Goal: Task Accomplishment & Management: Manage account settings

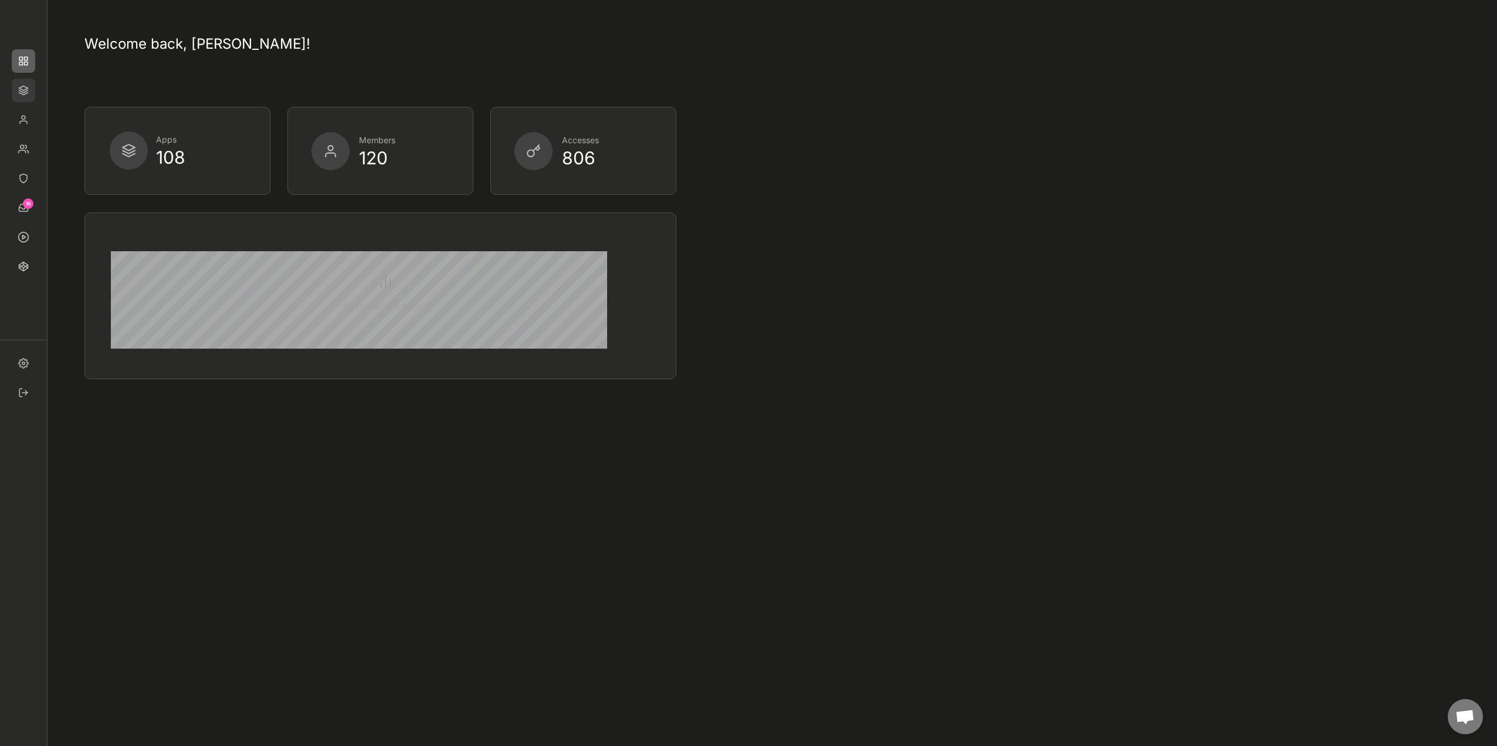
click at [18, 94] on img at bounding box center [23, 90] width 23 height 23
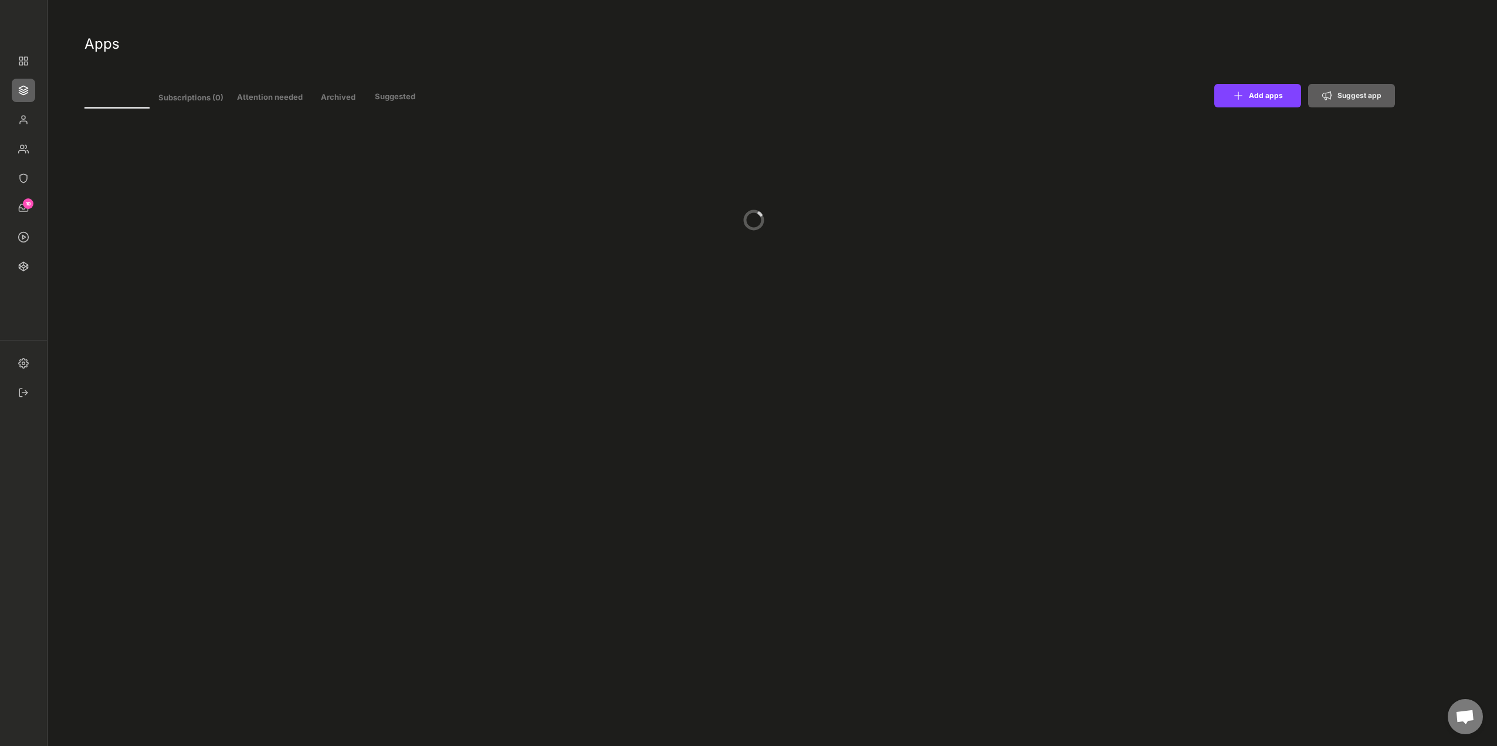
type input "11"
select select ""In review""
select select ""Managed""
select select ""In review""
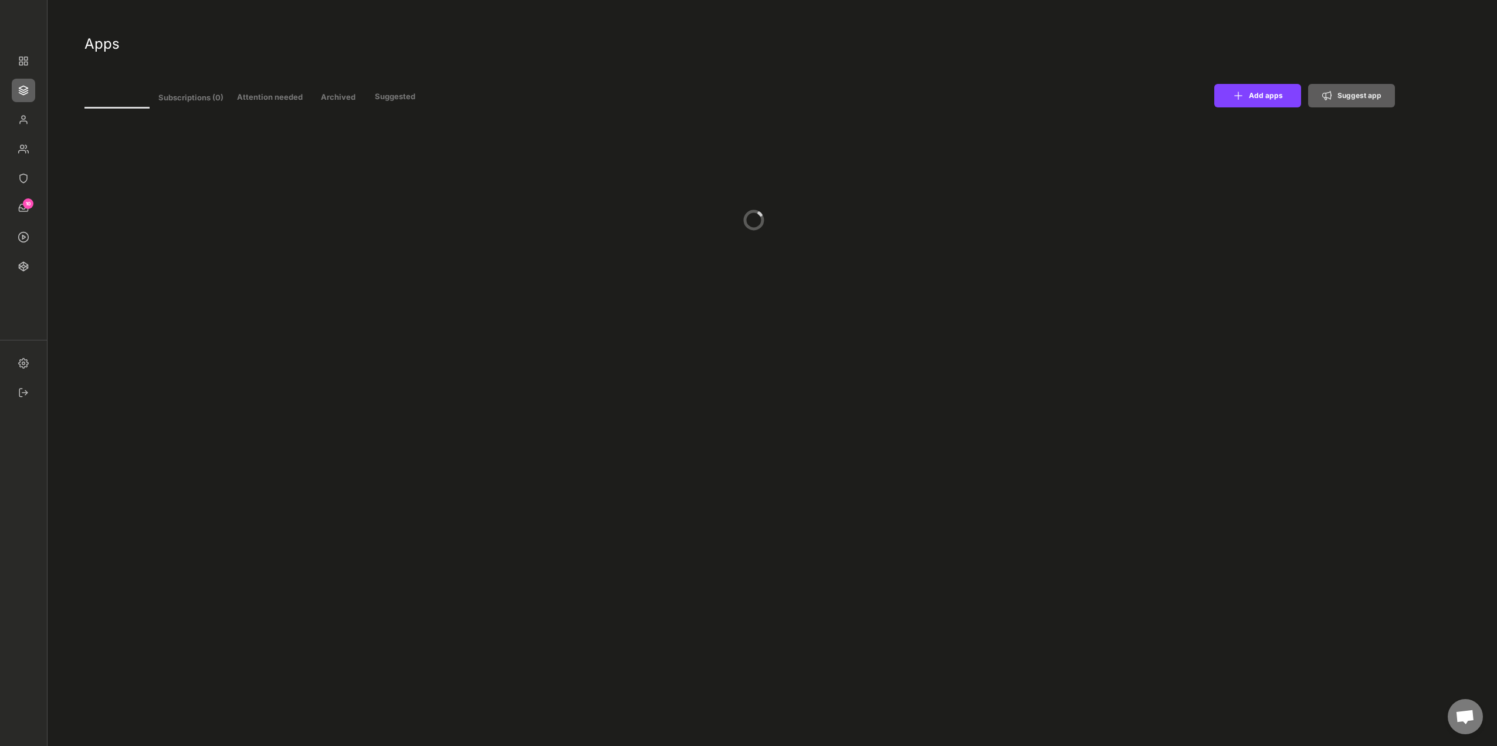
select select ""Managed""
select select ""In review""
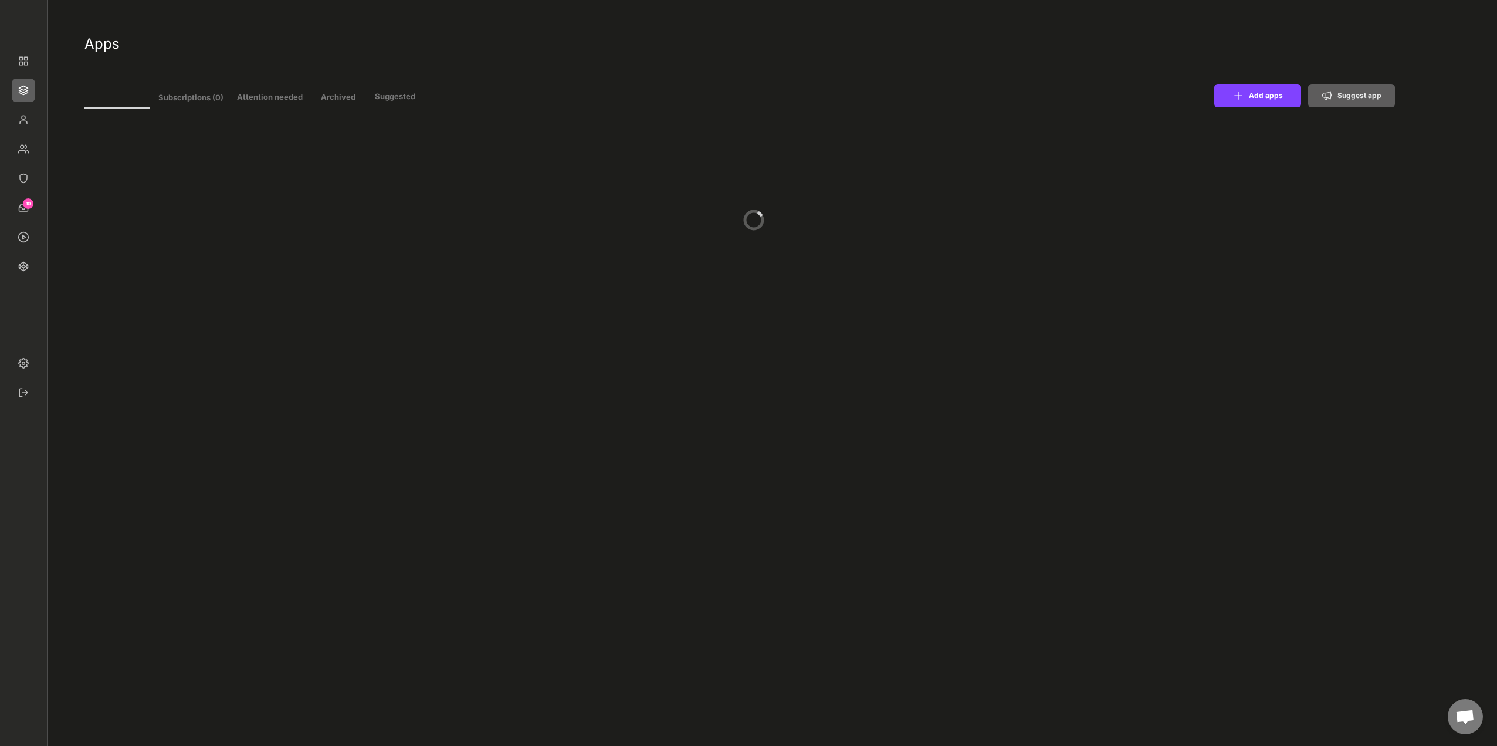
select select ""Managed""
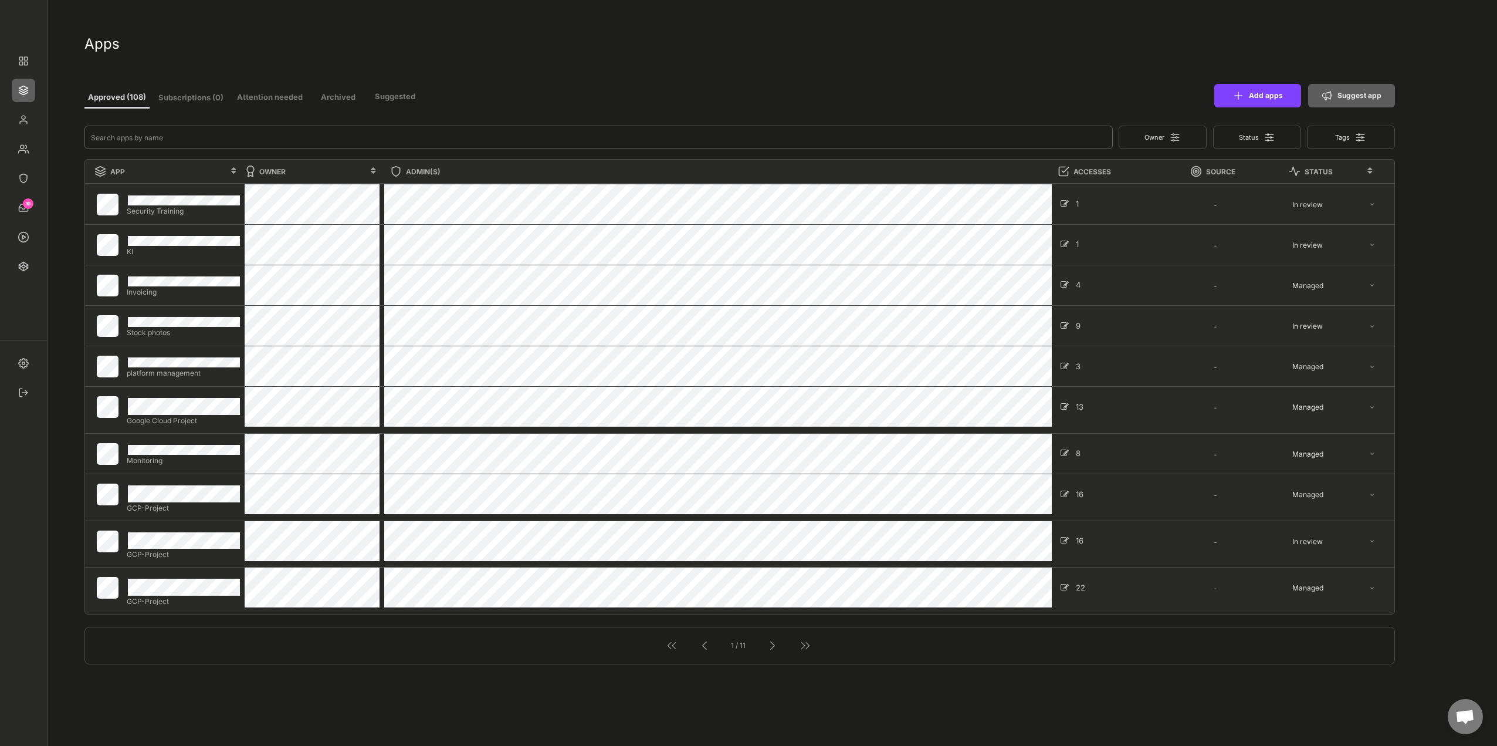
click at [251, 134] on input "input" at bounding box center [598, 137] width 1028 height 23
click at [949, 84] on div "Add apps Suggest app" at bounding box center [949, 95] width 892 height 23
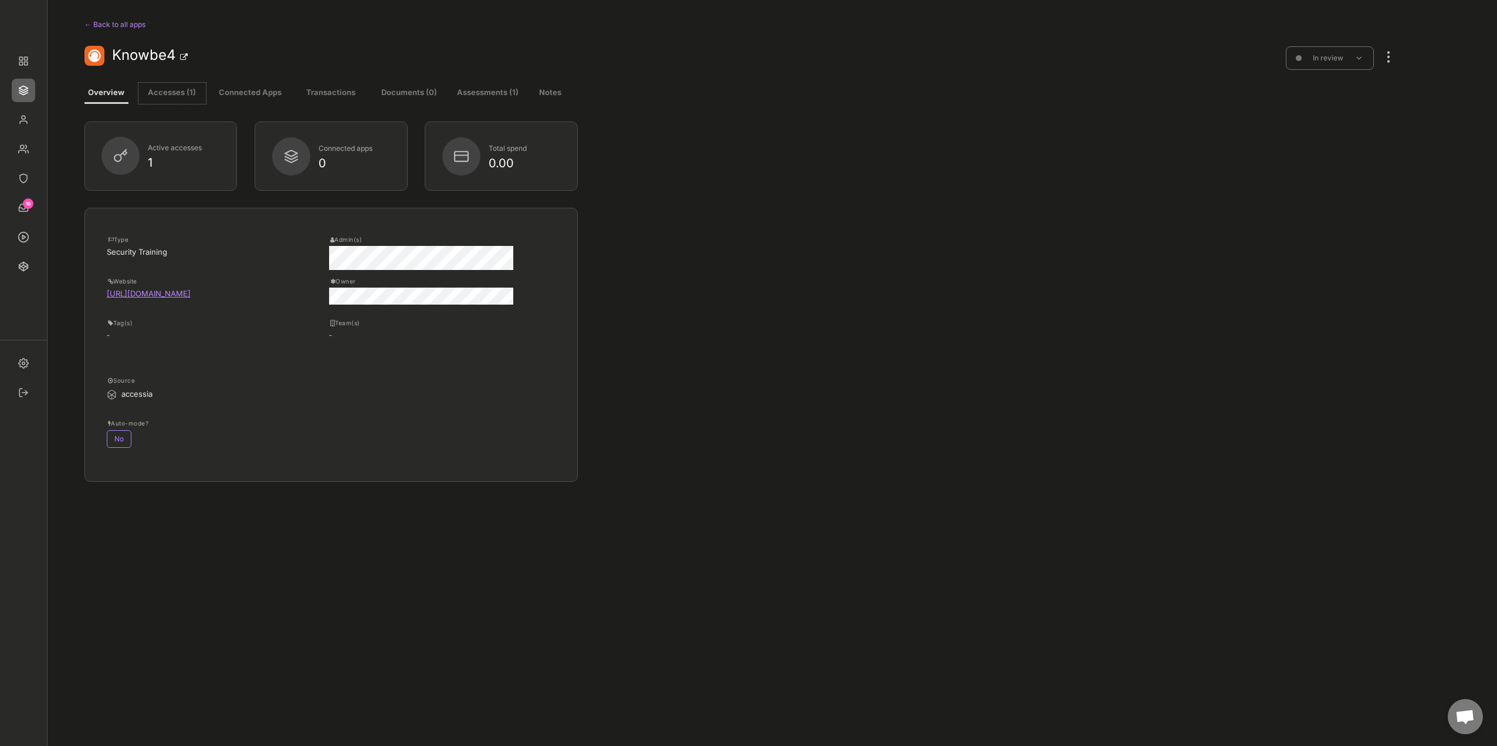
click at [164, 92] on button "Accesses (1)" at bounding box center [171, 93] width 67 height 21
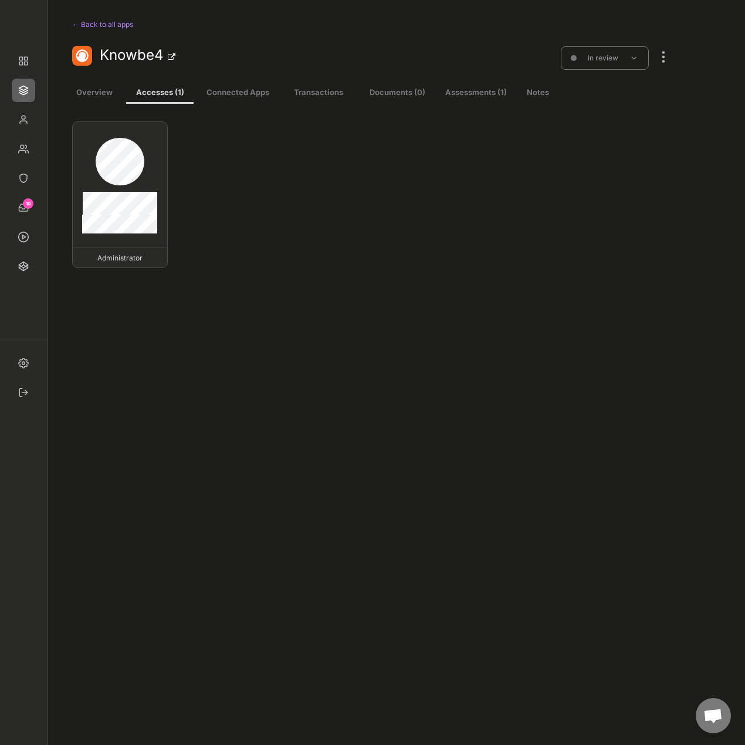
click at [621, 207] on div "Administrator" at bounding box center [371, 433] width 599 height 625
click at [660, 60] on div at bounding box center [663, 51] width 15 height 26
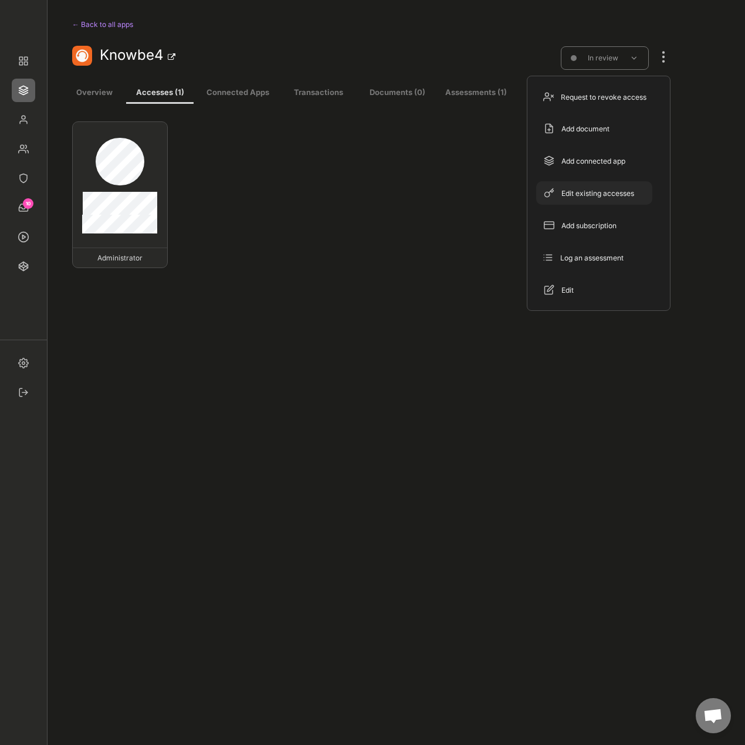
click at [613, 195] on div "Edit existing accesses" at bounding box center [601, 193] width 80 height 11
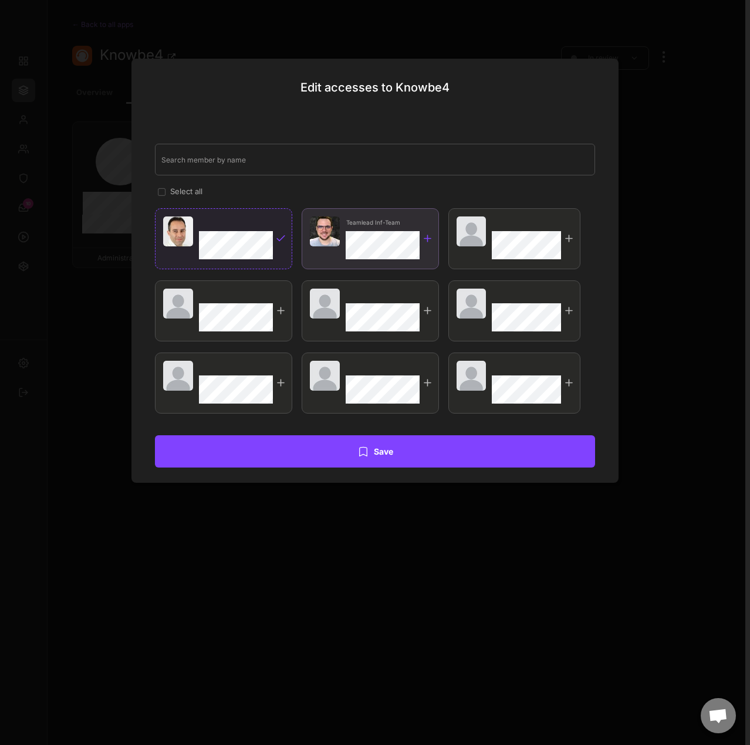
click at [430, 240] on div at bounding box center [427, 238] width 11 height 11
click at [279, 313] on div at bounding box center [280, 310] width 11 height 11
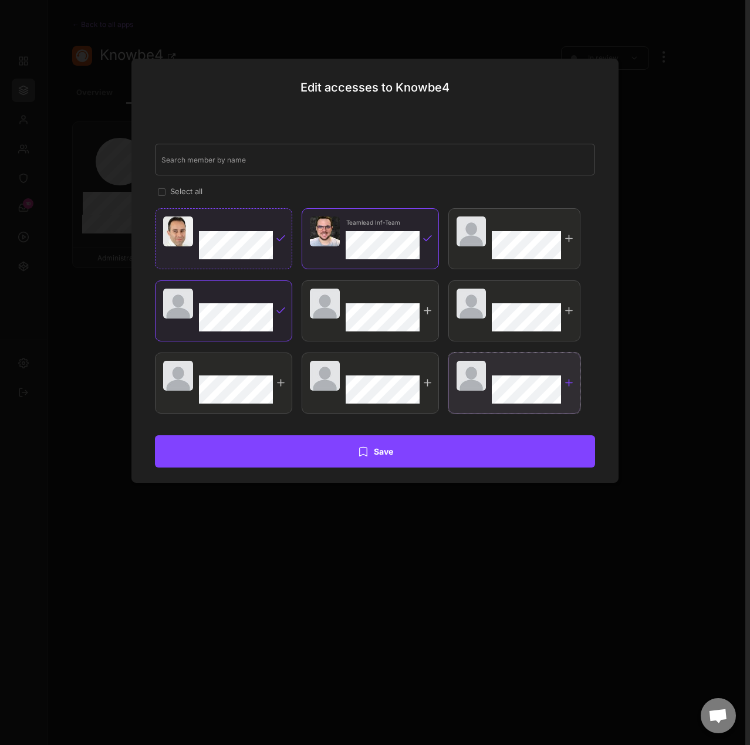
click at [567, 381] on div at bounding box center [568, 382] width 11 height 11
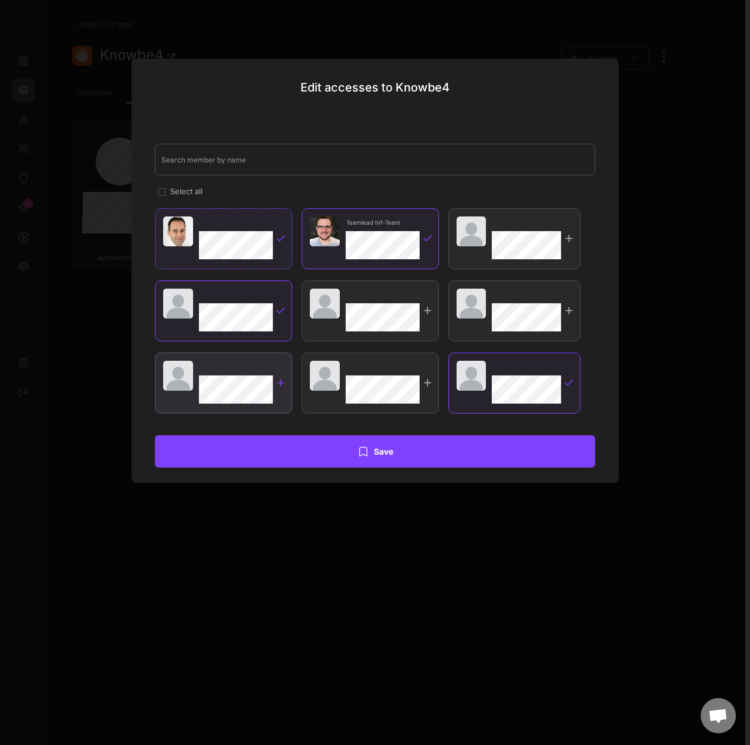
click at [282, 387] on div at bounding box center [280, 382] width 11 height 11
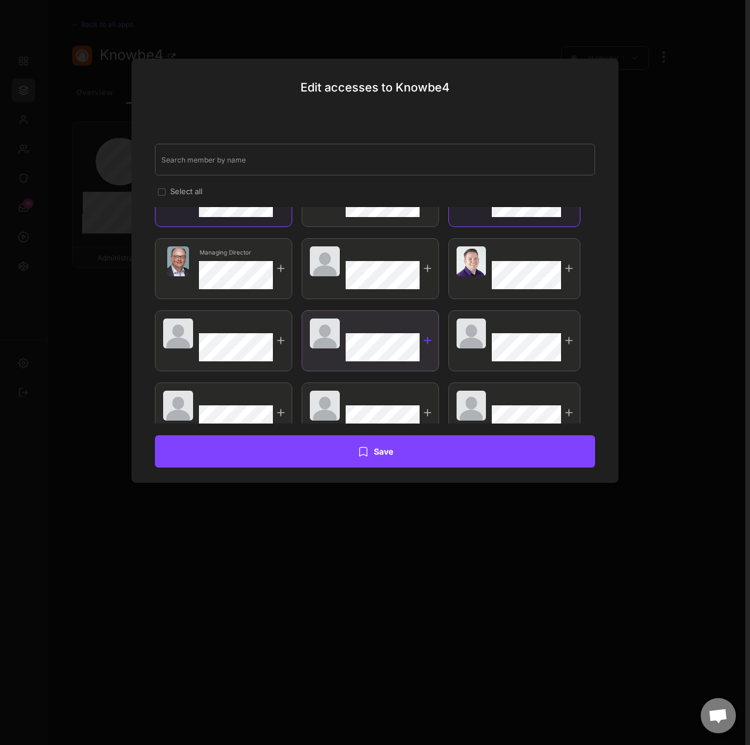
scroll to position [189, 0]
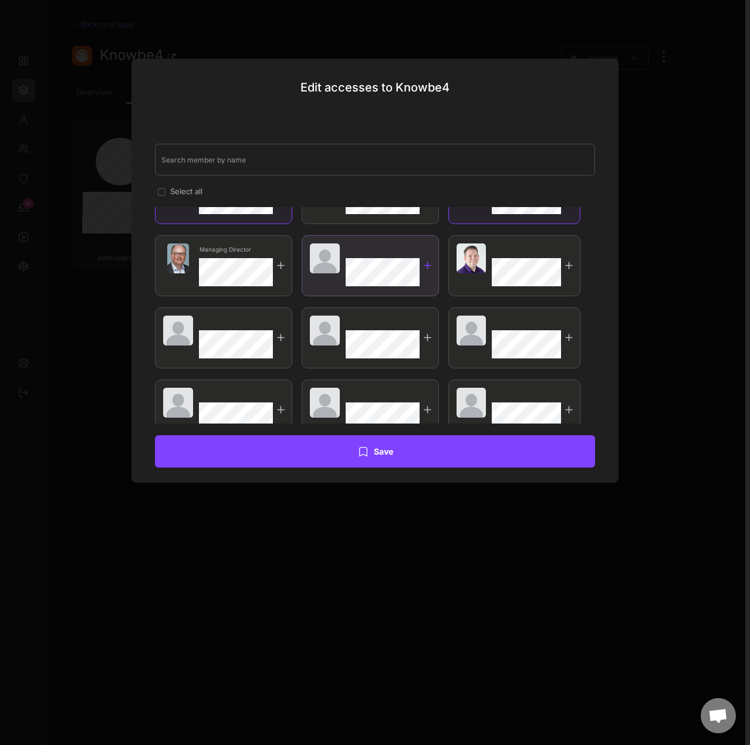
click at [426, 264] on div at bounding box center [427, 265] width 11 height 11
click at [562, 265] on div at bounding box center [514, 265] width 132 height 61
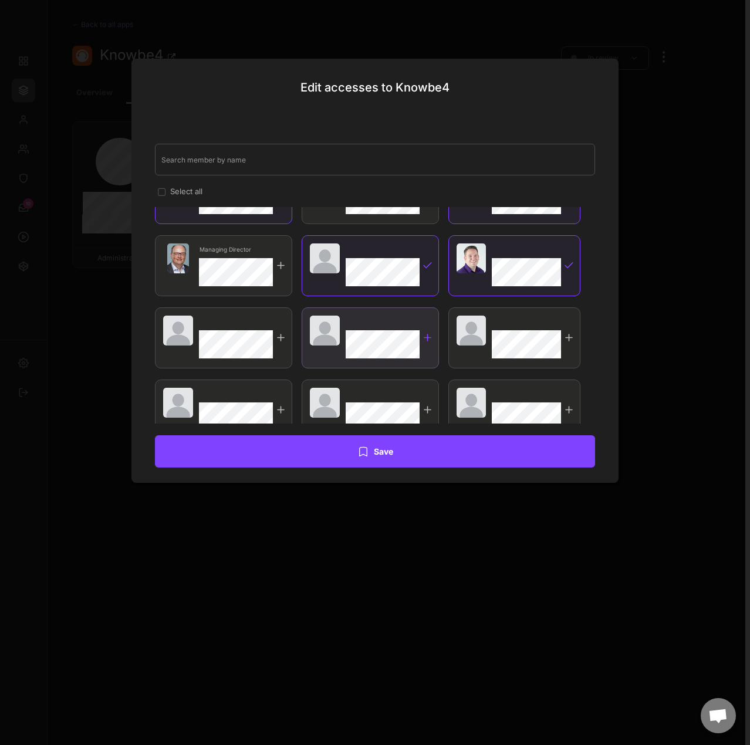
click at [425, 341] on div at bounding box center [427, 337] width 11 height 11
click at [286, 340] on div at bounding box center [223, 337] width 137 height 61
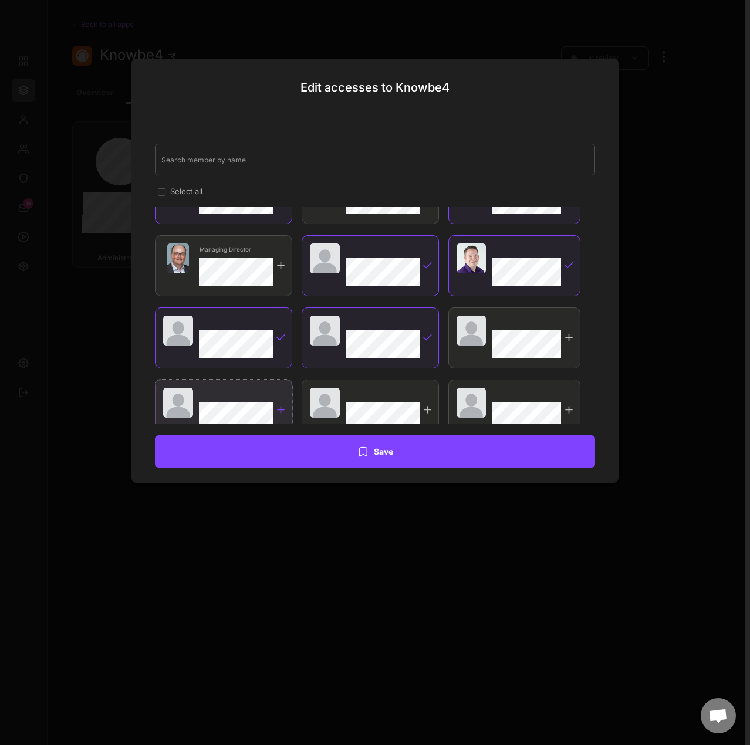
click at [279, 408] on div at bounding box center [280, 409] width 11 height 11
click at [424, 409] on div at bounding box center [427, 409] width 11 height 11
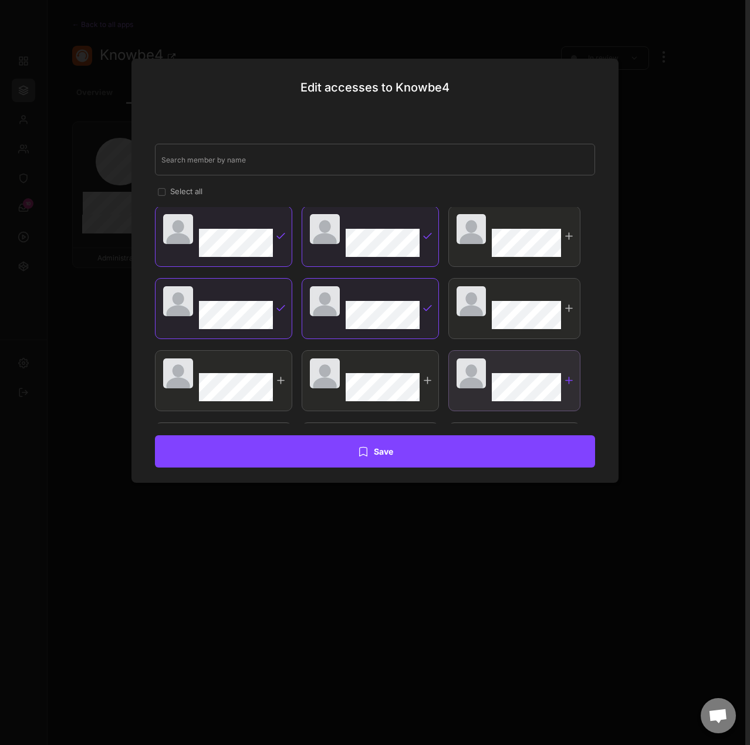
scroll to position [307, 0]
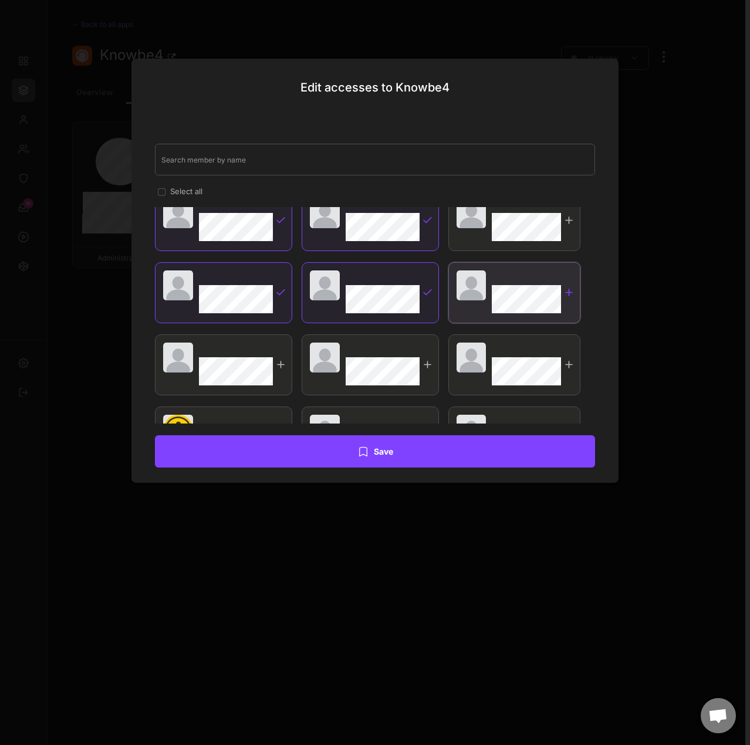
click at [566, 289] on div at bounding box center [568, 292] width 11 height 11
click at [569, 364] on div at bounding box center [568, 364] width 11 height 11
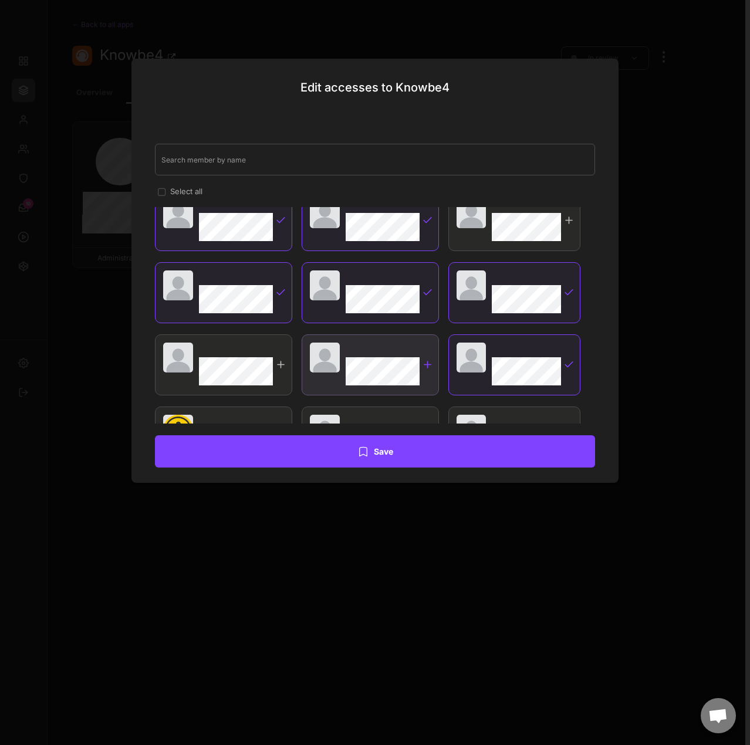
click at [433, 363] on div at bounding box center [370, 364] width 137 height 61
click at [280, 360] on div at bounding box center [280, 364] width 11 height 11
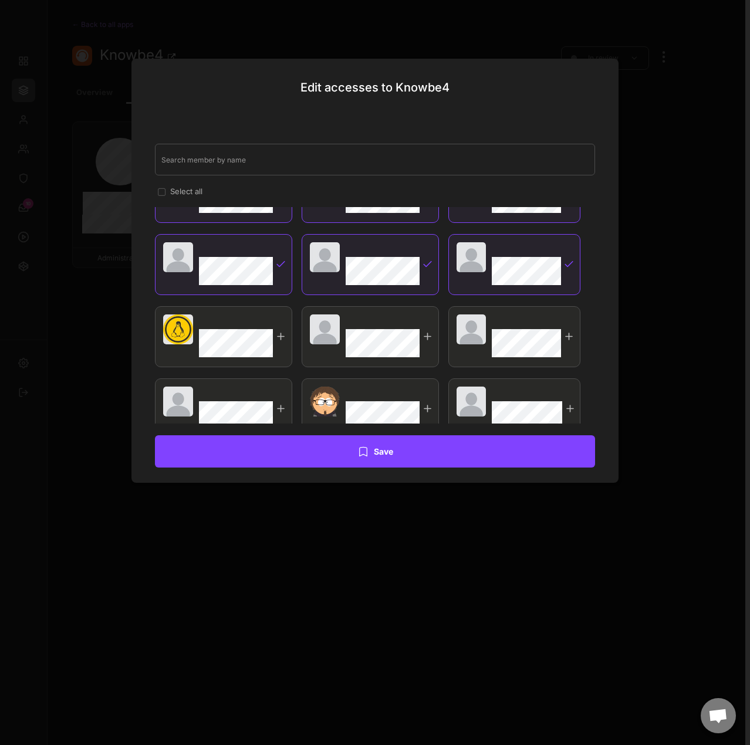
scroll to position [424, 0]
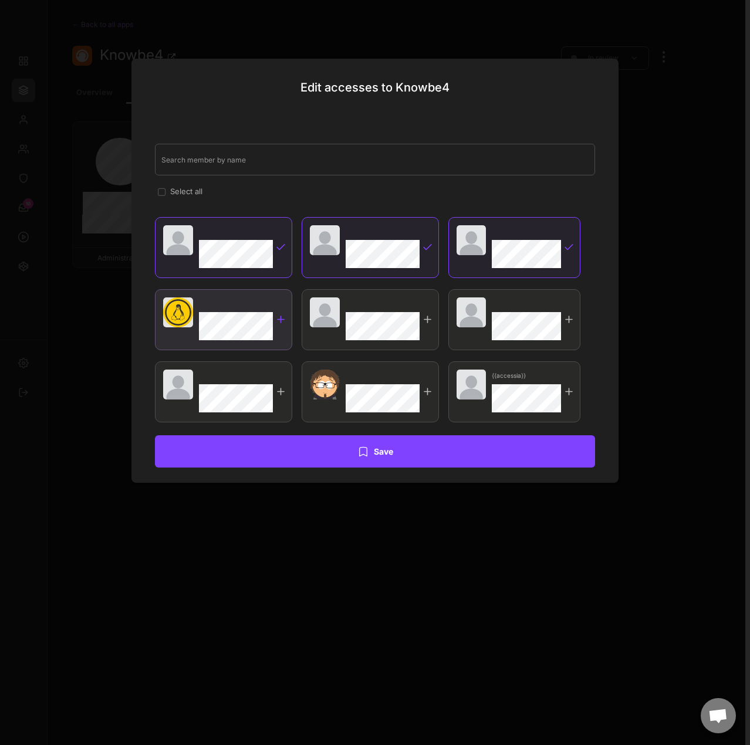
click at [283, 320] on div at bounding box center [280, 319] width 11 height 11
click at [426, 327] on div at bounding box center [370, 319] width 137 height 61
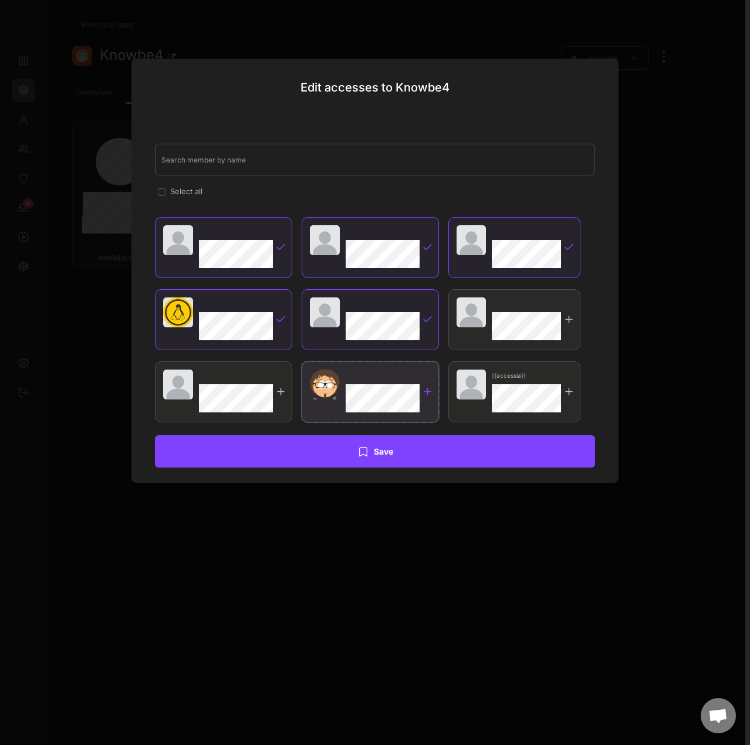
click at [423, 393] on div at bounding box center [427, 391] width 11 height 11
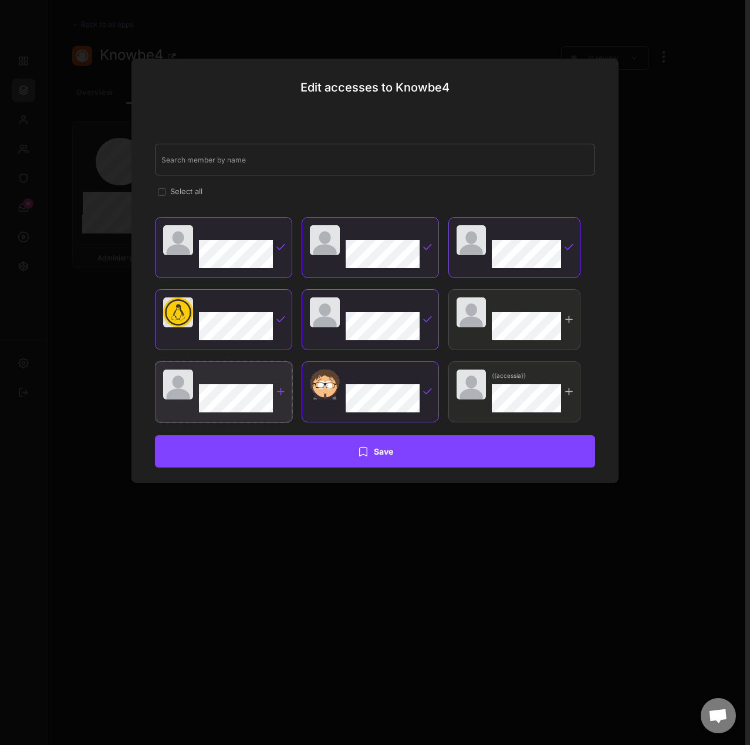
click at [278, 393] on div at bounding box center [280, 391] width 11 height 11
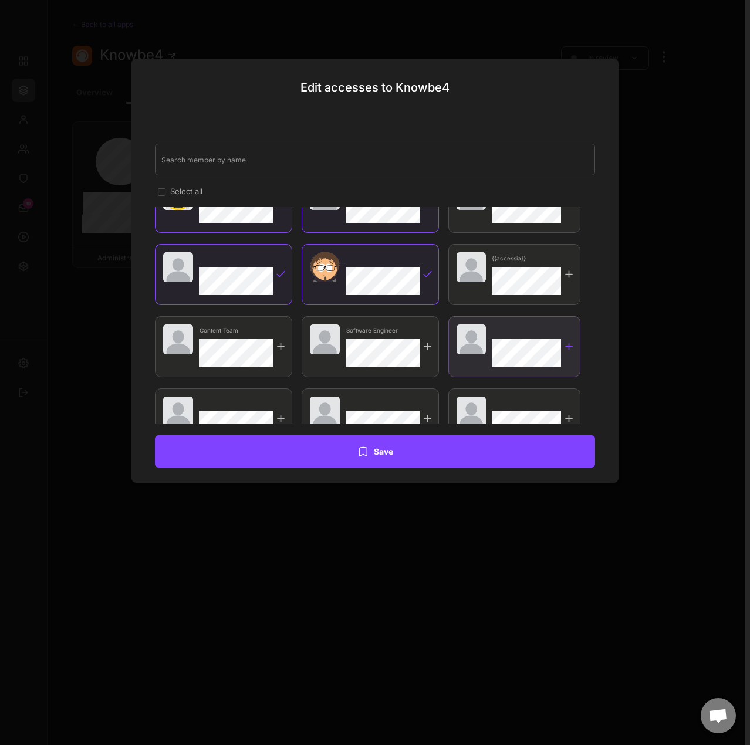
scroll to position [600, 0]
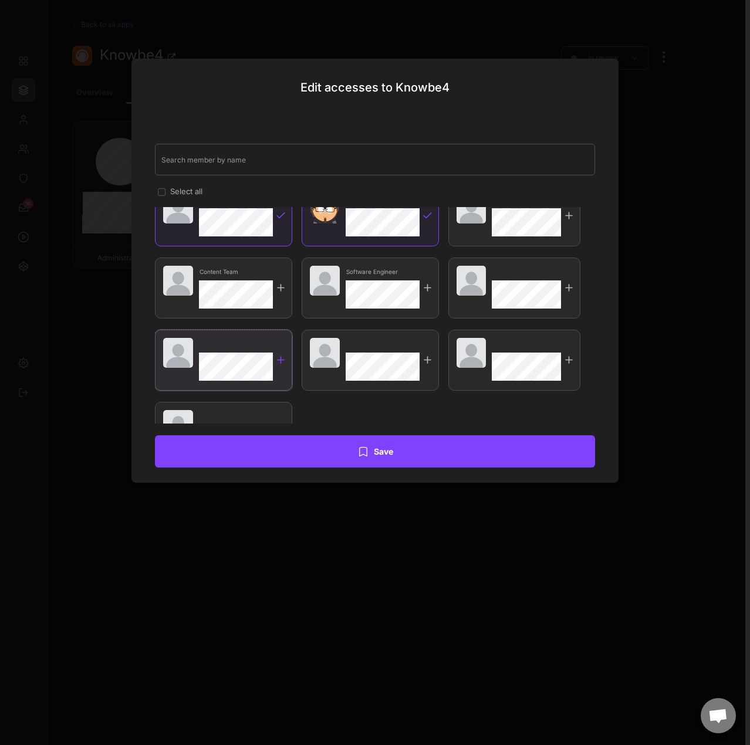
click at [279, 365] on div at bounding box center [223, 360] width 137 height 61
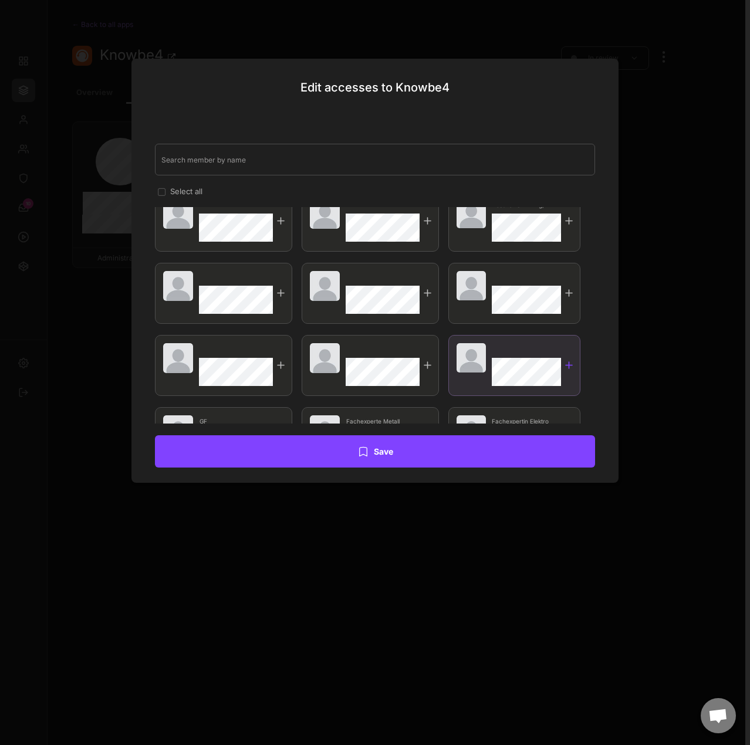
scroll to position [2110, 0]
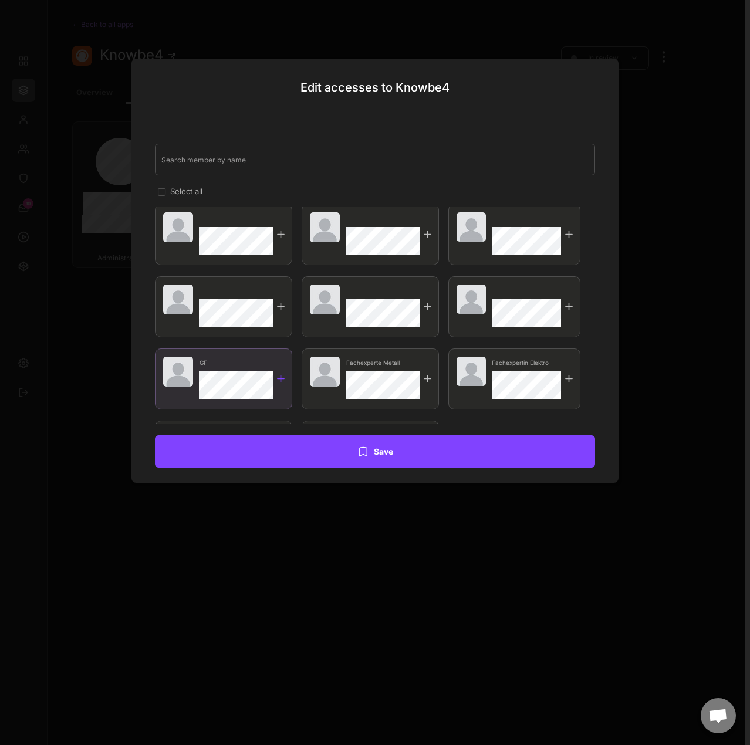
click at [285, 382] on div at bounding box center [280, 378] width 11 height 11
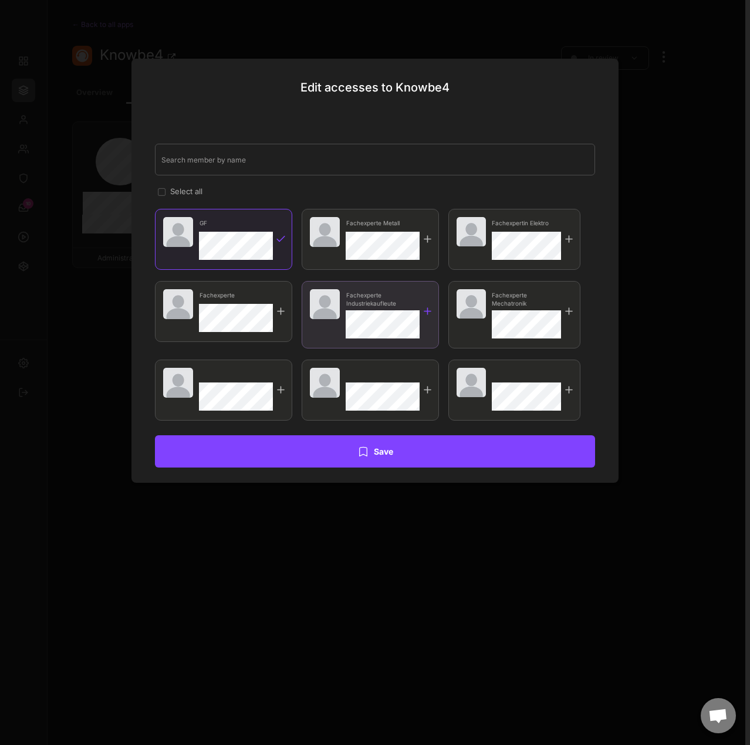
scroll to position [2301, 0]
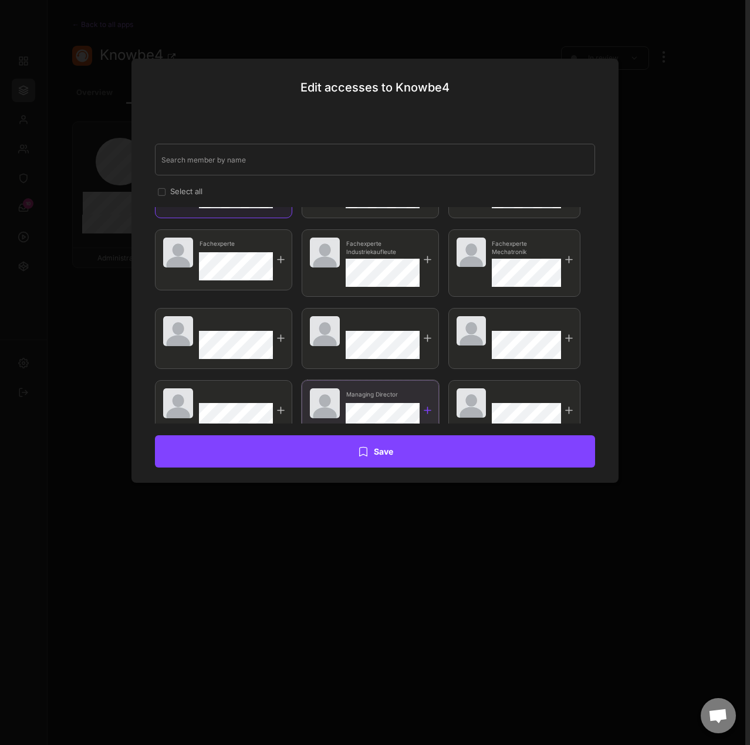
click at [426, 410] on div at bounding box center [427, 410] width 11 height 11
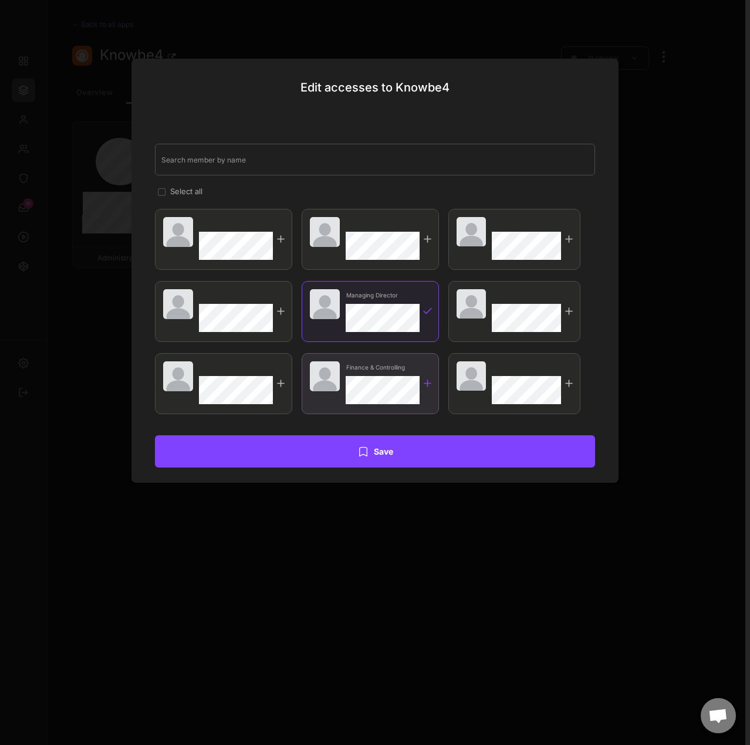
scroll to position [2459, 0]
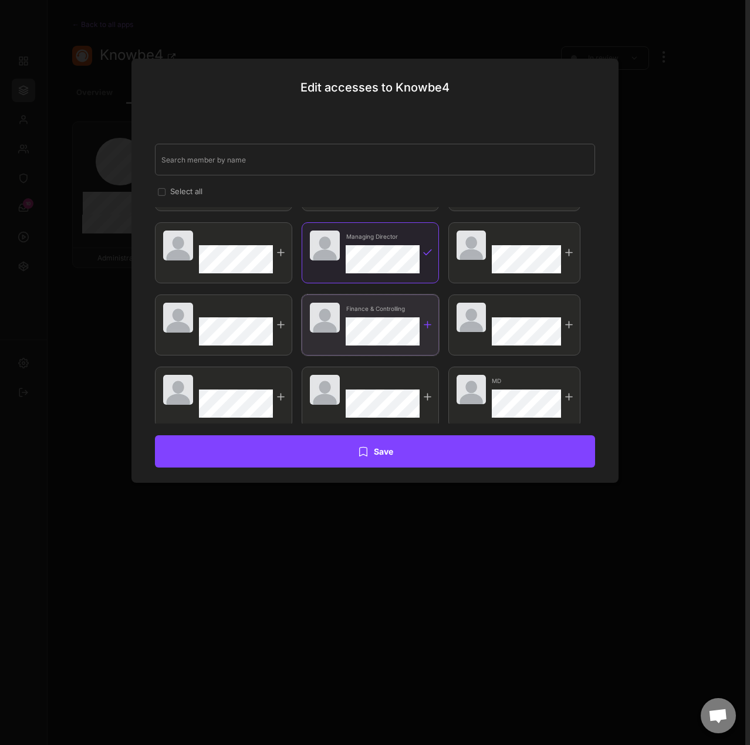
click at [425, 326] on div at bounding box center [427, 324] width 11 height 11
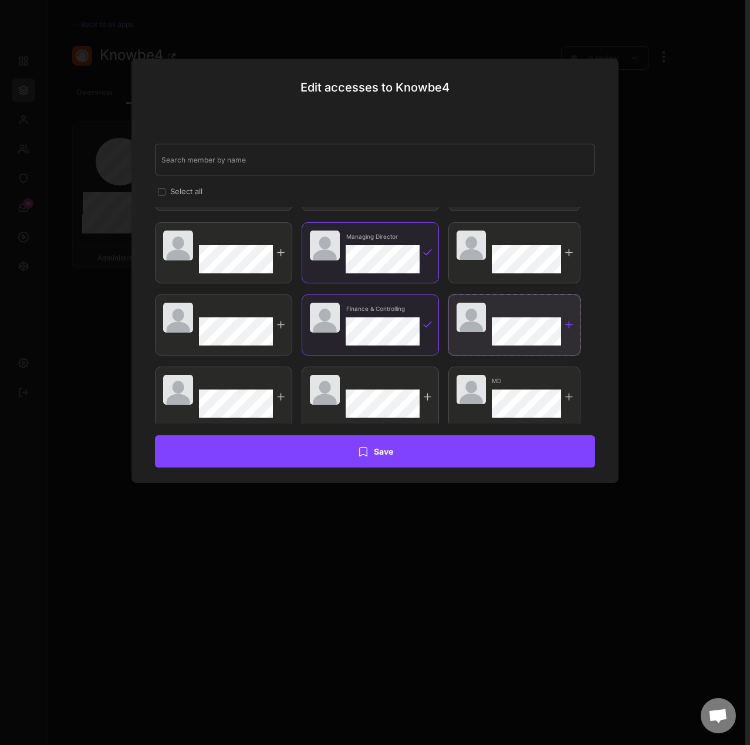
click at [562, 327] on div at bounding box center [514, 324] width 132 height 61
click at [564, 399] on div at bounding box center [568, 396] width 11 height 11
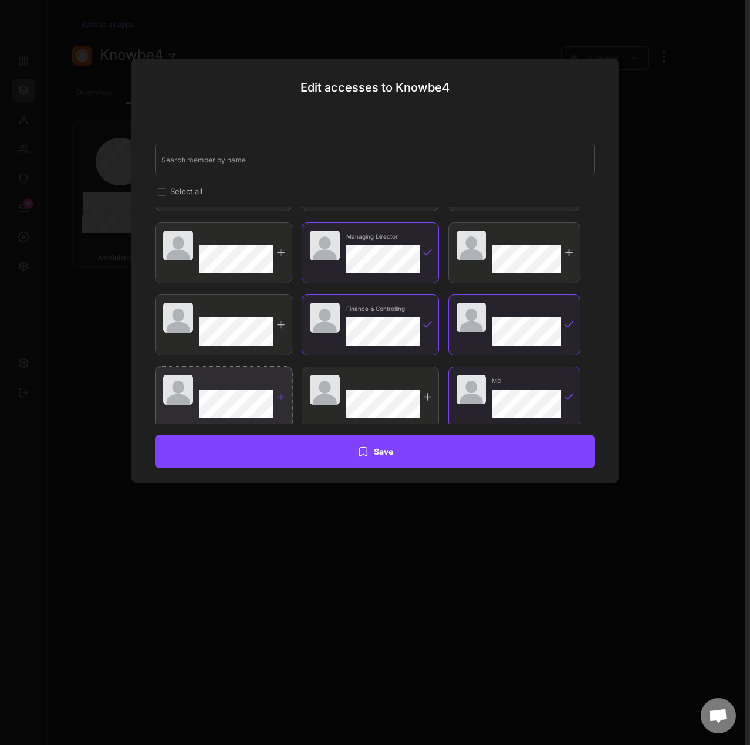
click at [280, 397] on div at bounding box center [280, 396] width 11 height 11
click at [279, 399] on div at bounding box center [280, 396] width 11 height 11
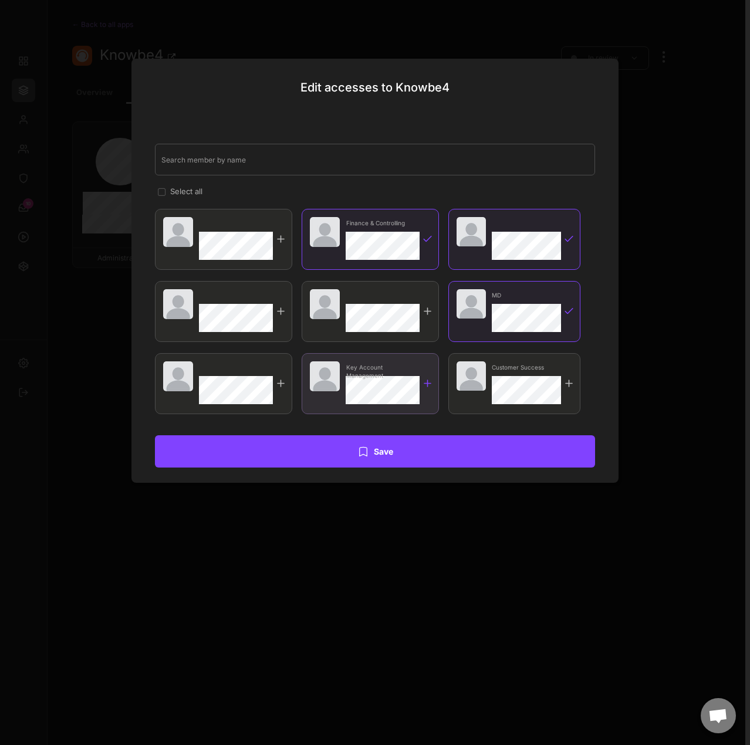
click at [428, 381] on div at bounding box center [427, 383] width 11 height 11
click at [563, 381] on div "Customer Success" at bounding box center [514, 383] width 132 height 61
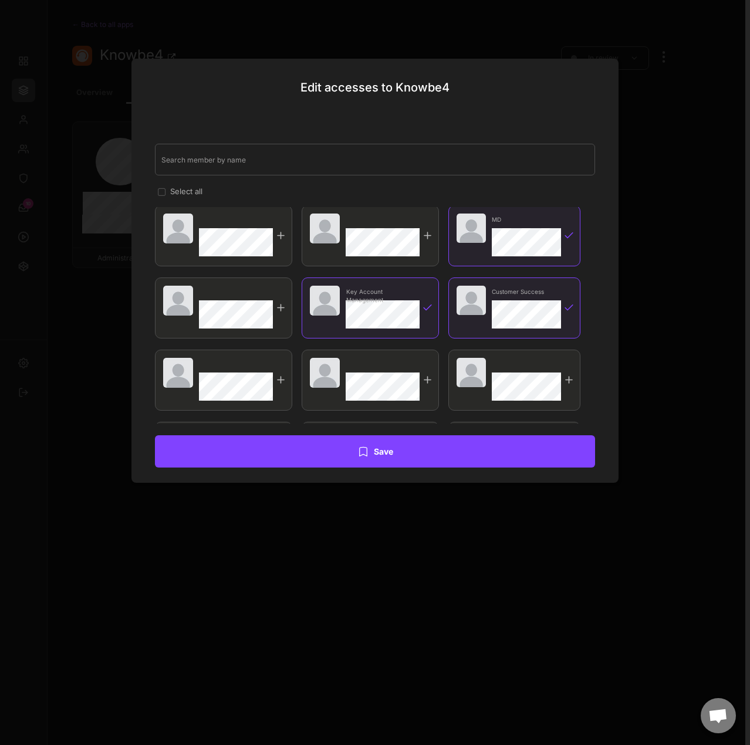
scroll to position [2662, 0]
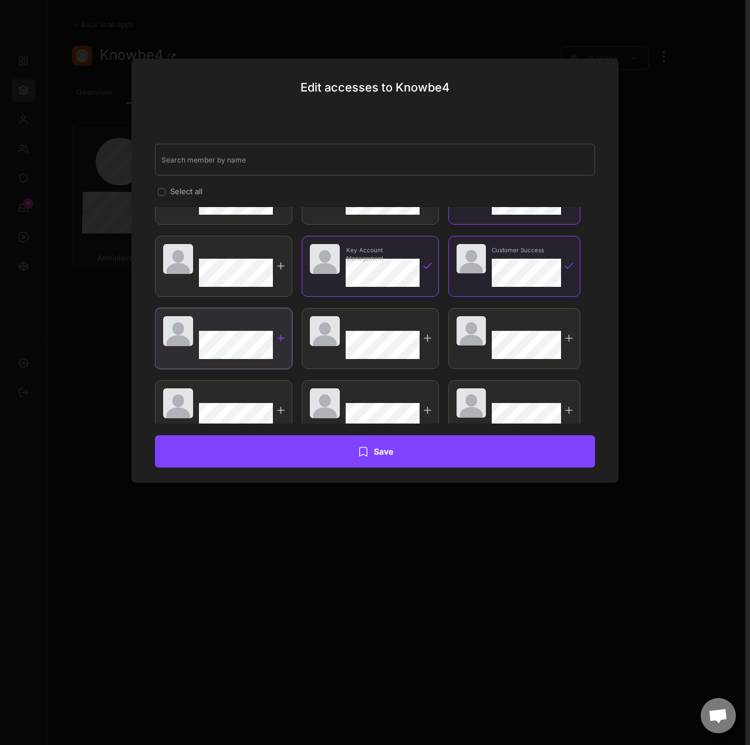
click at [286, 336] on div at bounding box center [280, 338] width 11 height 11
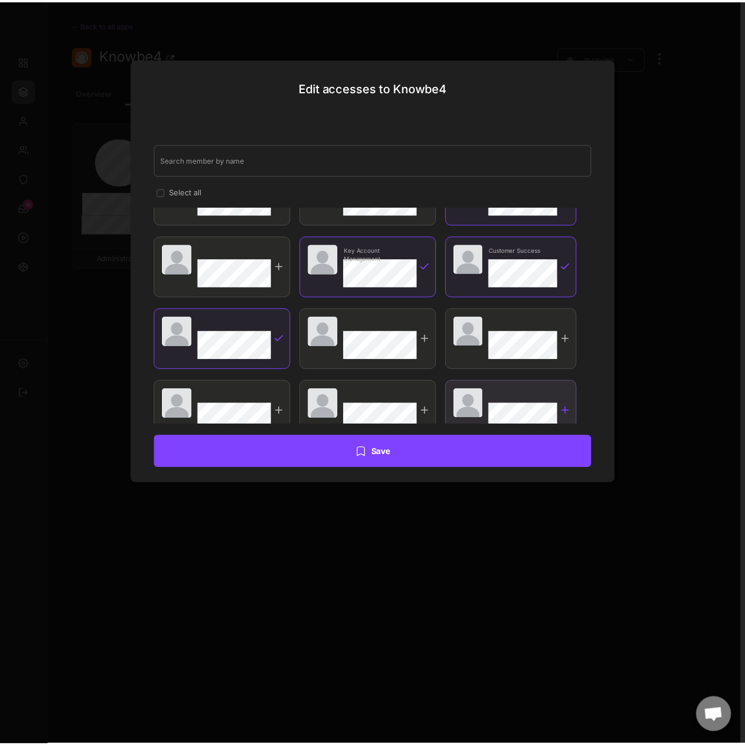
scroll to position [2689, 0]
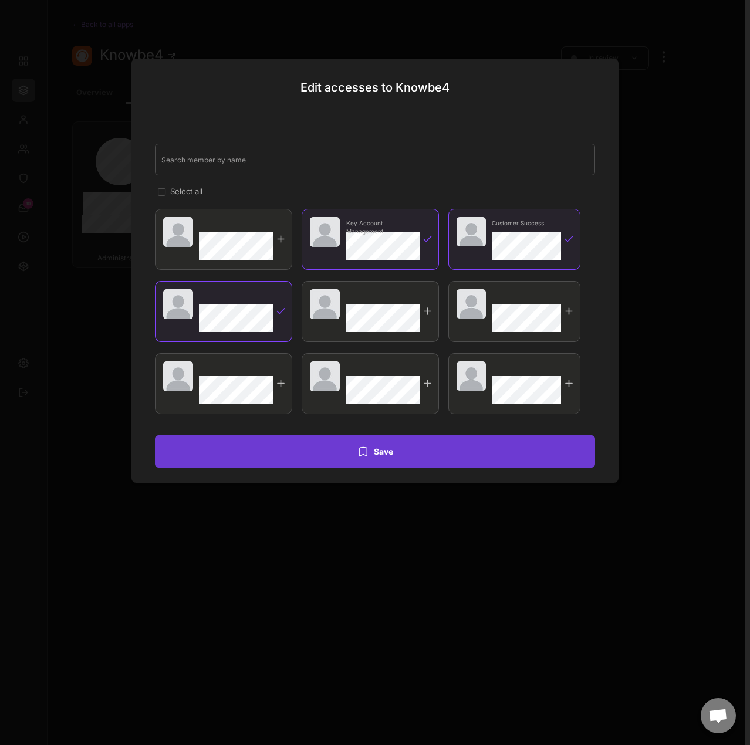
click at [410, 452] on button "Save" at bounding box center [375, 451] width 440 height 32
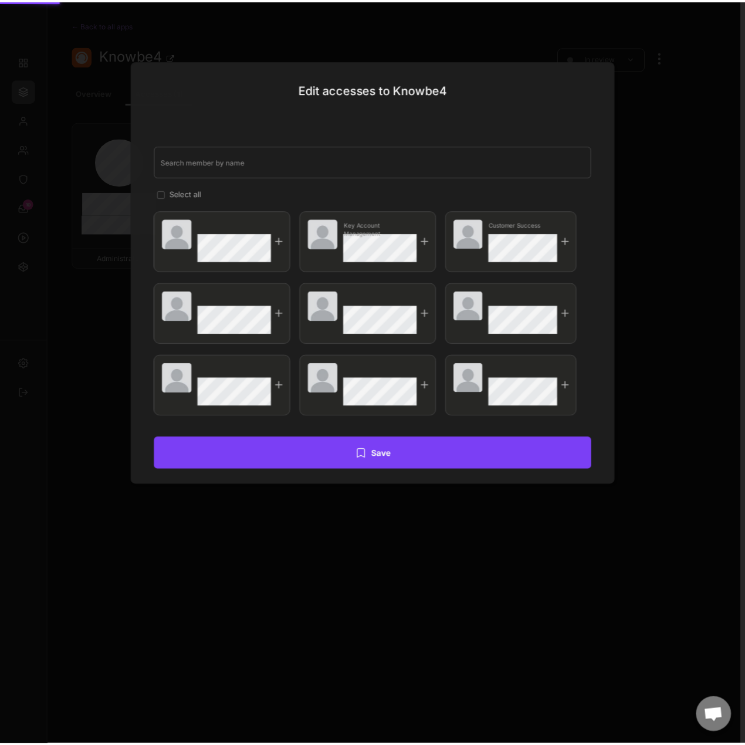
scroll to position [0, 0]
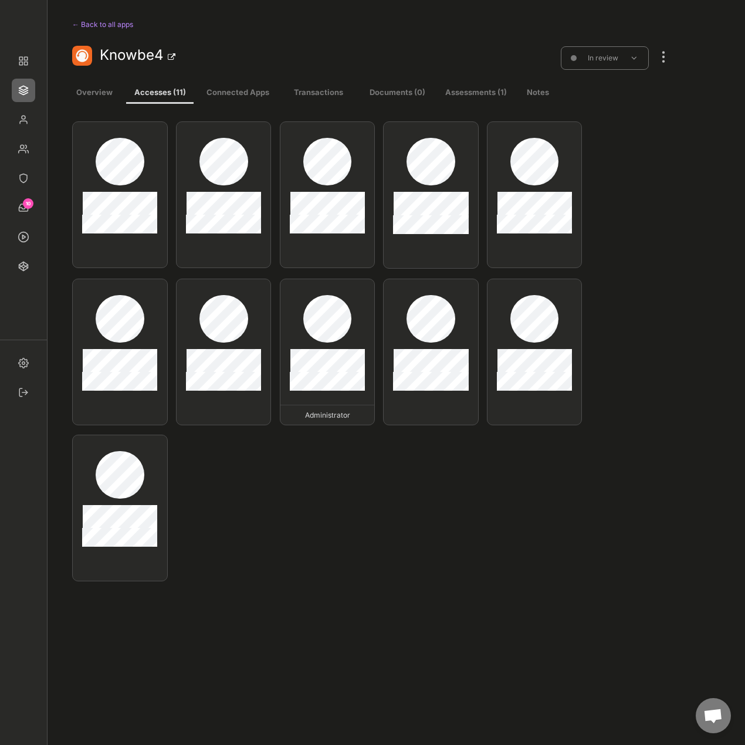
click at [466, 94] on button "Assessments (1)" at bounding box center [475, 93] width 67 height 21
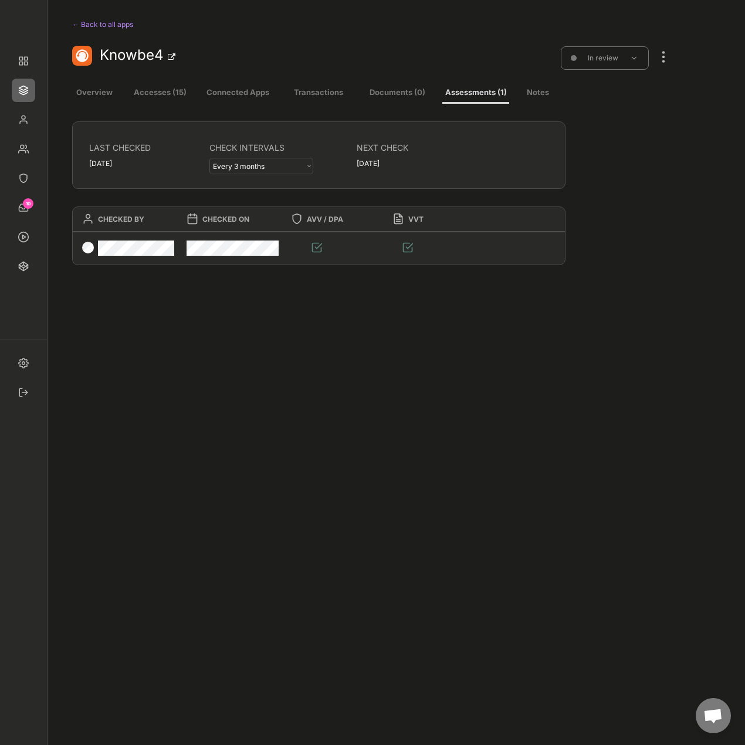
click at [281, 172] on select "- Every 3 months Every 6 months Every 12 months" at bounding box center [261, 166] width 104 height 16
select select ""every_6_months""
click at [209, 158] on select "- Every 3 months Every 6 months Every 12 months" at bounding box center [261, 166] width 104 height 16
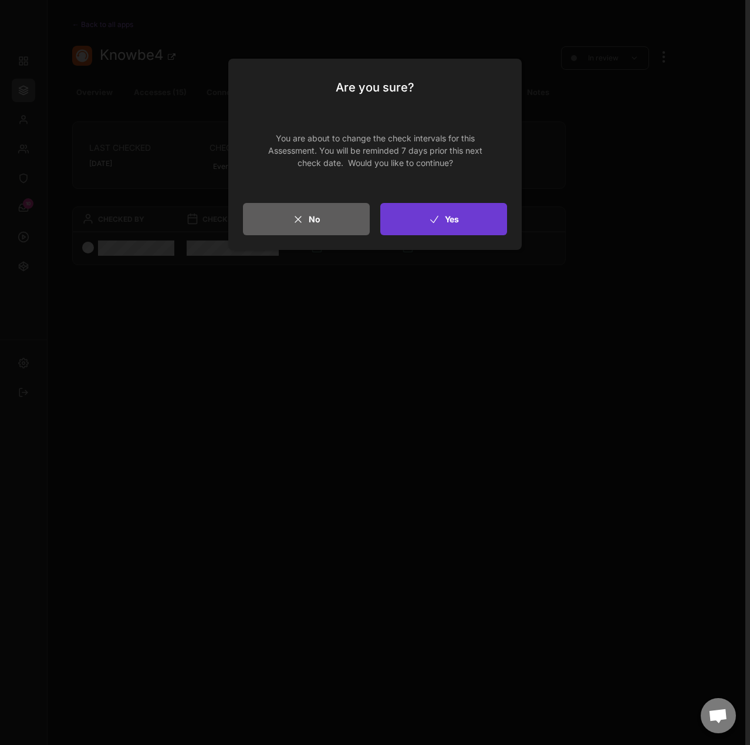
click at [451, 221] on button "Yes" at bounding box center [443, 219] width 127 height 32
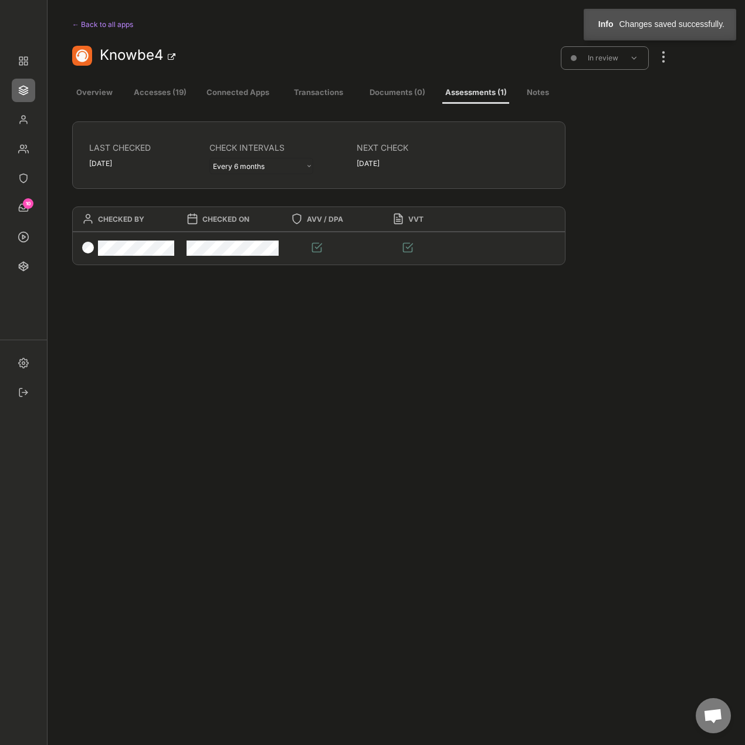
click at [666, 57] on div at bounding box center [663, 51] width 15 height 26
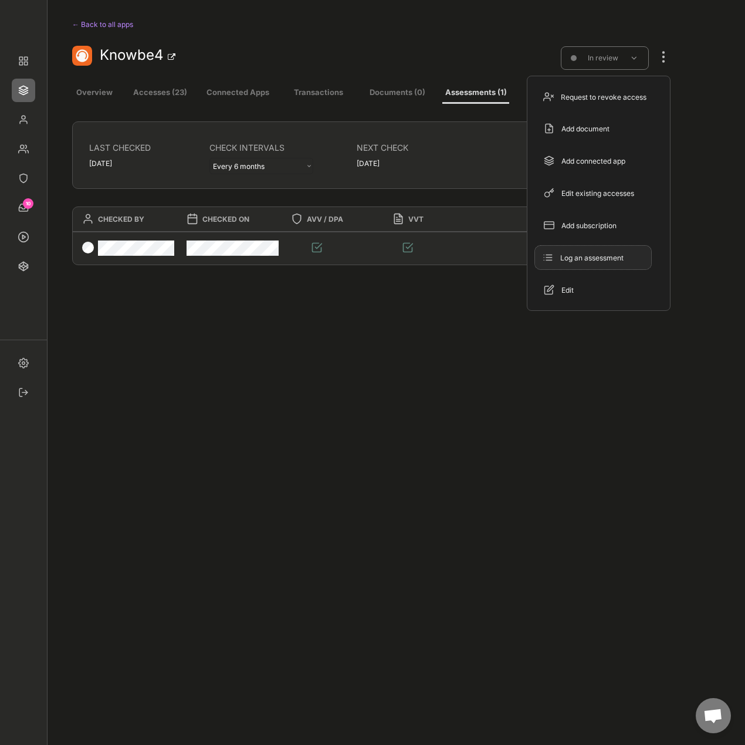
click at [577, 259] on div "Log an assessment" at bounding box center [600, 258] width 80 height 11
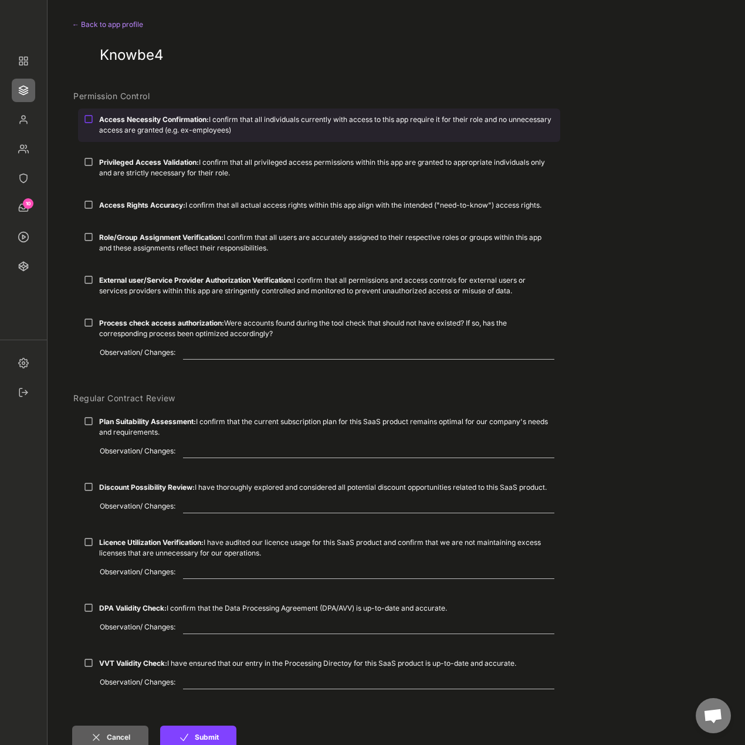
click at [143, 127] on div "Access Necessity Confirmation: I confirm that all individuals currently with ac…" at bounding box center [326, 124] width 455 height 21
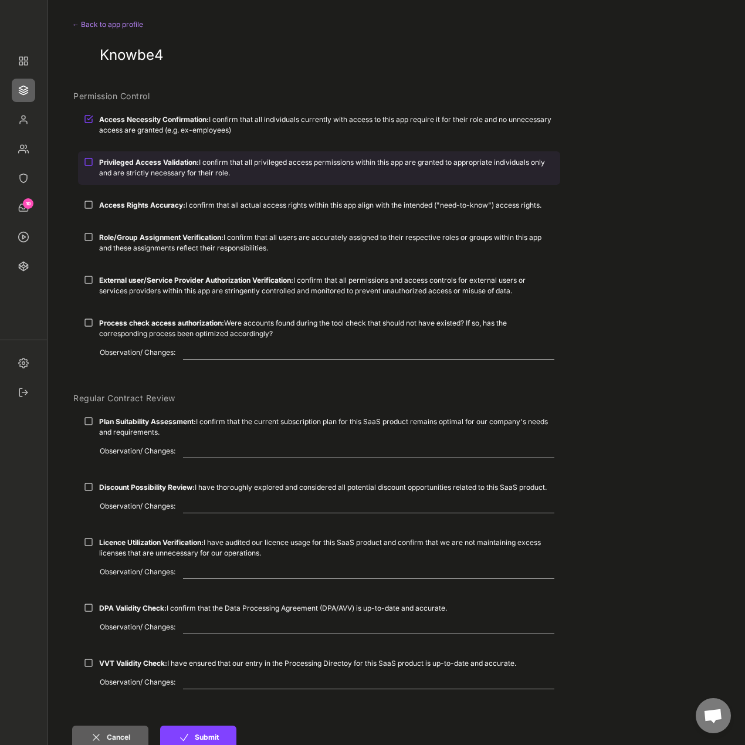
click at [129, 174] on div "Privileged Access Validation: I confirm that all privileged access permissions …" at bounding box center [326, 167] width 455 height 21
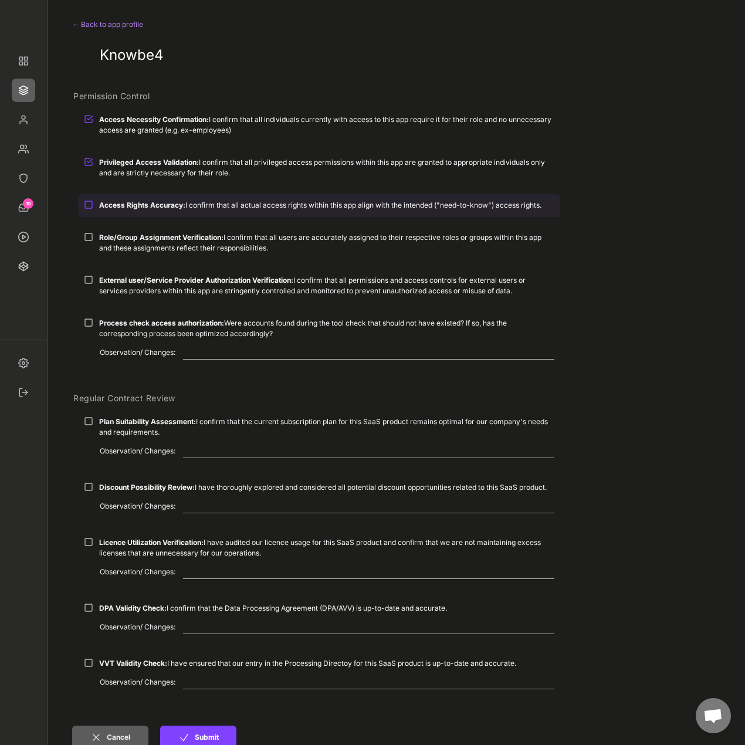
click at [109, 208] on strong "Access Rights Accuracy:" at bounding box center [142, 205] width 86 height 9
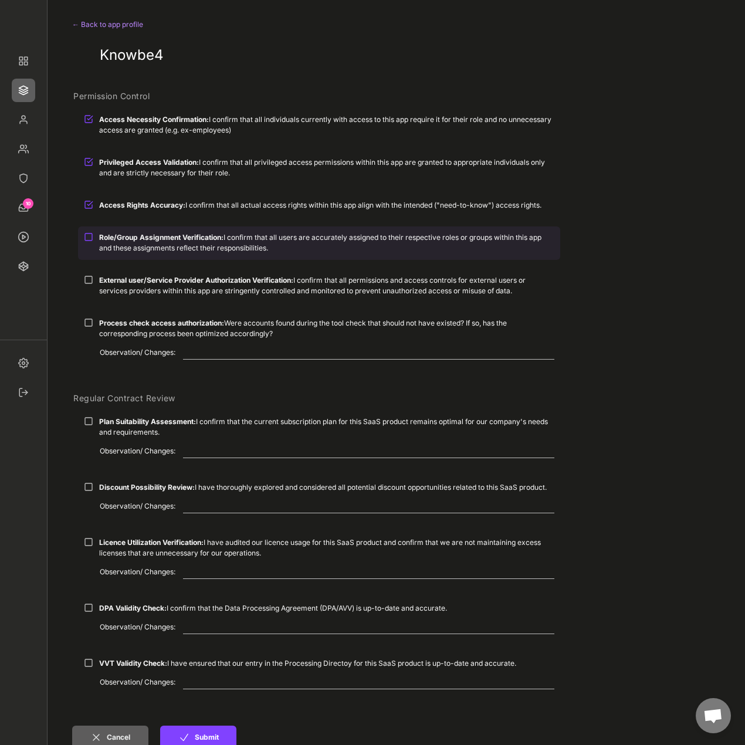
click at [106, 240] on strong "Role/Group Assignment Verification:" at bounding box center [161, 237] width 124 height 9
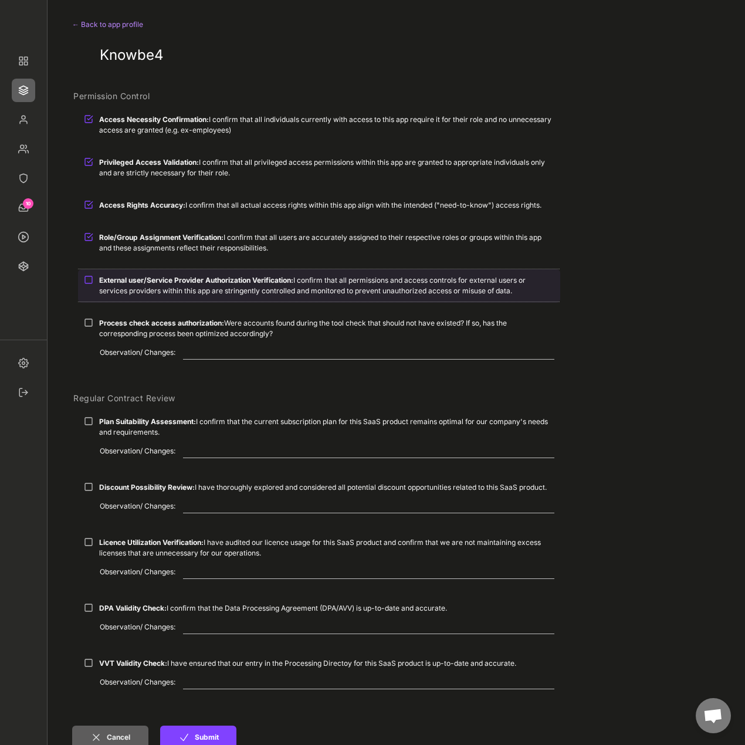
click at [126, 287] on div "External user/Service Provider Authorization Verification: I confirm that all p…" at bounding box center [326, 285] width 455 height 21
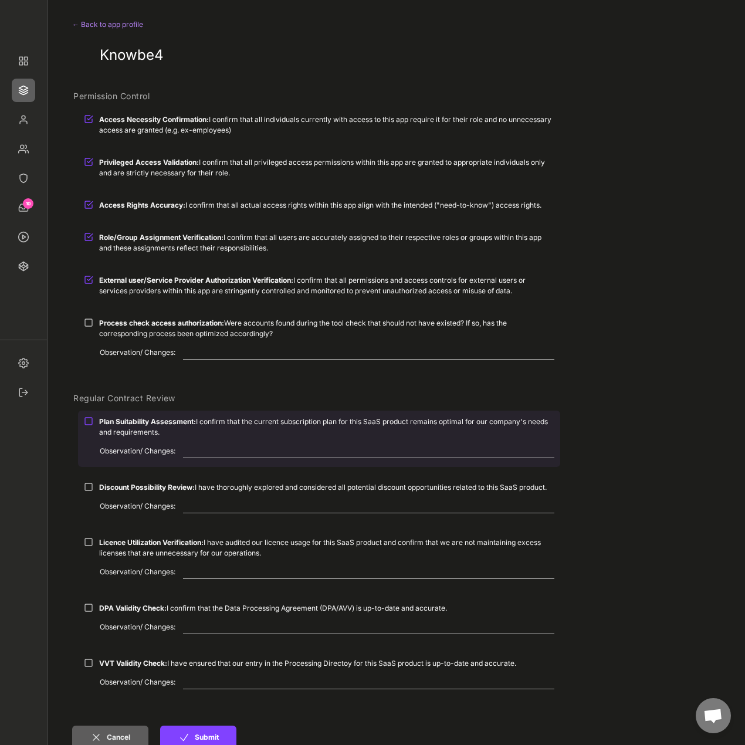
click at [182, 422] on strong "Plan Suitability Assessment:" at bounding box center [147, 421] width 97 height 9
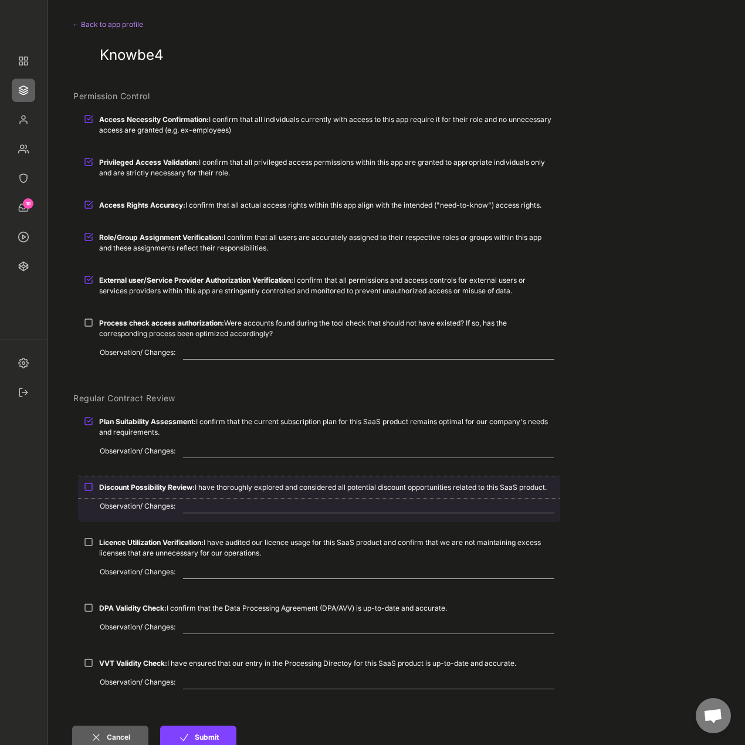
click at [187, 488] on strong "Discount Possibility Review:" at bounding box center [147, 487] width 96 height 9
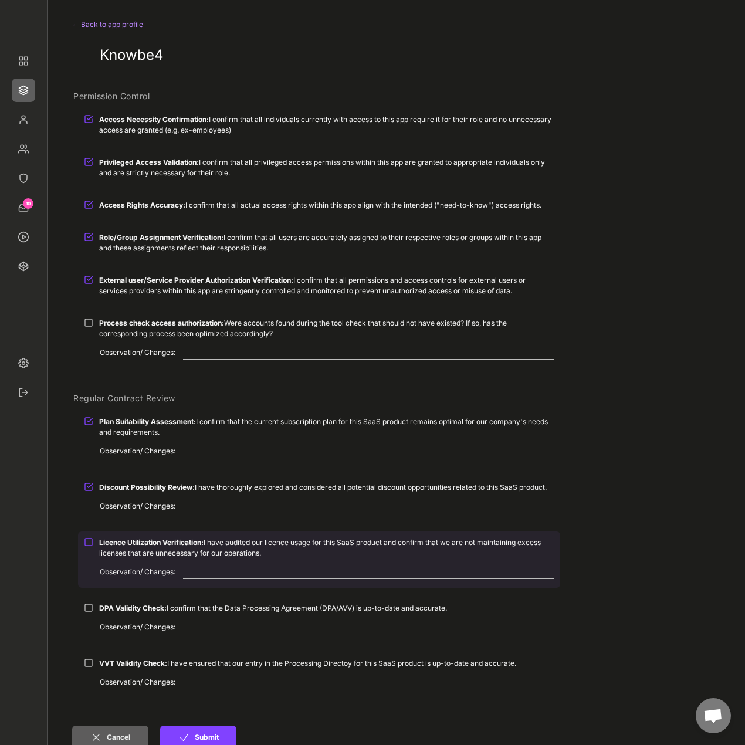
click at [190, 542] on strong "Licence Utilization Verification:" at bounding box center [151, 542] width 104 height 9
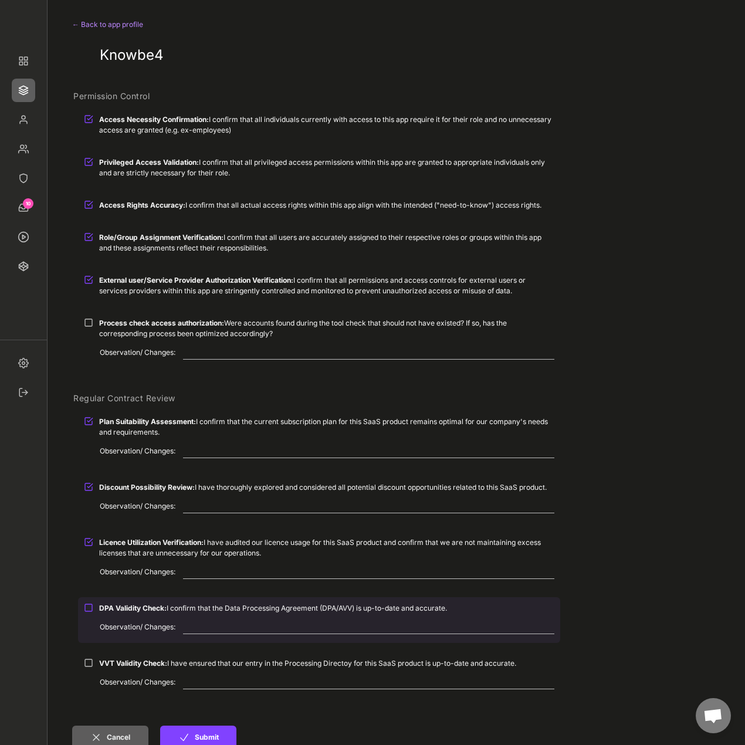
click at [172, 612] on div "DPA Validity Check: I confirm that the Data Processing Agreement (DPA/AVV) is u…" at bounding box center [326, 608] width 455 height 11
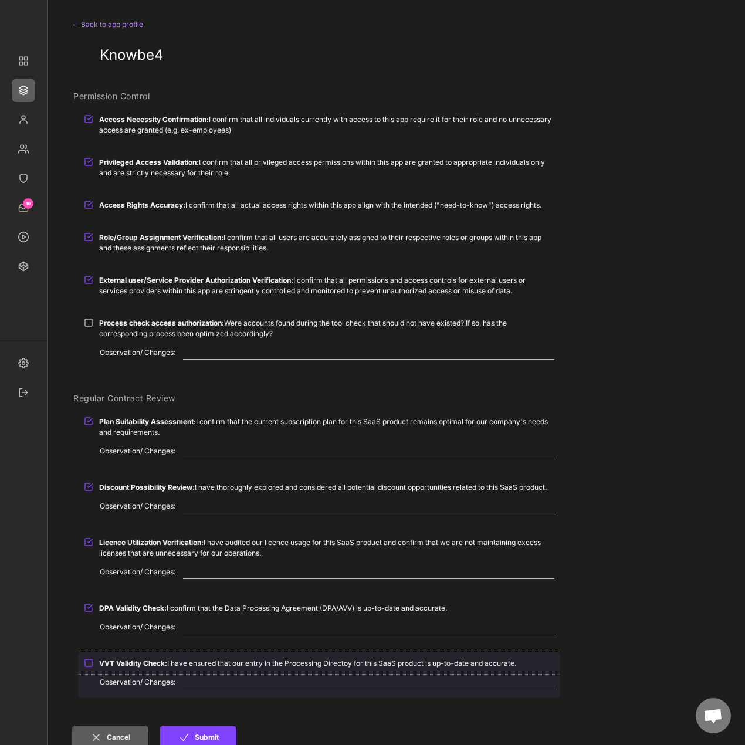
click at [133, 666] on strong "VVT Validity Check:" at bounding box center [133, 663] width 68 height 9
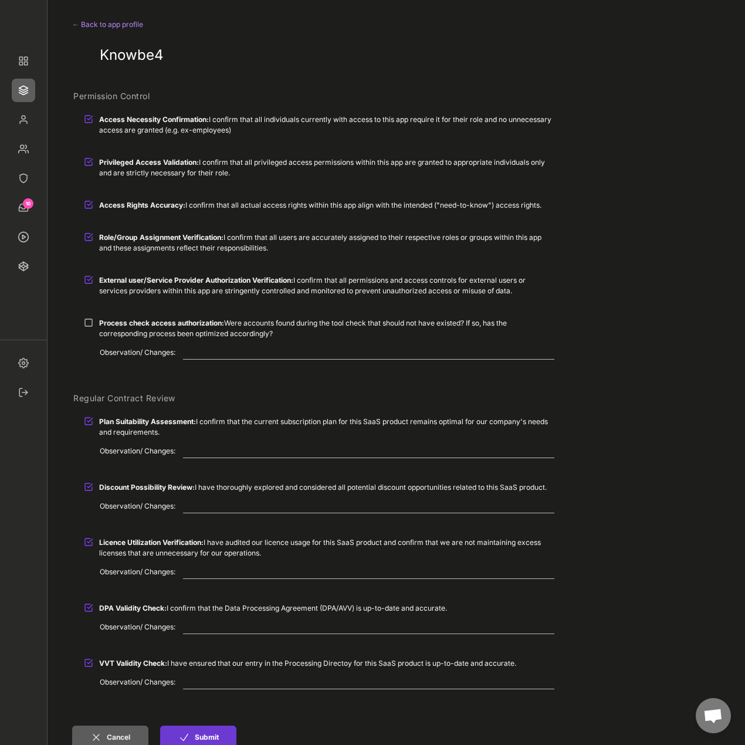
click at [198, 740] on button "Submit" at bounding box center [198, 737] width 76 height 23
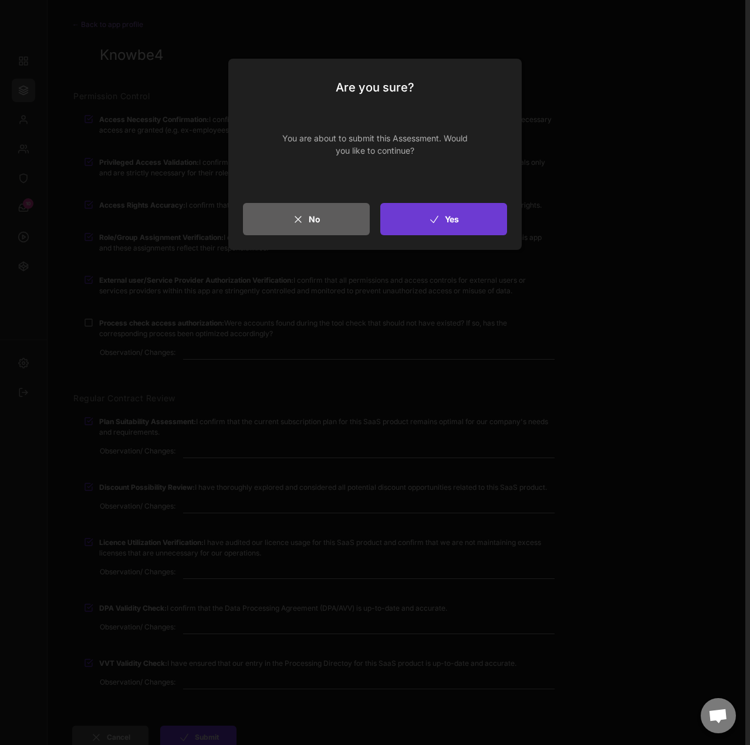
click at [440, 225] on button "Yes" at bounding box center [443, 219] width 127 height 32
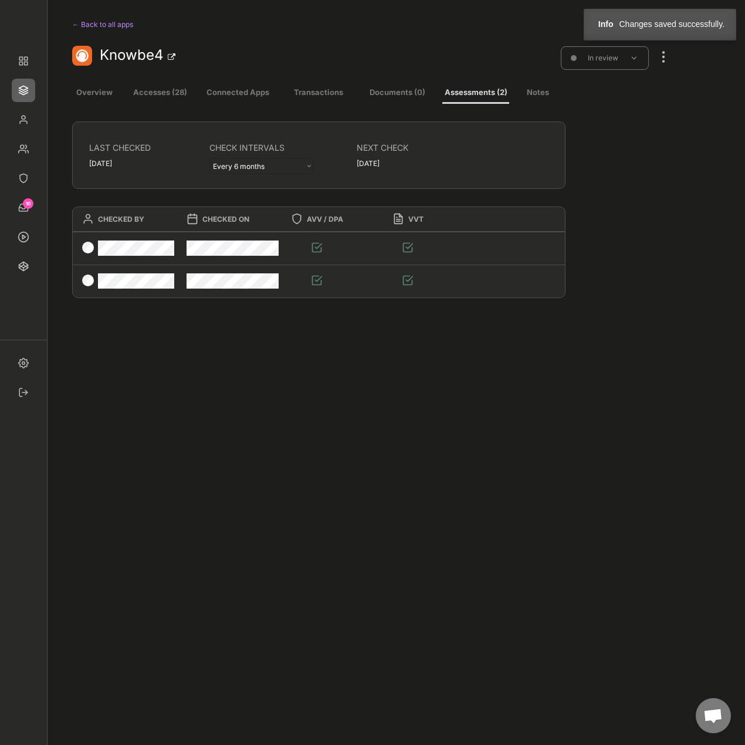
click at [176, 94] on button "Accesses (28)" at bounding box center [159, 93] width 67 height 21
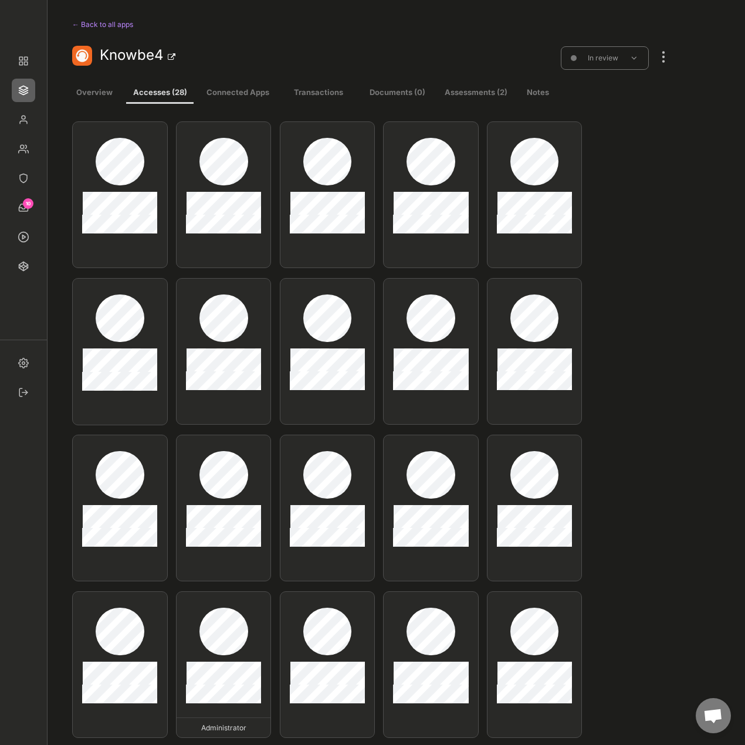
click at [88, 91] on button "Overview" at bounding box center [94, 93] width 44 height 21
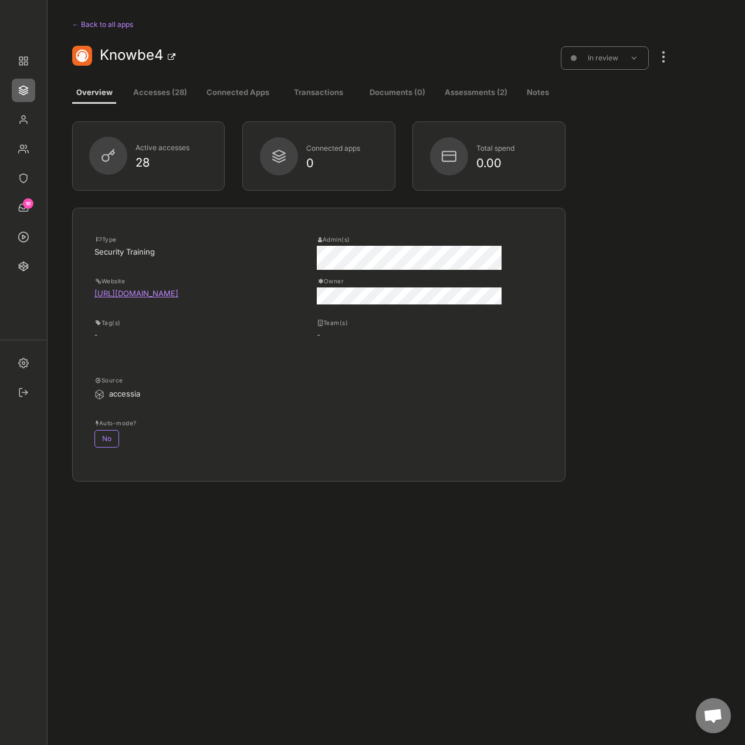
click at [27, 86] on img at bounding box center [23, 90] width 23 height 23
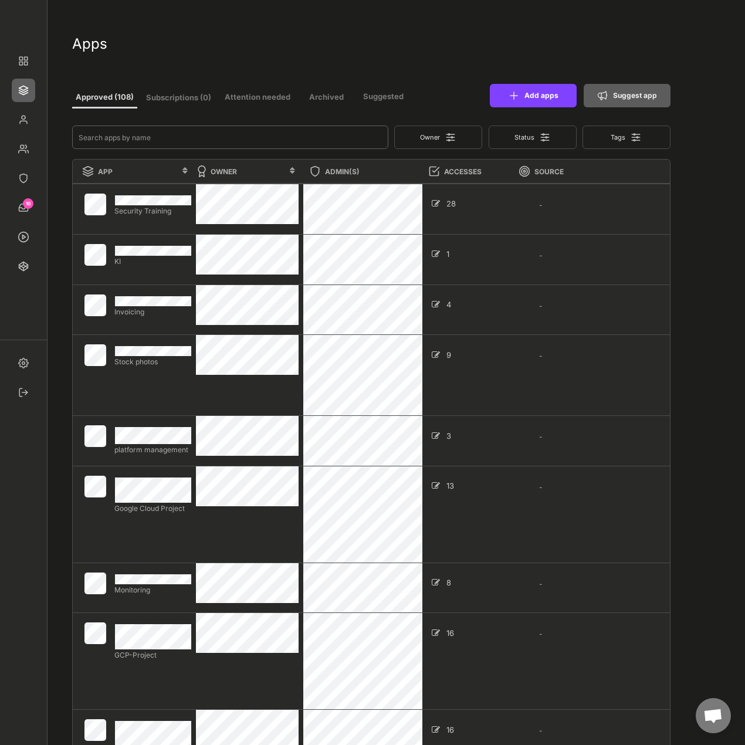
click at [154, 133] on input "input" at bounding box center [230, 137] width 316 height 23
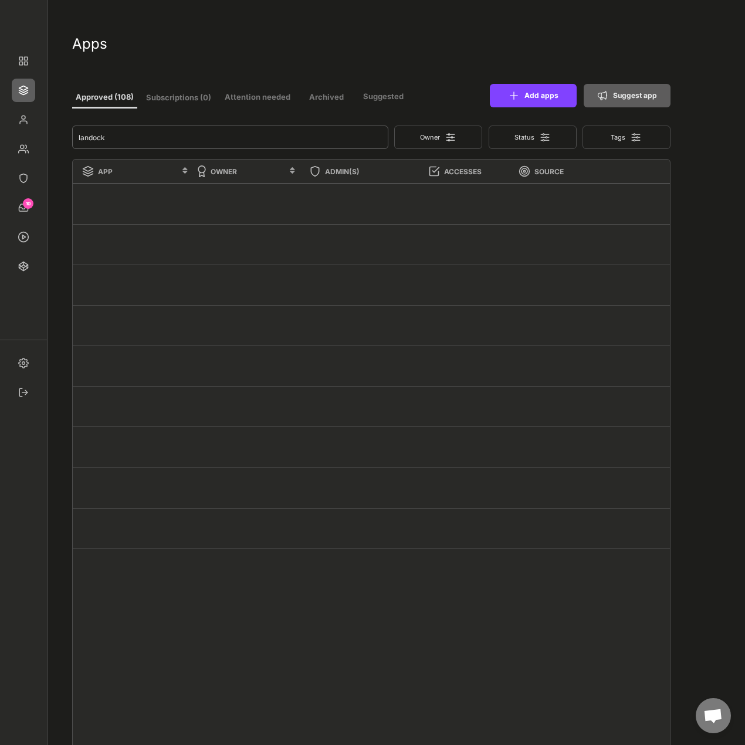
click at [153, 135] on input "input" at bounding box center [230, 137] width 316 height 23
type input "lan"
type input "1"
type input "l"
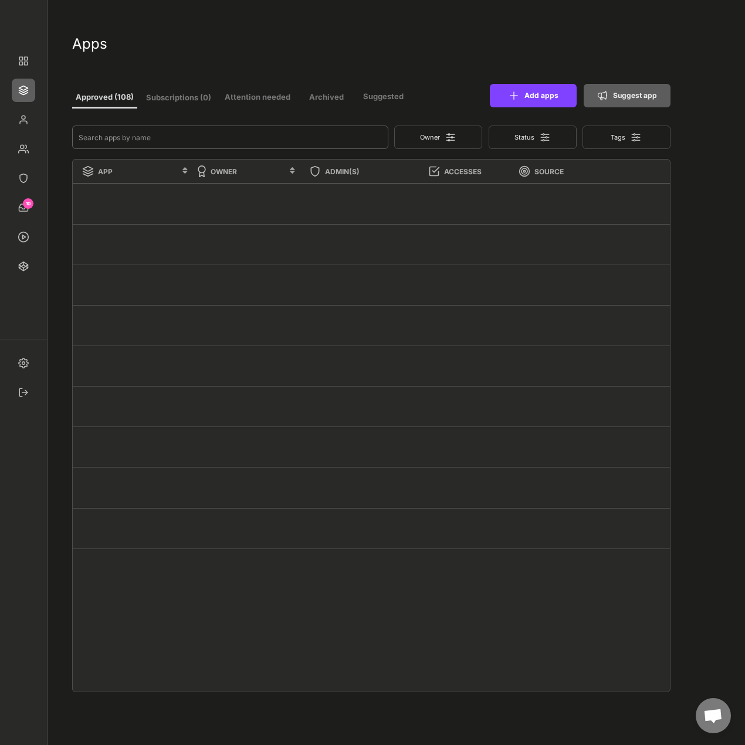
type input "0"
type input "La"
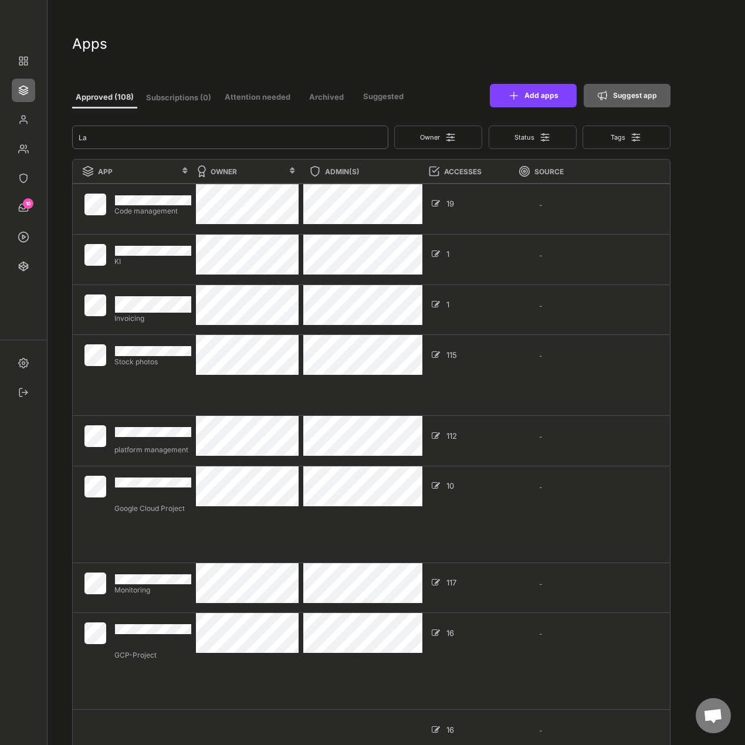
type input "11"
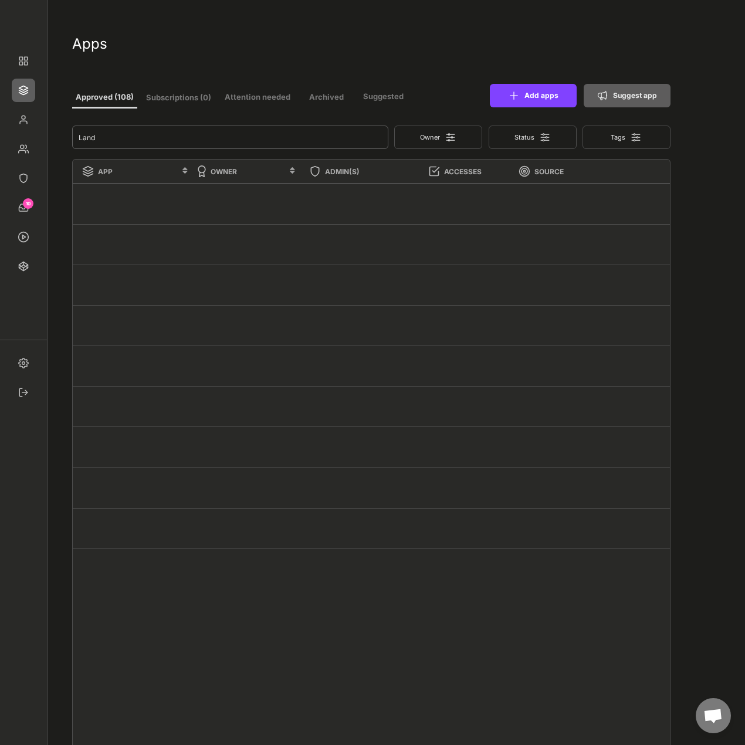
click at [254, 137] on input "input" at bounding box center [230, 137] width 316 height 23
click at [252, 141] on input "input" at bounding box center [230, 137] width 316 height 23
click at [252, 140] on input "input" at bounding box center [230, 137] width 316 height 23
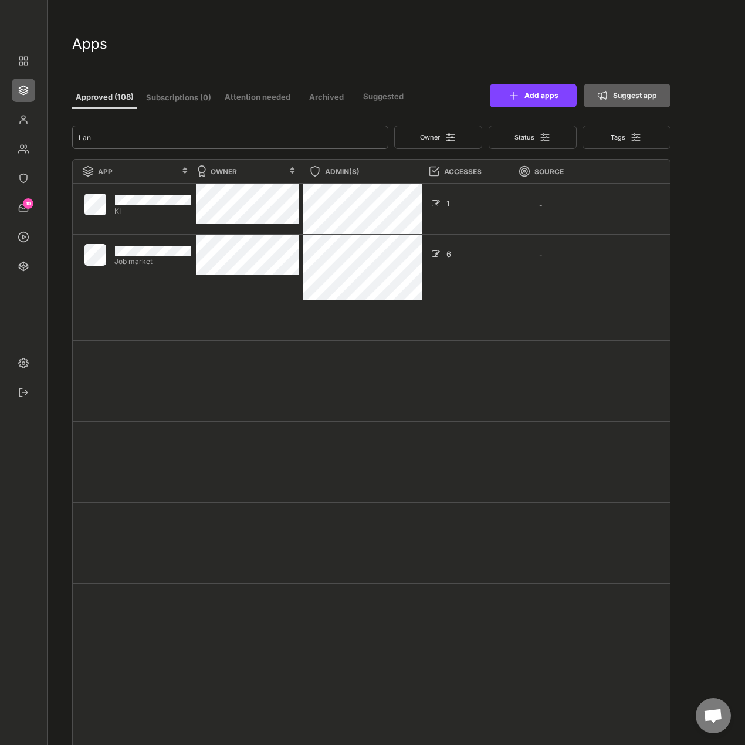
type input "Lan"
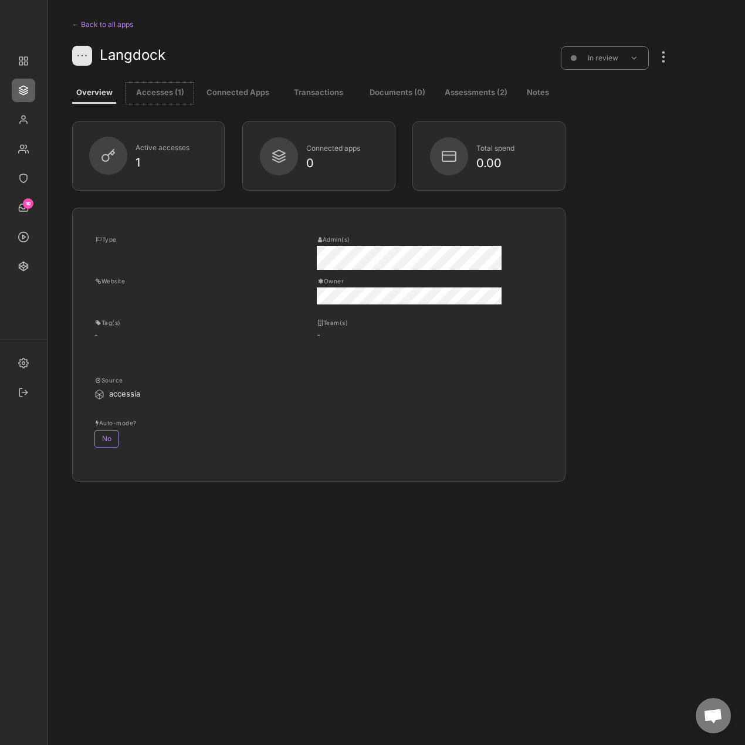
click at [151, 93] on button "Accesses (1)" at bounding box center [159, 93] width 67 height 21
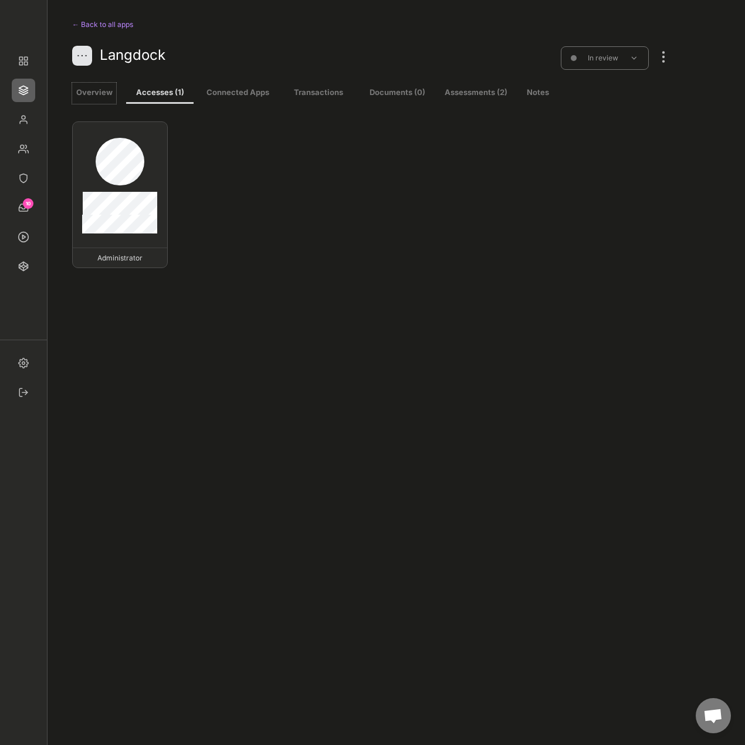
click at [83, 92] on button "Overview" at bounding box center [94, 93] width 44 height 21
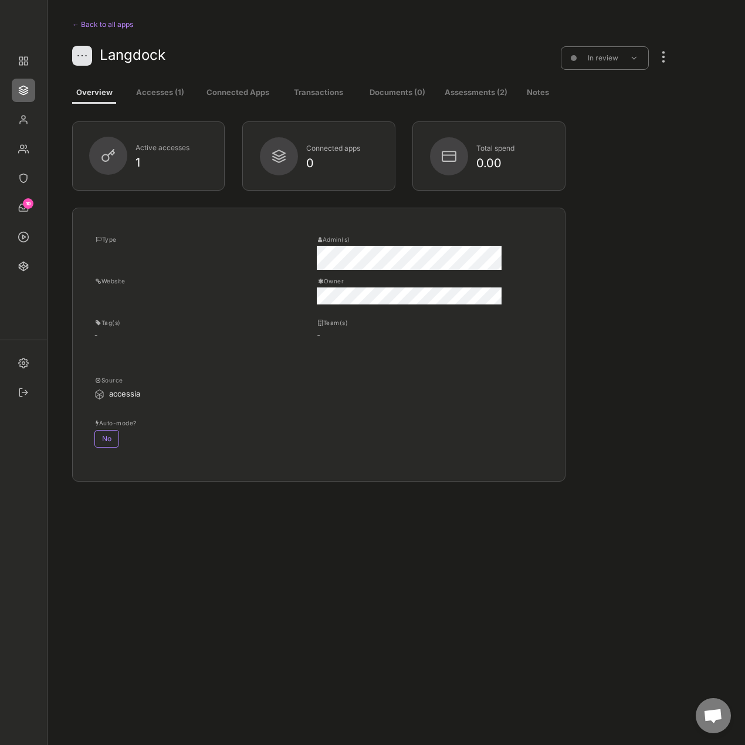
click at [449, 93] on button "Assessments (2)" at bounding box center [475, 93] width 67 height 21
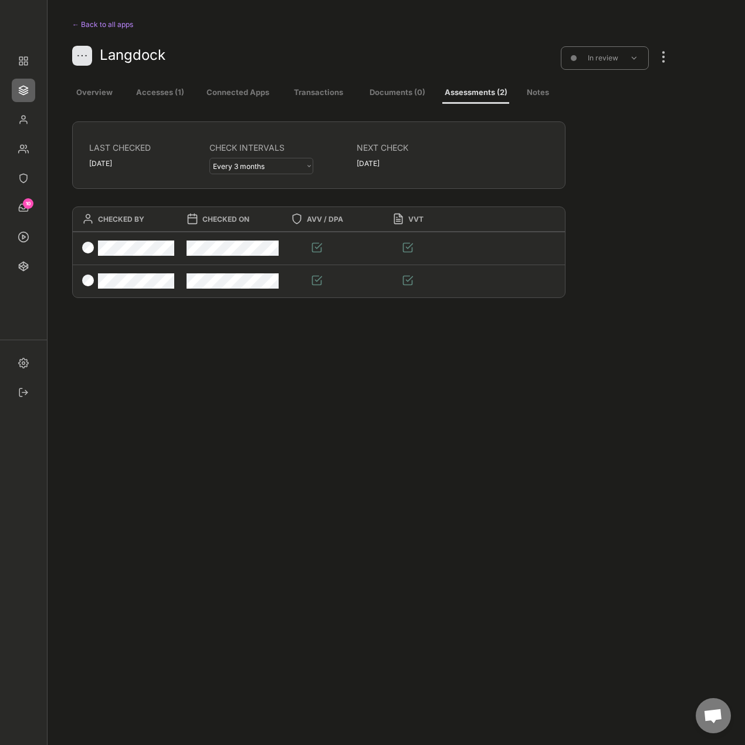
click at [235, 158] on select "- Every 3 months Every 6 months Every 12 months" at bounding box center [261, 166] width 104 height 16
select select ""every_6_months""
click at [209, 158] on select "- Every 3 months Every 6 months Every 12 months" at bounding box center [261, 166] width 104 height 16
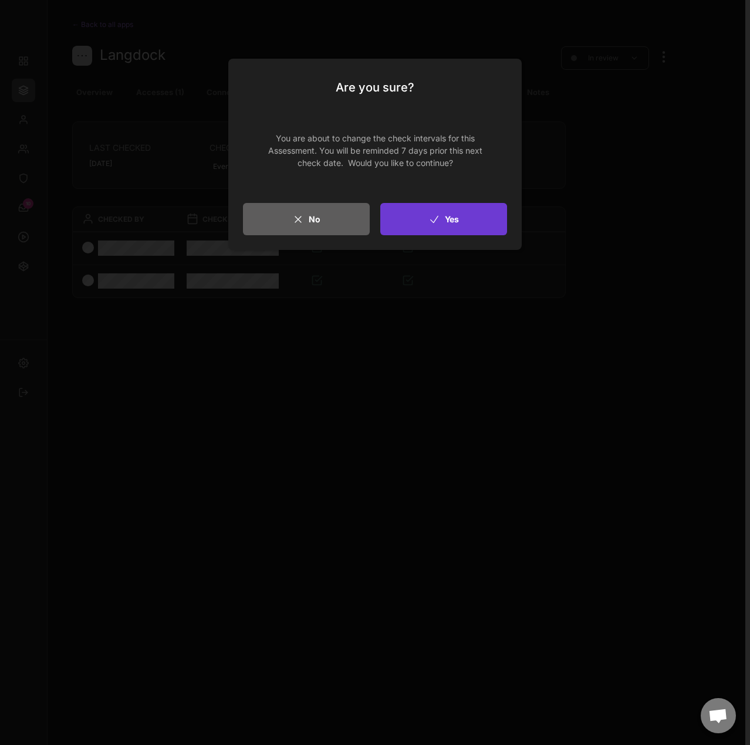
click at [465, 229] on button "Yes" at bounding box center [443, 219] width 127 height 32
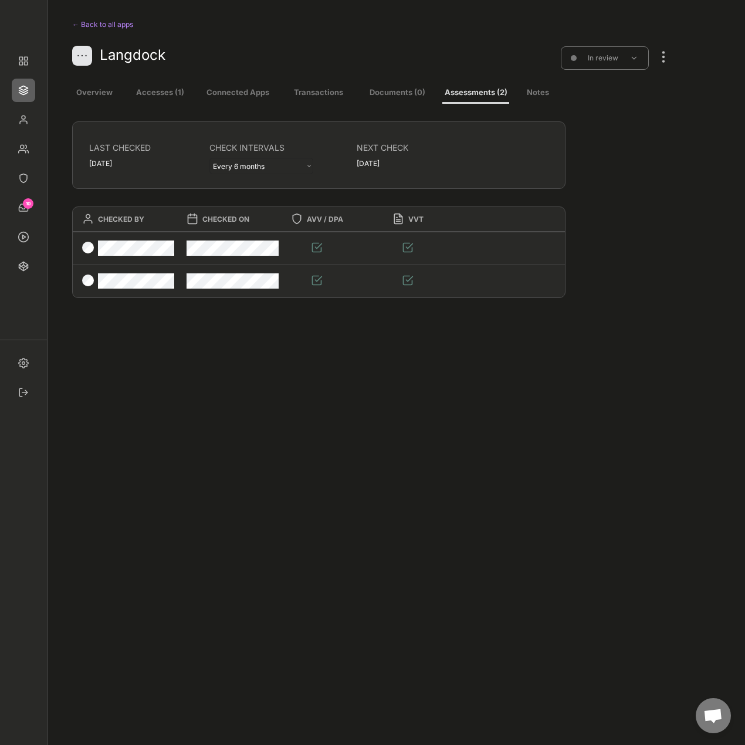
click at [663, 63] on div at bounding box center [663, 51] width 15 height 26
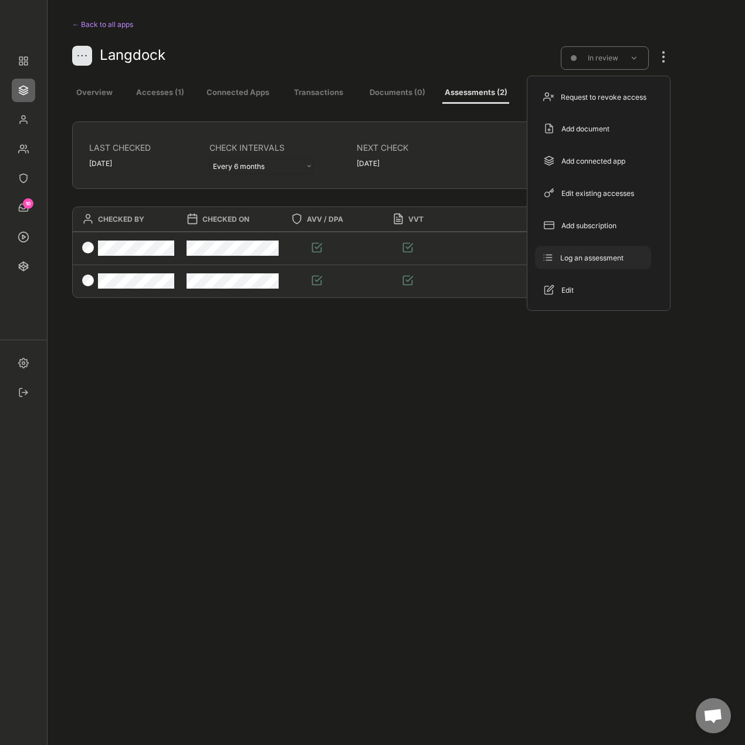
click at [586, 261] on div "Log an assessment" at bounding box center [600, 258] width 80 height 11
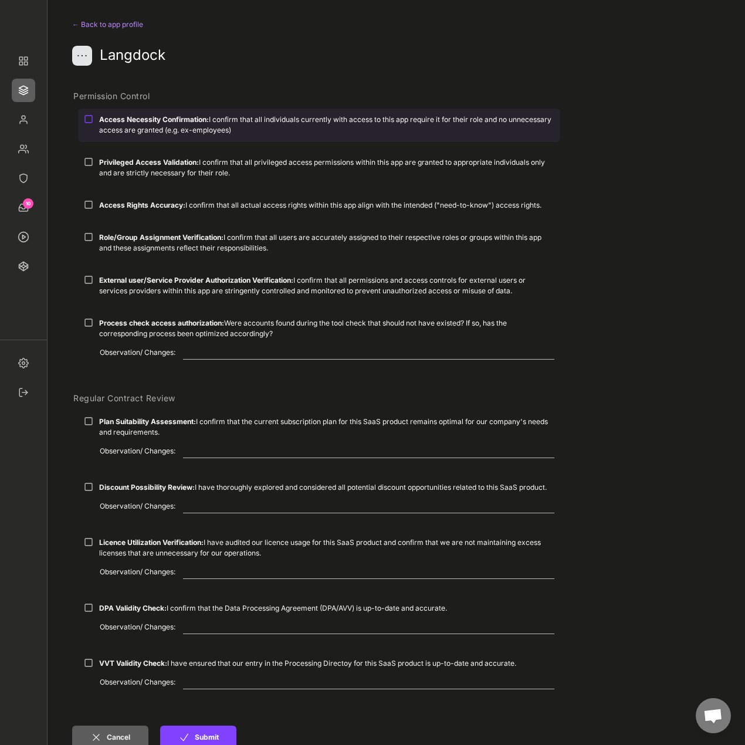
click at [131, 107] on div "Permission Control" at bounding box center [351, 98] width 558 height 21
click at [123, 124] on div "Access Necessity Confirmation: I confirm that all individuals currently with ac…" at bounding box center [326, 124] width 455 height 21
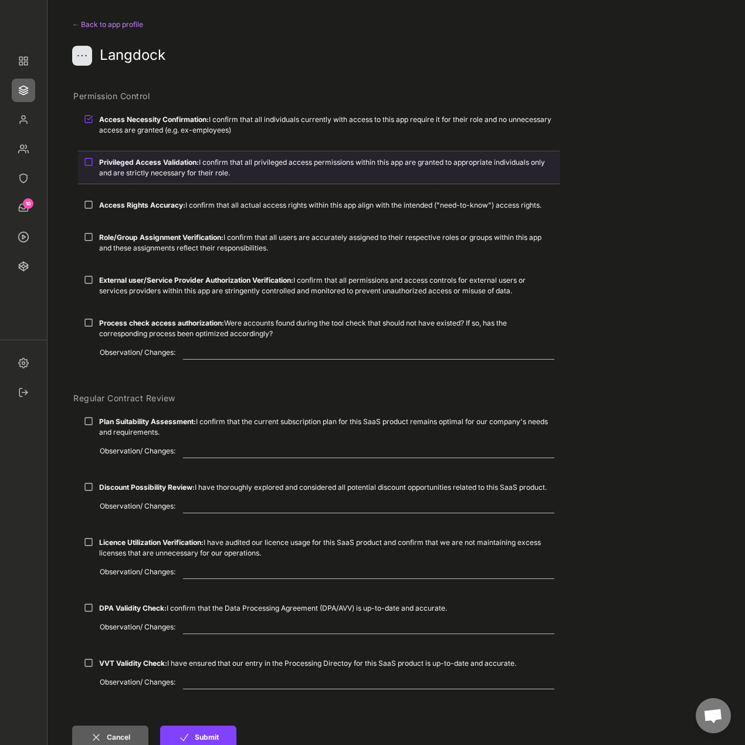
click at [114, 171] on div "Privileged Access Validation: I confirm that all privileged access permissions …" at bounding box center [326, 167] width 455 height 21
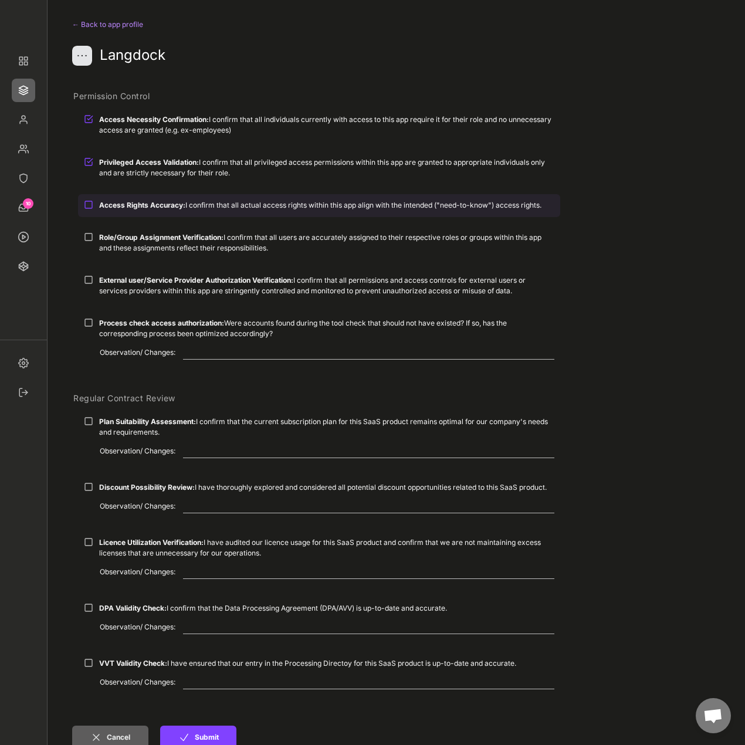
click at [110, 213] on div "Access Rights Accuracy: I confirm that all actual access rights within this app…" at bounding box center [319, 205] width 482 height 22
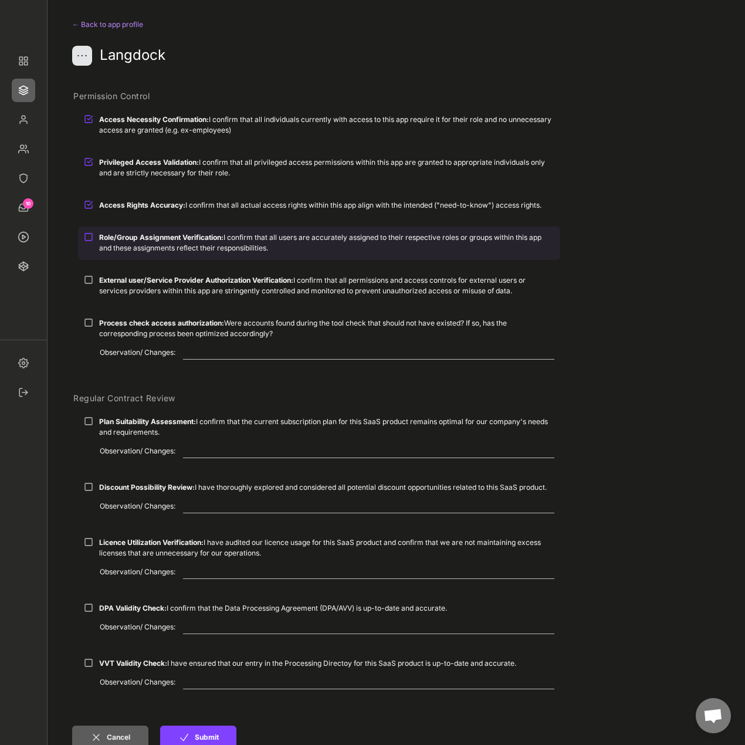
click at [103, 236] on strong "Role/Group Assignment Verification:" at bounding box center [161, 237] width 124 height 9
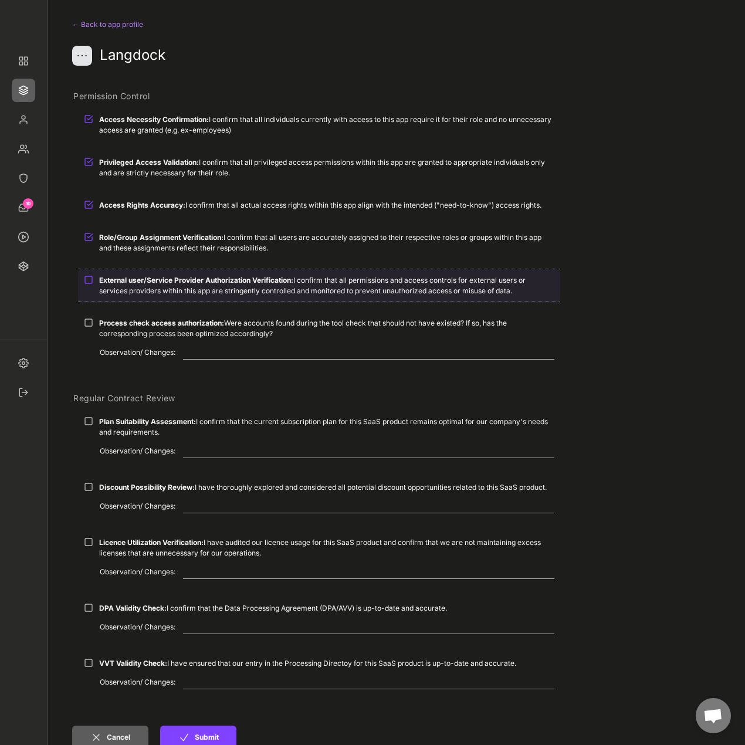
drag, startPoint x: 124, startPoint y: 280, endPoint x: 130, endPoint y: 296, distance: 17.1
click at [124, 280] on strong "External user/Service Provider Authorization Verification:" at bounding box center [196, 280] width 194 height 9
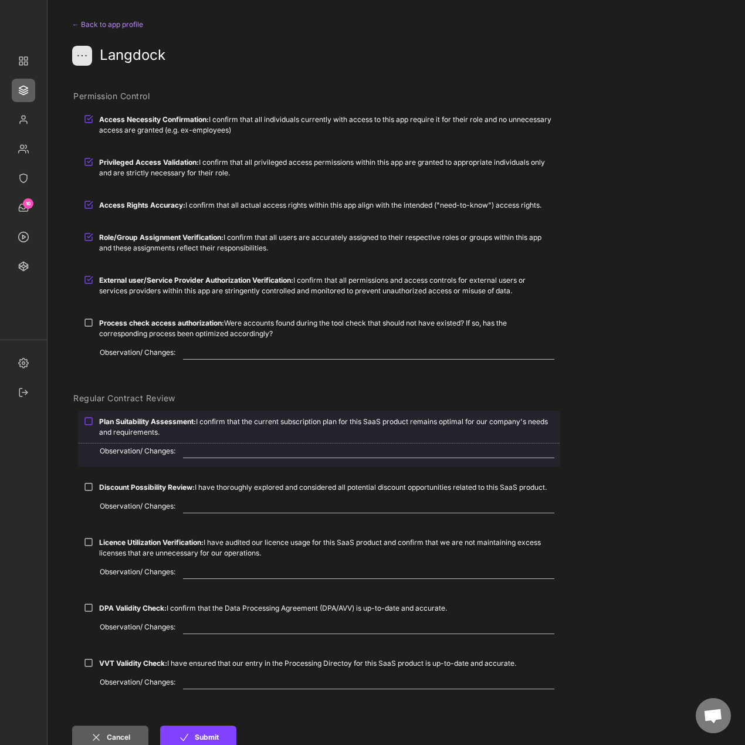
click at [124, 428] on div "Plan Suitability Assessment: I confirm that the current subscription plan for t…" at bounding box center [326, 427] width 455 height 21
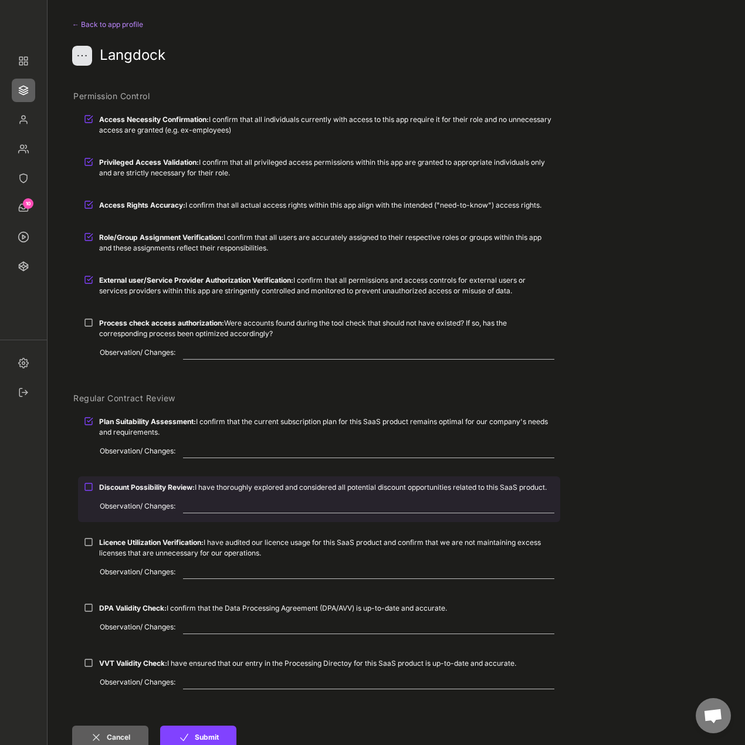
click at [126, 484] on strong "Discount Possibility Review:" at bounding box center [147, 487] width 96 height 9
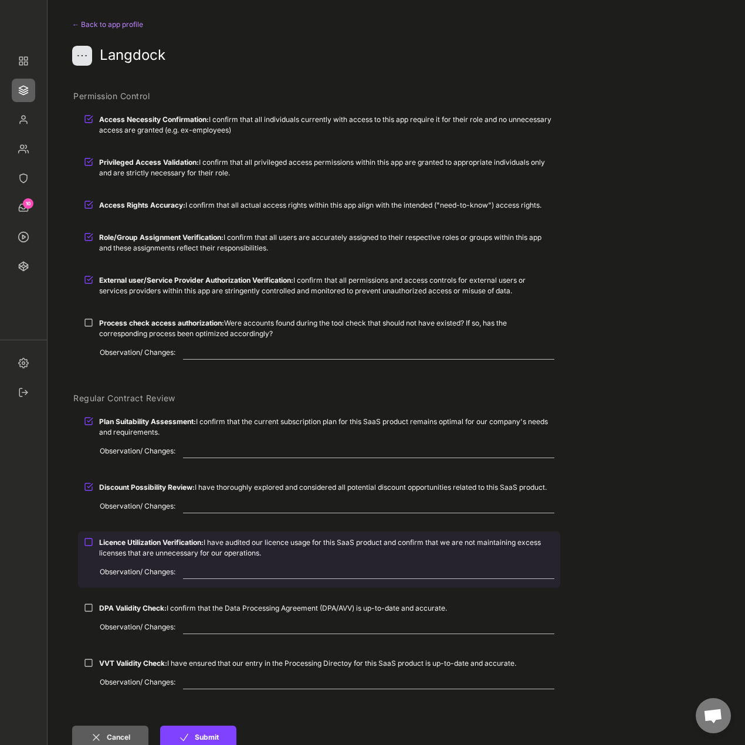
click at [140, 545] on strong "Licence Utilization Verification:" at bounding box center [151, 542] width 104 height 9
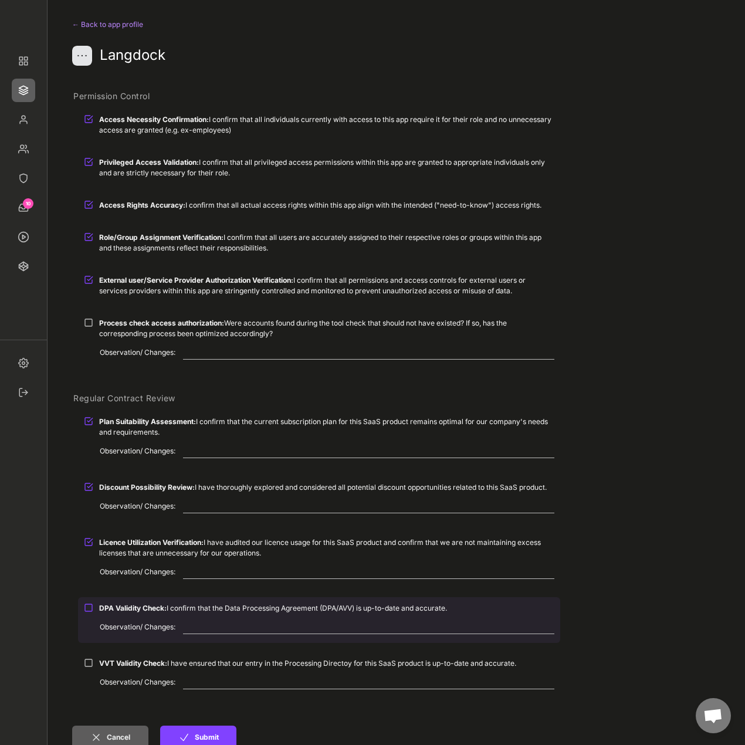
click at [147, 610] on strong "DPA Validity Check:" at bounding box center [132, 608] width 67 height 9
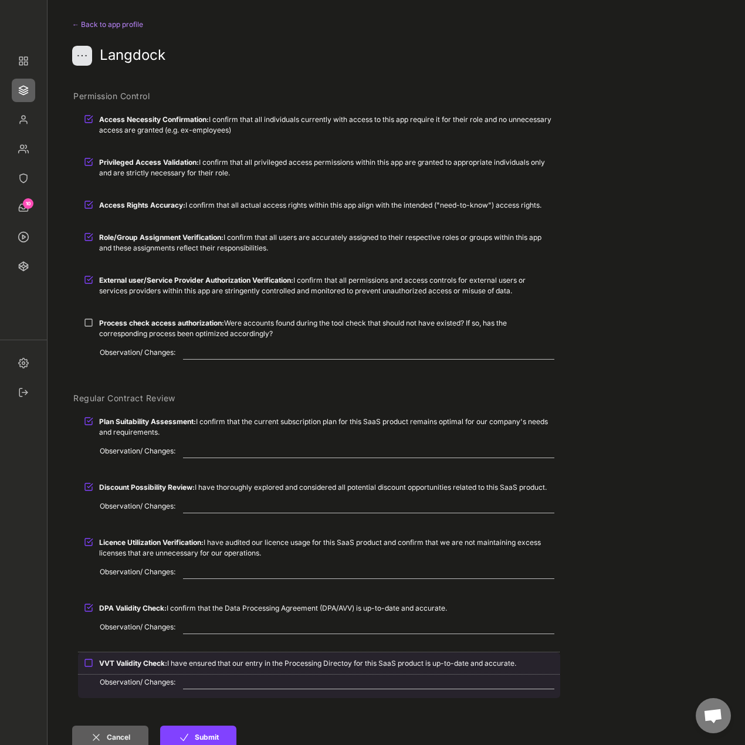
click at [146, 667] on strong "VVT Validity Check:" at bounding box center [133, 663] width 68 height 9
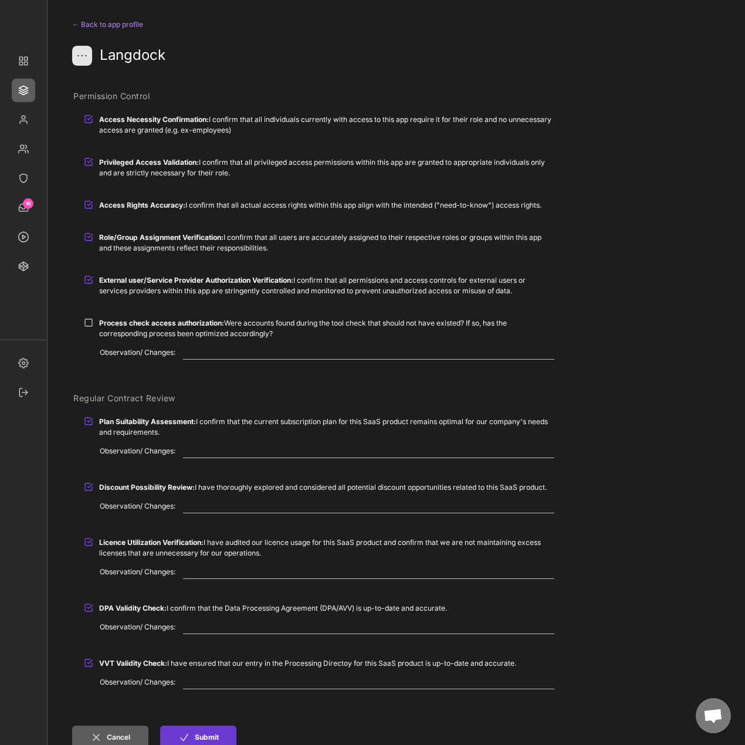
click at [194, 737] on button "Submit" at bounding box center [198, 737] width 76 height 23
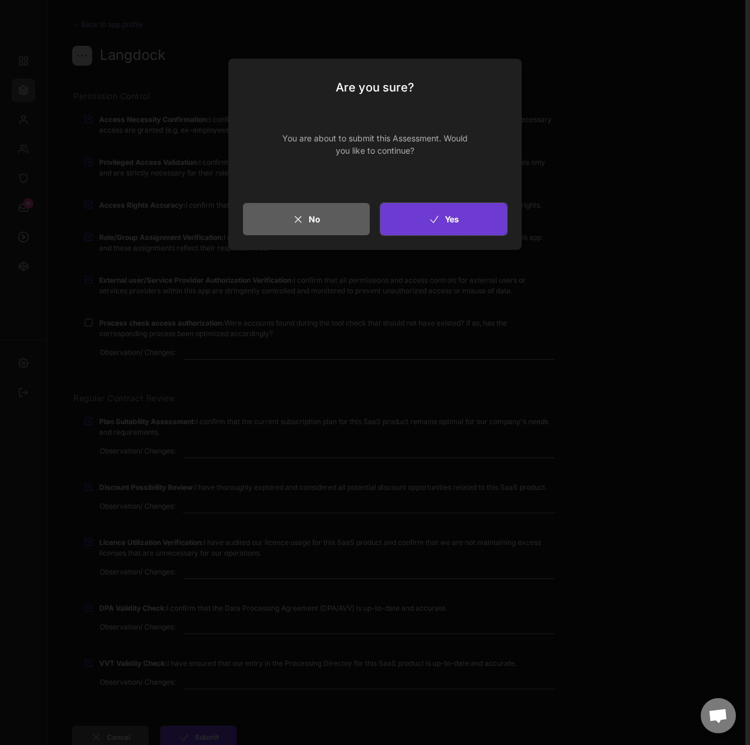
click at [454, 215] on button "Yes" at bounding box center [443, 219] width 127 height 32
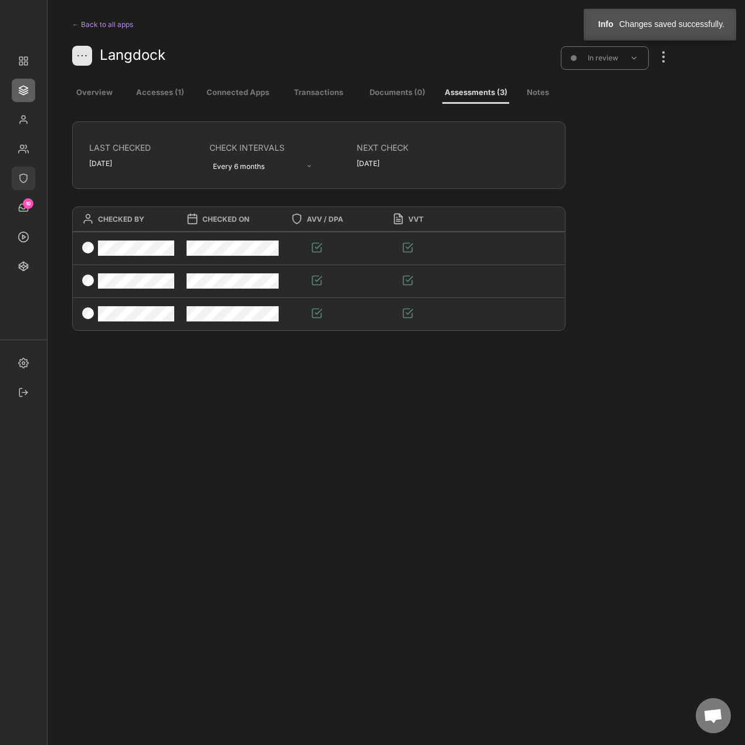
click at [25, 174] on img at bounding box center [23, 178] width 23 height 23
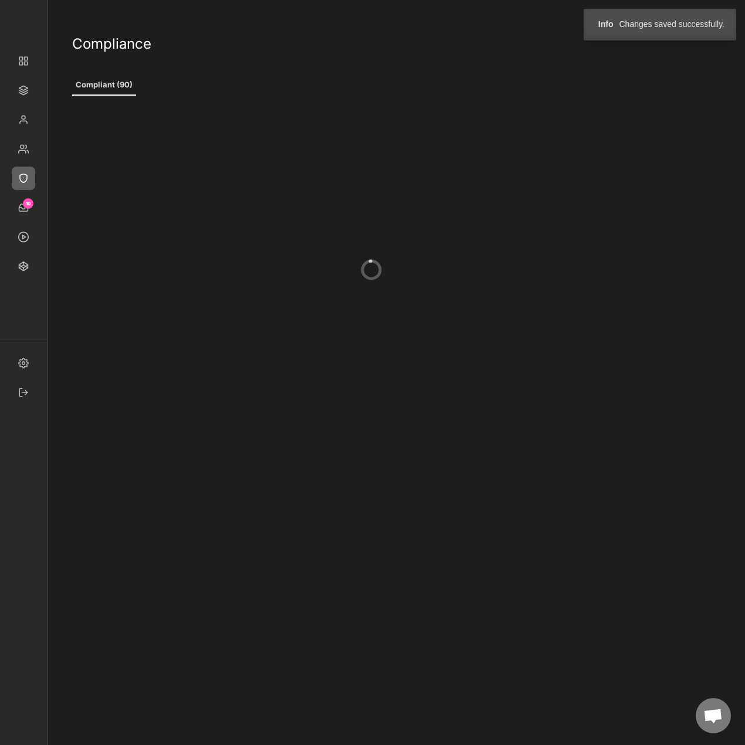
type input "5"
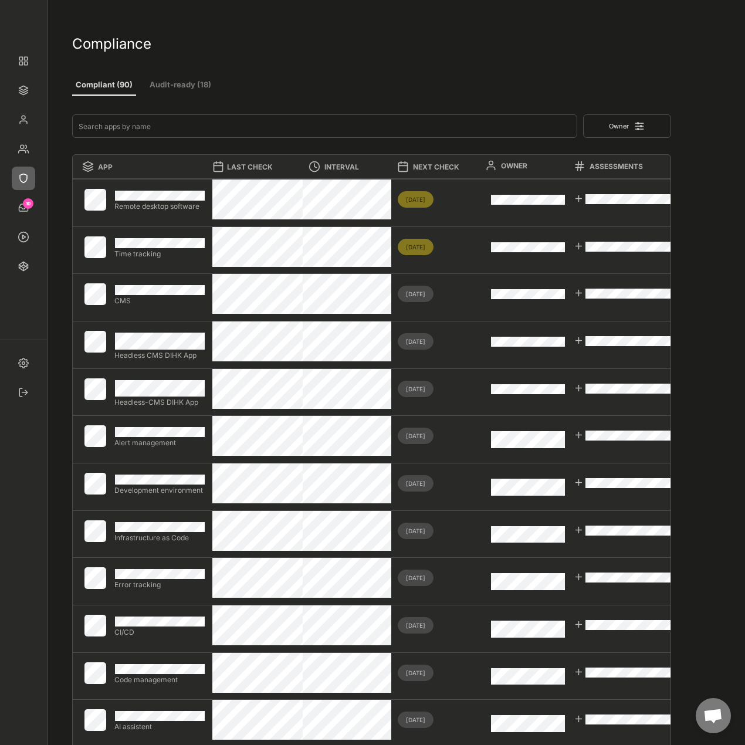
click at [185, 82] on button "Audit-ready (18)" at bounding box center [180, 85] width 70 height 21
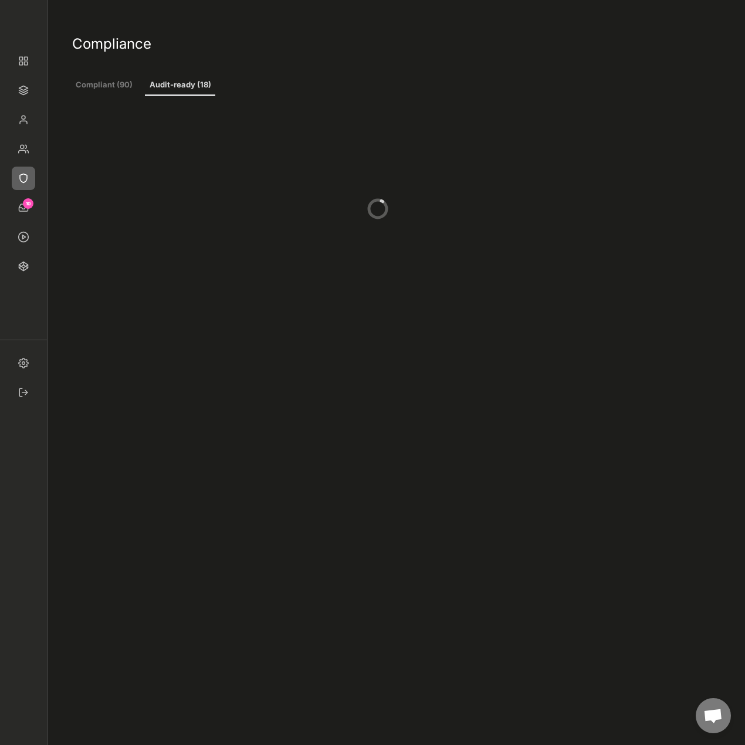
type input "1"
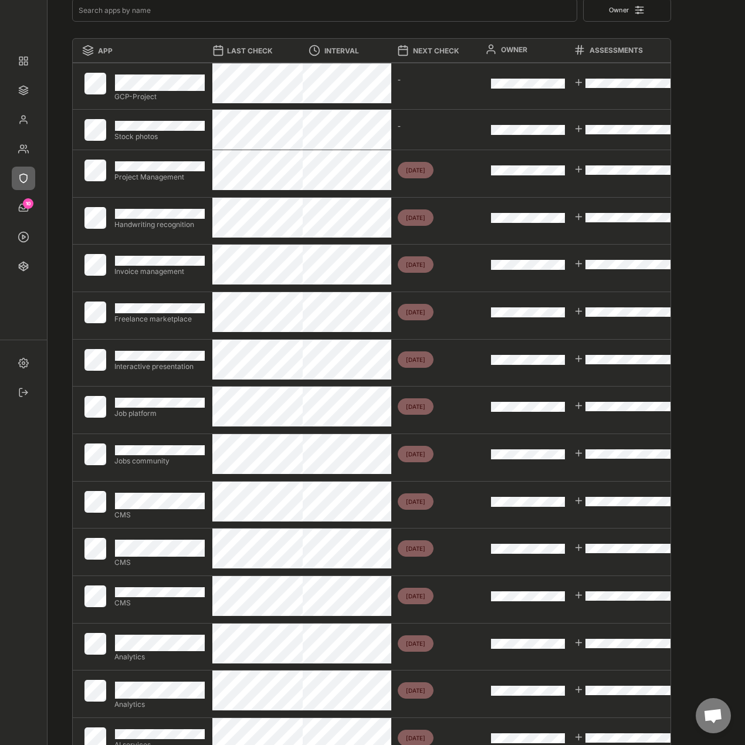
scroll to position [117, 0]
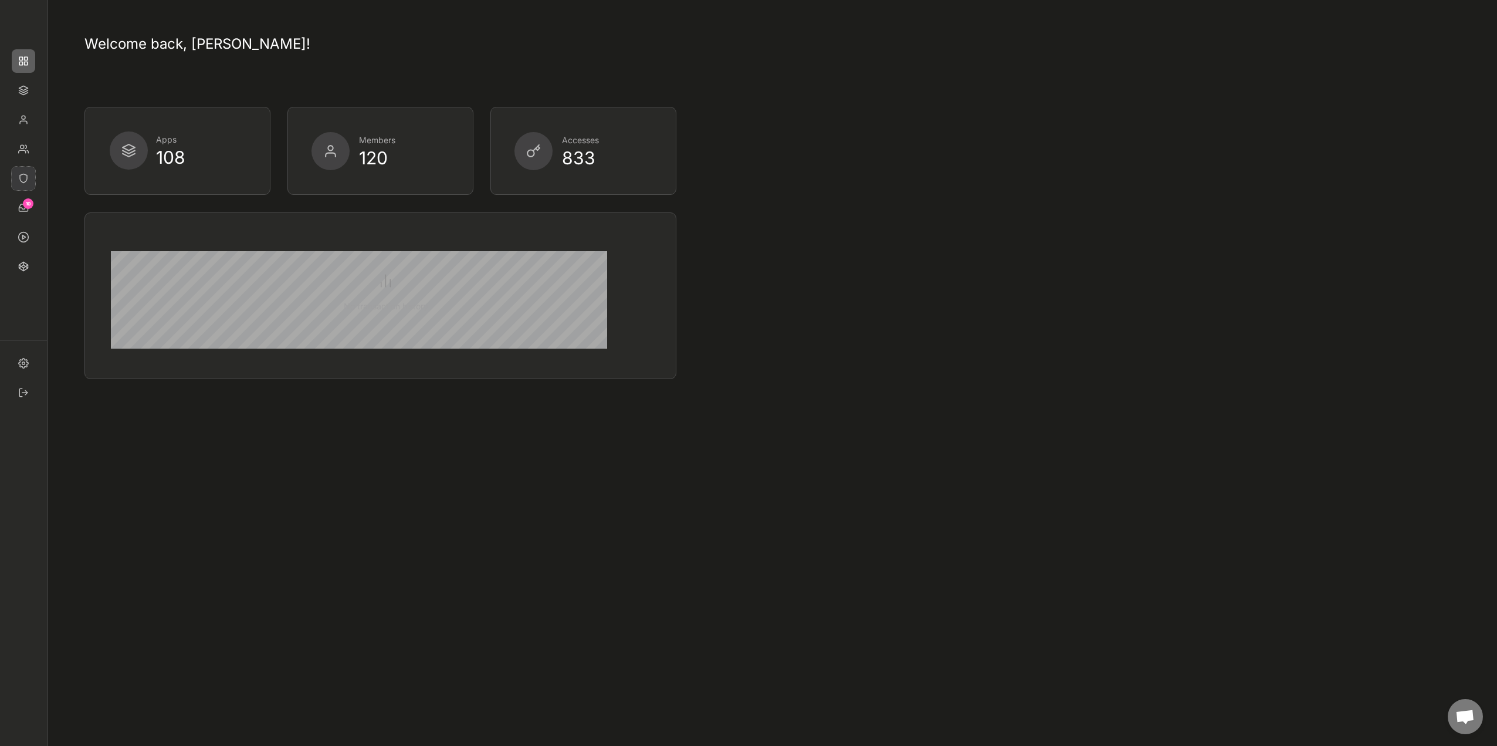
click at [23, 178] on img at bounding box center [23, 178] width 23 height 23
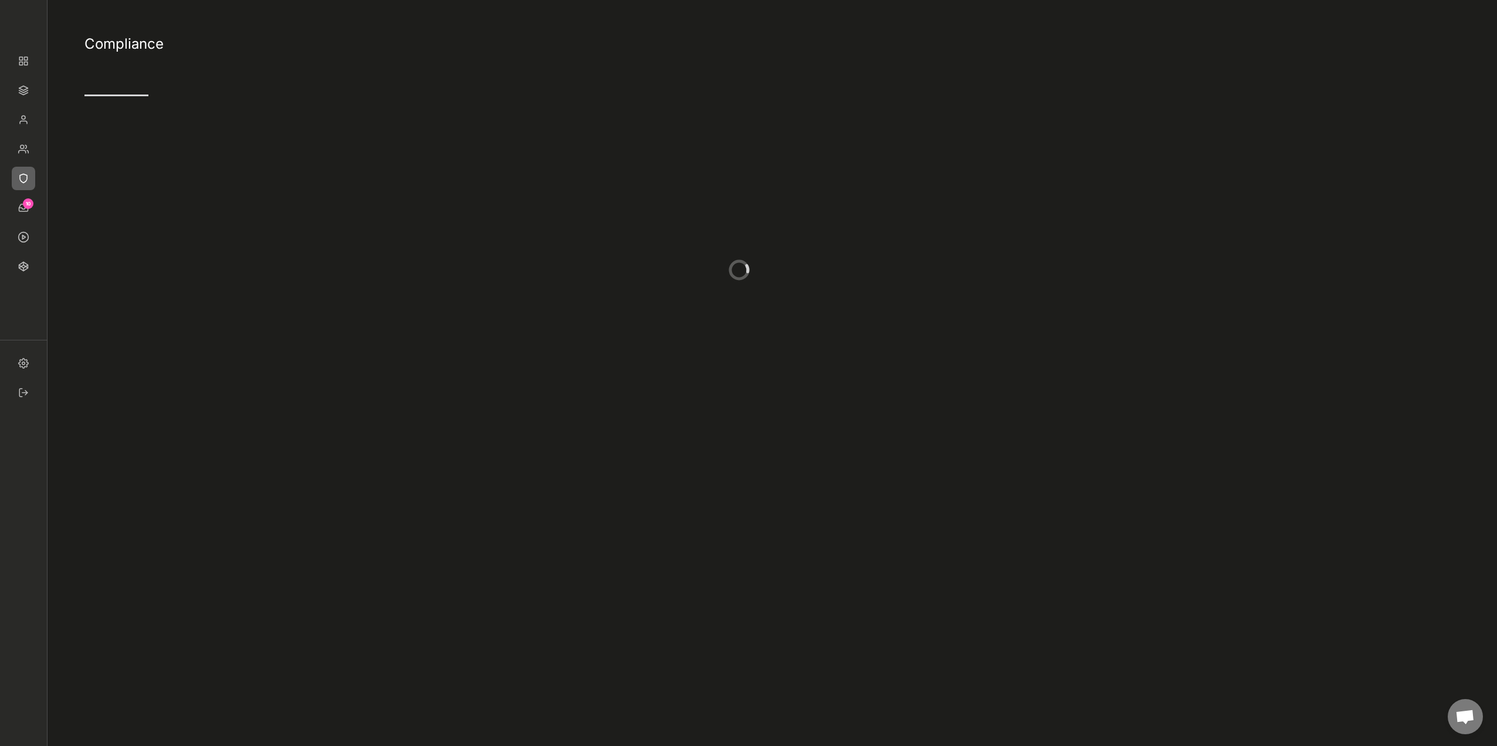
type input "5"
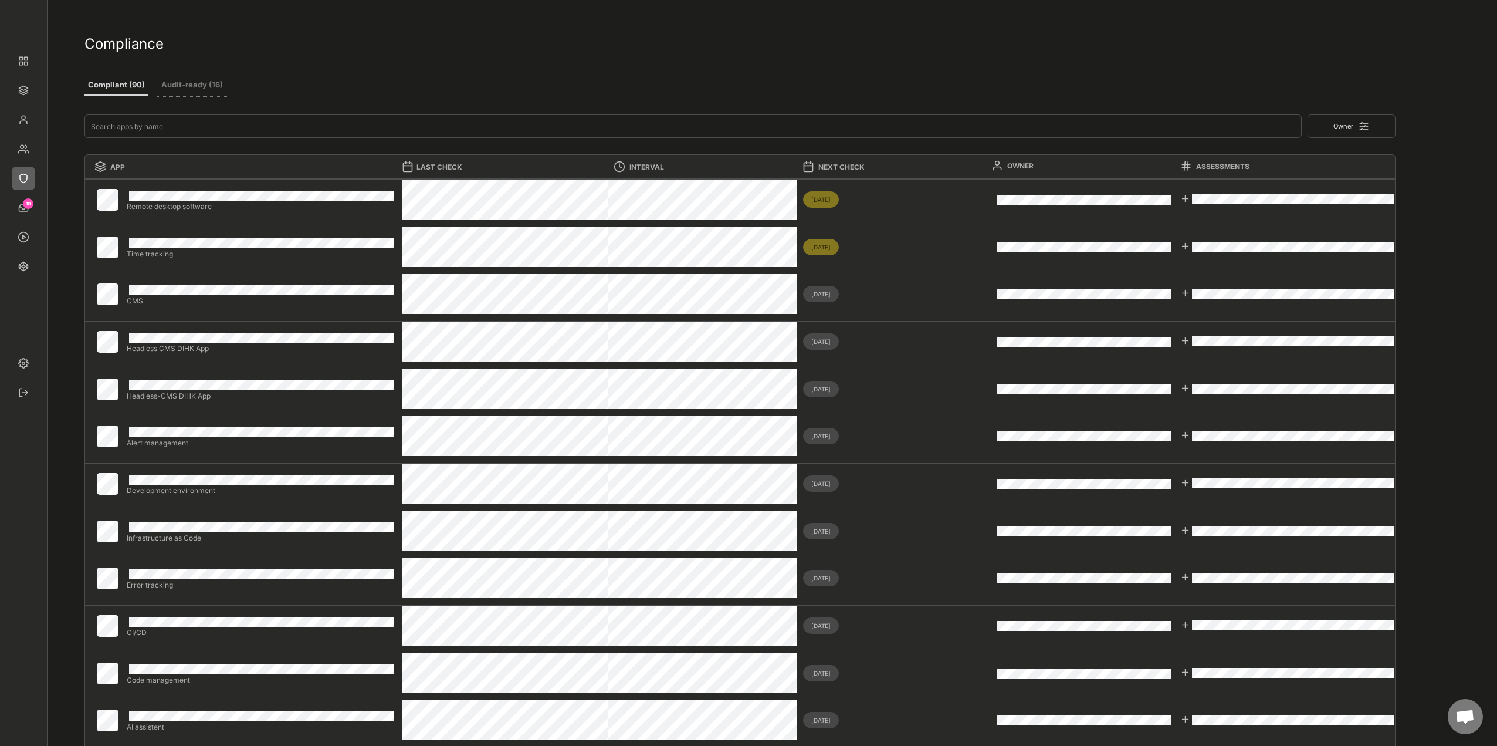
click at [202, 82] on button "Audit-ready (16)" at bounding box center [192, 85] width 70 height 21
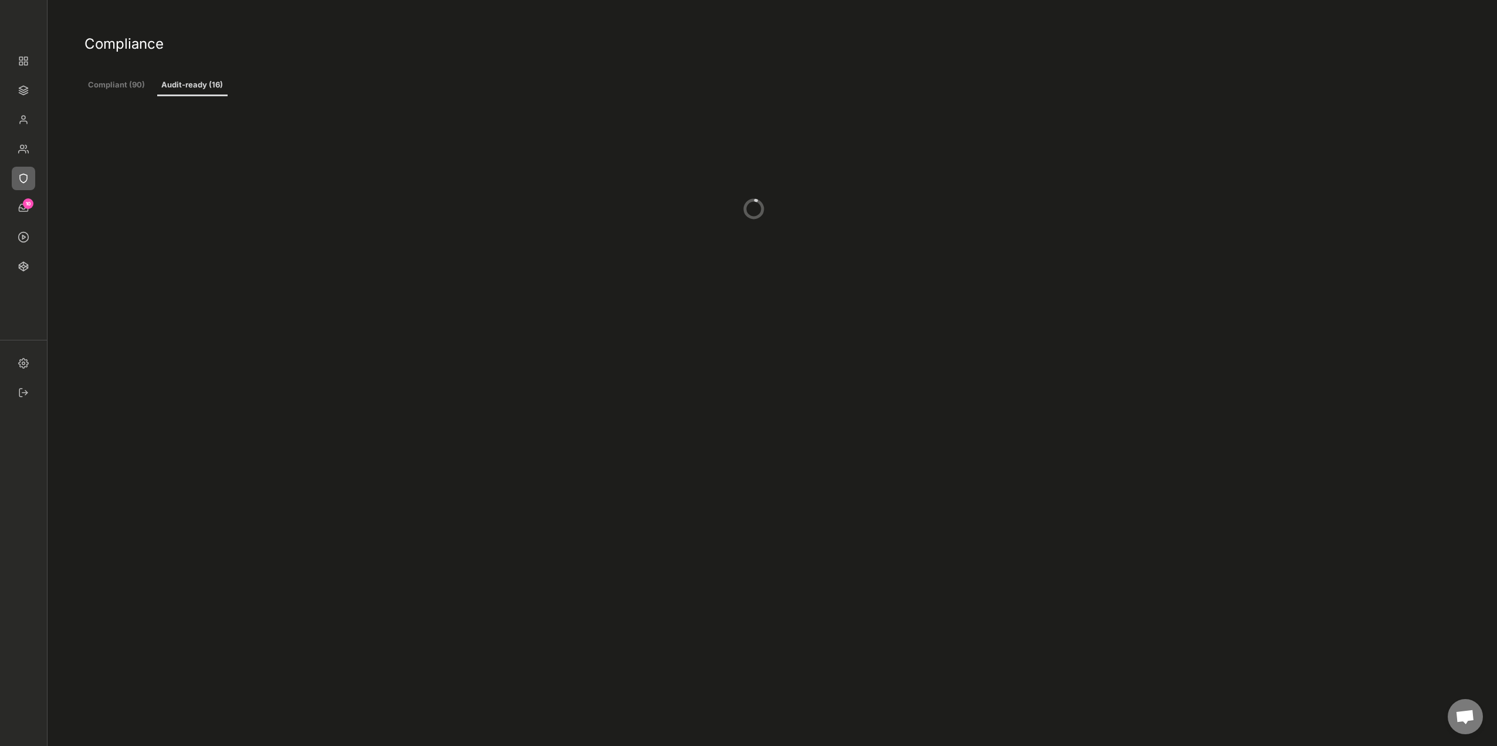
type input "1"
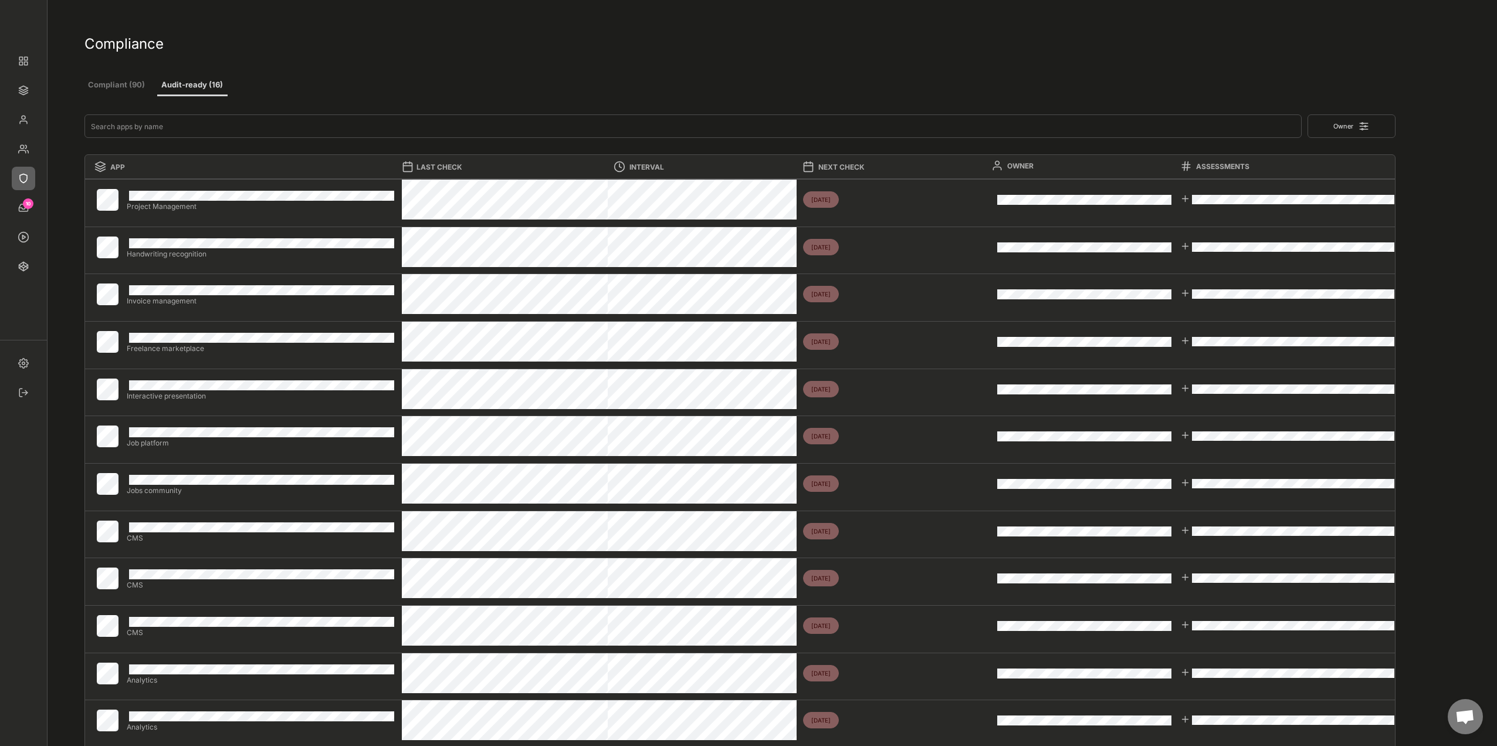
click at [124, 85] on button "Compliant (90)" at bounding box center [116, 85] width 64 height 21
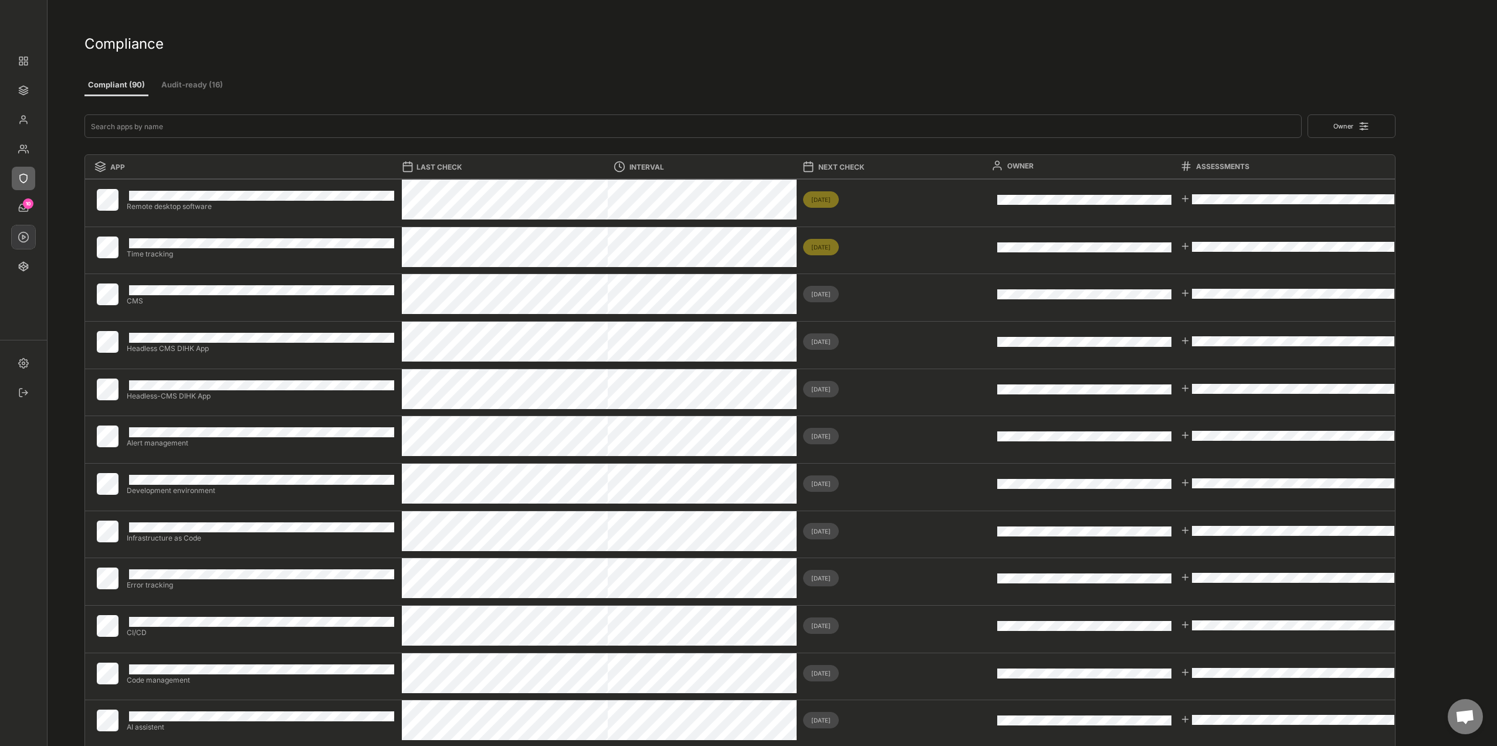
click at [28, 201] on img at bounding box center [23, 236] width 23 height 23
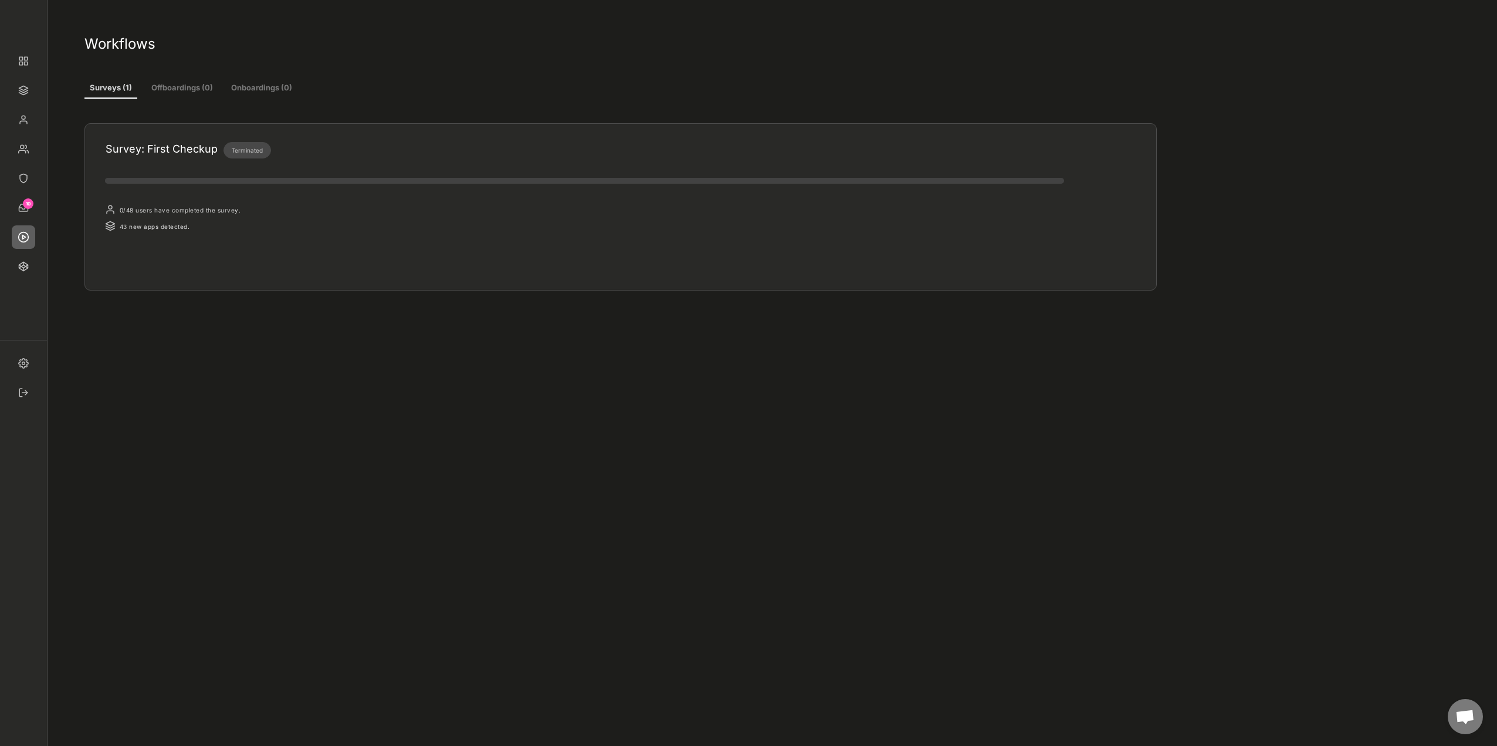
click at [193, 90] on button "Offboardings (0)" at bounding box center [182, 88] width 71 height 21
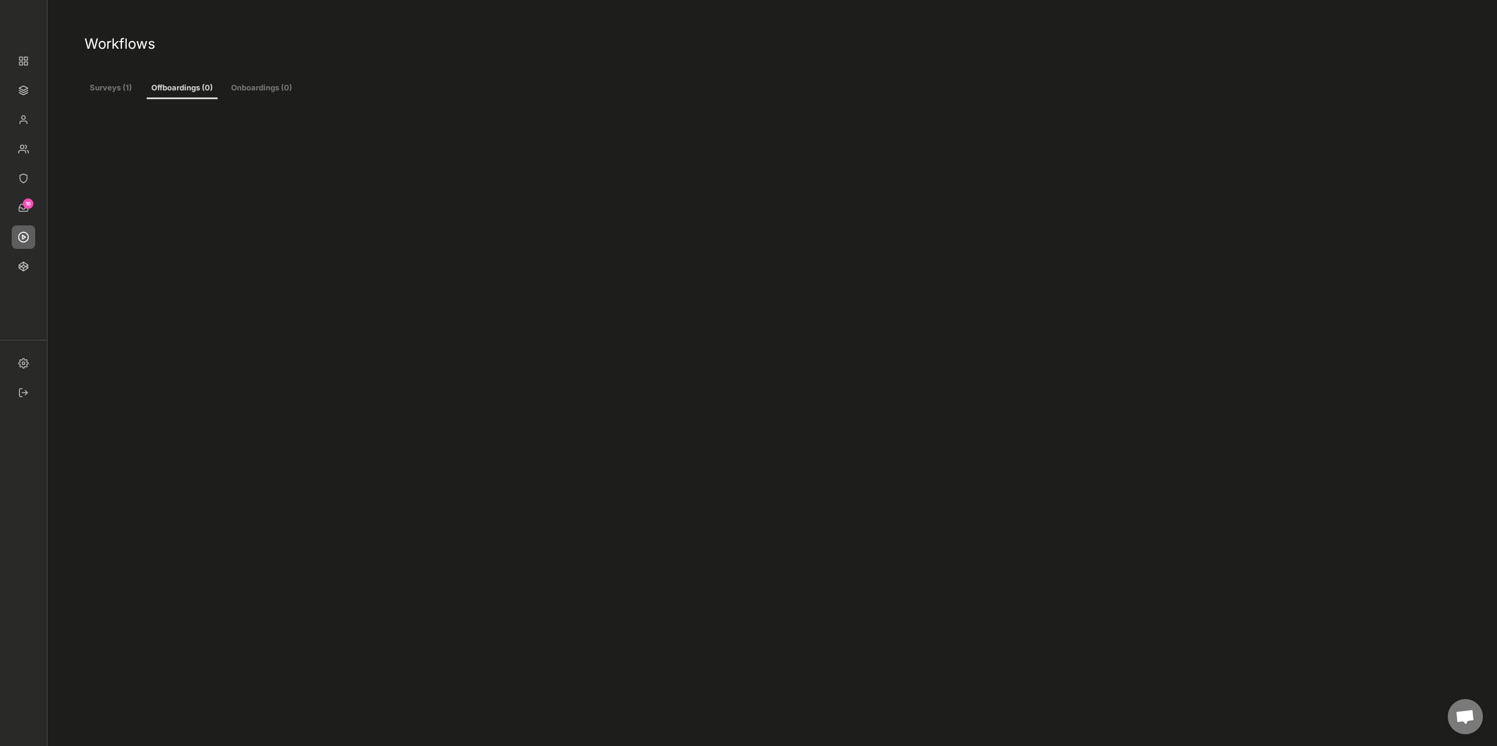
click at [192, 90] on button "Offboardings (0)" at bounding box center [182, 88] width 71 height 21
click at [32, 201] on div "10" at bounding box center [28, 203] width 11 height 5
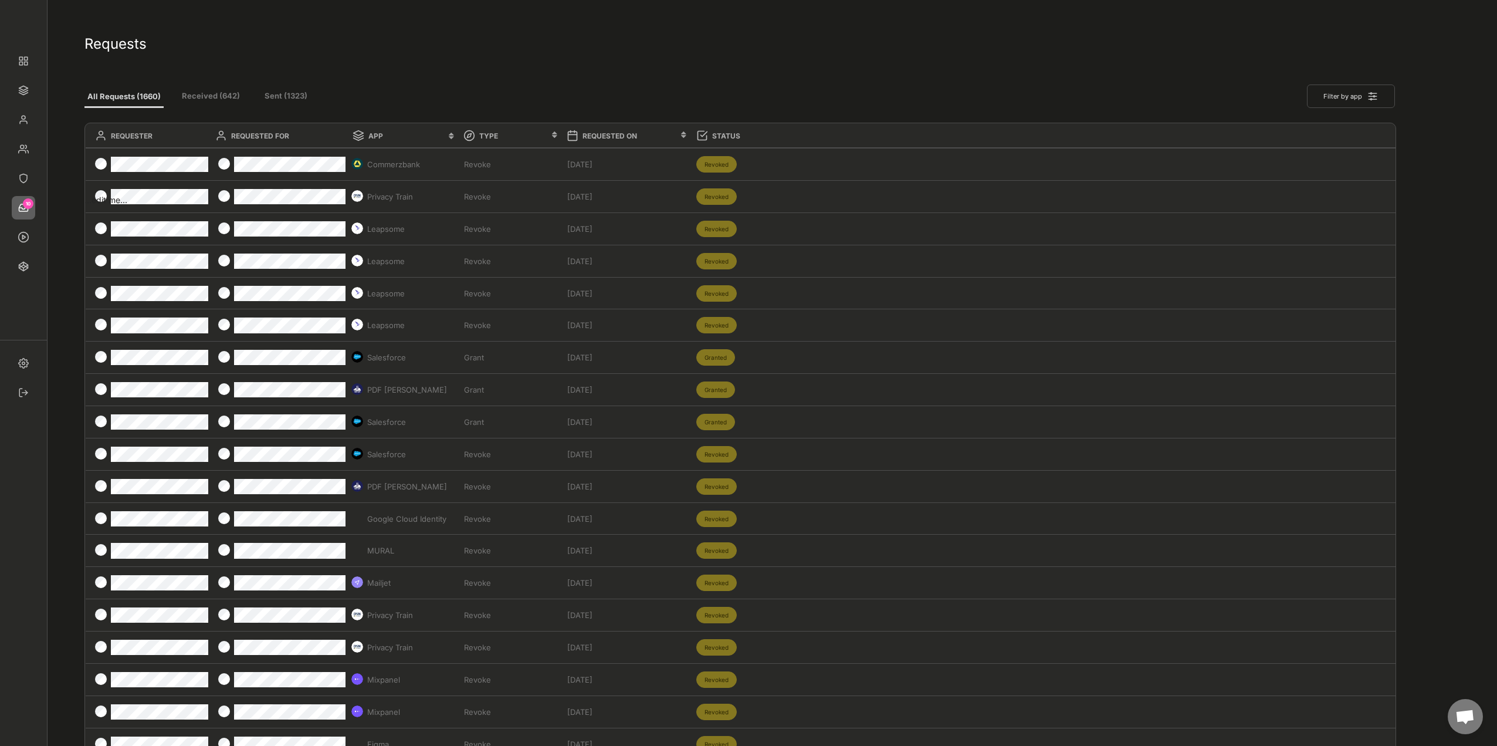
click at [210, 99] on button "Received (642)" at bounding box center [211, 96] width 70 height 21
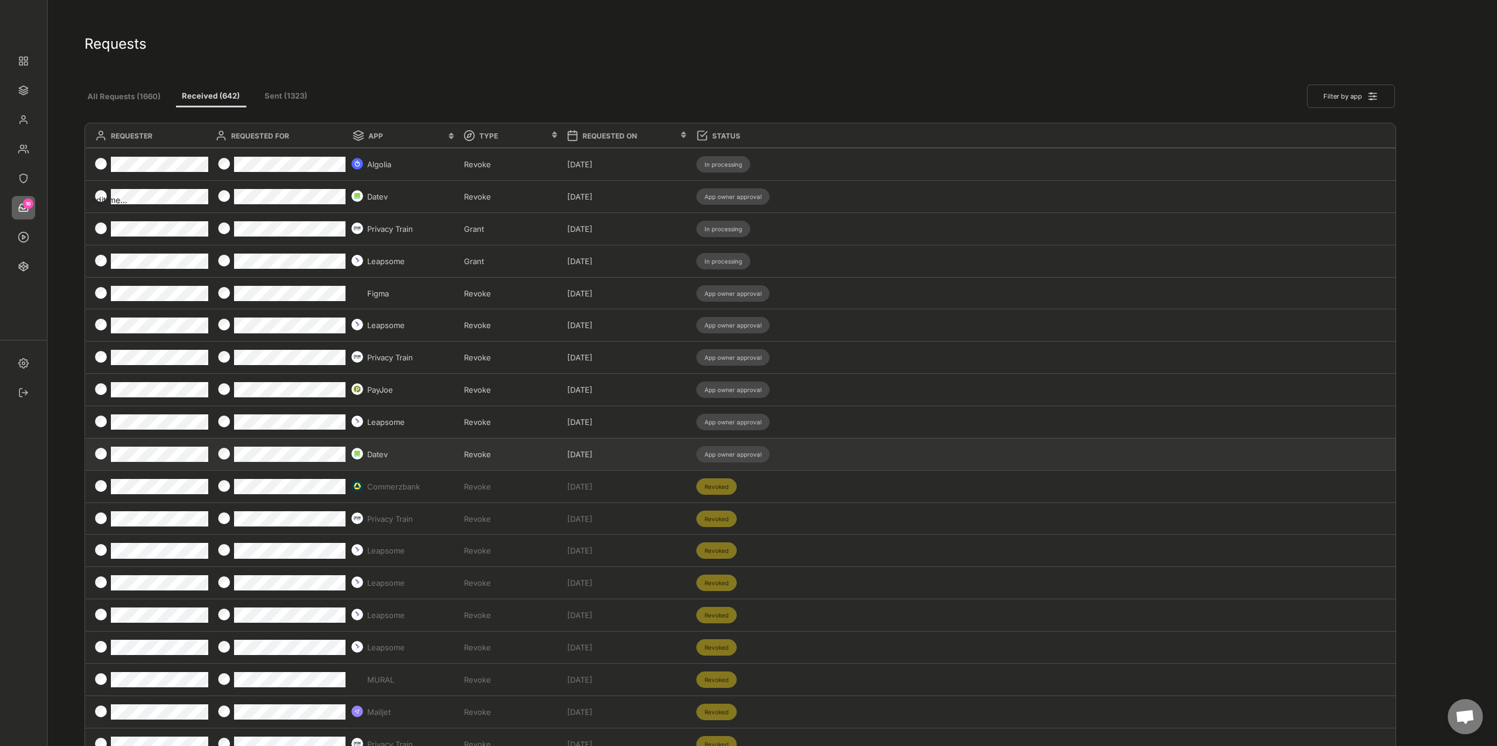
click at [490, 201] on div "Datev Revoke Mar 26, 2025 App owner approval" at bounding box center [741, 454] width 1311 height 32
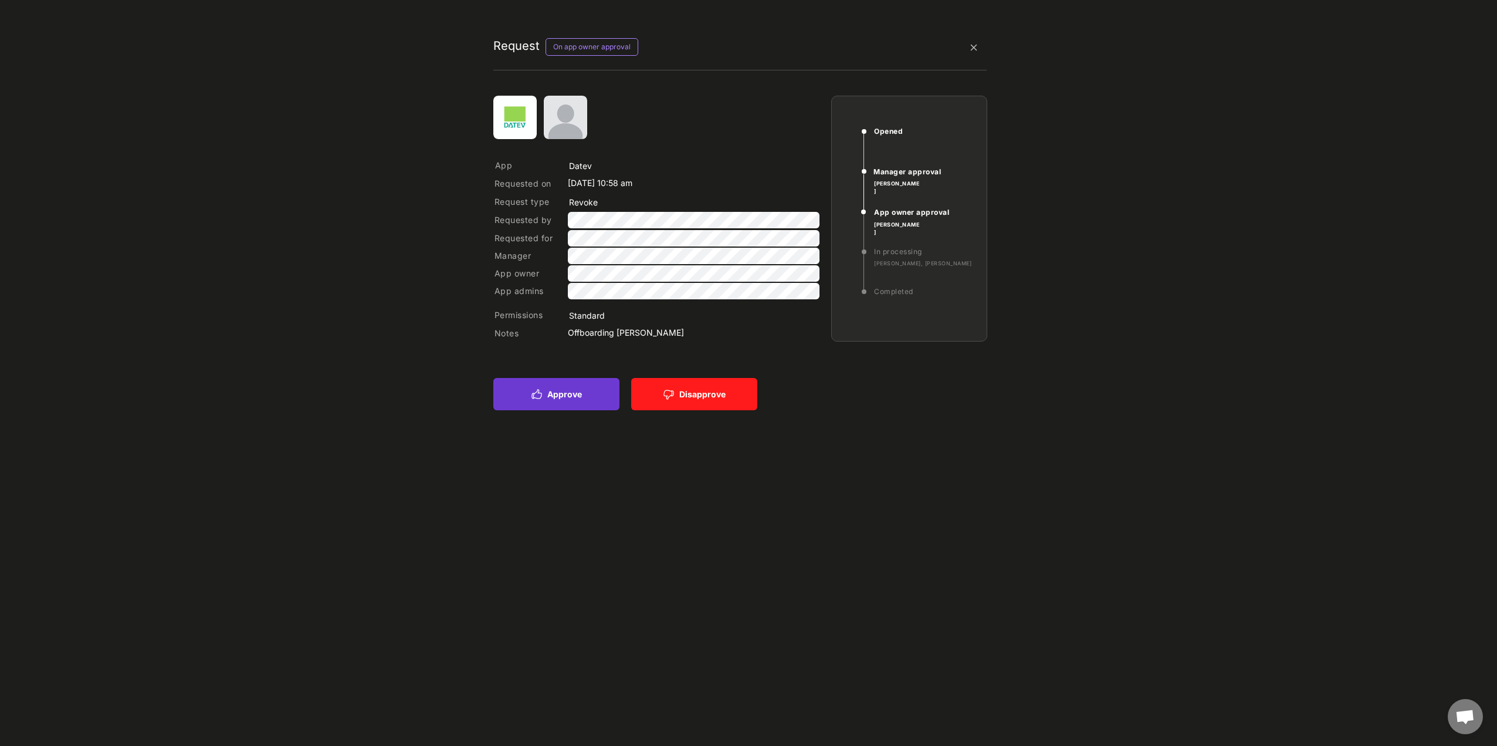
click at [490, 201] on button "Approve" at bounding box center [556, 394] width 126 height 32
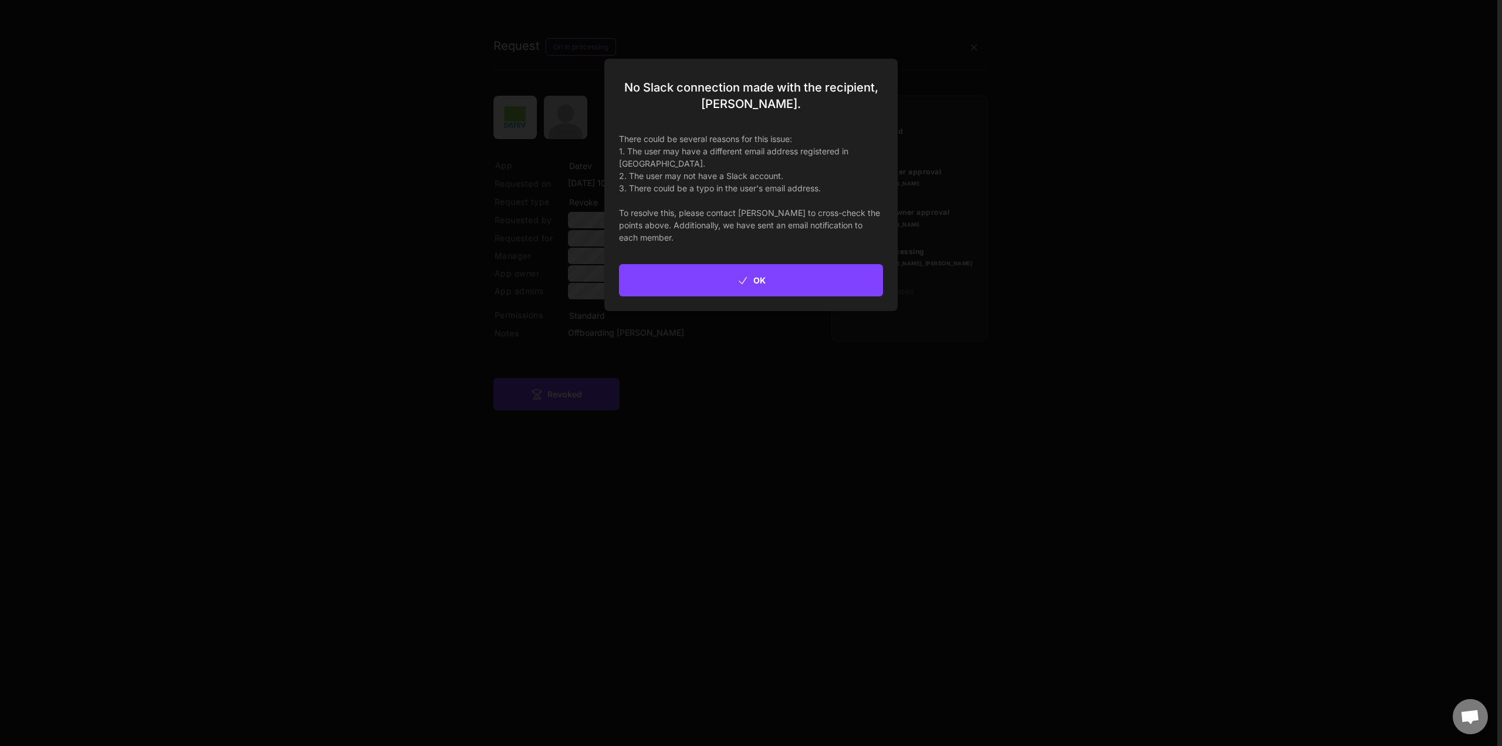
click at [490, 201] on button "OK" at bounding box center [751, 280] width 264 height 32
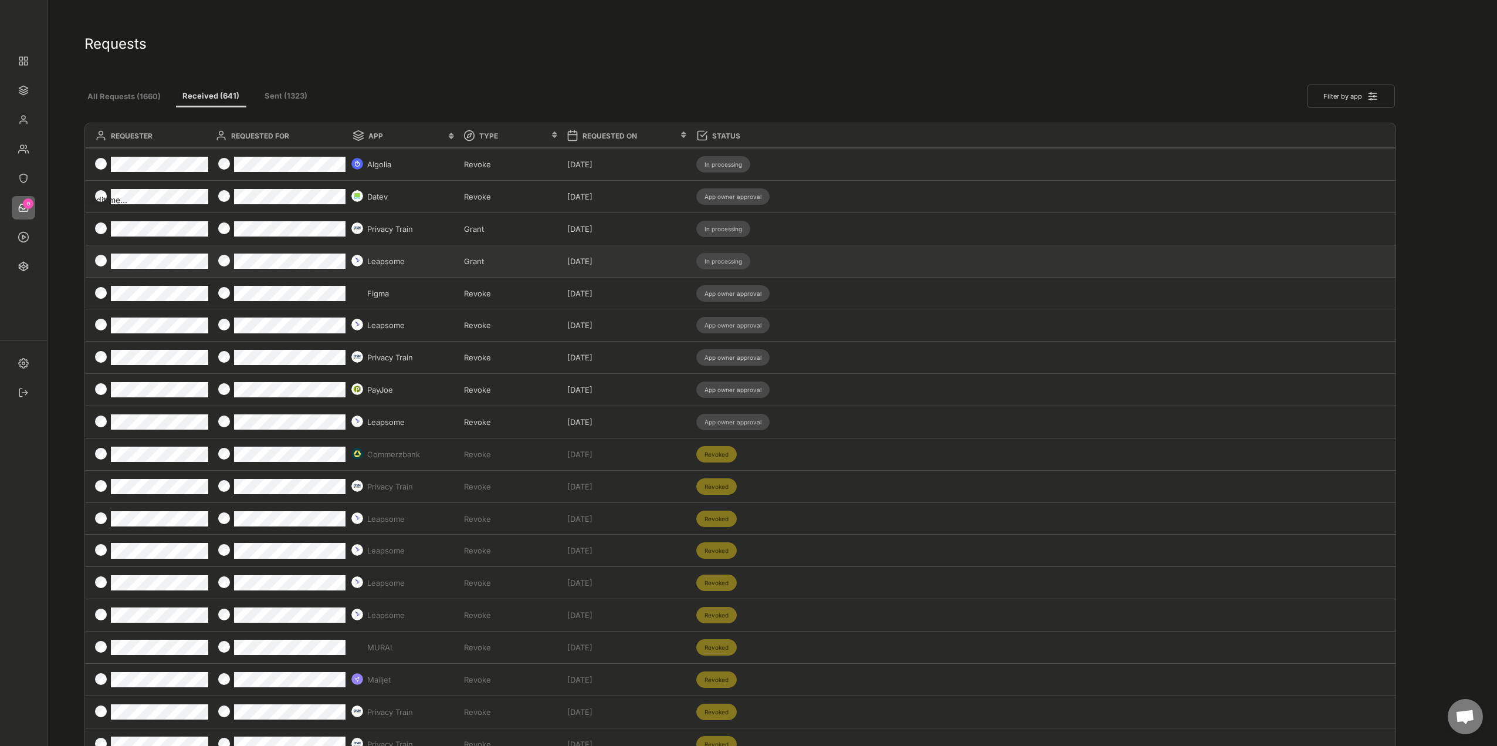
click at [490, 201] on div "Leapsome Grant Apr 8, 2025 In processing" at bounding box center [741, 261] width 1311 height 32
type input "Leapsome"
type input "Grant"
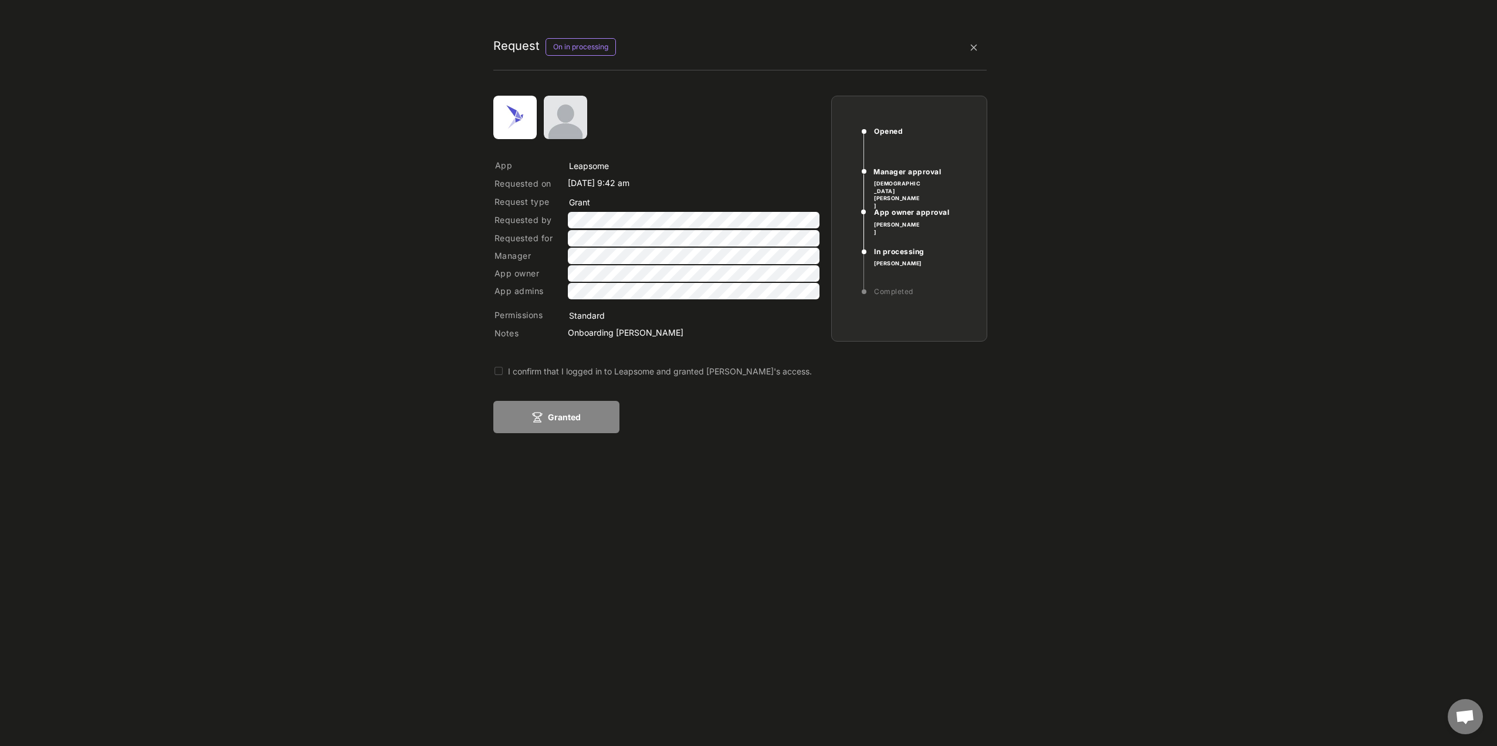
click at [490, 201] on button at bounding box center [498, 371] width 11 height 11
click at [490, 201] on button "Granted" at bounding box center [556, 417] width 126 height 32
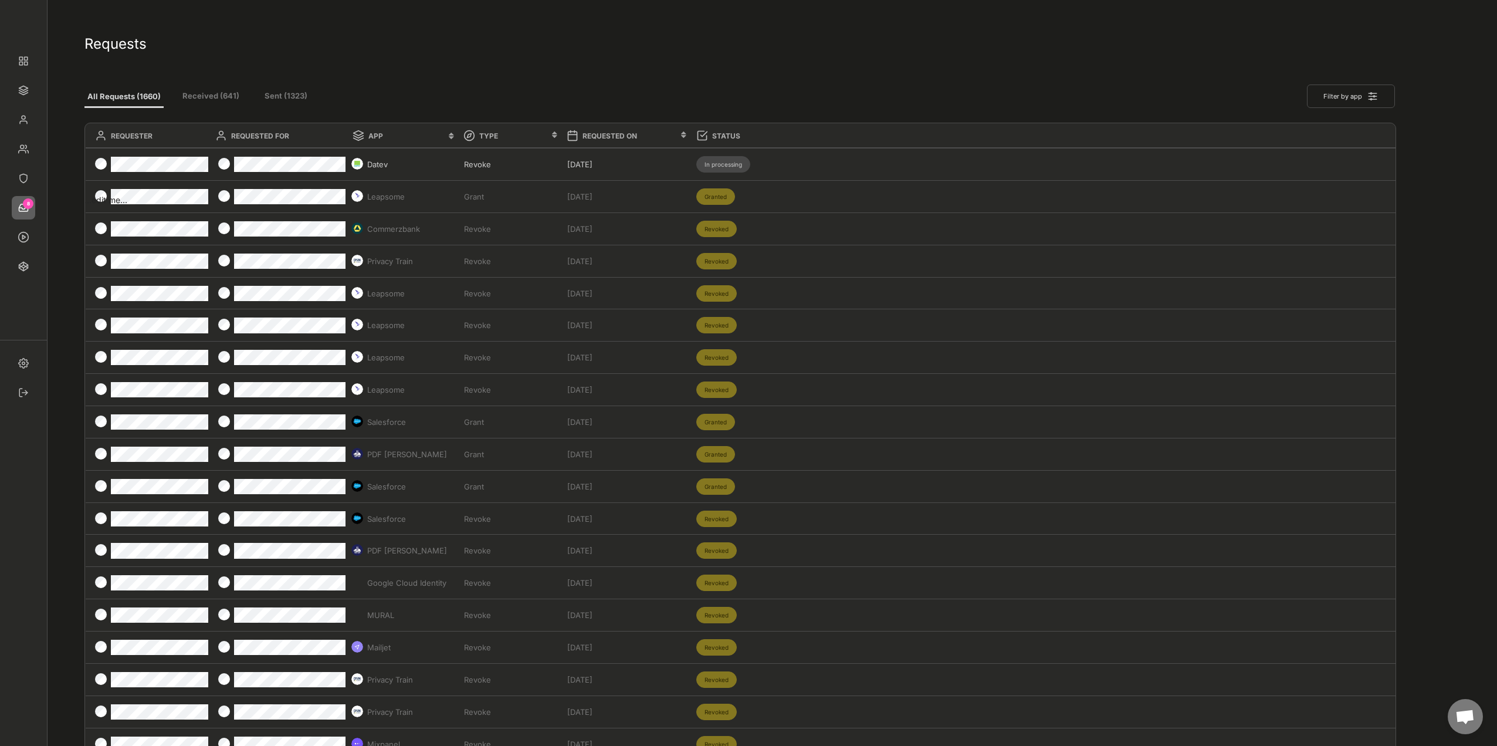
click at [197, 98] on button "Received (641)" at bounding box center [211, 96] width 70 height 21
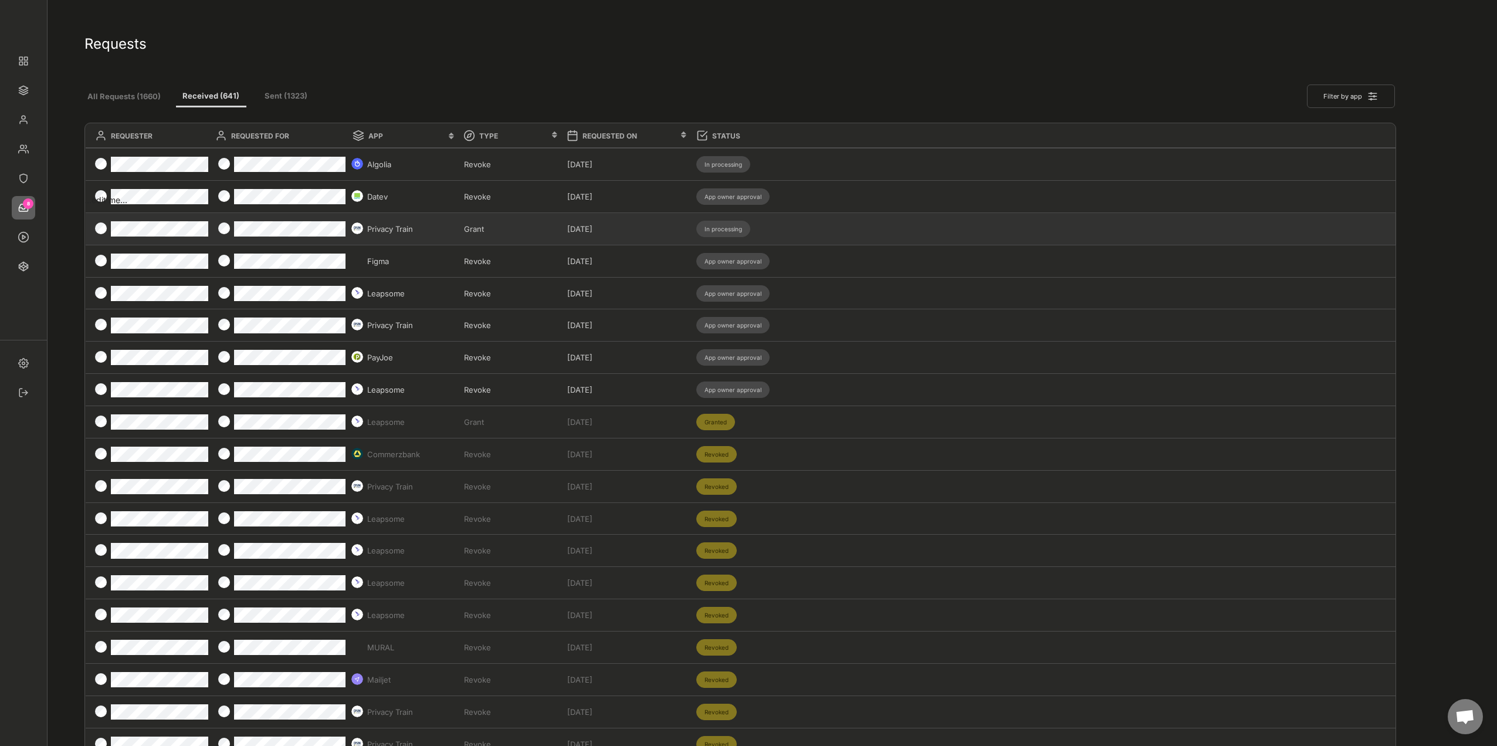
click at [490, 201] on div "Privacy Train Grant Apr 8, 2025 In processing" at bounding box center [741, 229] width 1311 height 32
type input "Privacy Train"
type input "Grant"
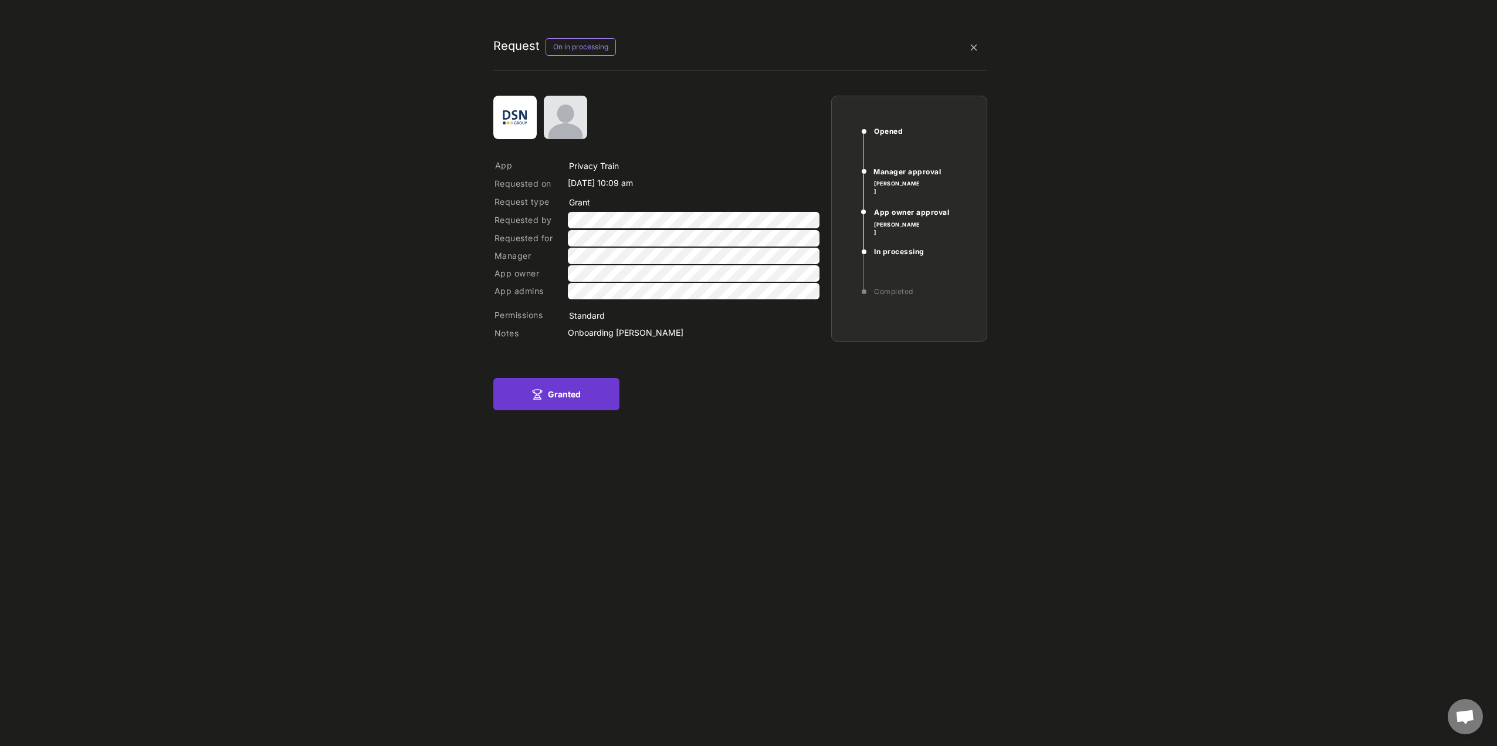
click at [490, 201] on icon at bounding box center [538, 394] width 12 height 12
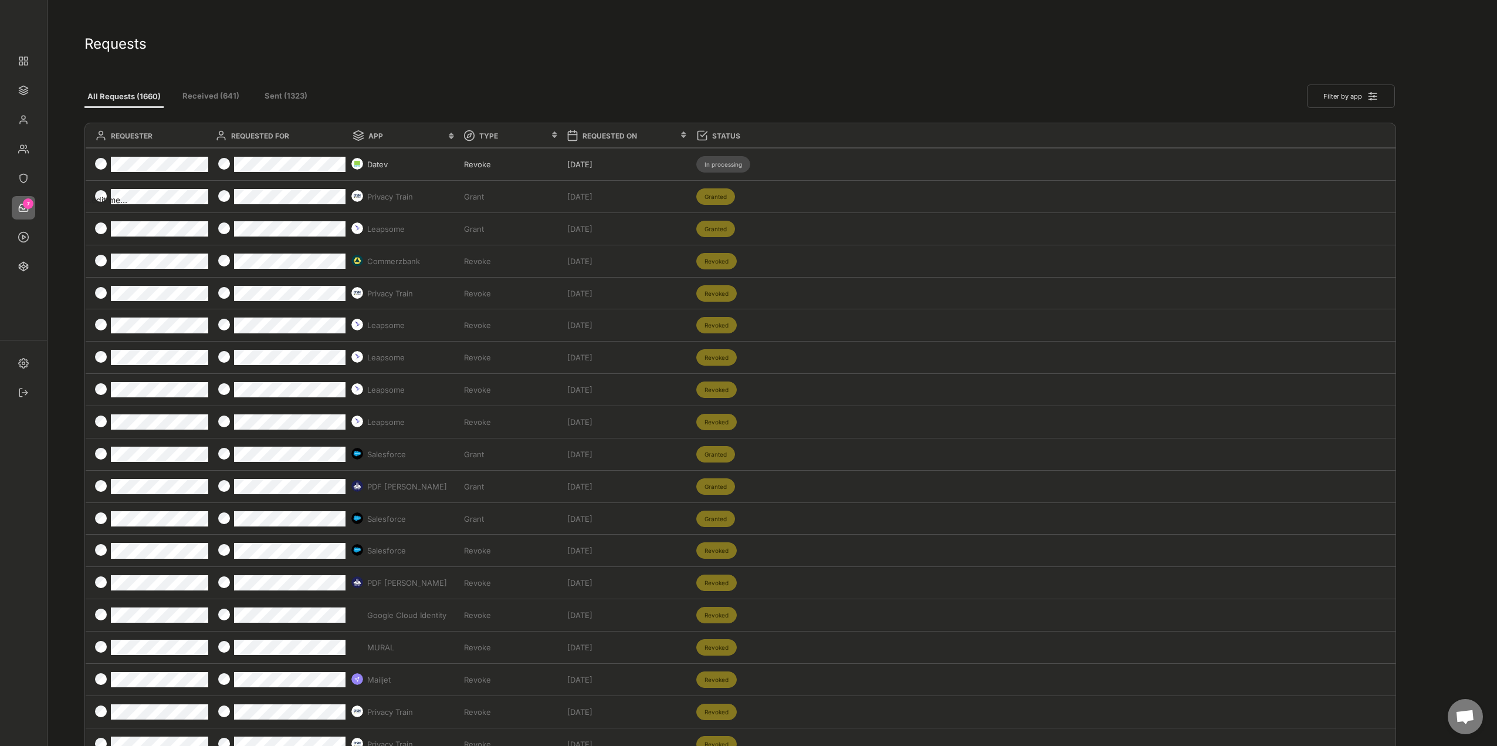
click at [212, 98] on button "Received (641)" at bounding box center [211, 96] width 70 height 21
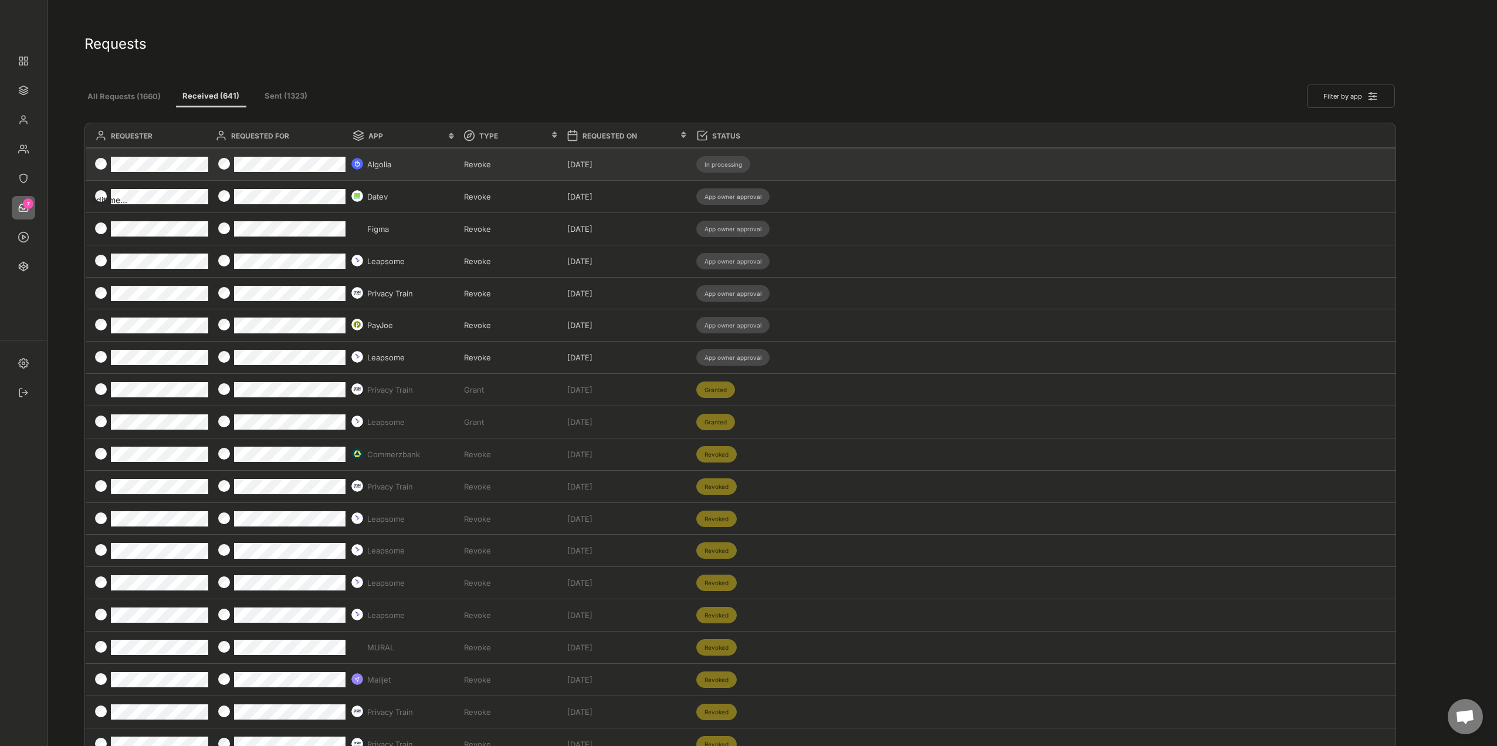
click at [490, 158] on div "Algolia Revoke Aug 14, 2025 In processing" at bounding box center [741, 164] width 1311 height 32
type input "Algolia"
type input "Revoke"
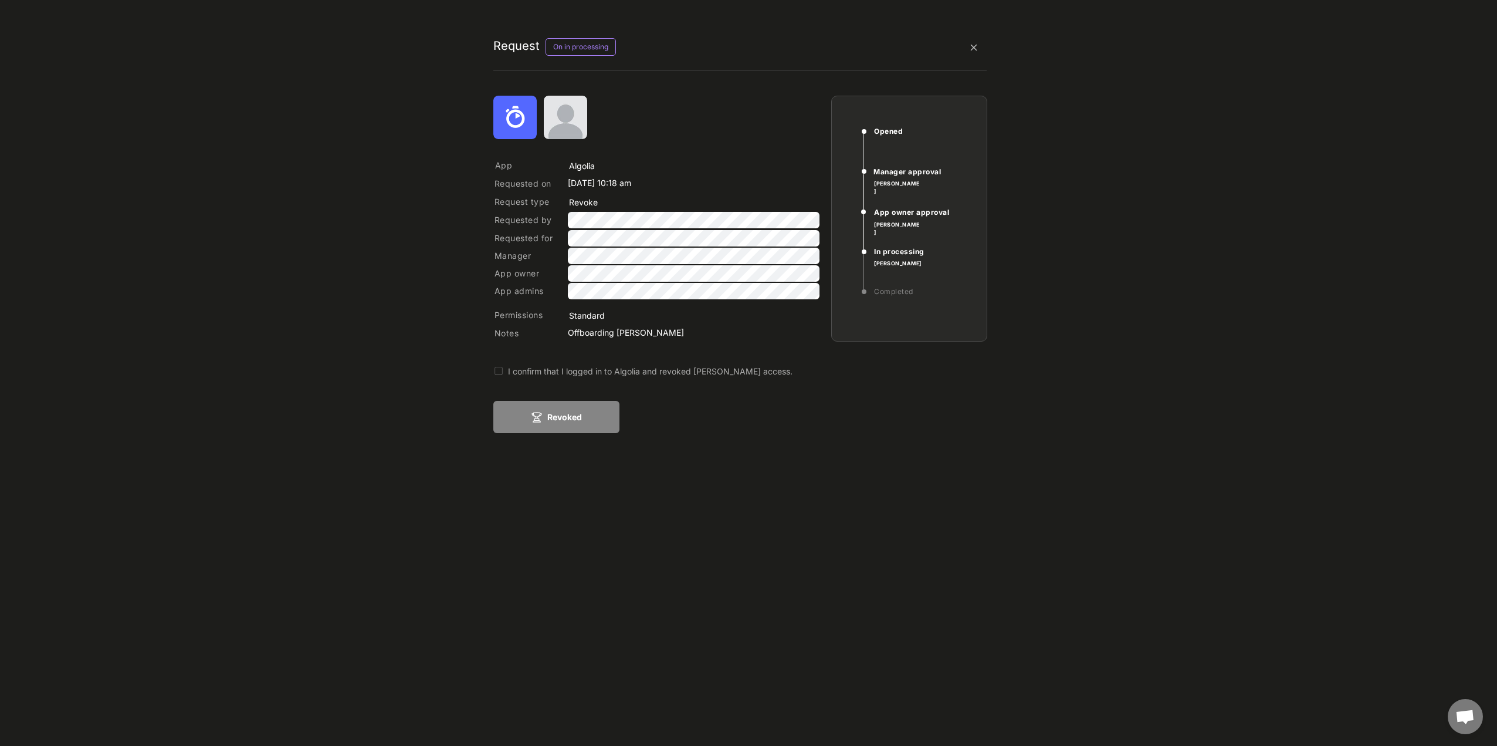
click at [490, 201] on div "I confirm that I logged in to Algolia and revoked Florian Ackermann's access." at bounding box center [723, 371] width 430 height 12
click at [490, 201] on button "Revoked" at bounding box center [556, 417] width 126 height 32
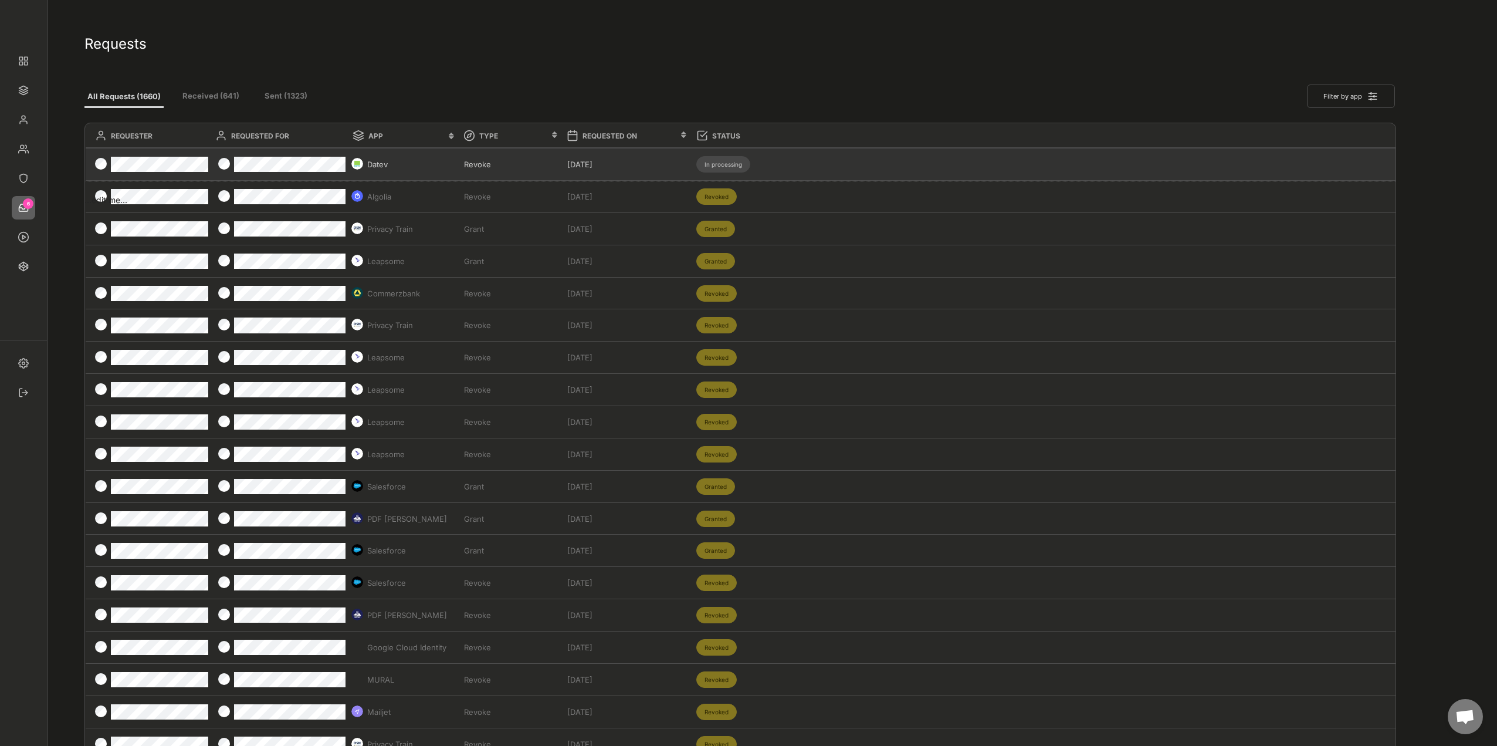
click at [490, 159] on div "Datev Revoke Aug 14, 2025 In processing" at bounding box center [741, 164] width 1311 height 32
type input "Datev"
type input "Revoke"
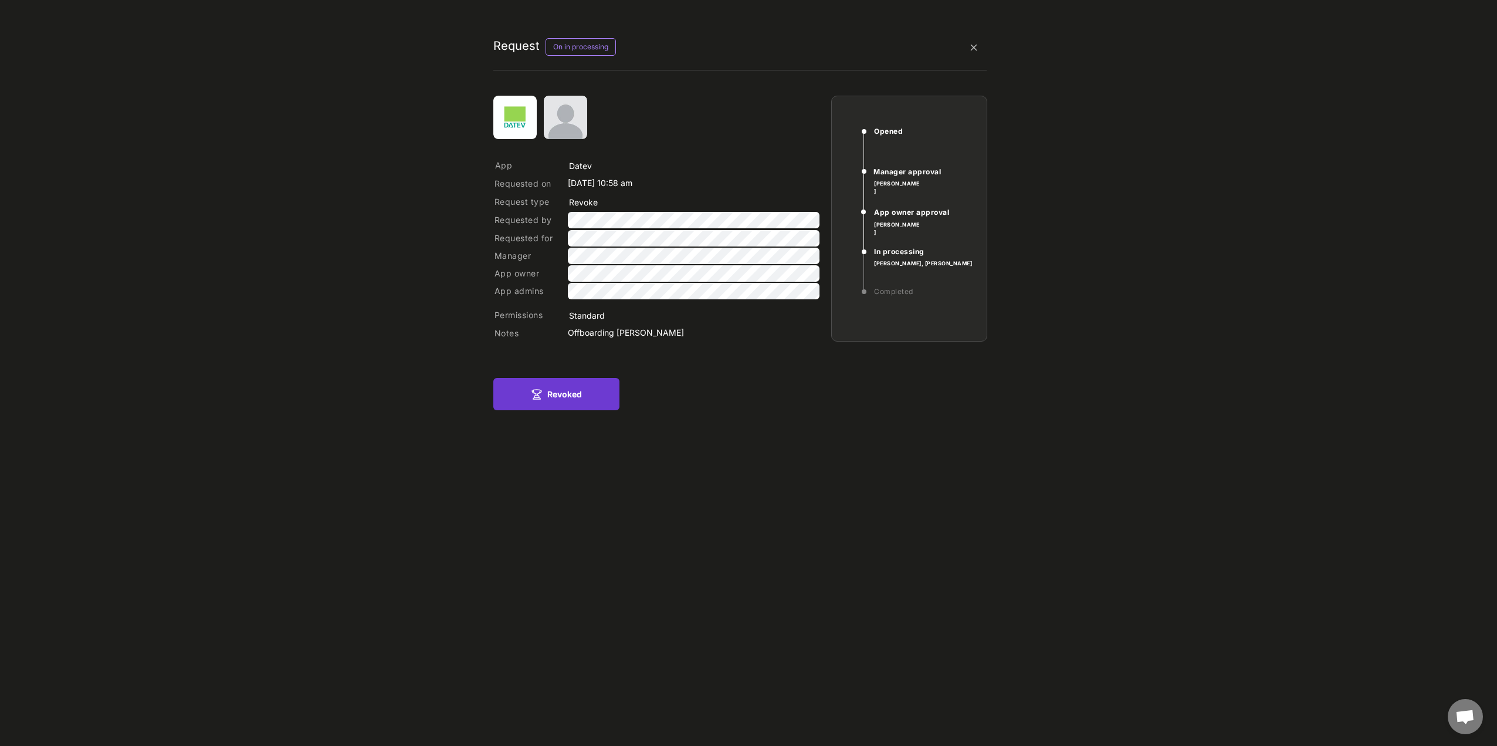
click at [490, 201] on button "Revoked" at bounding box center [556, 394] width 126 height 32
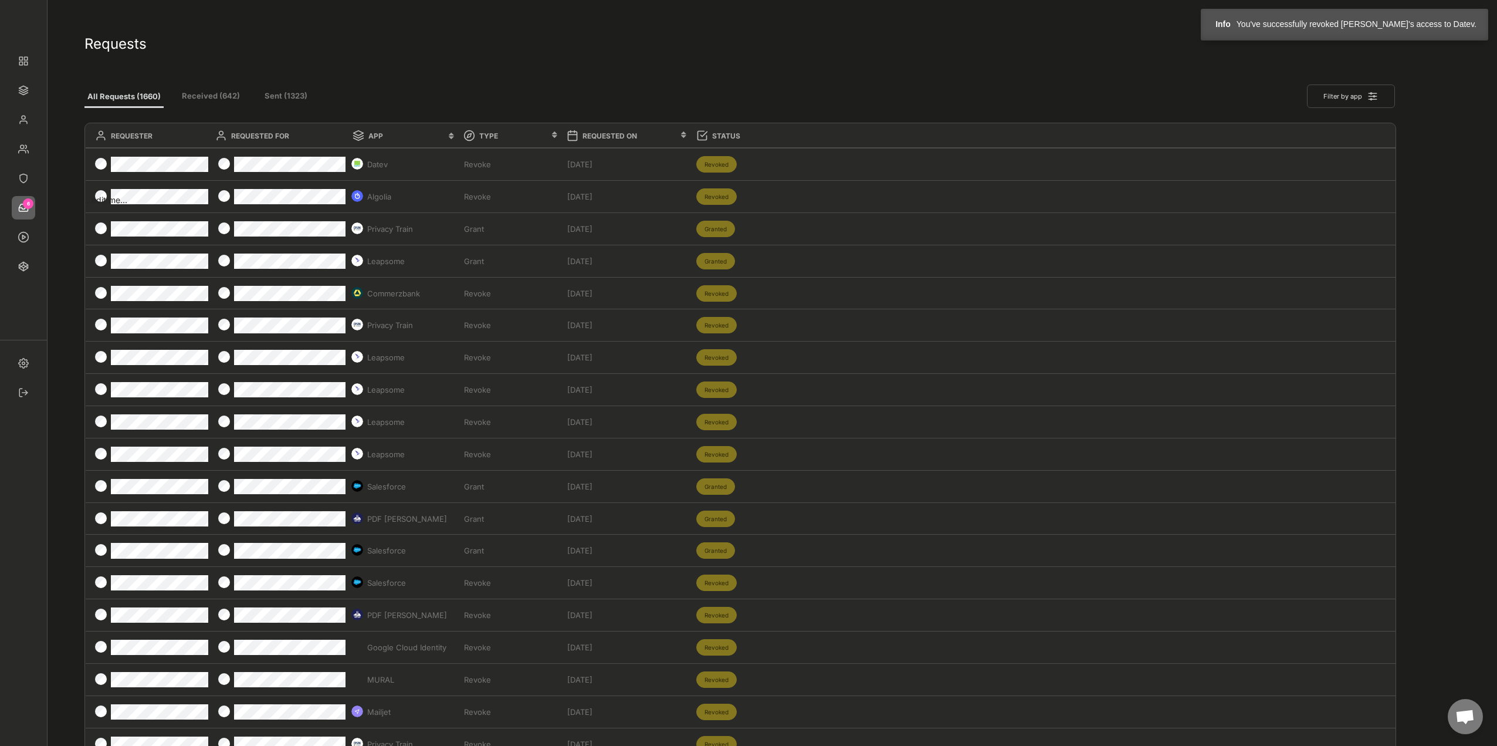
click at [198, 90] on button "Received (642)" at bounding box center [211, 96] width 70 height 21
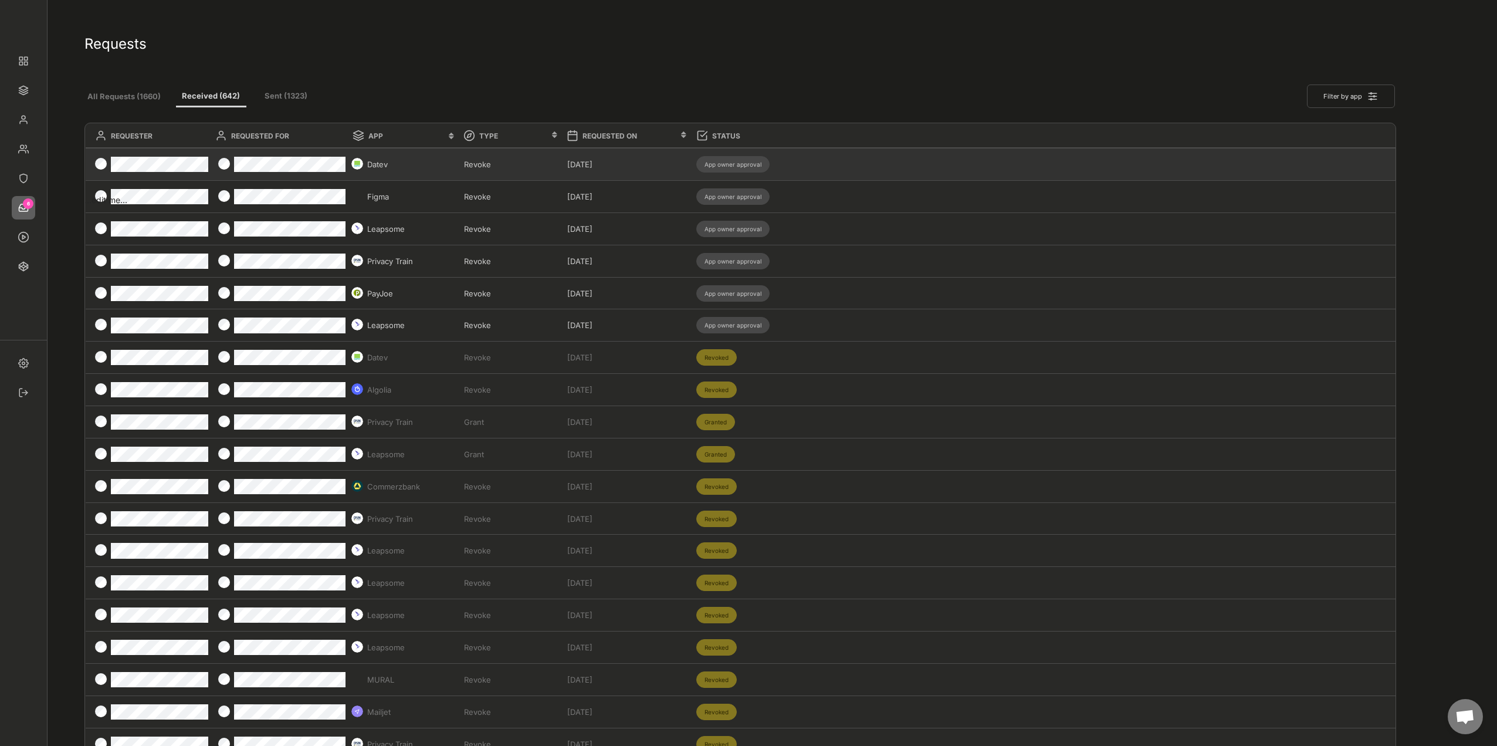
click at [490, 164] on div "Datev Revoke Apr 17, 2025 App owner approval" at bounding box center [741, 164] width 1311 height 32
type input "Datev"
type input "Revoke"
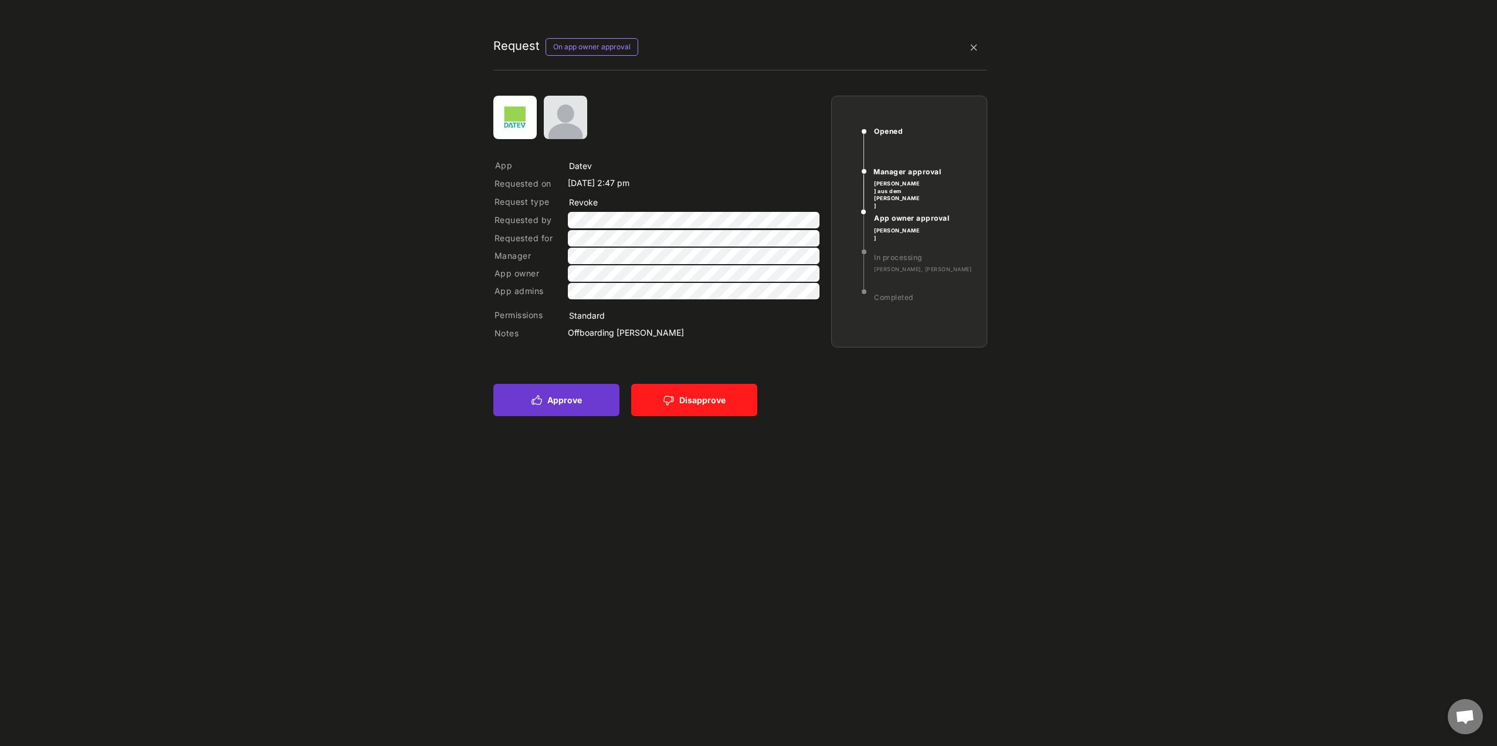
click at [490, 201] on button "Approve" at bounding box center [556, 400] width 126 height 32
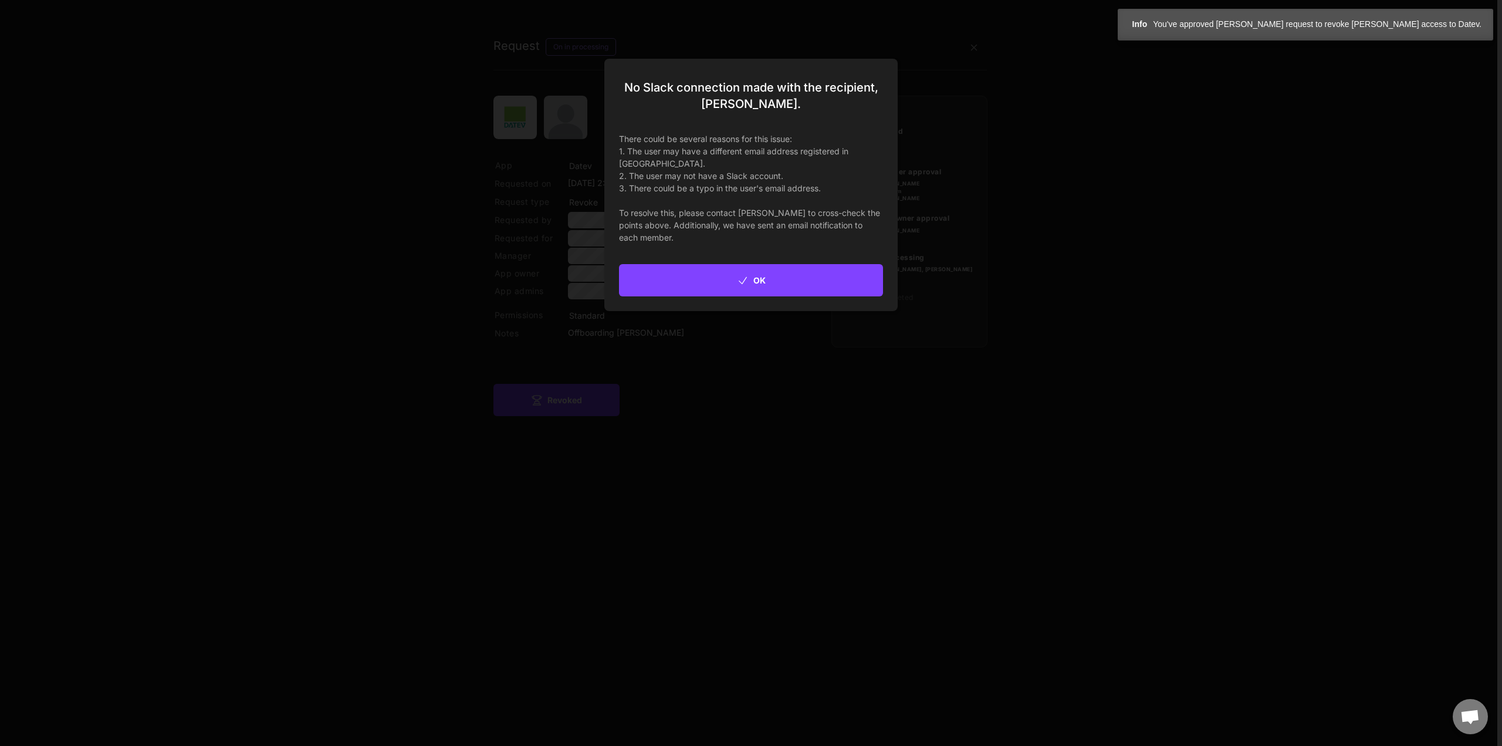
click at [490, 201] on button "OK" at bounding box center [751, 280] width 264 height 32
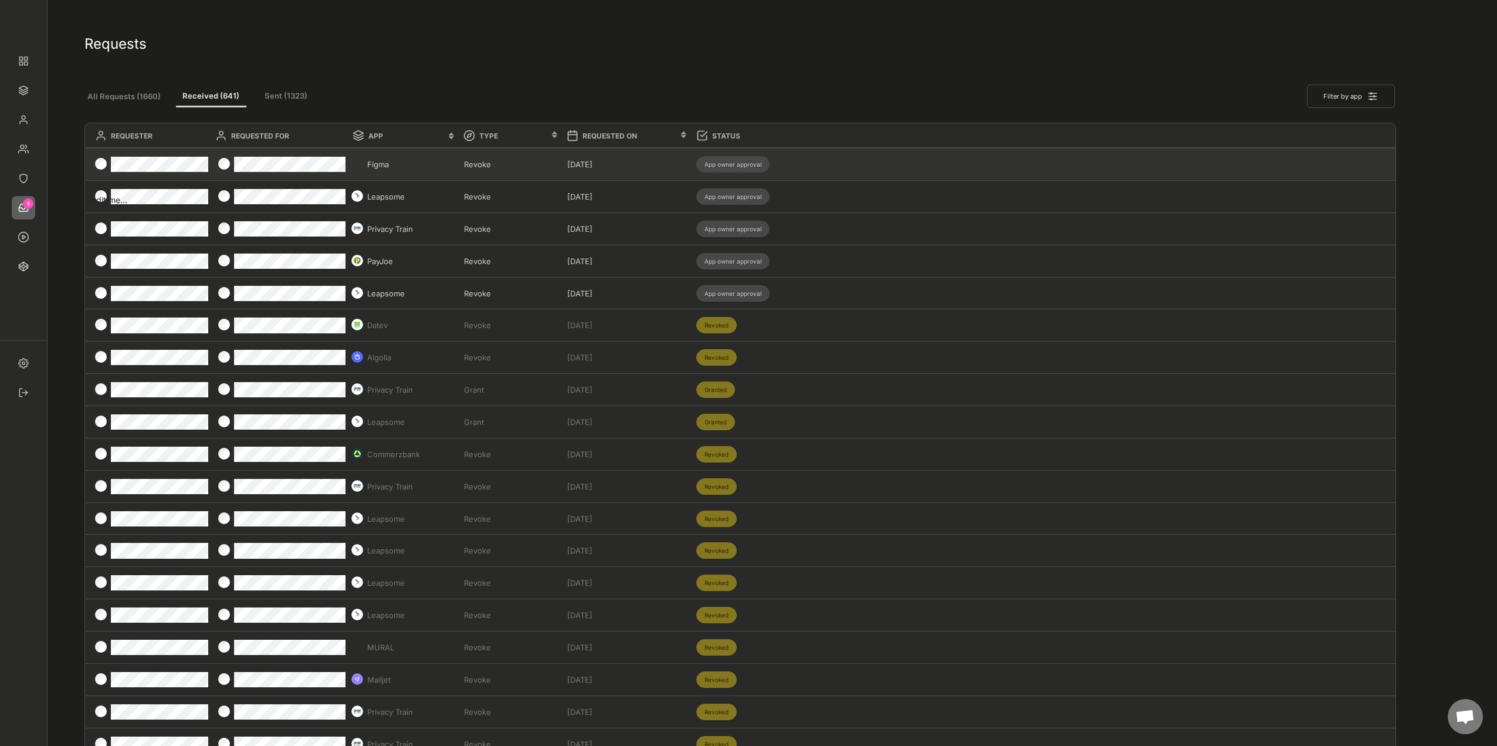
click at [490, 161] on div "Figma Revoke Apr 1, 2025 App owner approval" at bounding box center [741, 164] width 1311 height 32
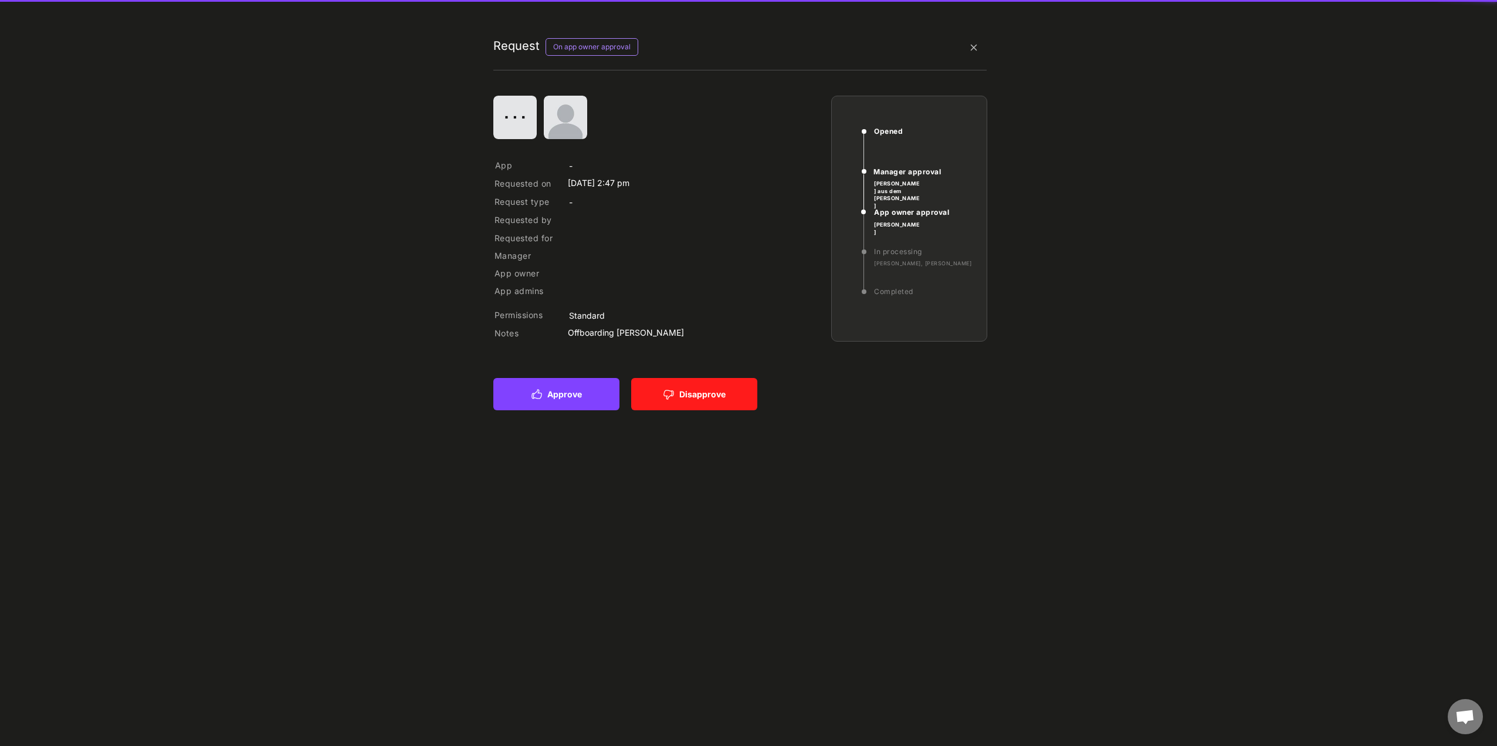
type input "Figma"
type input "Revoke"
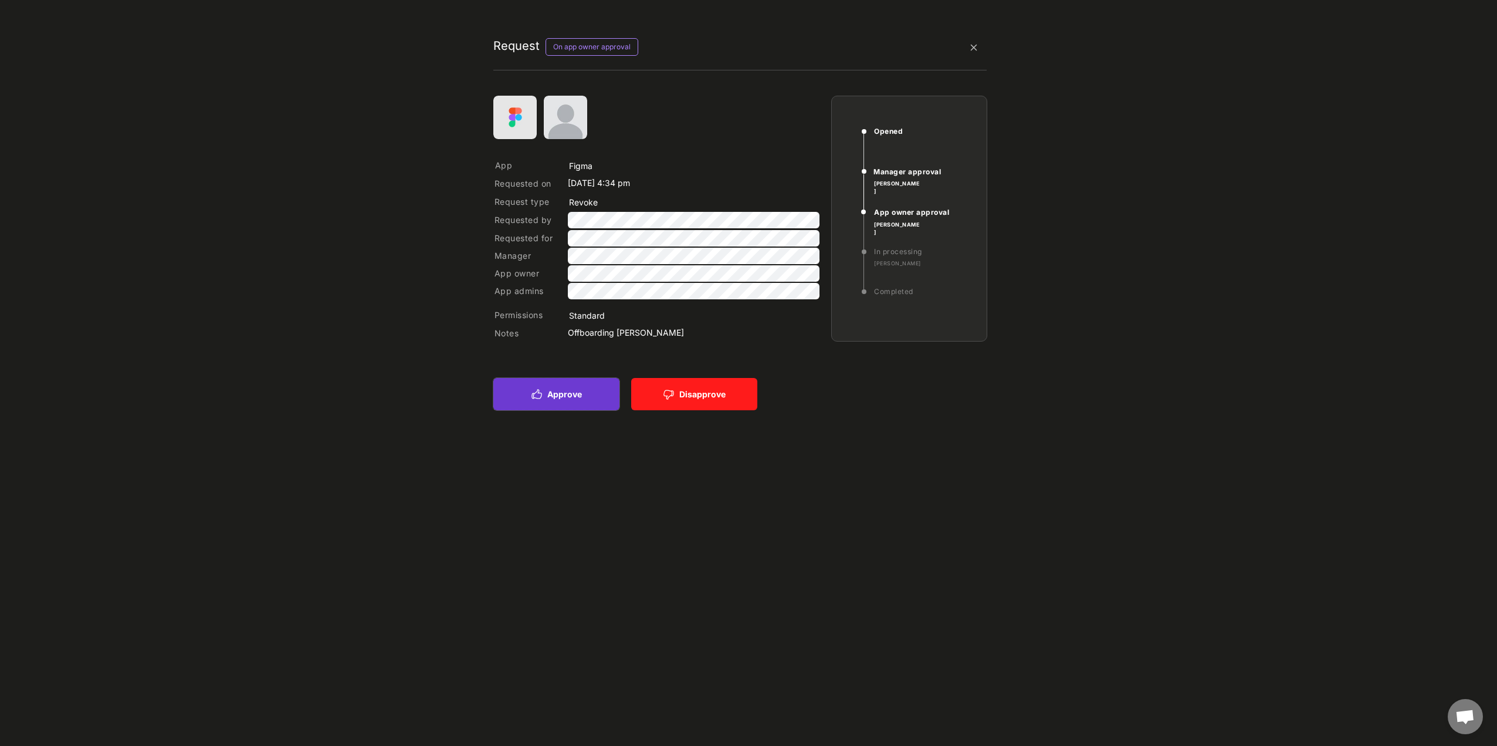
drag, startPoint x: 541, startPoint y: 400, endPoint x: 617, endPoint y: 367, distance: 82.3
click at [490, 201] on icon at bounding box center [537, 394] width 12 height 12
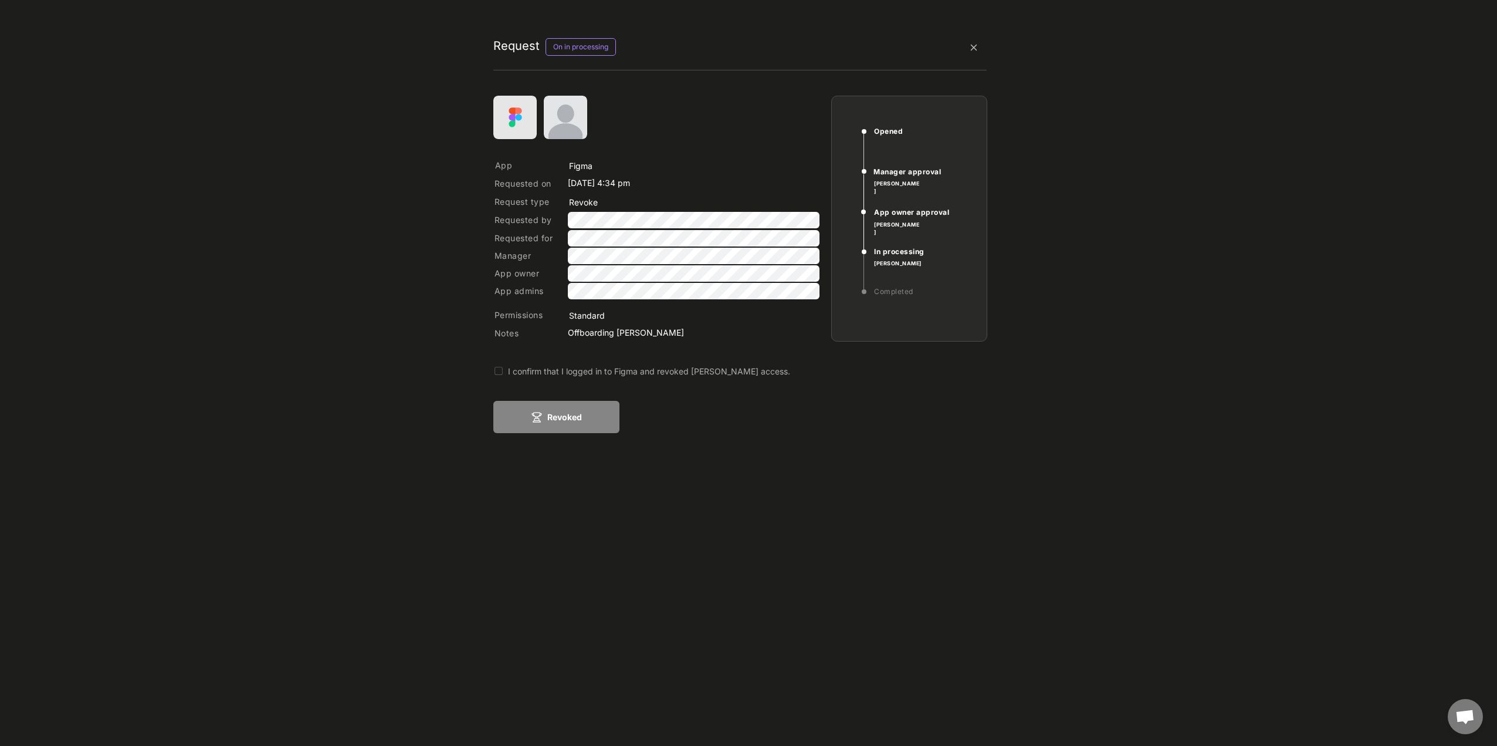
click at [490, 201] on div "I confirm that I logged in to Figma and revoked Denise Ruland's access." at bounding box center [723, 371] width 430 height 12
click at [490, 201] on button "Revoked" at bounding box center [556, 417] width 126 height 32
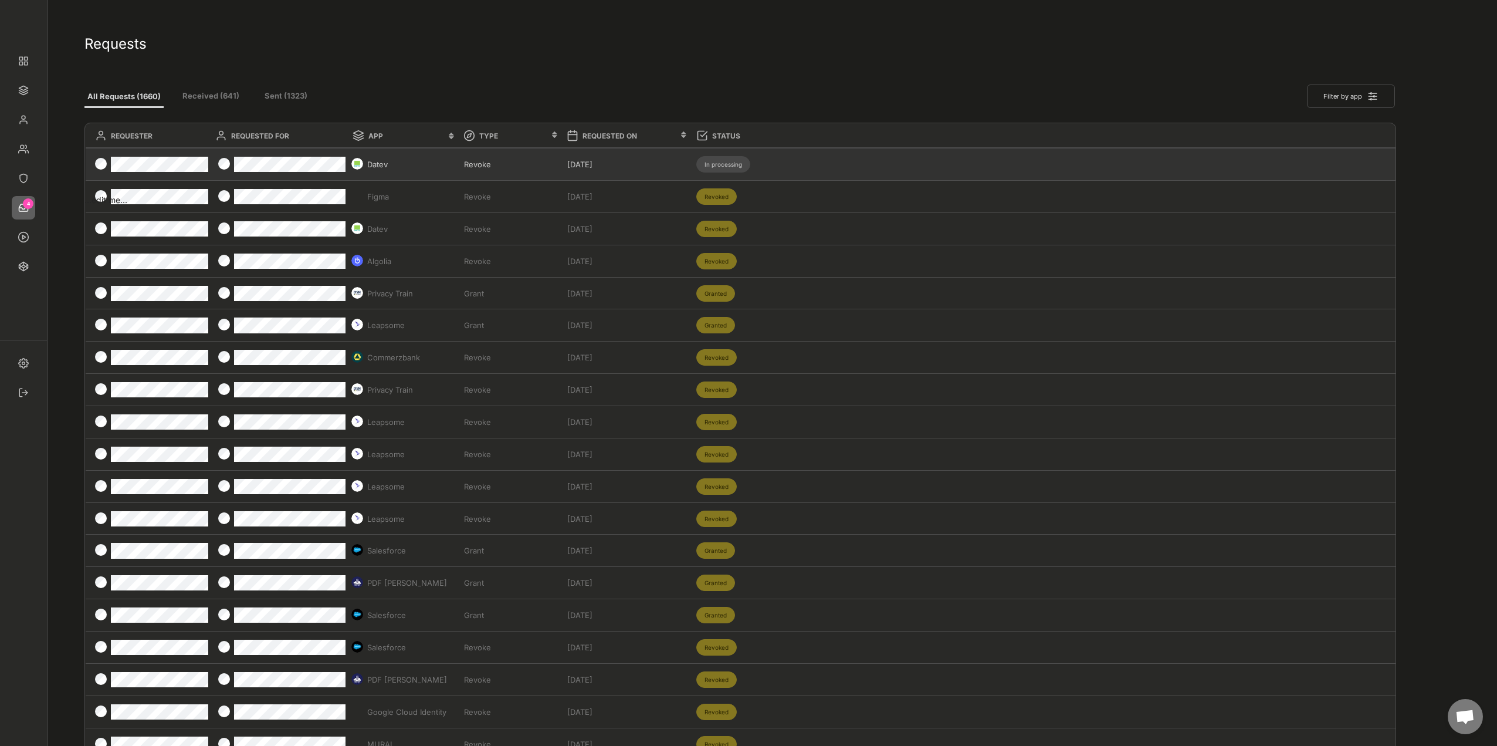
click at [490, 167] on div "Datev Revoke Aug 14, 2025 In processing" at bounding box center [741, 164] width 1311 height 32
type input "Datev"
type input "Revoke"
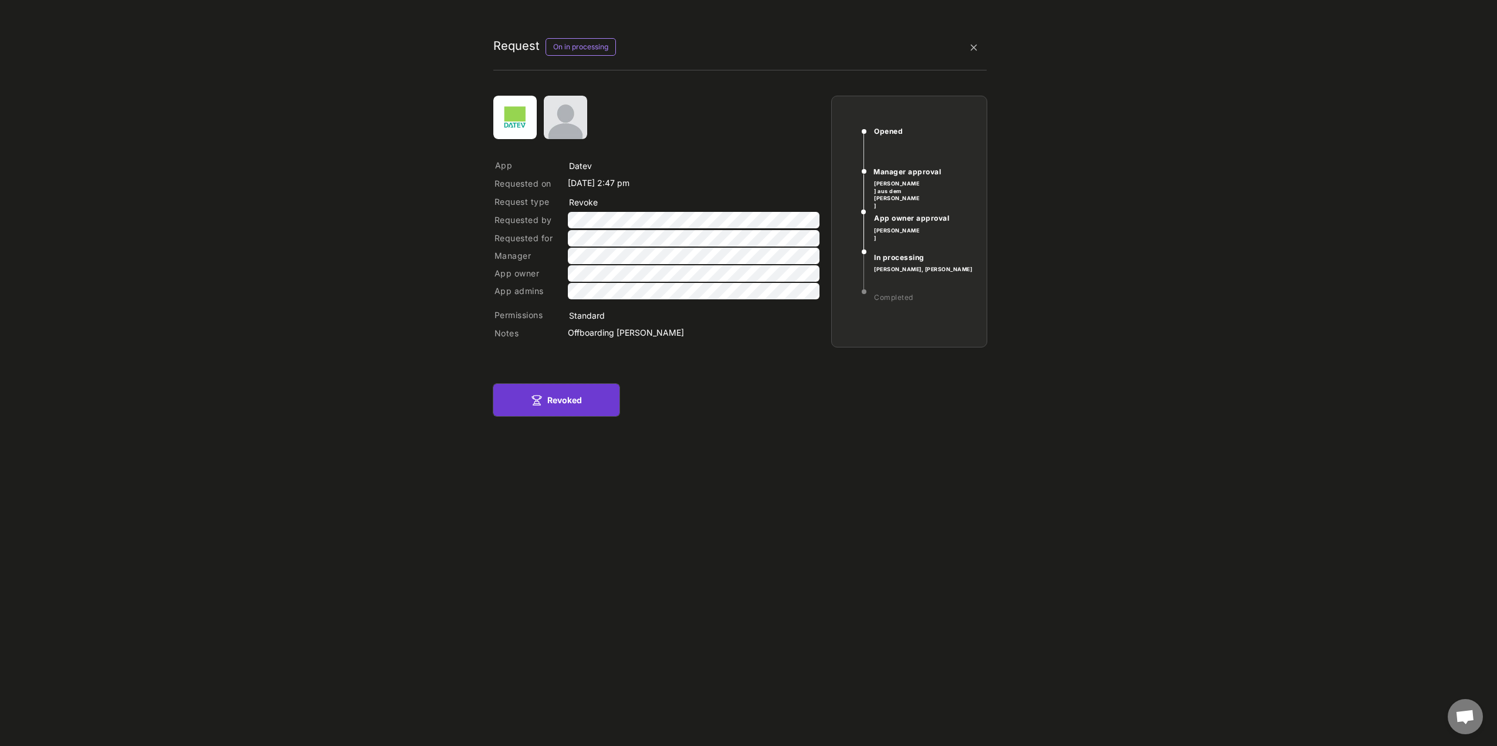
click at [490, 201] on button "Revoked" at bounding box center [556, 400] width 126 height 32
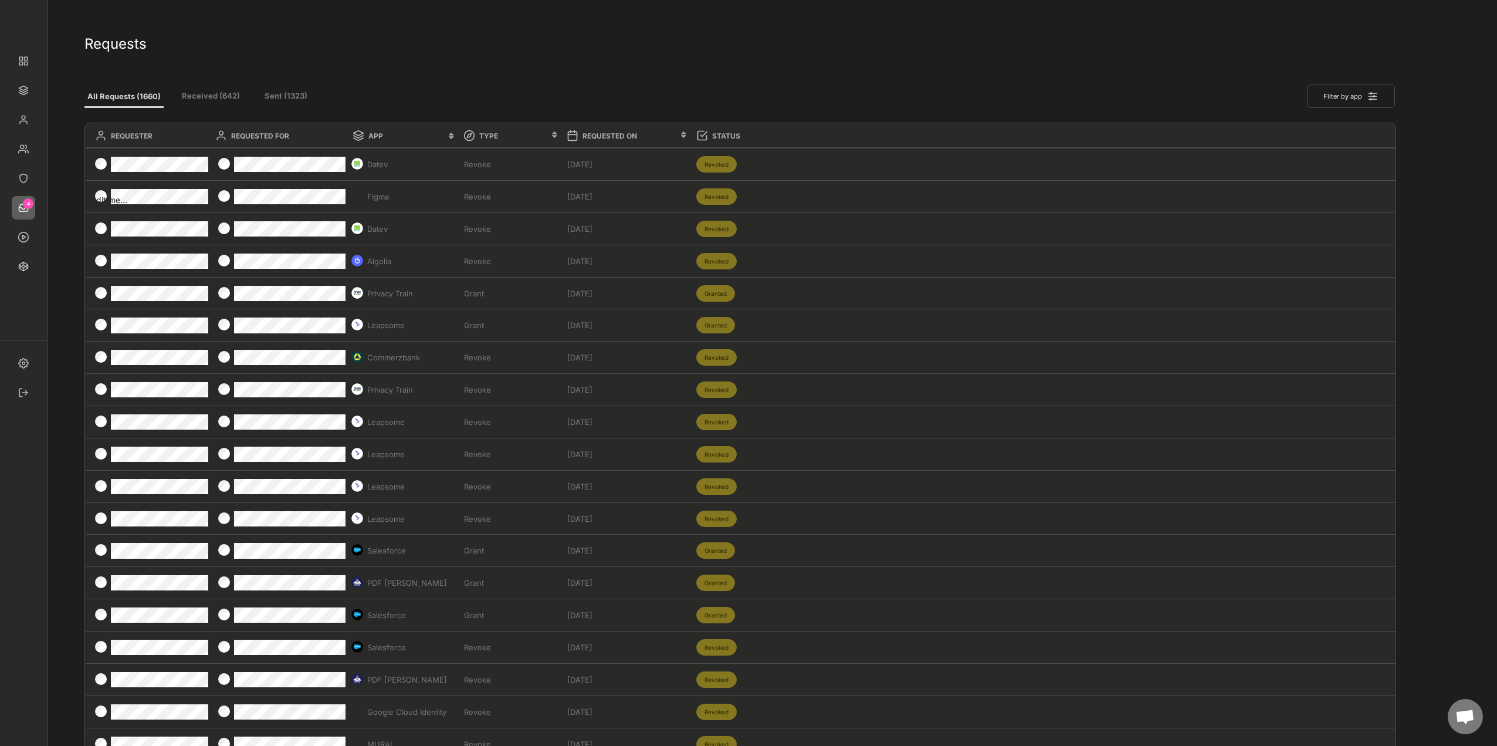
click at [306, 97] on button "Sent (1323)" at bounding box center [286, 96] width 56 height 21
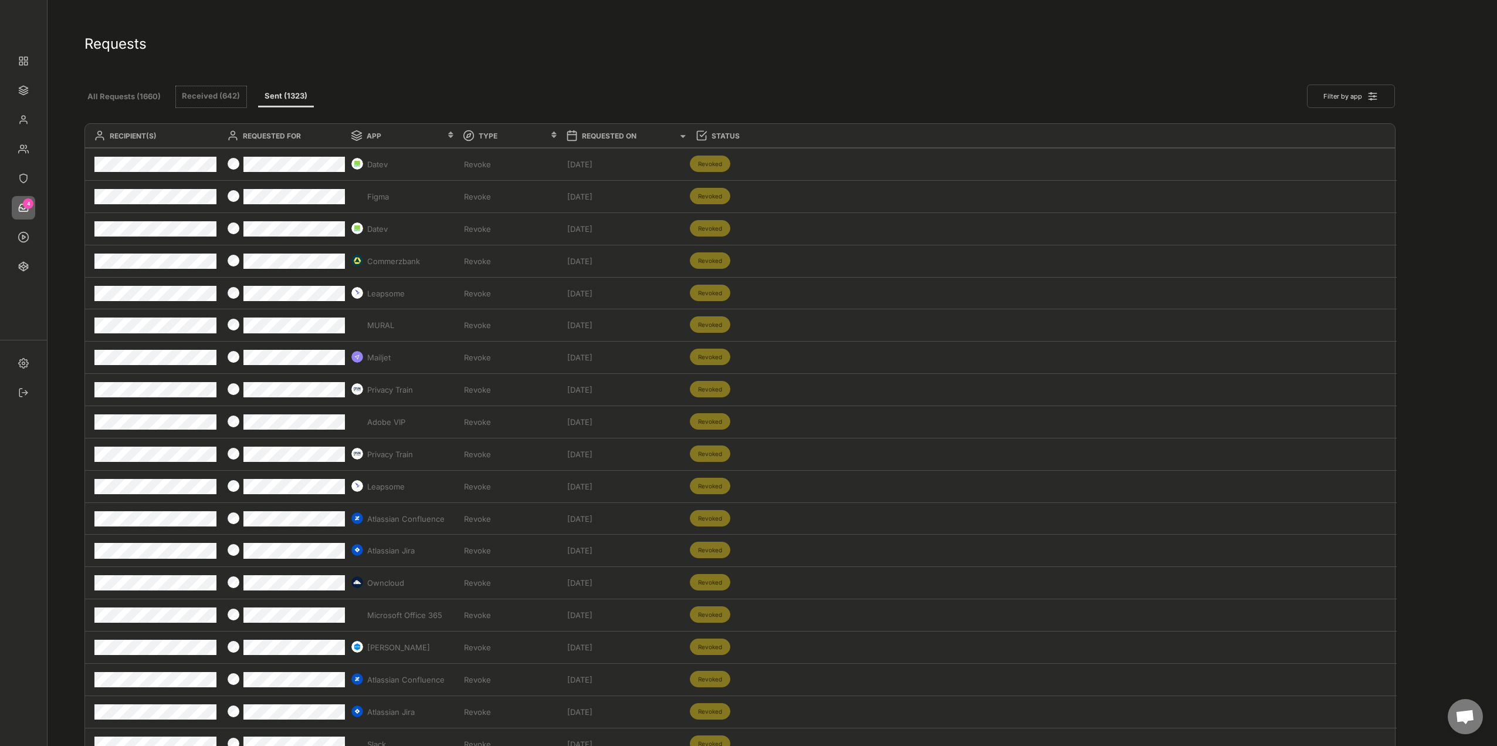
click at [209, 96] on button "Received (642)" at bounding box center [211, 96] width 70 height 21
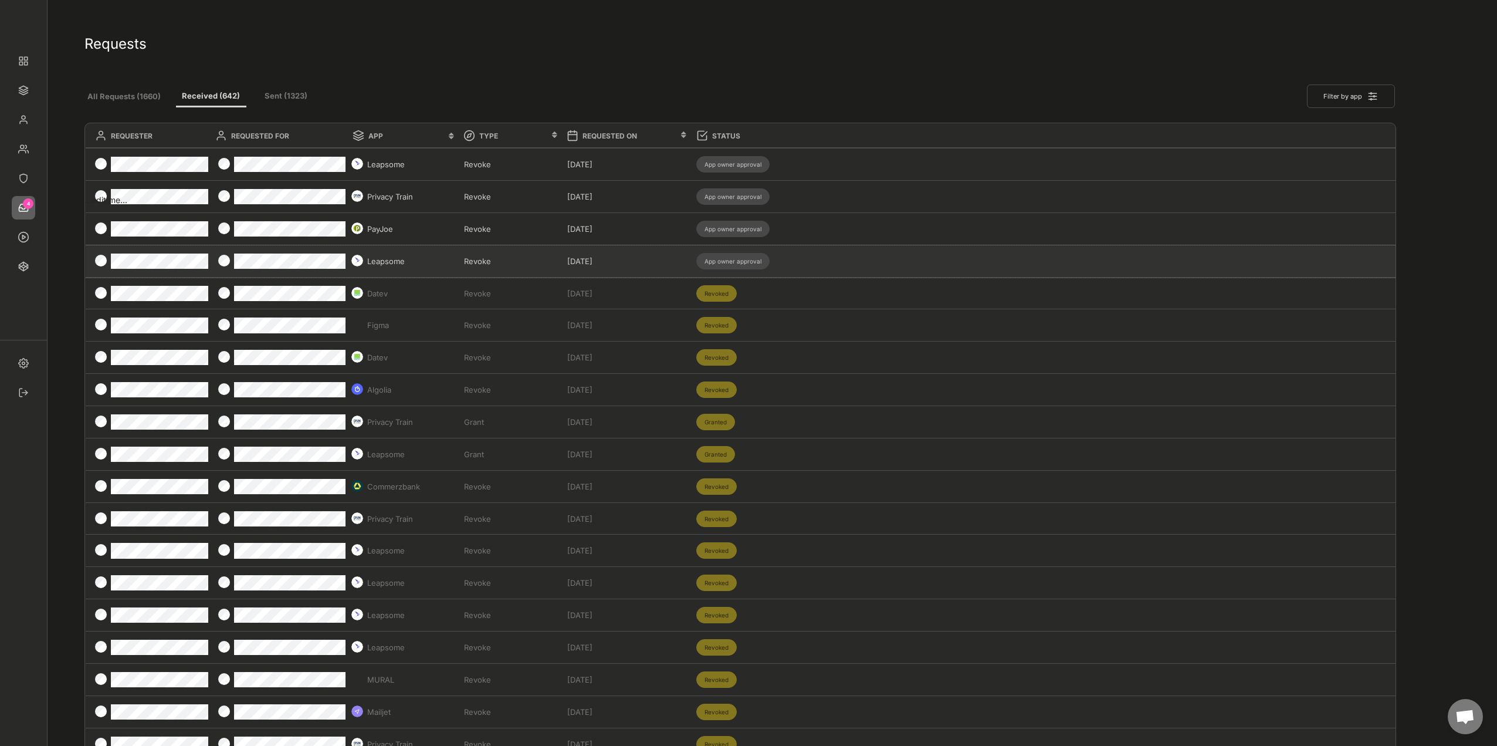
click at [490, 201] on div "Leapsome Revoke Mar 26, 2025 App owner approval" at bounding box center [741, 261] width 1311 height 32
type input "Leapsome"
type input "Revoke"
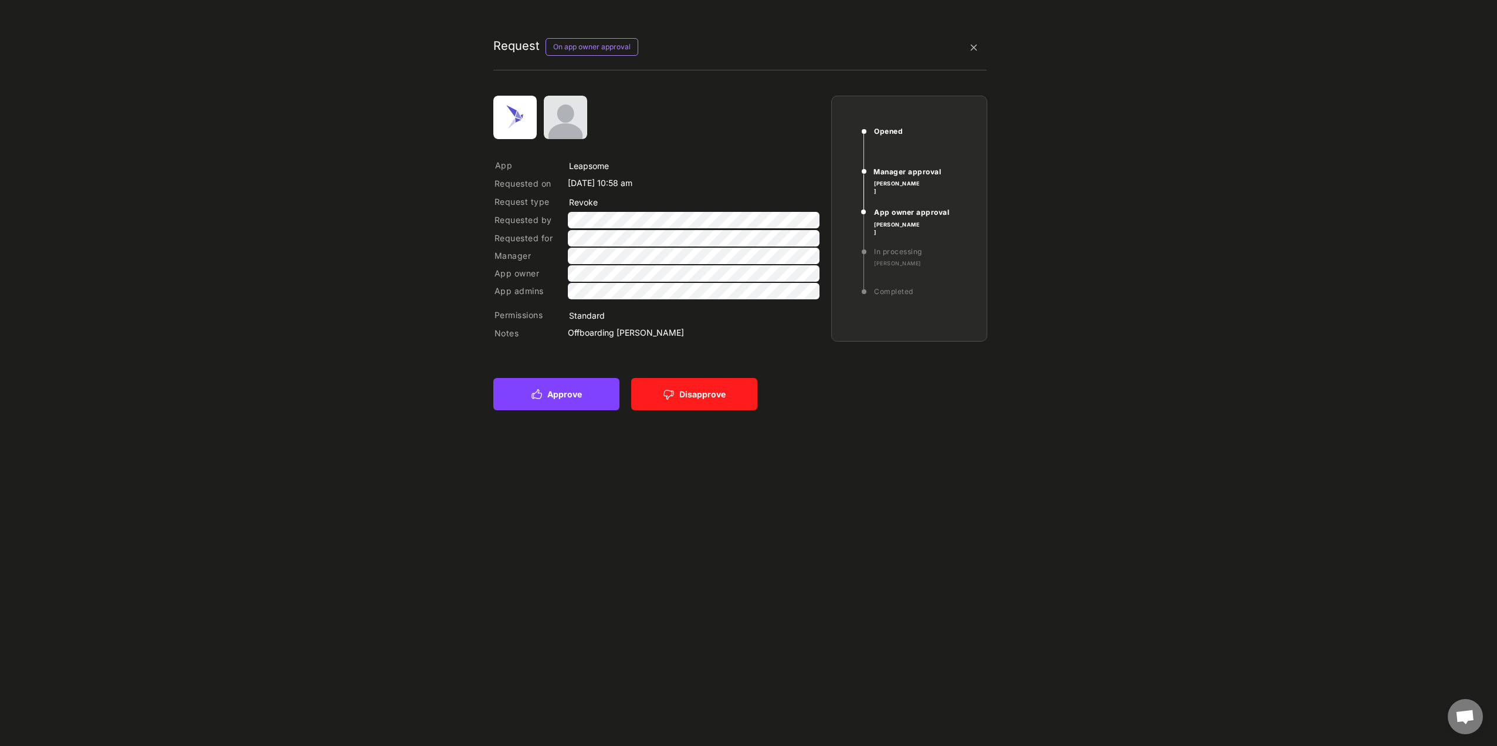
click at [490, 201] on button "Approve" at bounding box center [556, 394] width 126 height 32
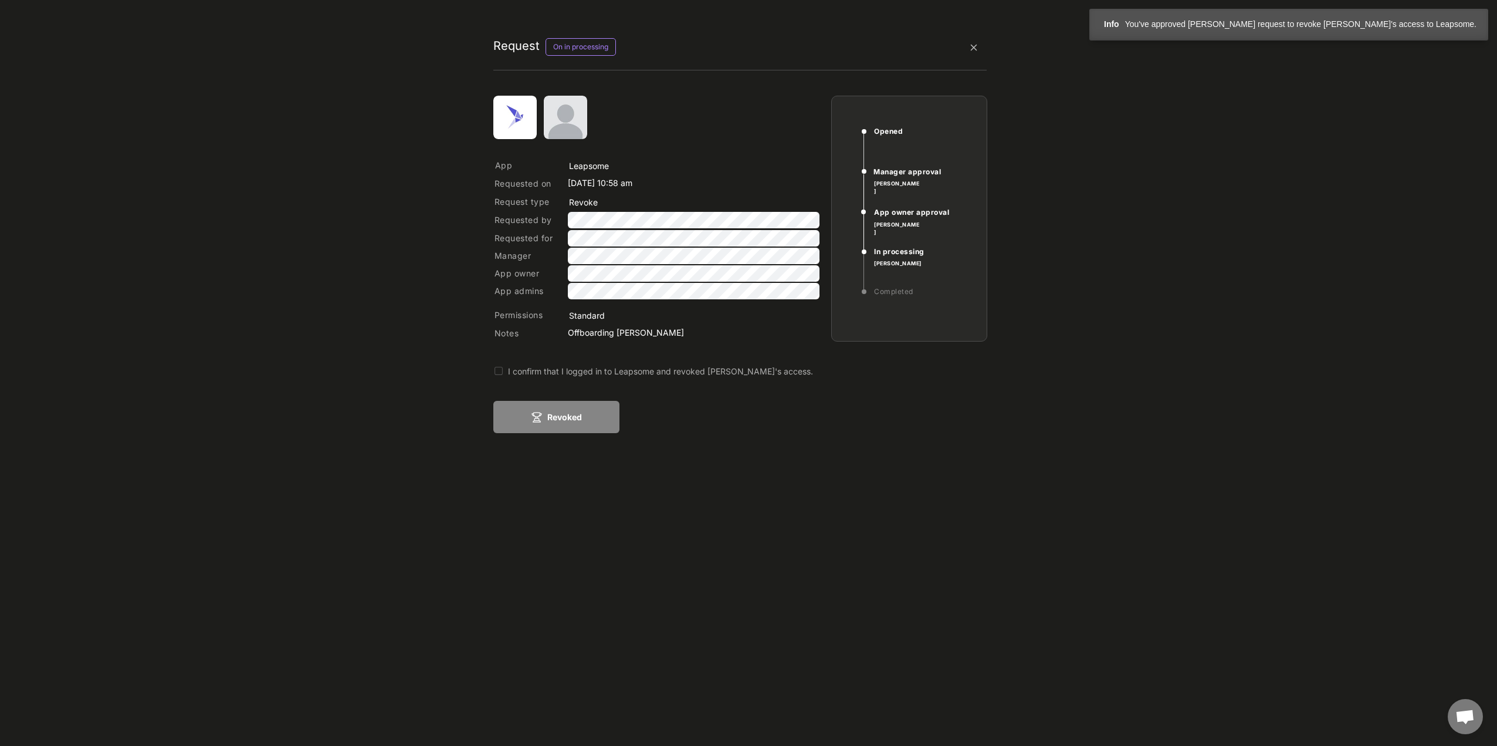
click at [490, 201] on div "I confirm that I logged in to Leapsome and revoked Anna Fonrau's access." at bounding box center [723, 371] width 430 height 12
click at [490, 201] on button "Revoked" at bounding box center [556, 417] width 126 height 32
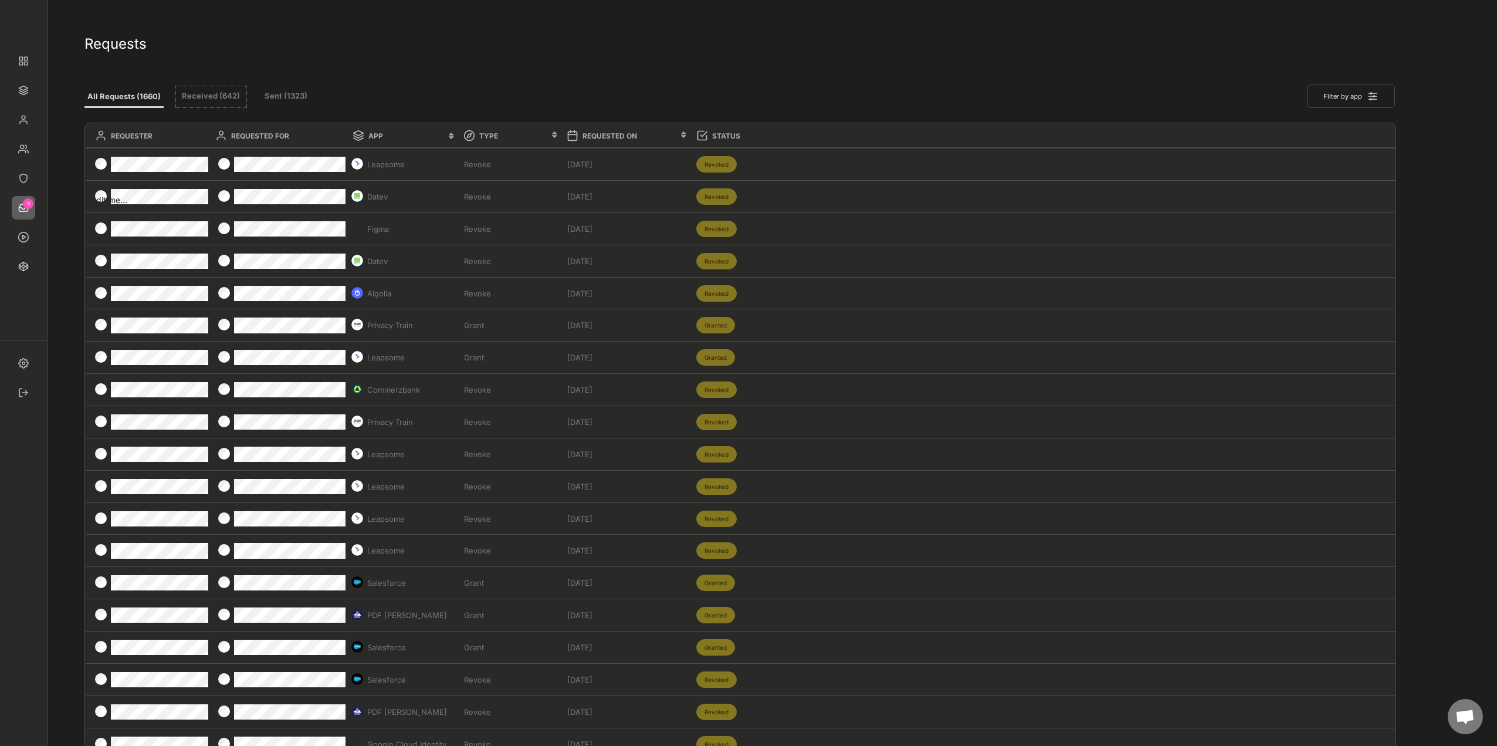
click at [226, 99] on button "Received (642)" at bounding box center [211, 96] width 70 height 21
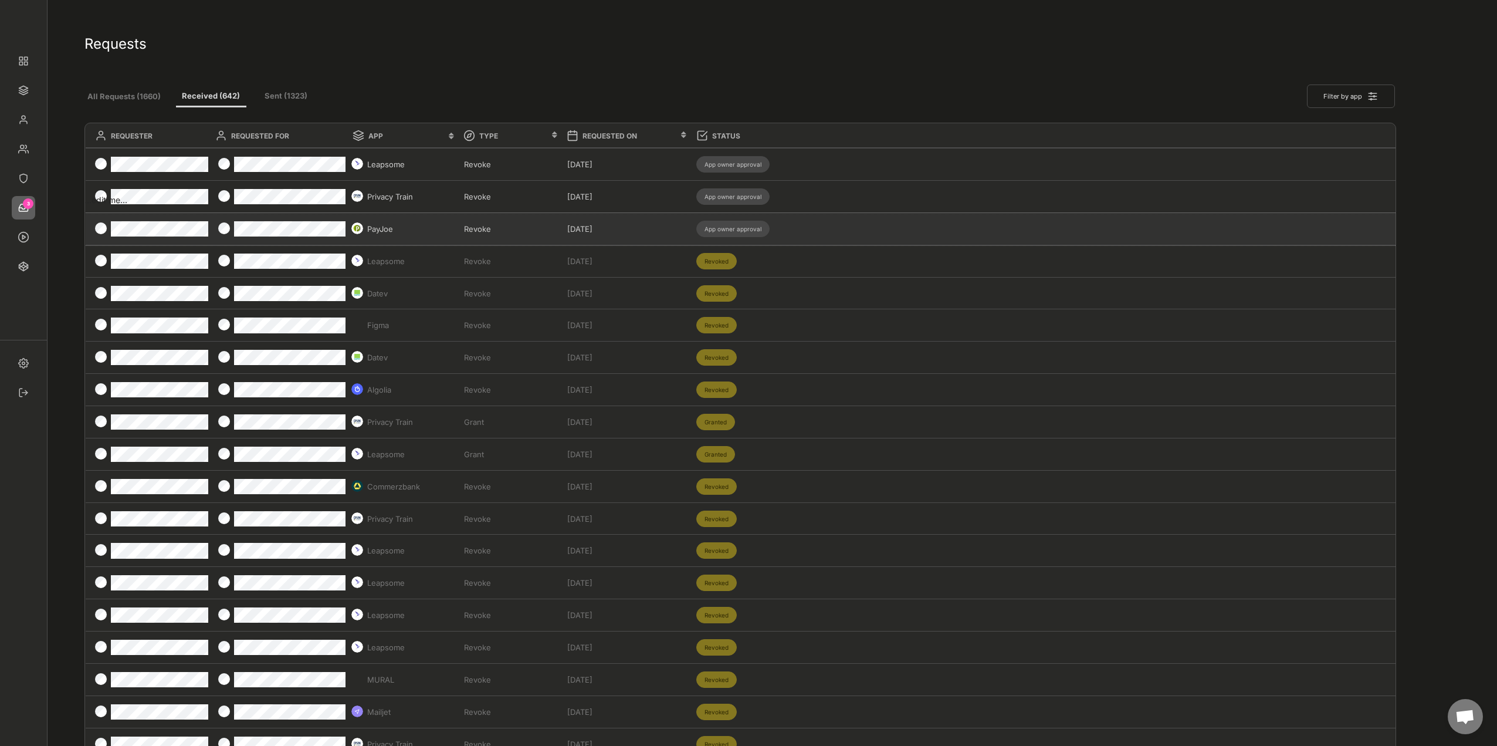
click at [490, 201] on div "Mar 26, 2025" at bounding box center [628, 229] width 123 height 11
type input "PayJoe"
type input "Revoke"
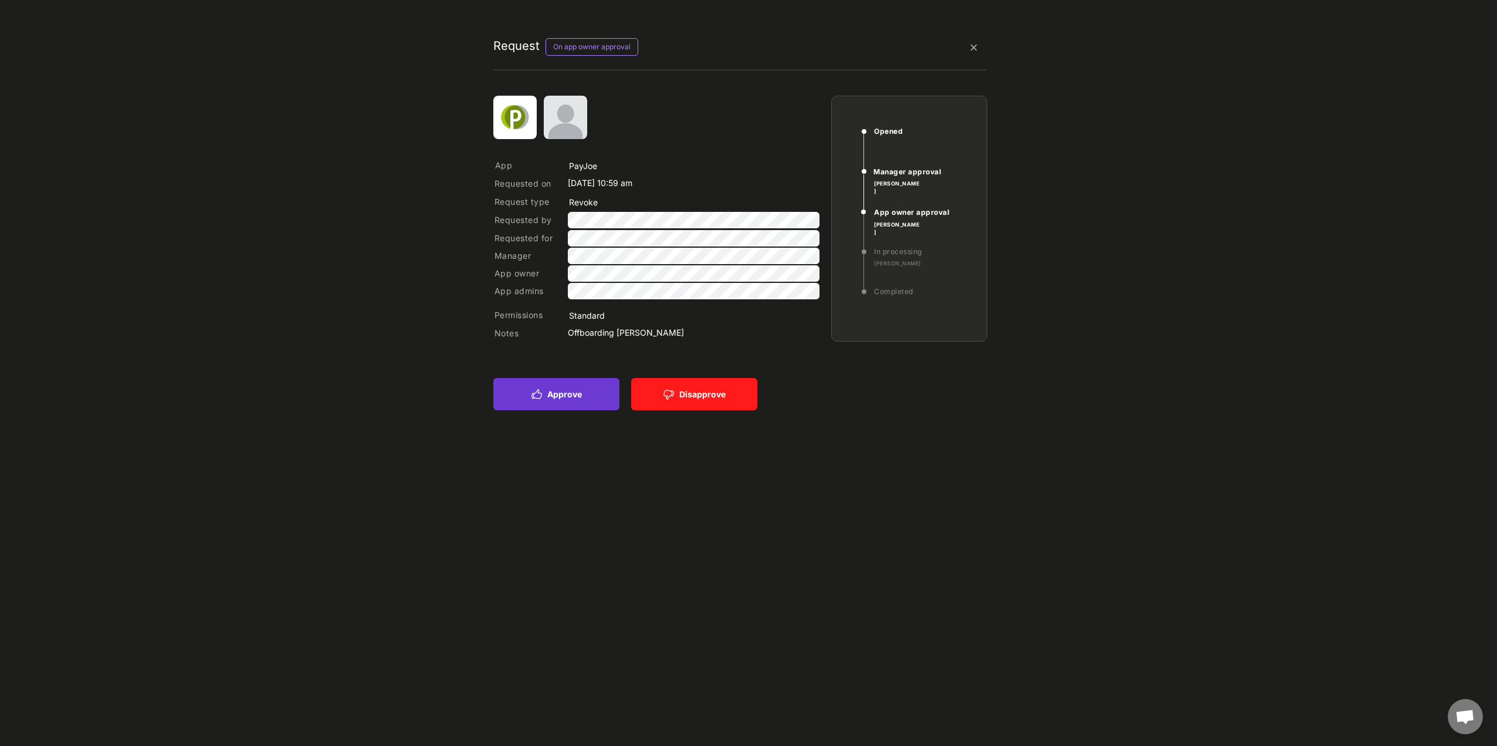
click at [490, 201] on button "Approve" at bounding box center [556, 394] width 126 height 32
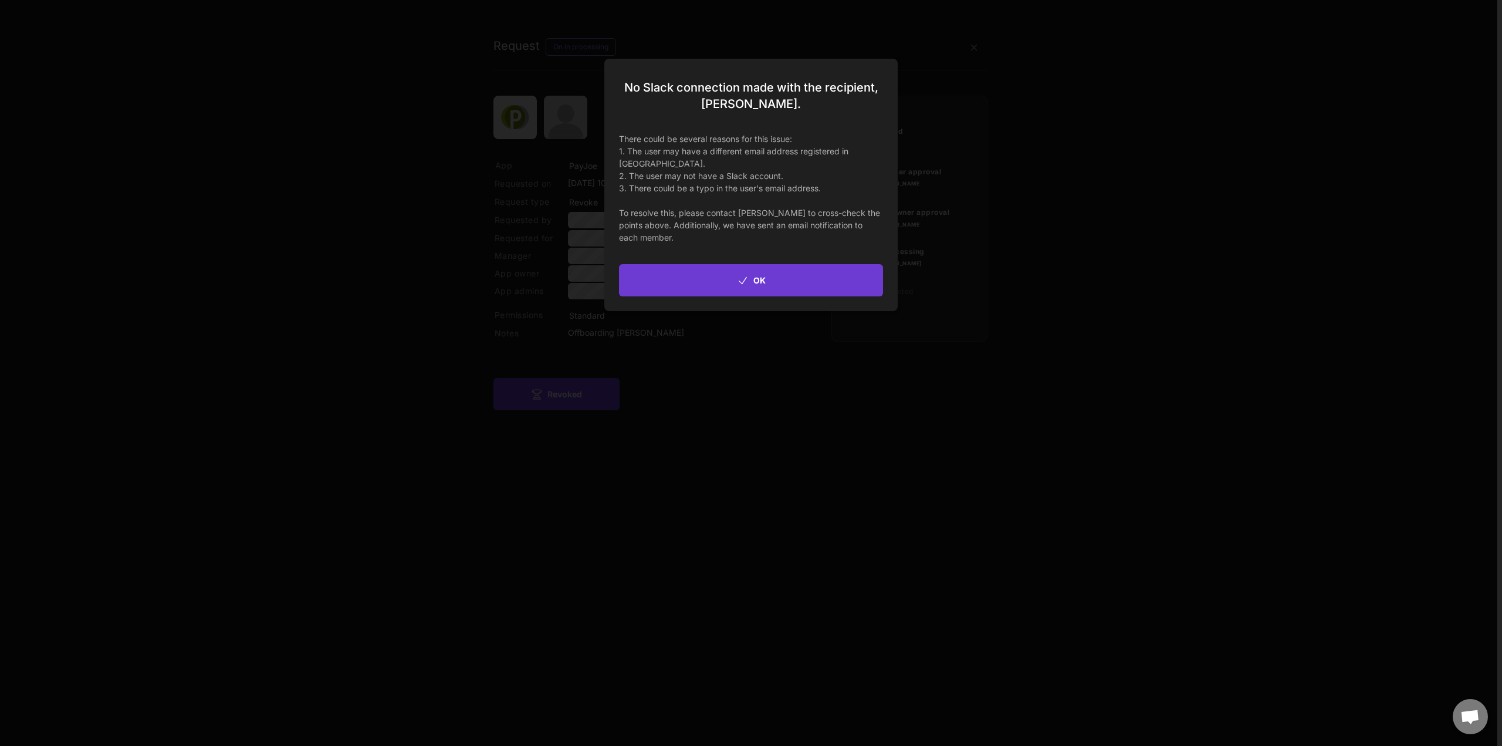
click at [490, 201] on button "OK" at bounding box center [751, 280] width 264 height 32
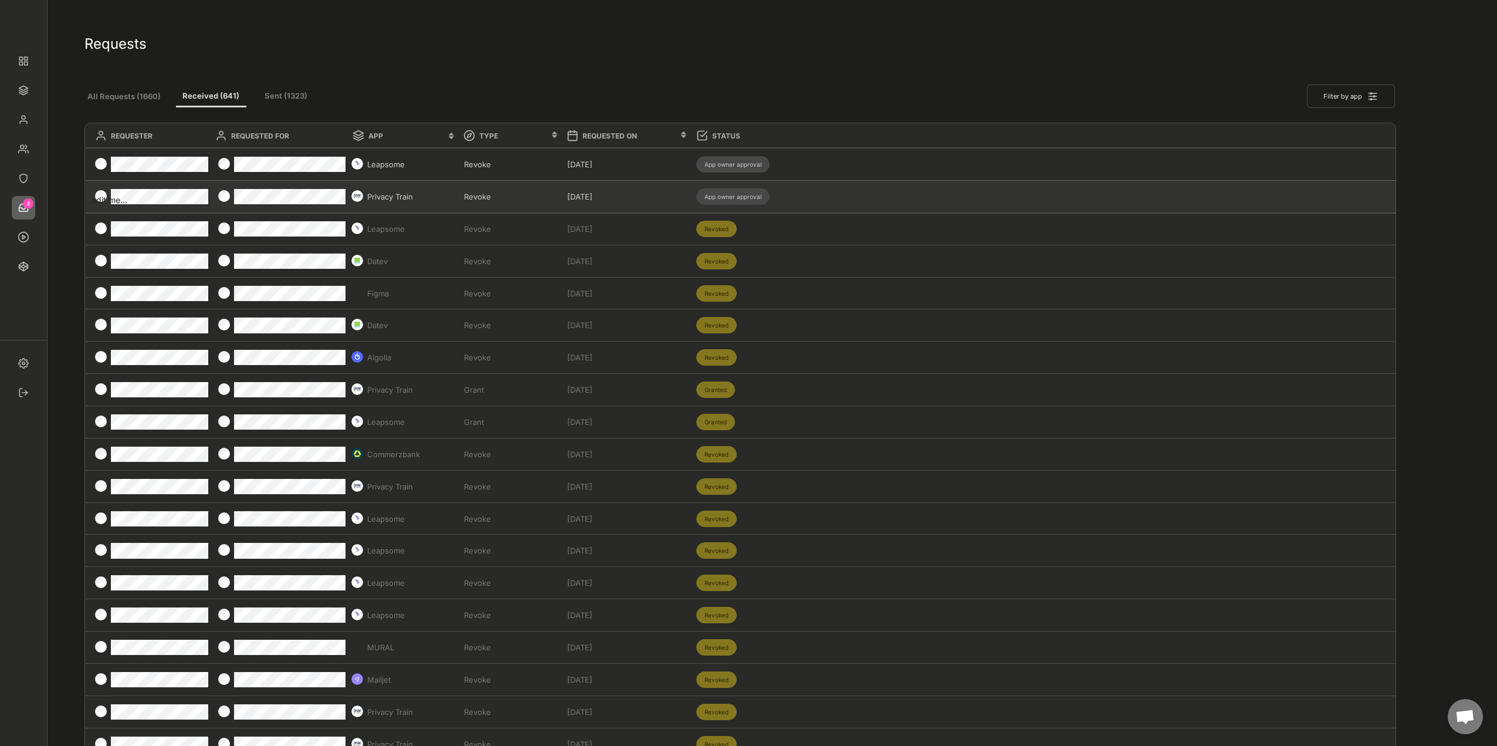
click at [490, 191] on div "Apr 1, 2025" at bounding box center [628, 196] width 123 height 11
type input "Privacy Train"
type input "Revoke"
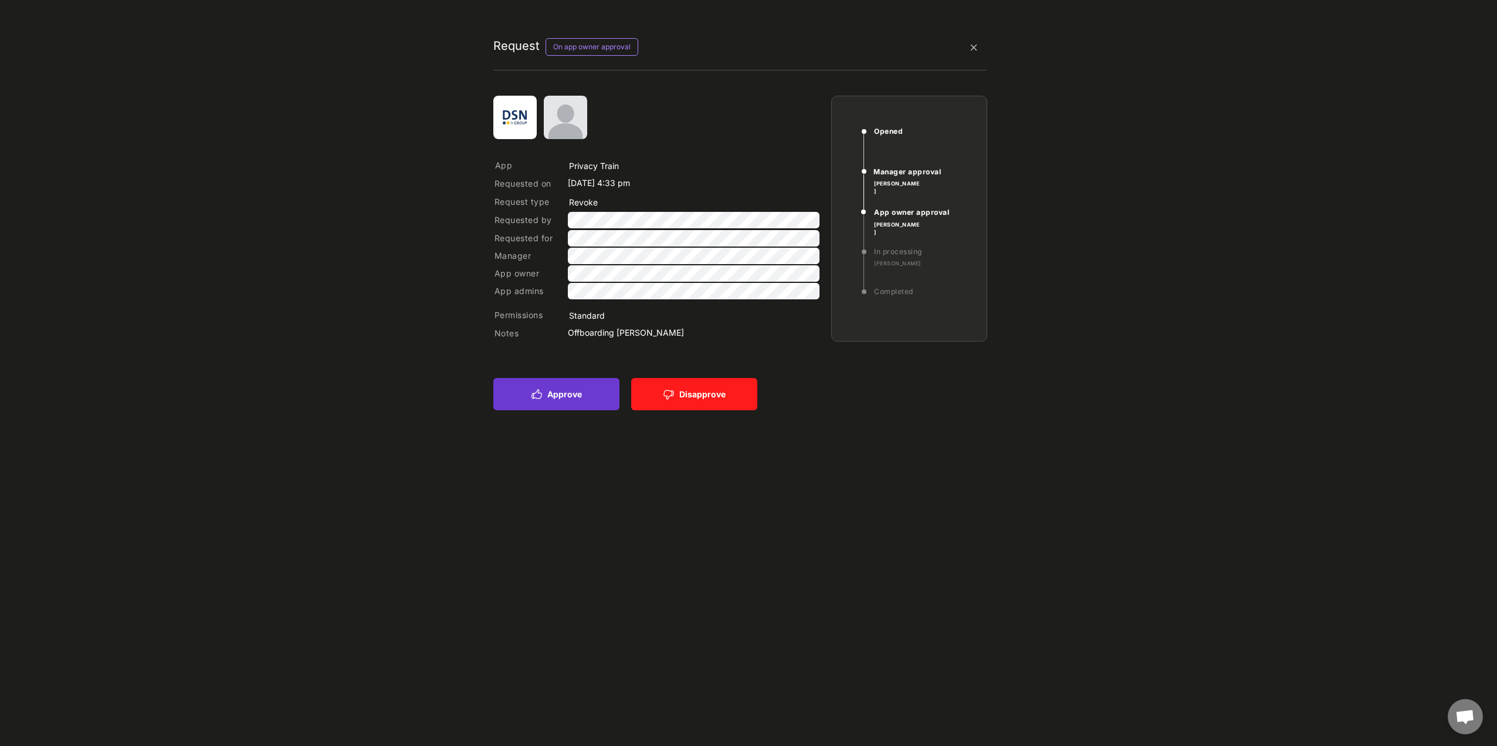
click at [490, 201] on button "Approve" at bounding box center [556, 394] width 126 height 32
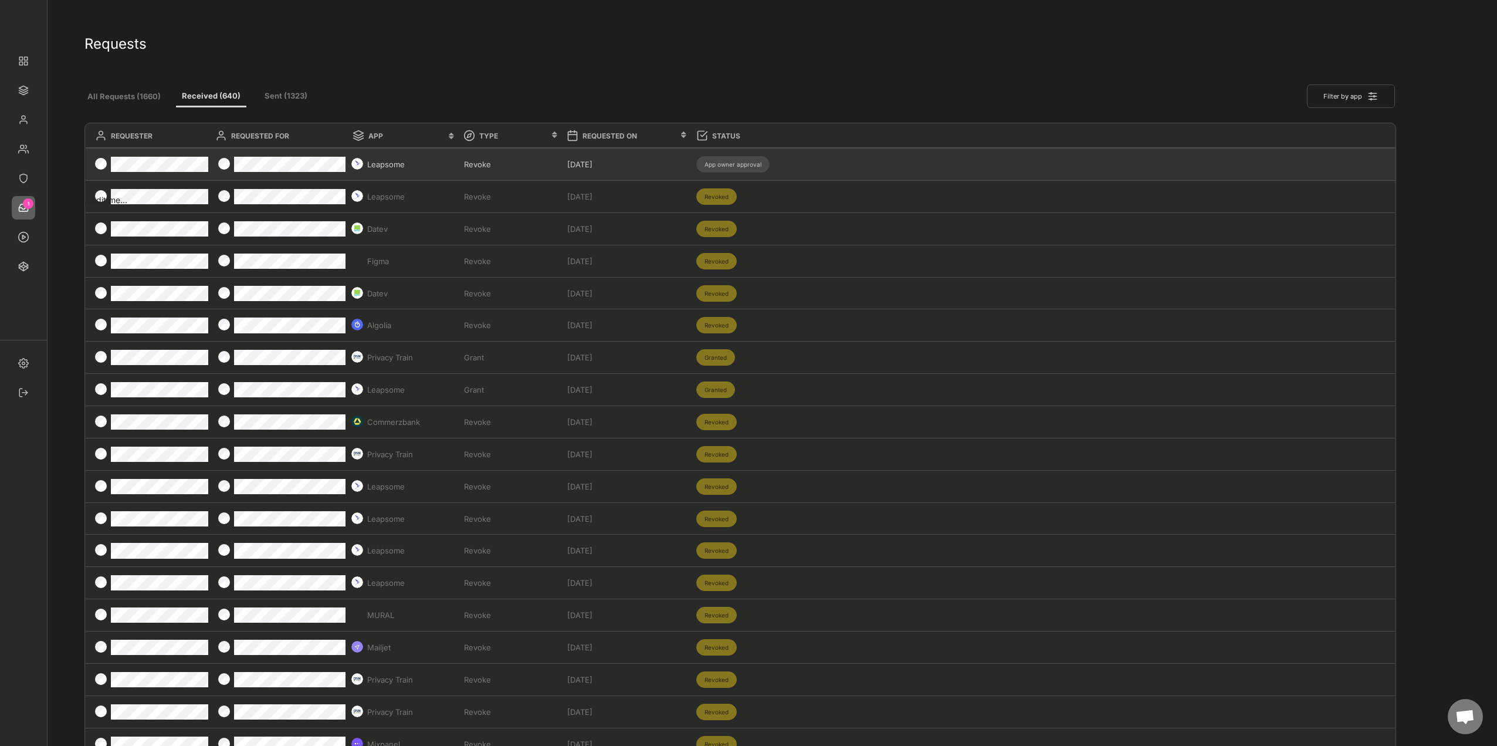
click at [490, 160] on div "Leapsome Revoke Apr 1, 2025 App owner approval" at bounding box center [741, 164] width 1311 height 32
type input "Leapsome"
type input "Revoke"
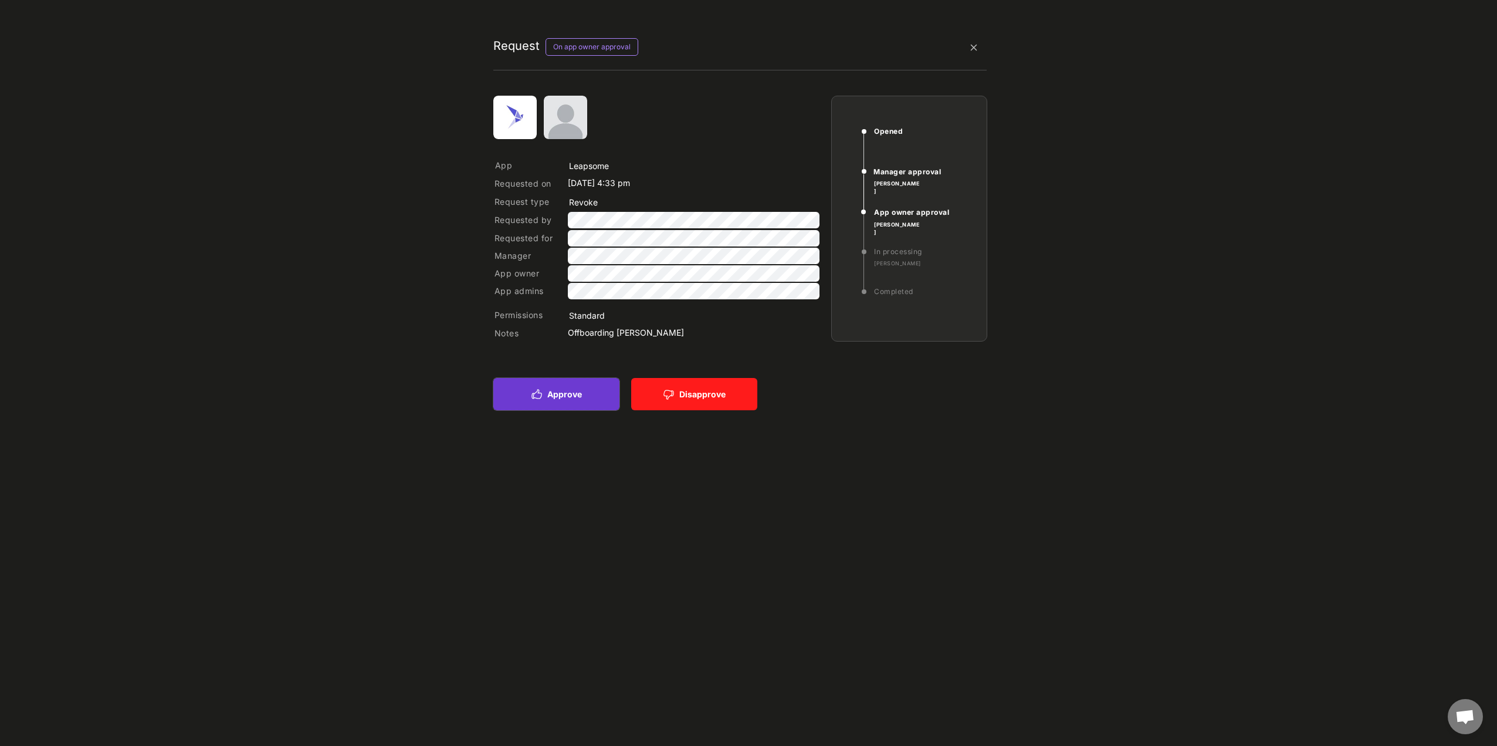
click at [490, 201] on button "Approve" at bounding box center [556, 394] width 126 height 32
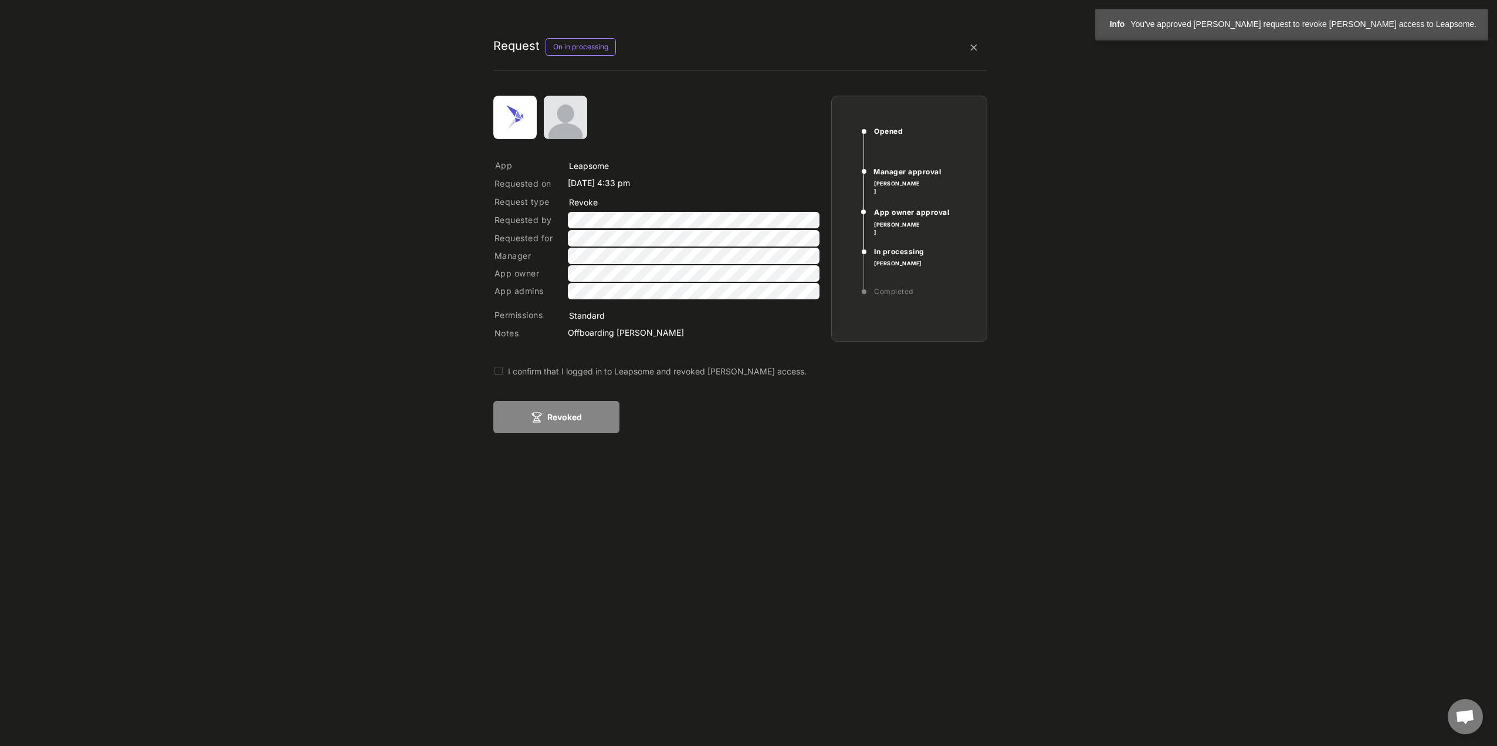
click at [490, 201] on button at bounding box center [498, 371] width 11 height 11
click at [490, 201] on button "Revoked" at bounding box center [556, 417] width 126 height 32
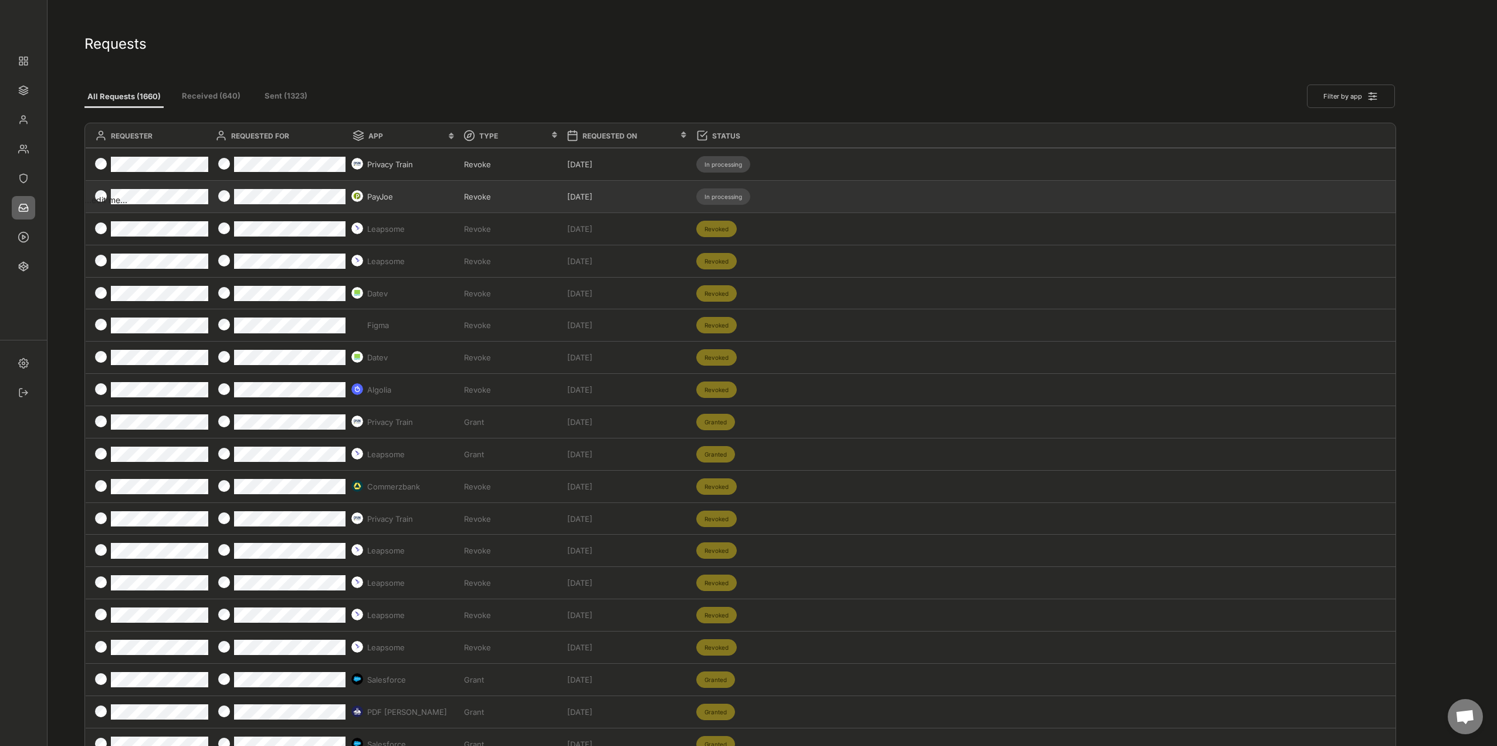
click at [490, 196] on div "PayJoe Revoke Aug 14, 2025 In processing" at bounding box center [741, 197] width 1311 height 32
type input "PayJoe"
type input "Revoke"
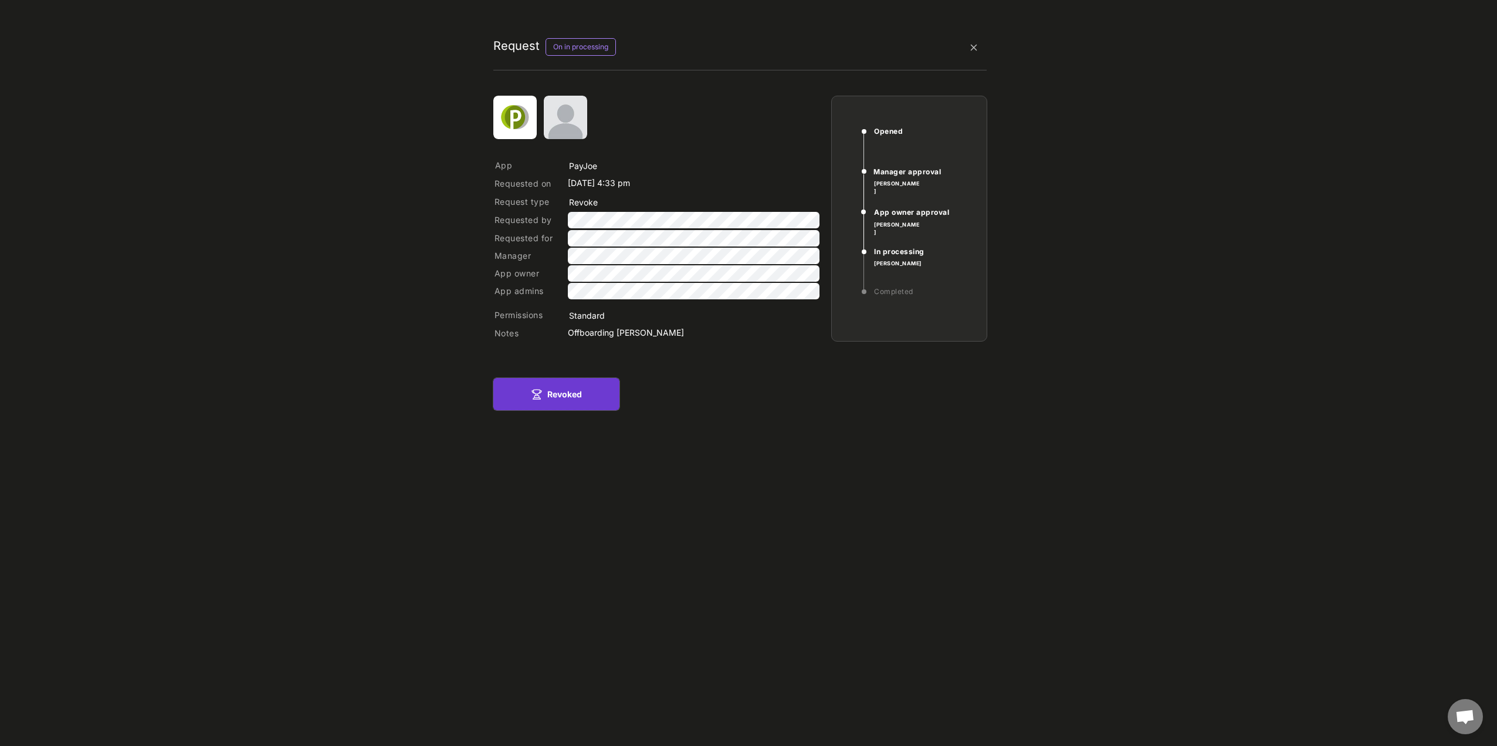
click at [490, 201] on button "Revoked" at bounding box center [556, 394] width 126 height 32
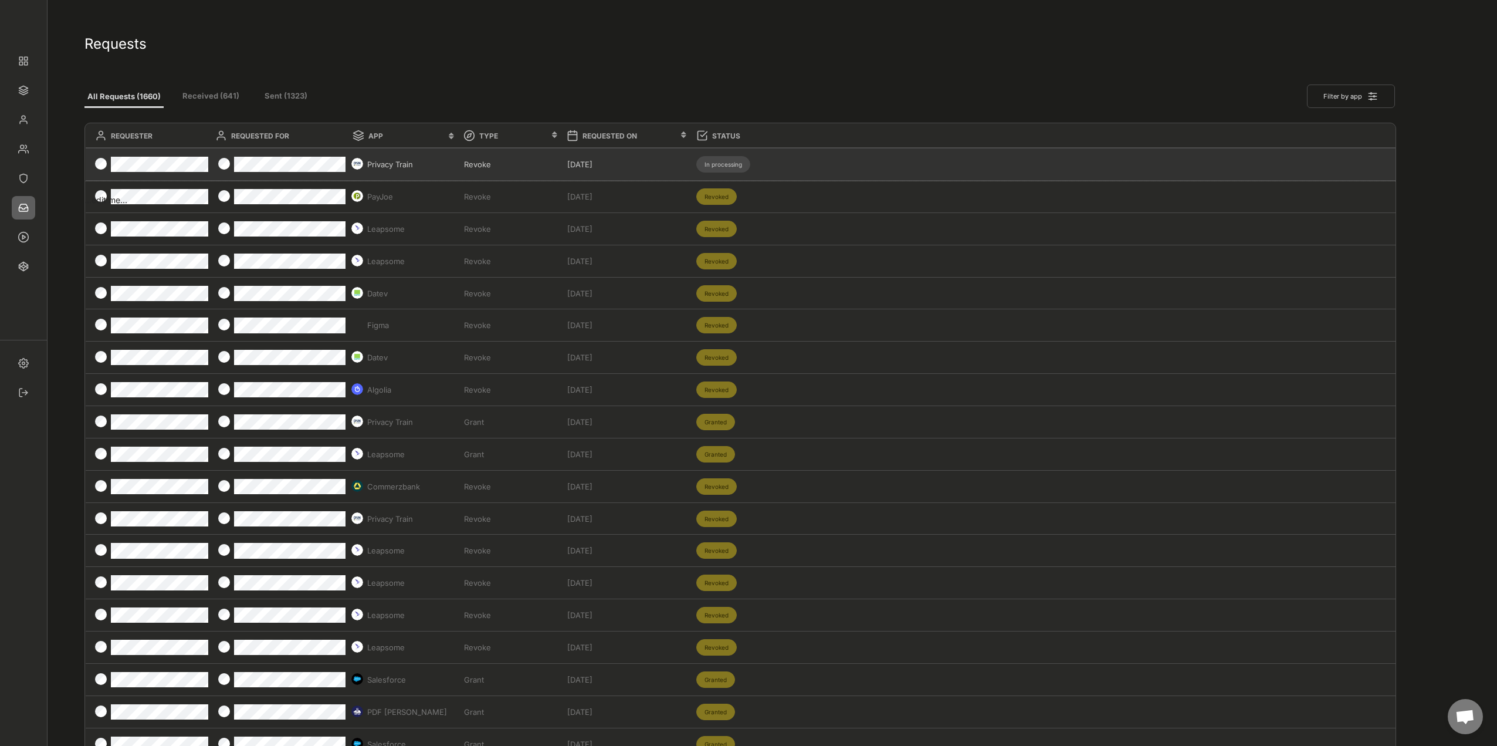
click at [490, 155] on div "Privacy Train Revoke Aug 14, 2025 In processing" at bounding box center [741, 164] width 1311 height 32
type input "Privacy Train"
type input "Revoke"
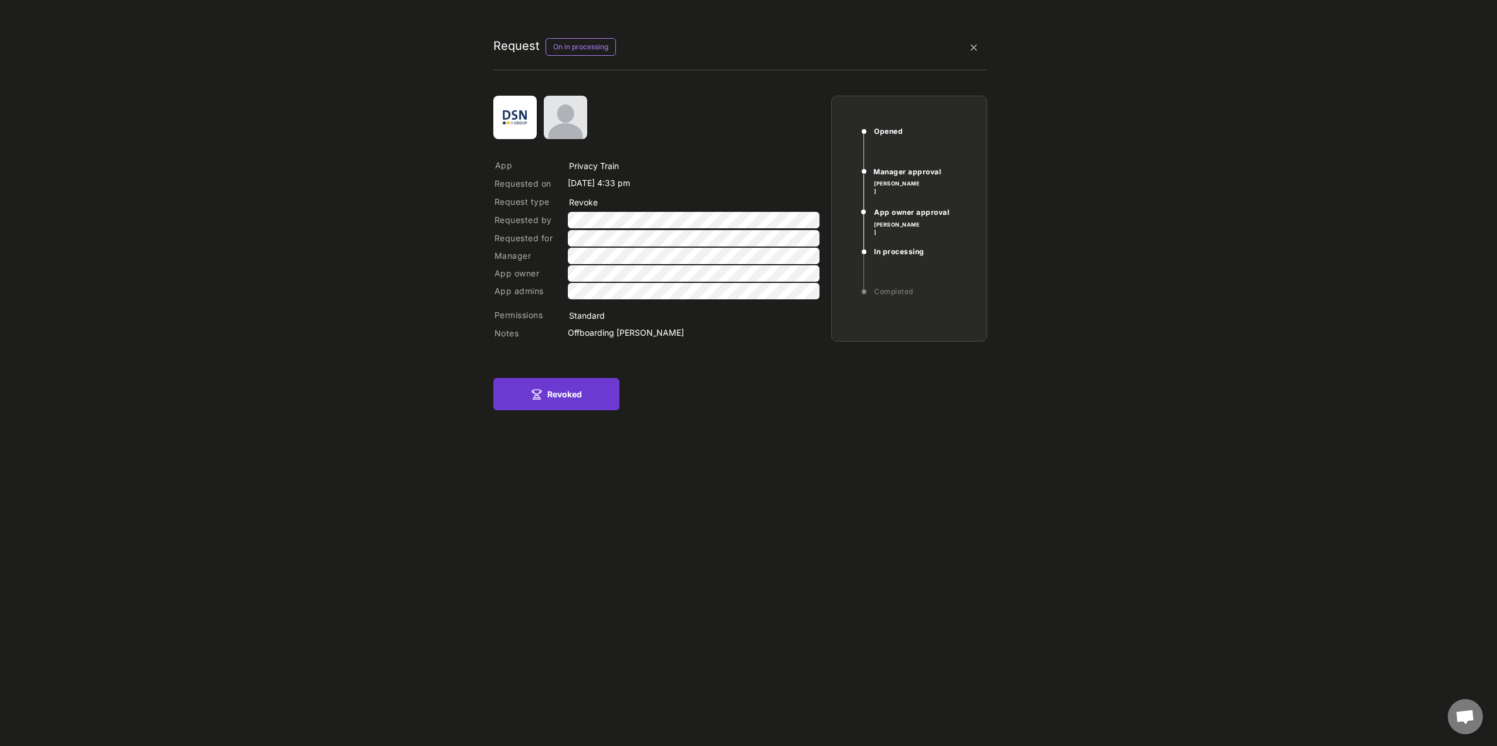
click at [490, 201] on div "App Requested on Apr 1, 2025 4:33 pm Request type Requested by Requested for Ma…" at bounding box center [740, 272] width 494 height 353
click at [490, 201] on icon at bounding box center [537, 394] width 12 height 12
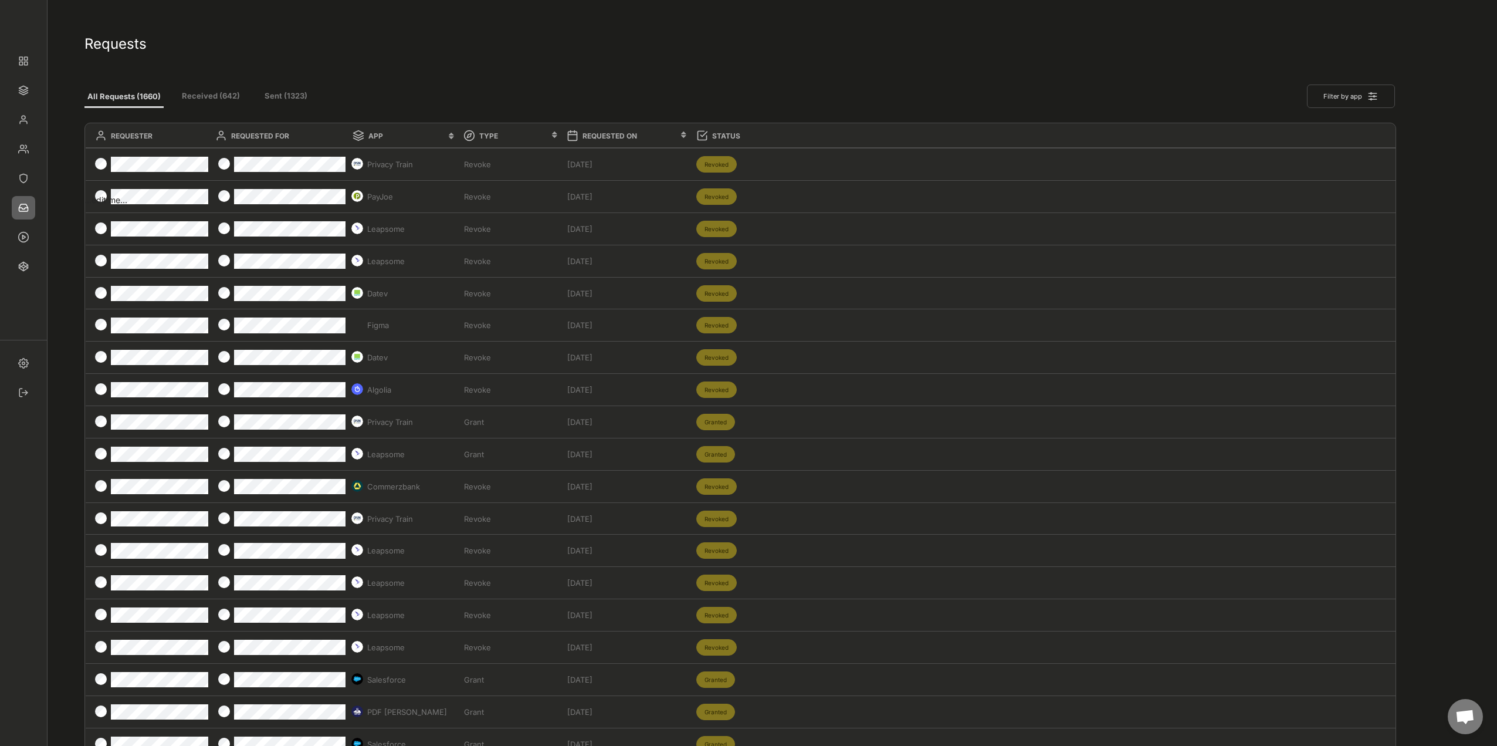
click at [218, 94] on button "Received (642)" at bounding box center [211, 96] width 70 height 21
click at [283, 94] on button "Sent (1323)" at bounding box center [286, 96] width 56 height 21
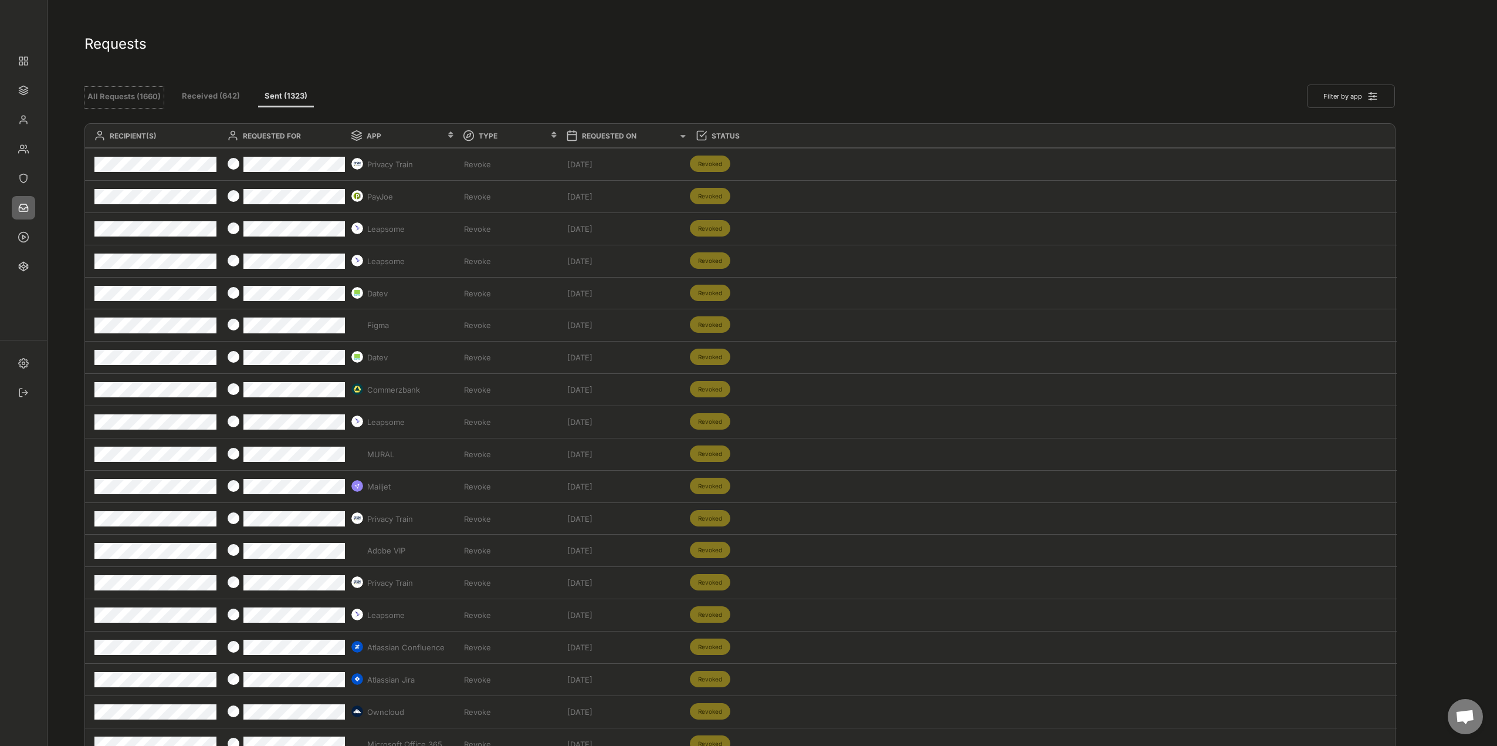
click at [141, 97] on button "All Requests (1660)" at bounding box center [123, 97] width 79 height 21
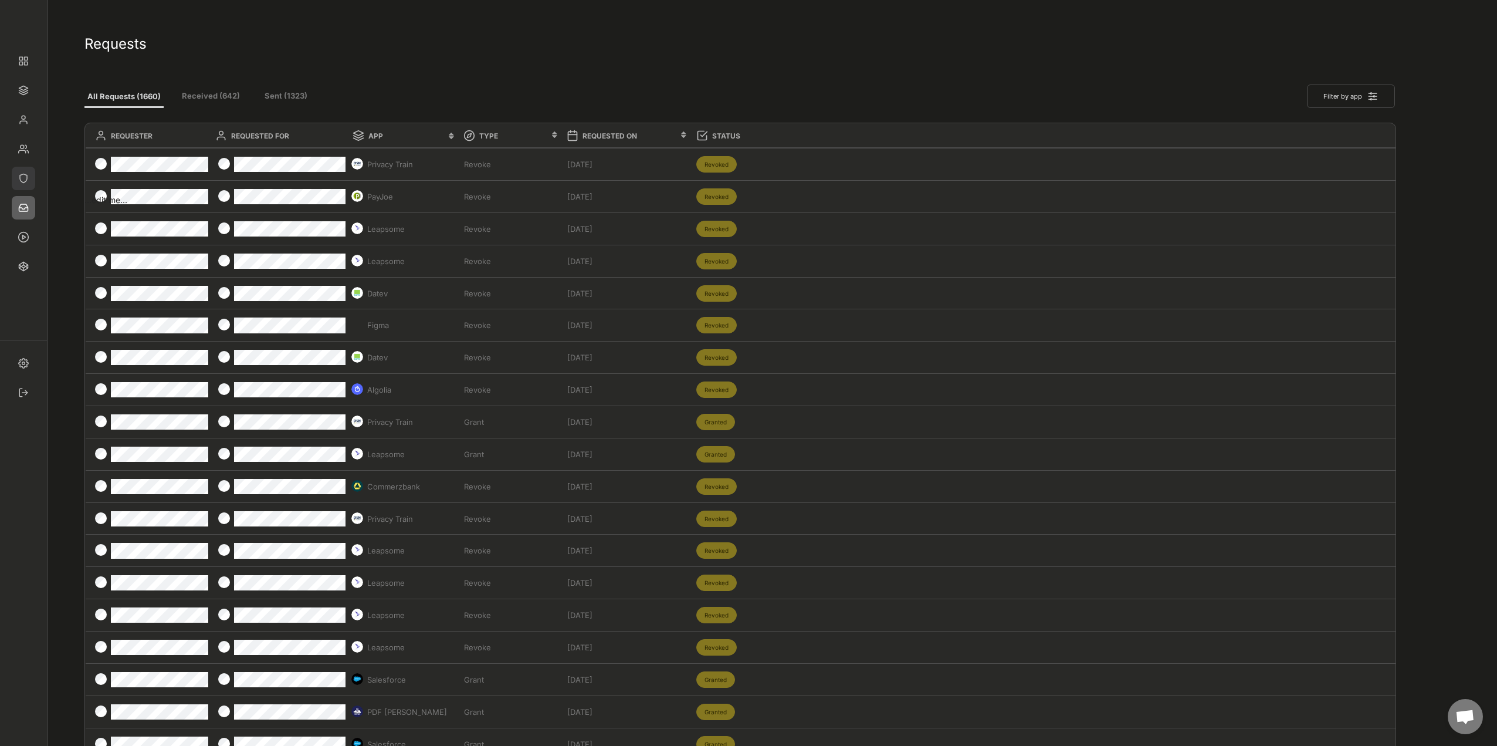
click at [20, 168] on img at bounding box center [23, 178] width 23 height 23
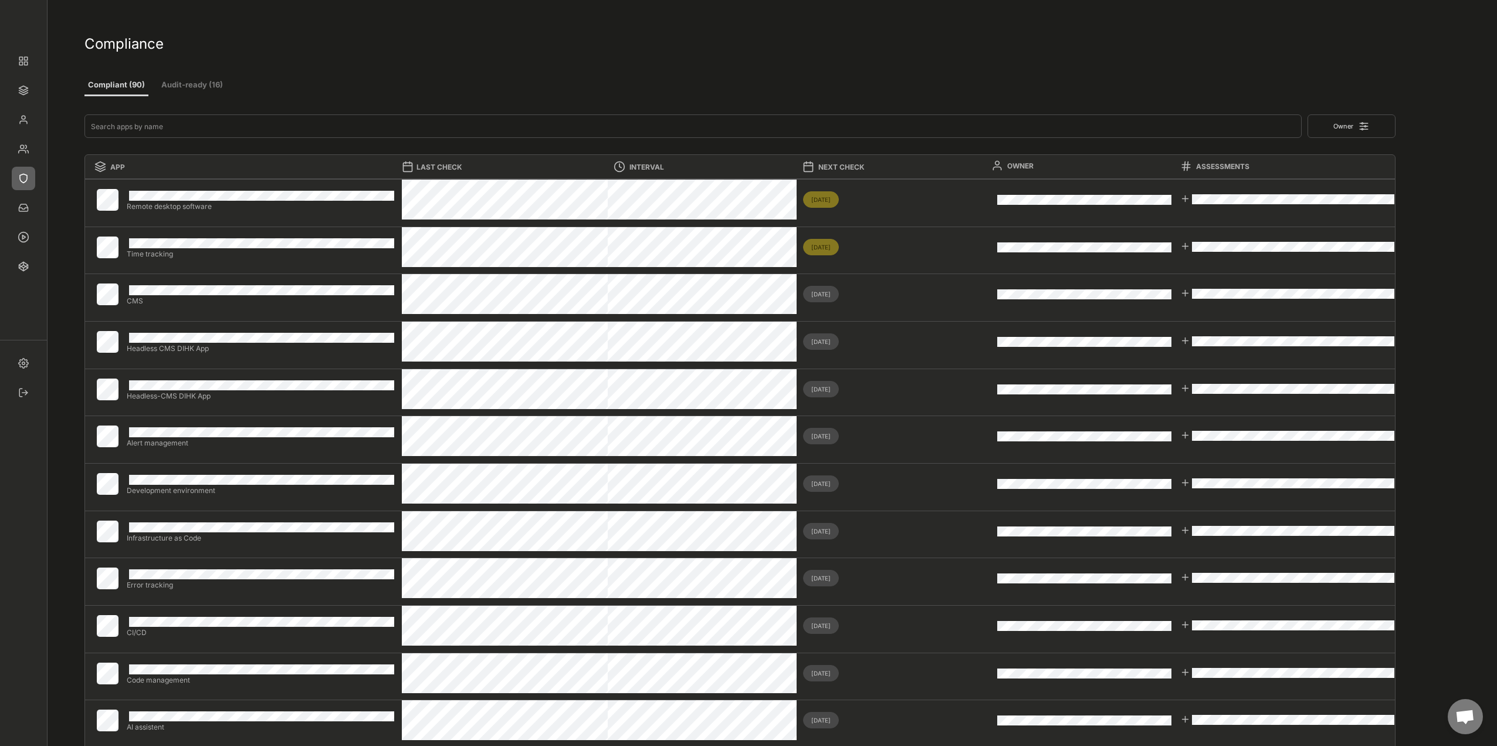
click at [208, 79] on button "Audit-ready (16)" at bounding box center [192, 85] width 70 height 21
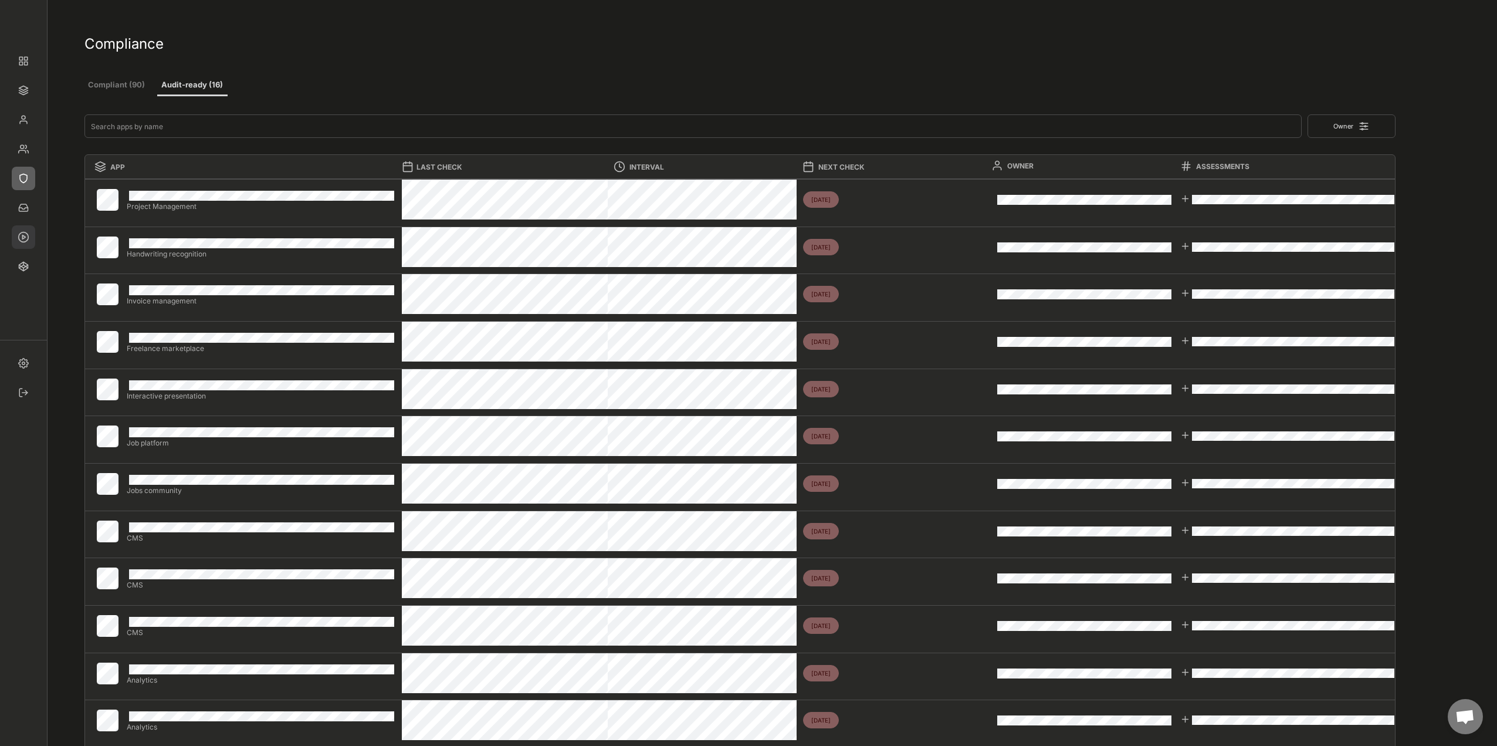
click at [19, 201] on img at bounding box center [23, 236] width 23 height 23
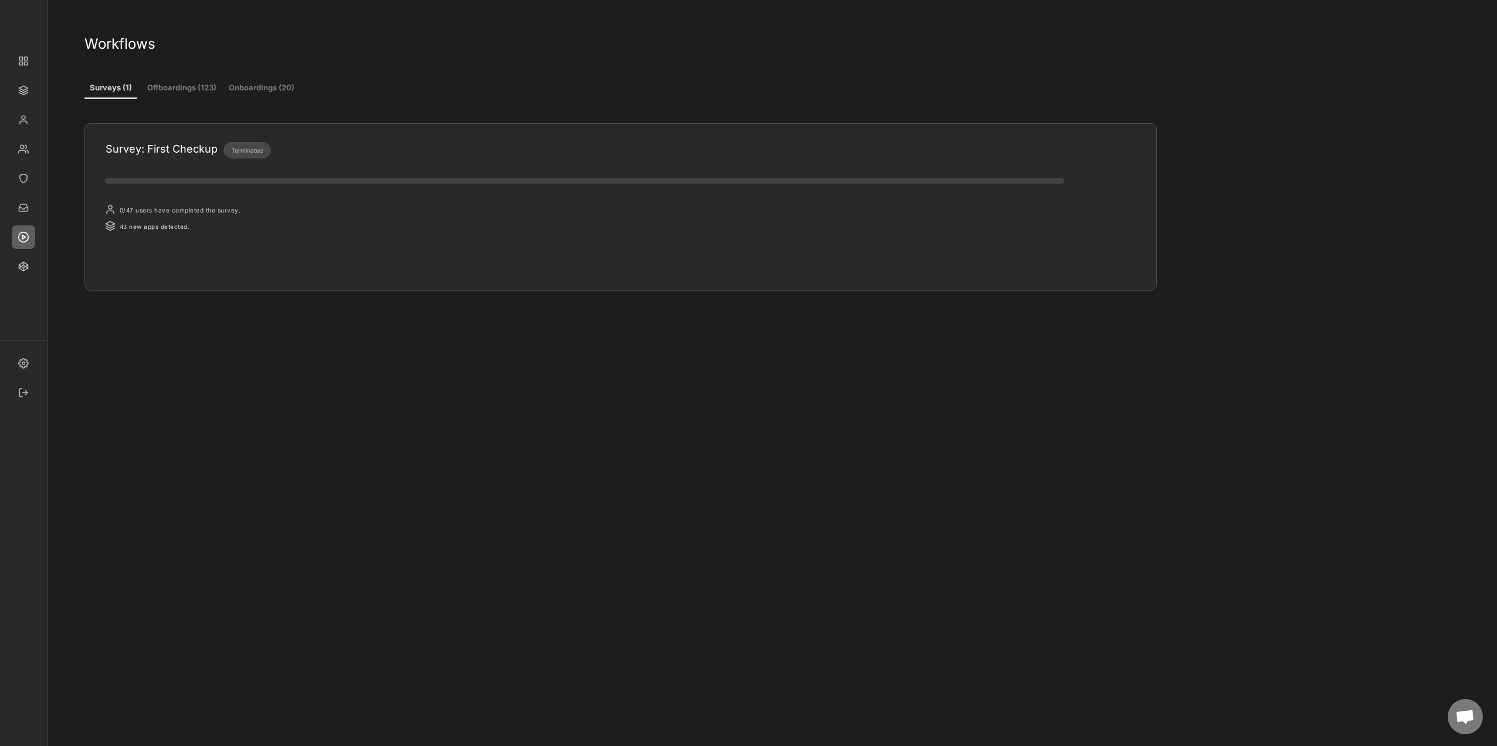
click at [188, 98] on button "Offboardings (123)" at bounding box center [182, 88] width 71 height 21
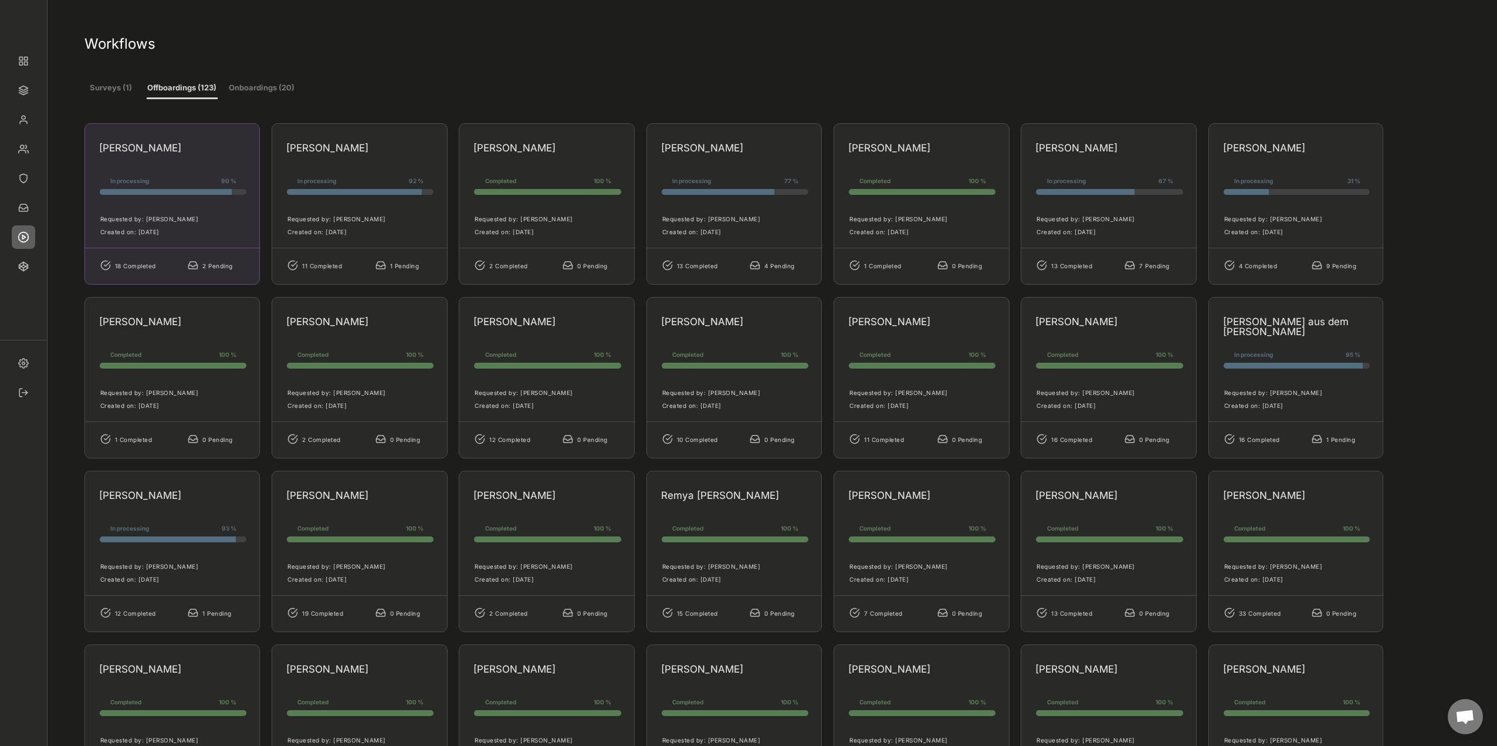
click at [178, 166] on div "Florian Ackermann In processing 90 % 90% 90% Requested by: Marco Tsapanos Creat…" at bounding box center [172, 203] width 176 height 161
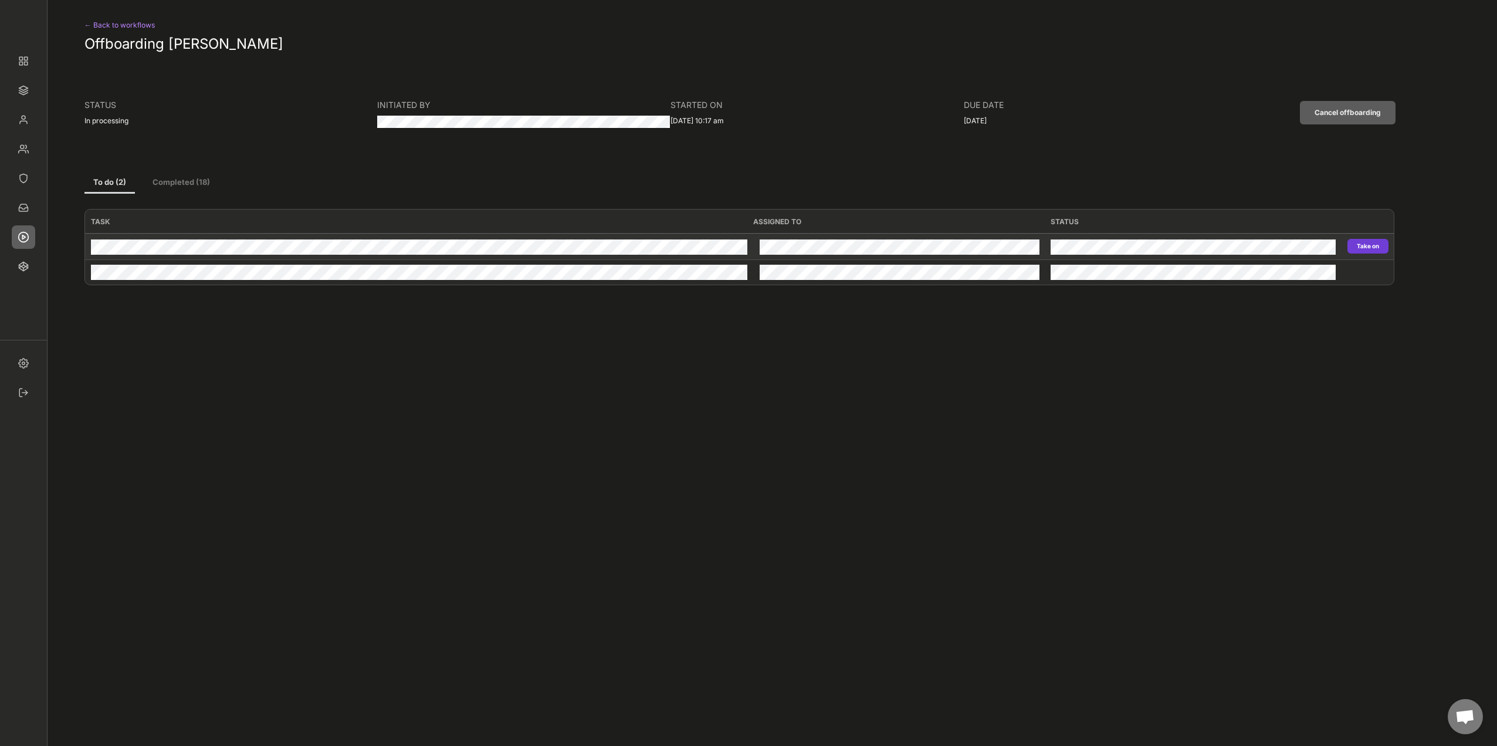
click at [490, 201] on button "Take on" at bounding box center [1368, 246] width 41 height 15
type input "Personio"
type input "Revoke"
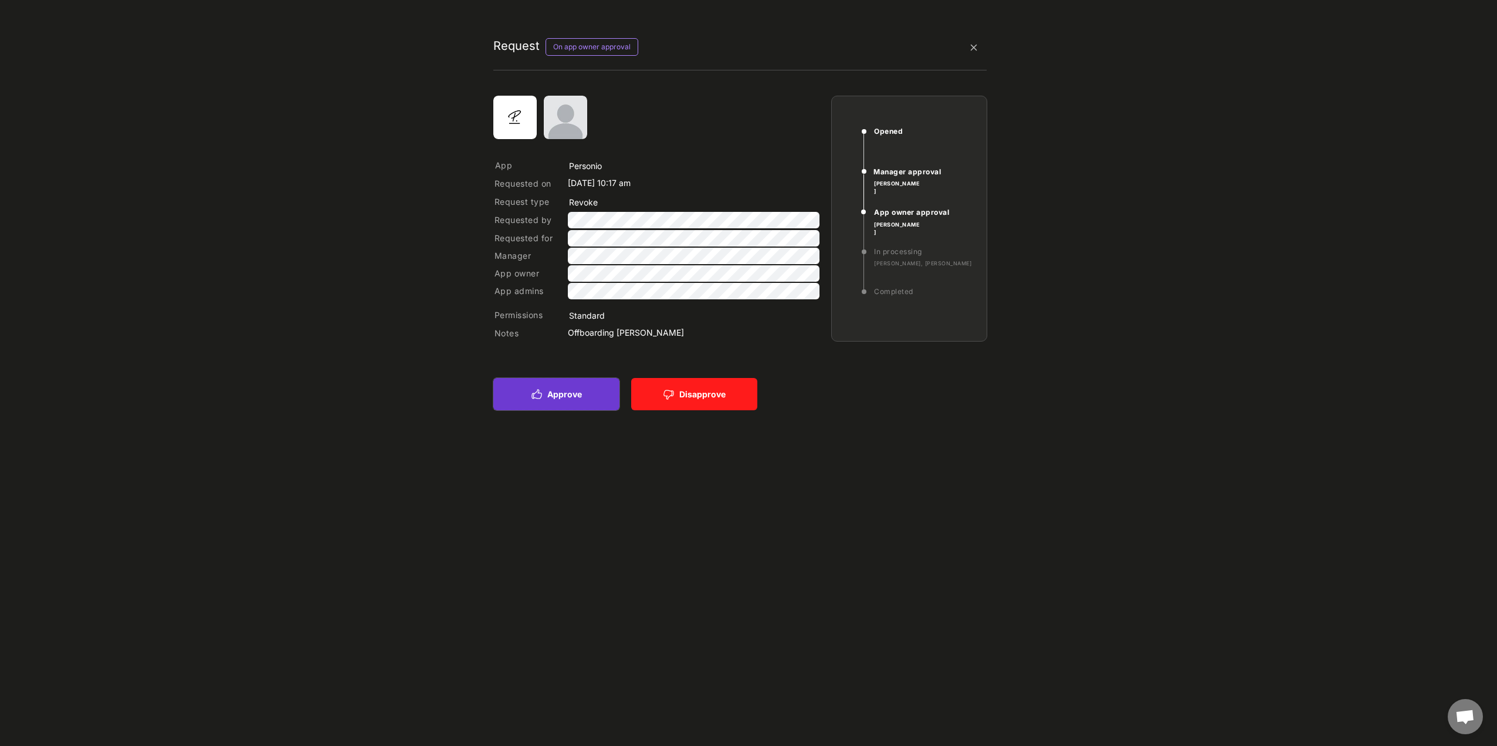
click at [490, 201] on button "Approve" at bounding box center [556, 394] width 126 height 32
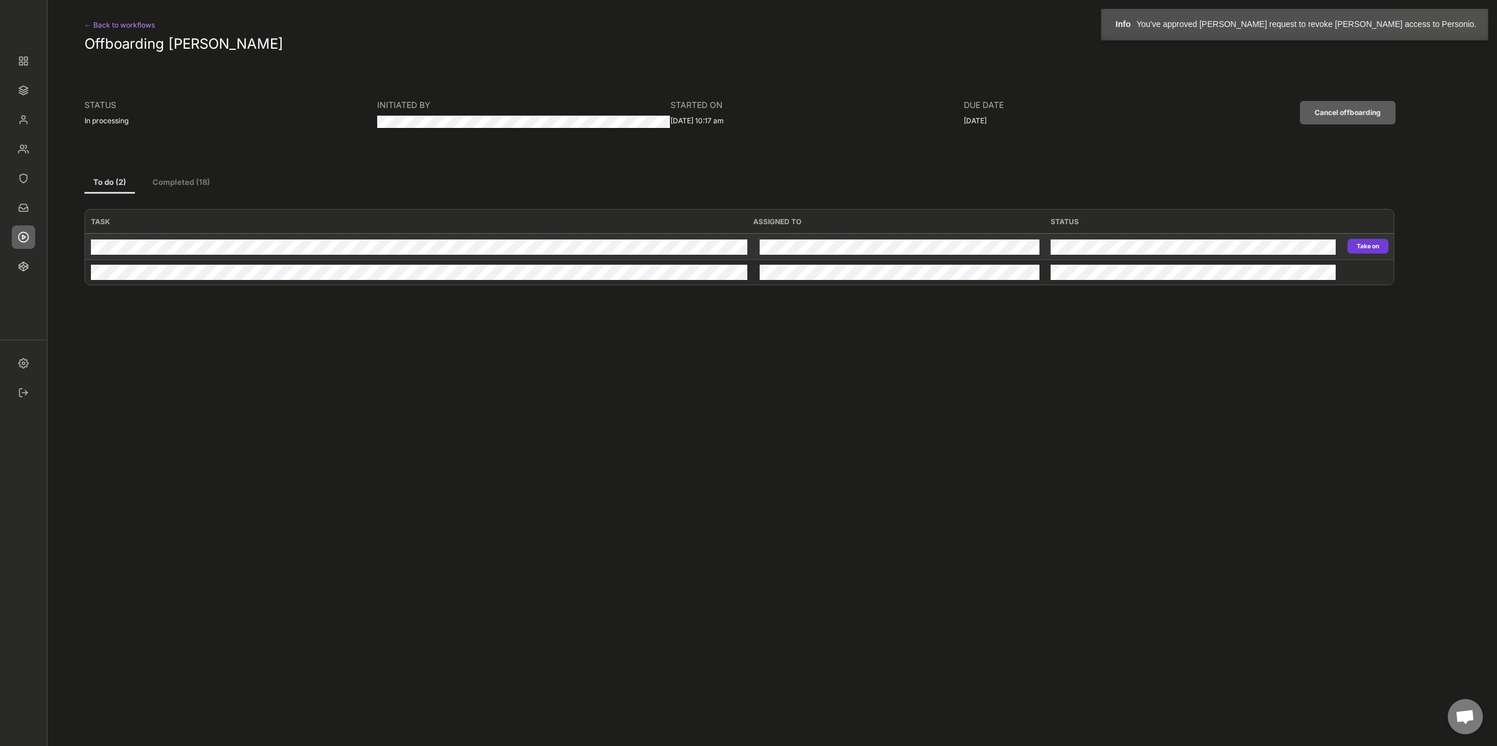
click at [490, 201] on button "Take on" at bounding box center [1368, 246] width 41 height 15
type input "Personio"
type input "Revoke"
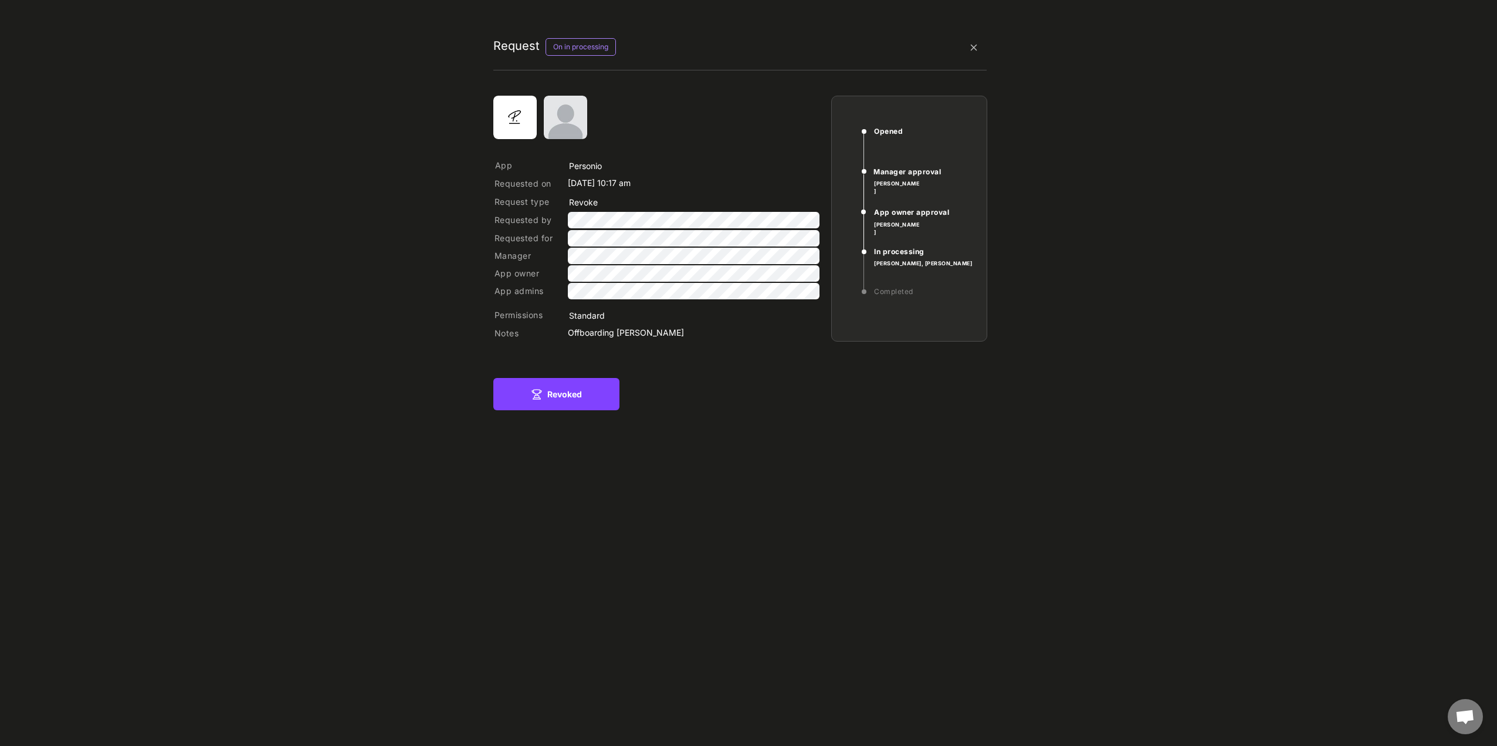
click at [490, 201] on button "Revoked" at bounding box center [556, 394] width 126 height 32
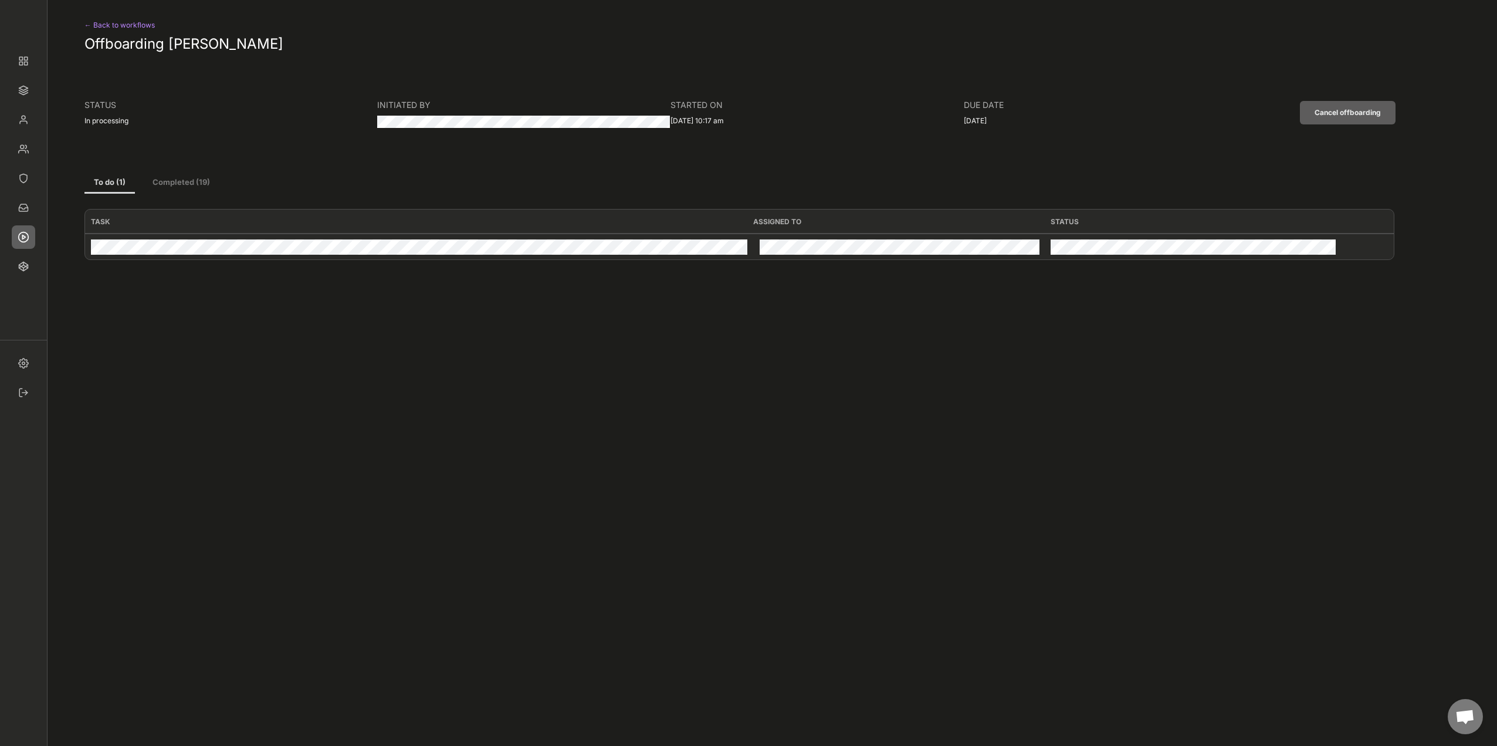
click at [138, 29] on div "← Back to workflows" at bounding box center [132, 25] width 96 height 14
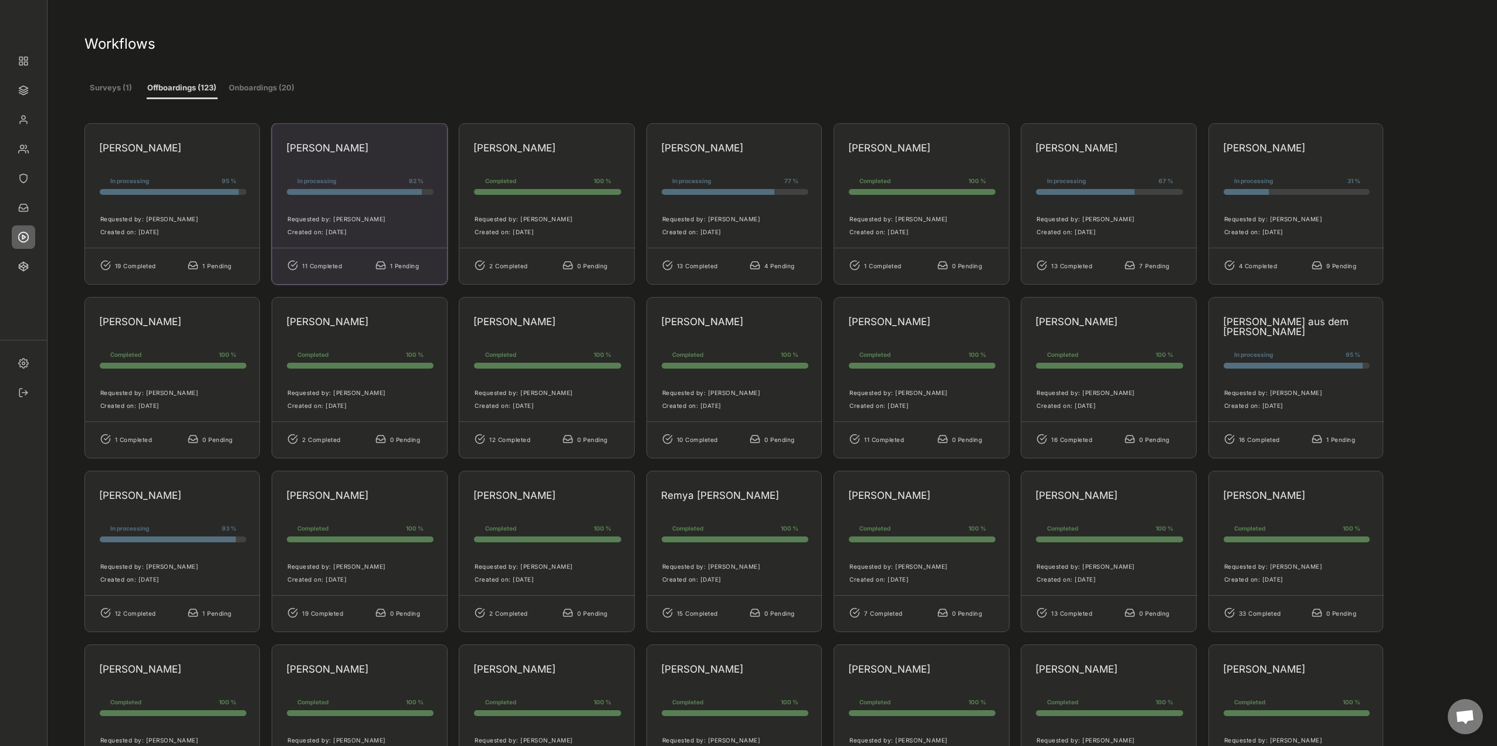
click at [345, 150] on div "Viviane Stephano" at bounding box center [355, 148] width 139 height 10
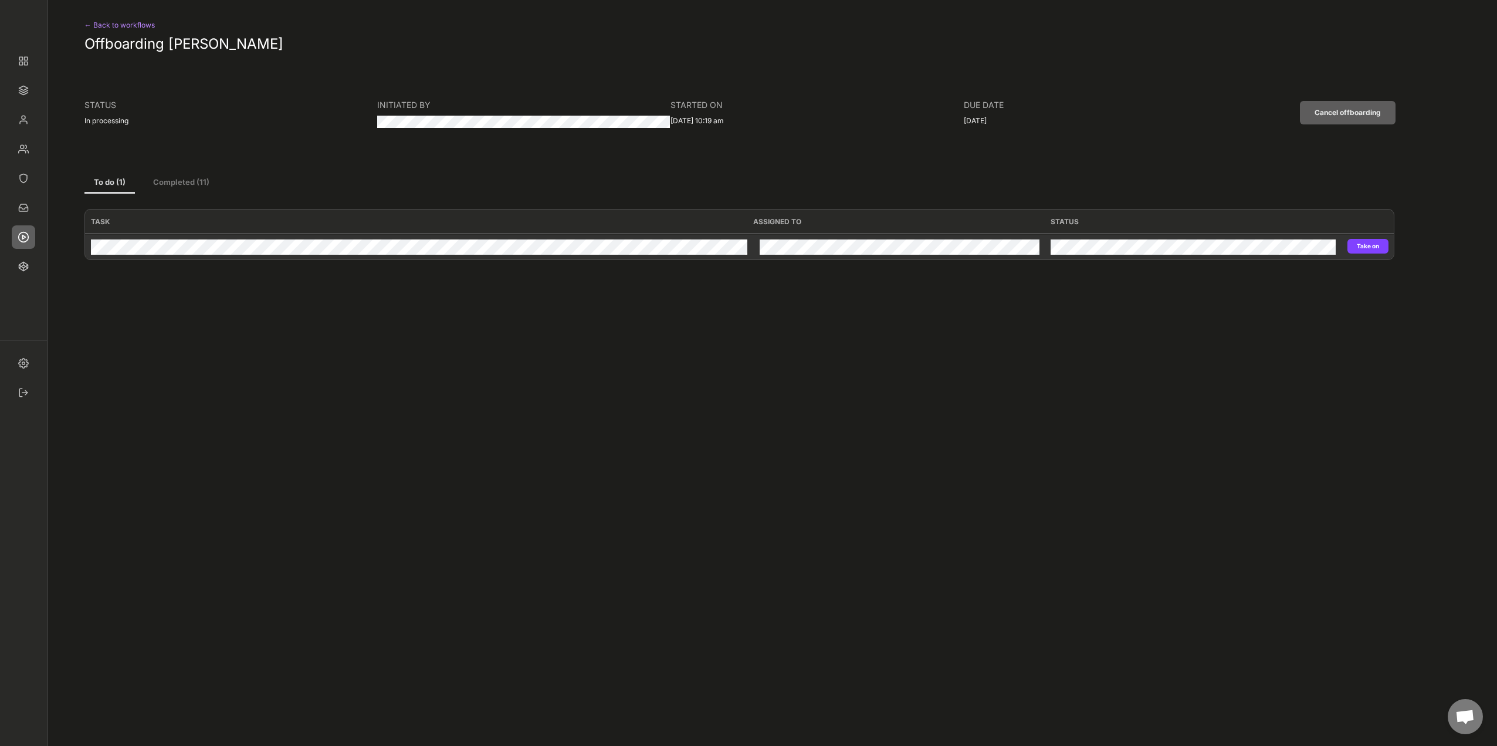
click at [490, 201] on button "Take on" at bounding box center [1368, 246] width 41 height 15
type input "Personio"
type input "Revoke"
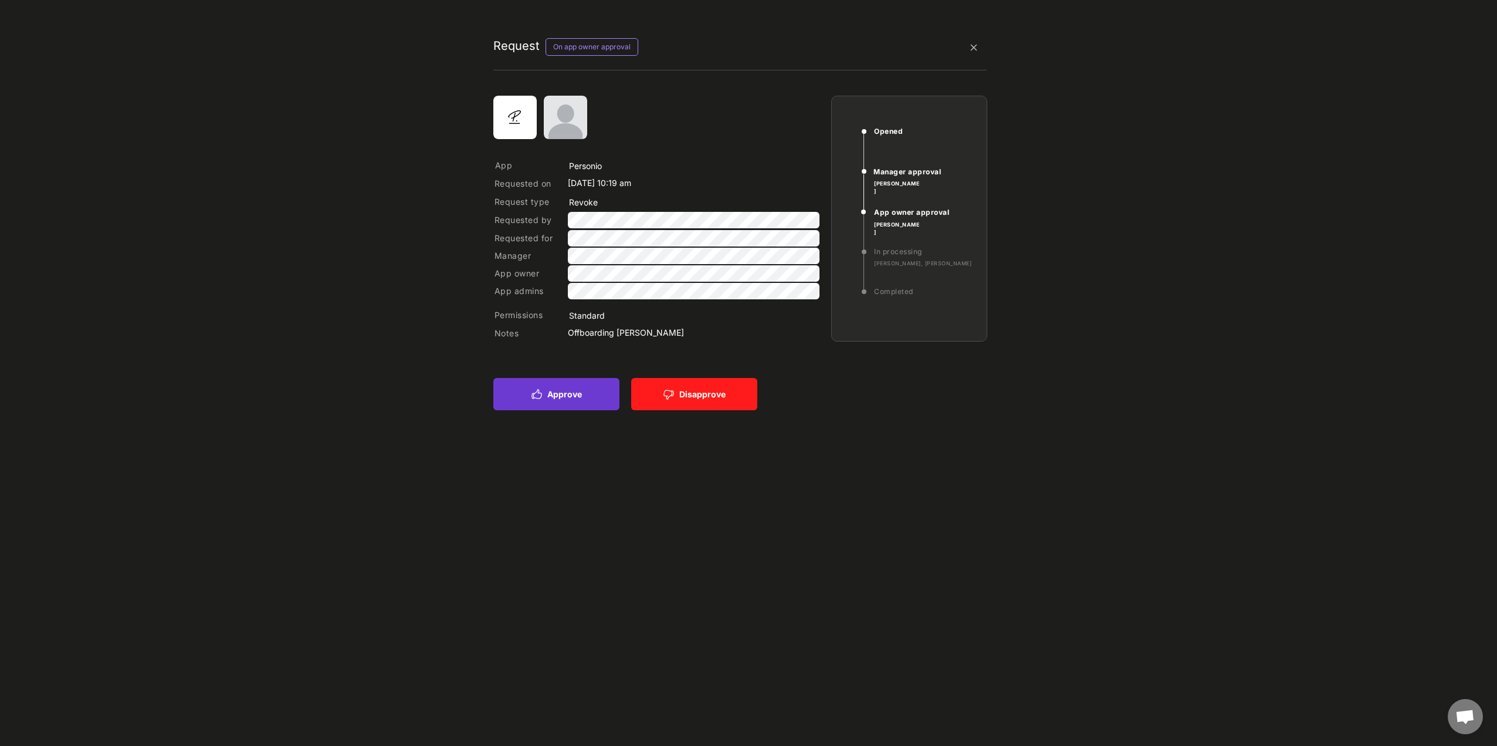
click at [490, 201] on button "Approve" at bounding box center [556, 394] width 126 height 32
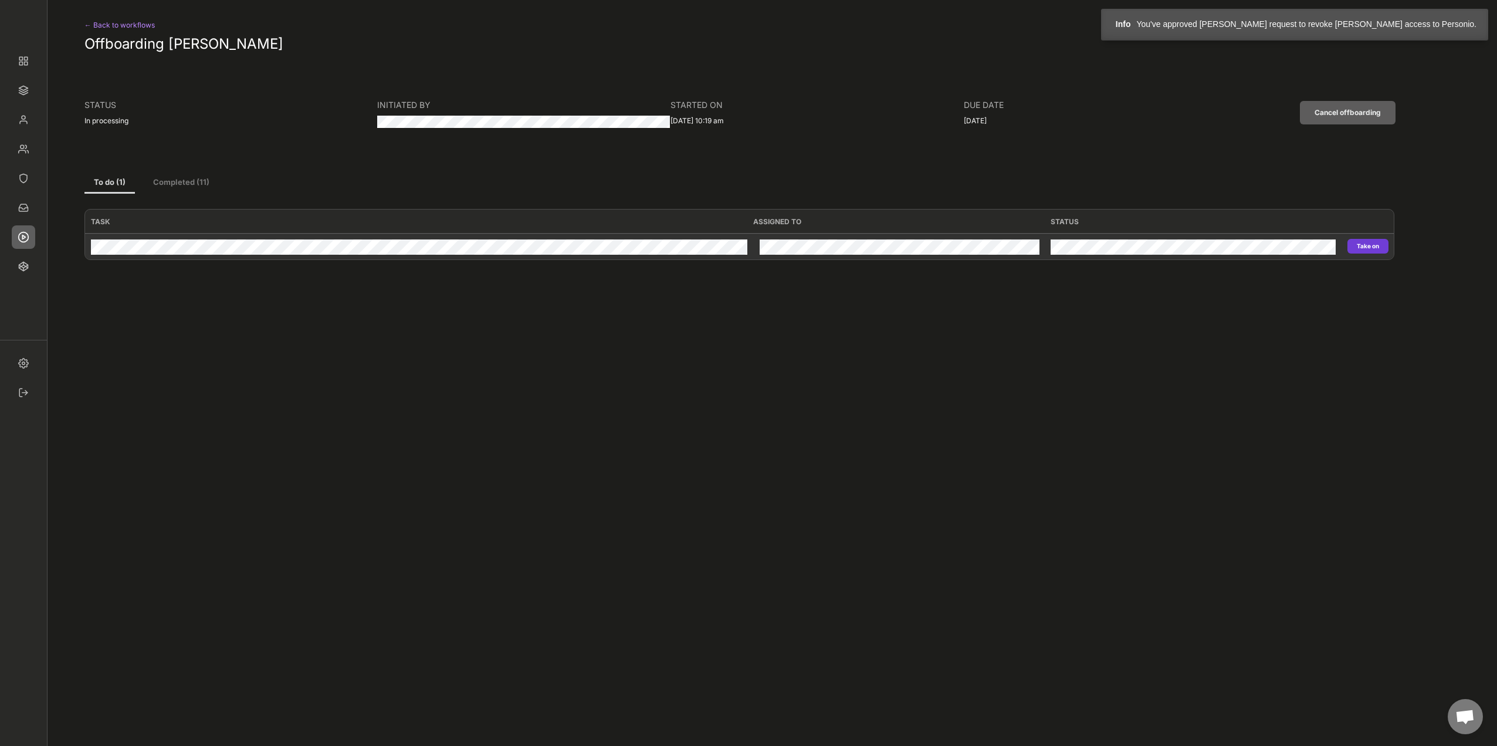
click at [490, 201] on button "Take on" at bounding box center [1368, 246] width 41 height 15
type input "Personio"
type input "Revoke"
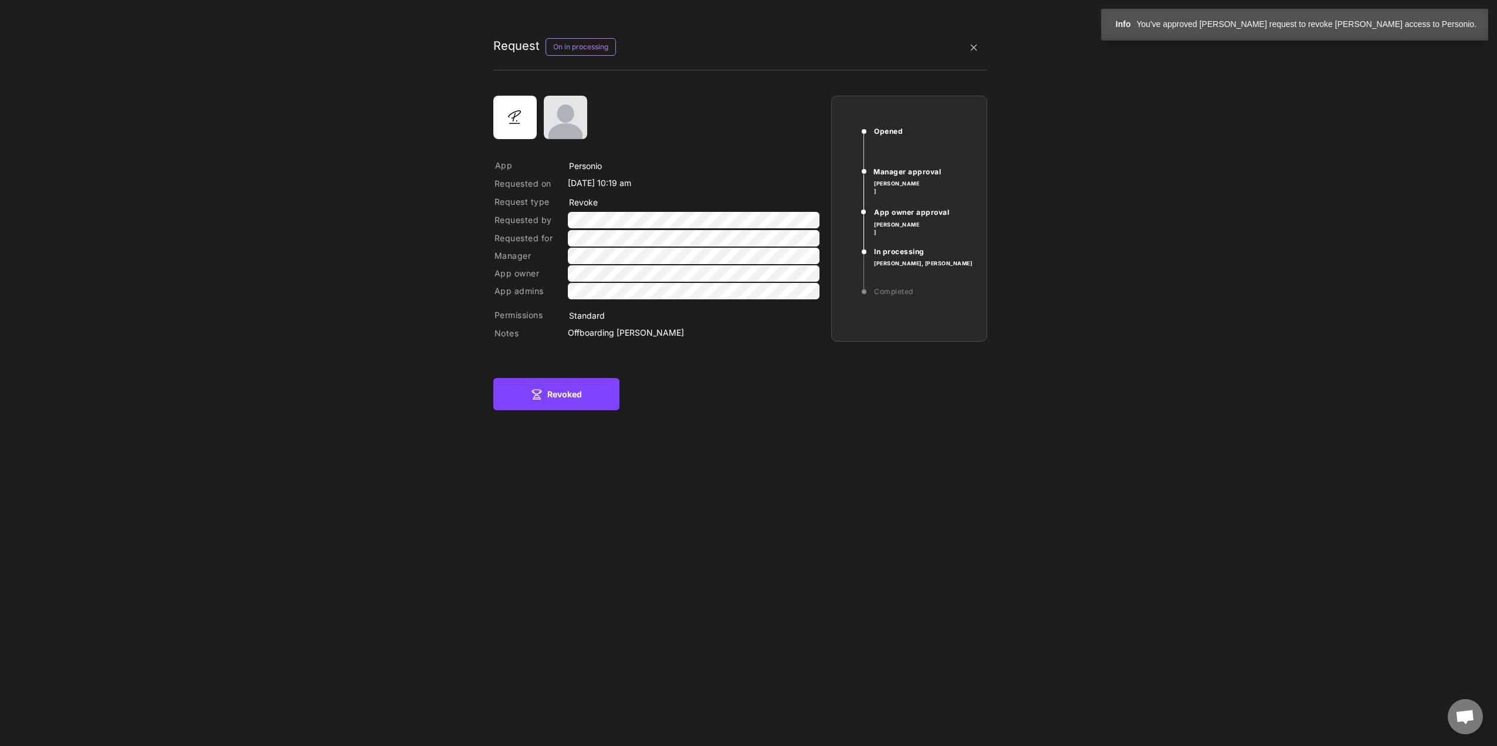
click at [490, 201] on div "Revoked Disapprove" at bounding box center [740, 389] width 494 height 48
click at [490, 201] on button "Revoked" at bounding box center [556, 394] width 126 height 32
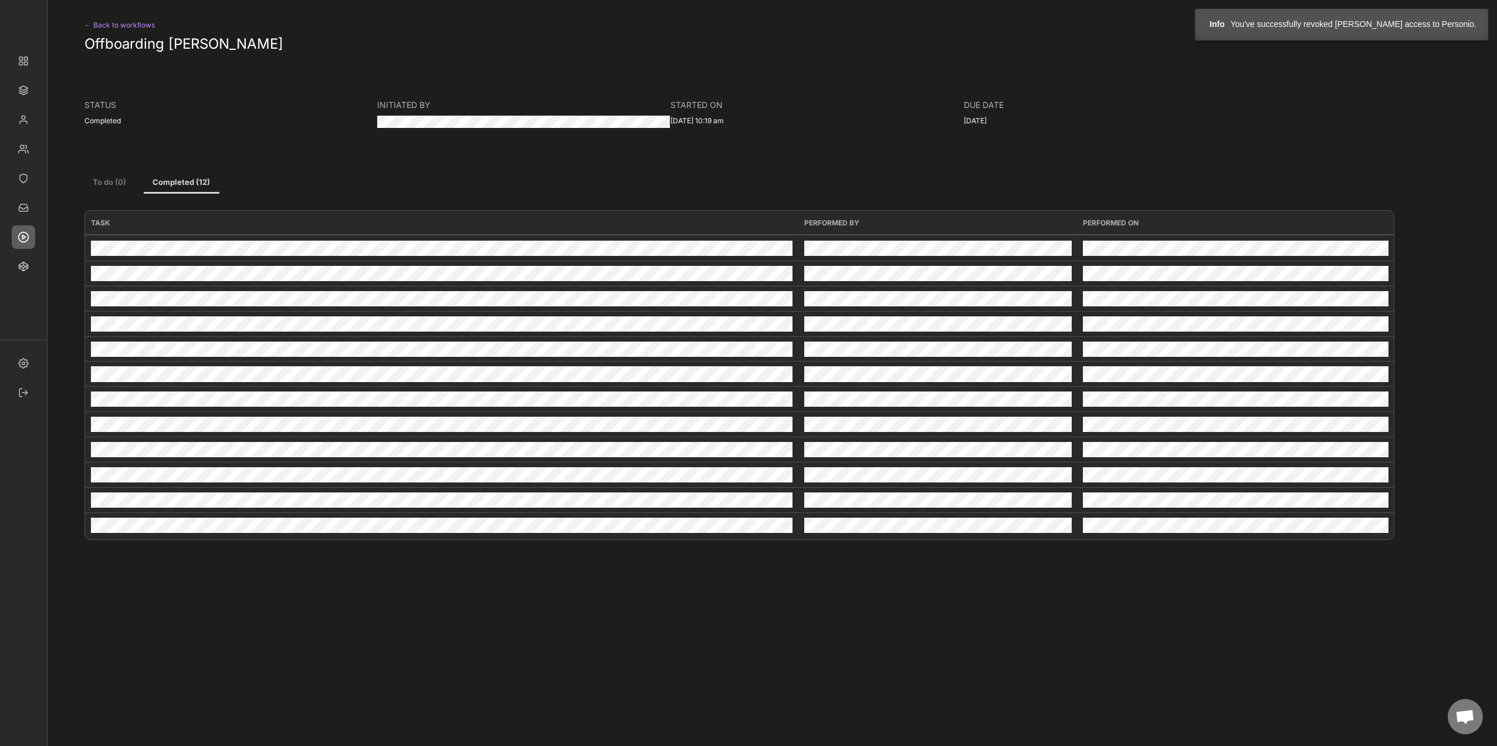
click at [110, 24] on div "← Back to workflows" at bounding box center [132, 25] width 96 height 14
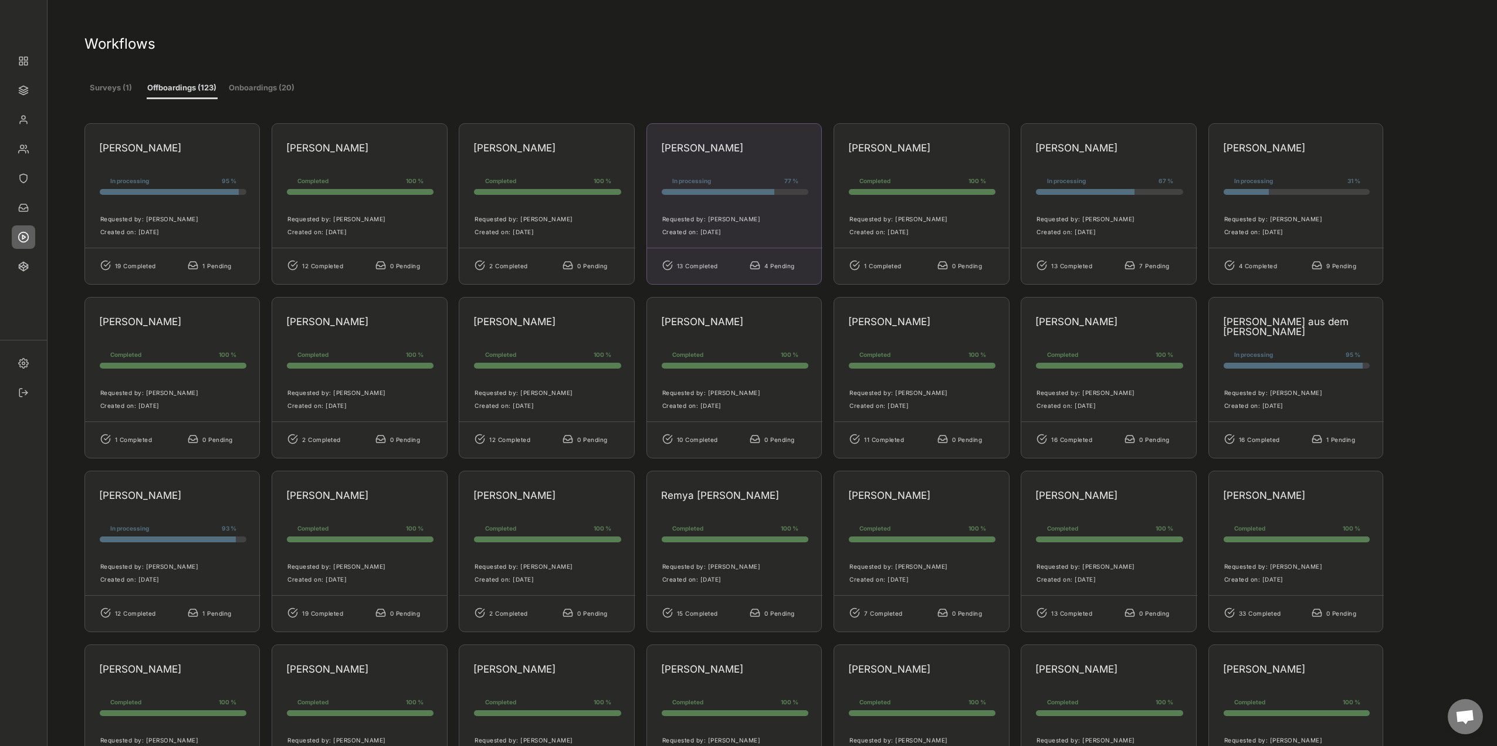
click at [490, 161] on div "Daniela Bergsch In processing 77 % 77% 77% Requested by: Marcel Lennartz Create…" at bounding box center [734, 203] width 176 height 161
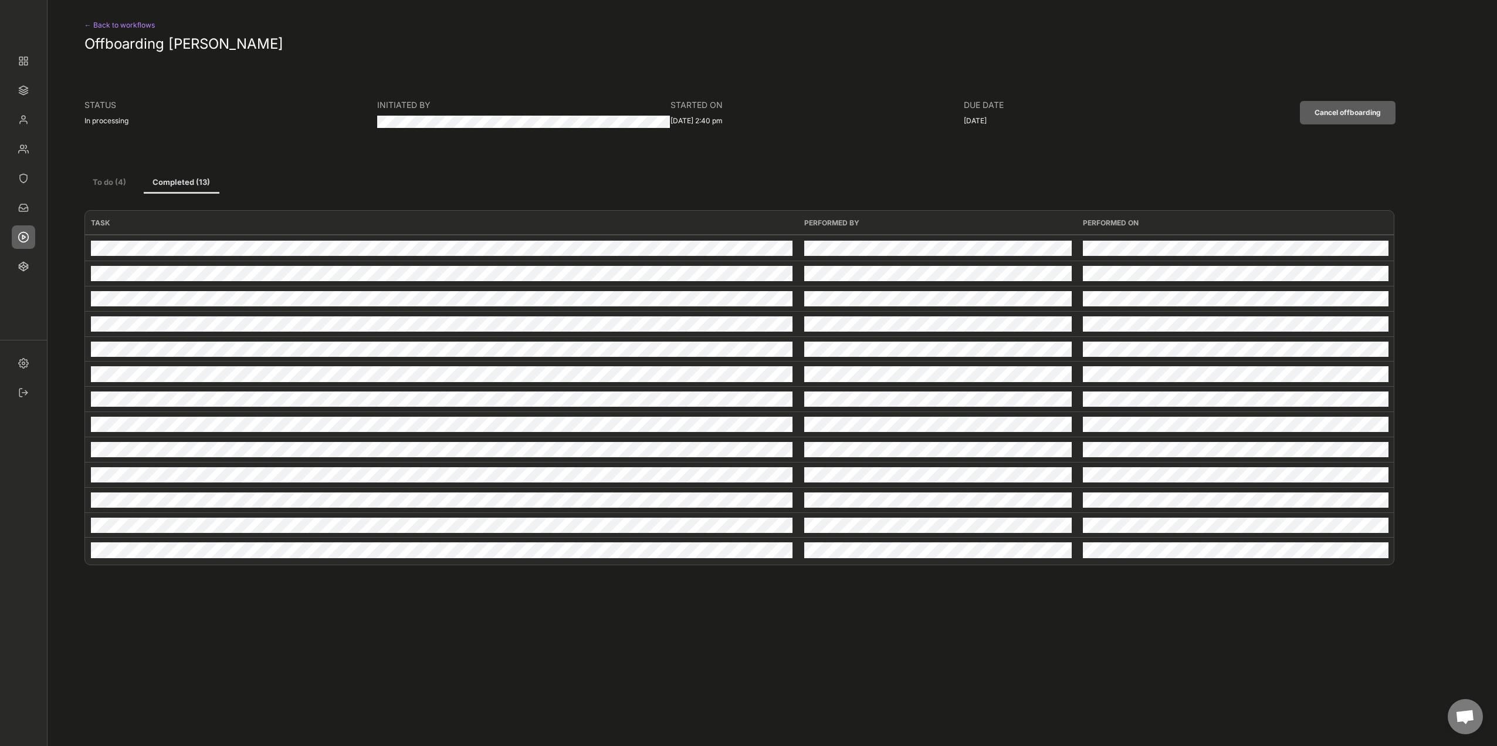
click at [119, 184] on button "To do (4)" at bounding box center [109, 182] width 50 height 21
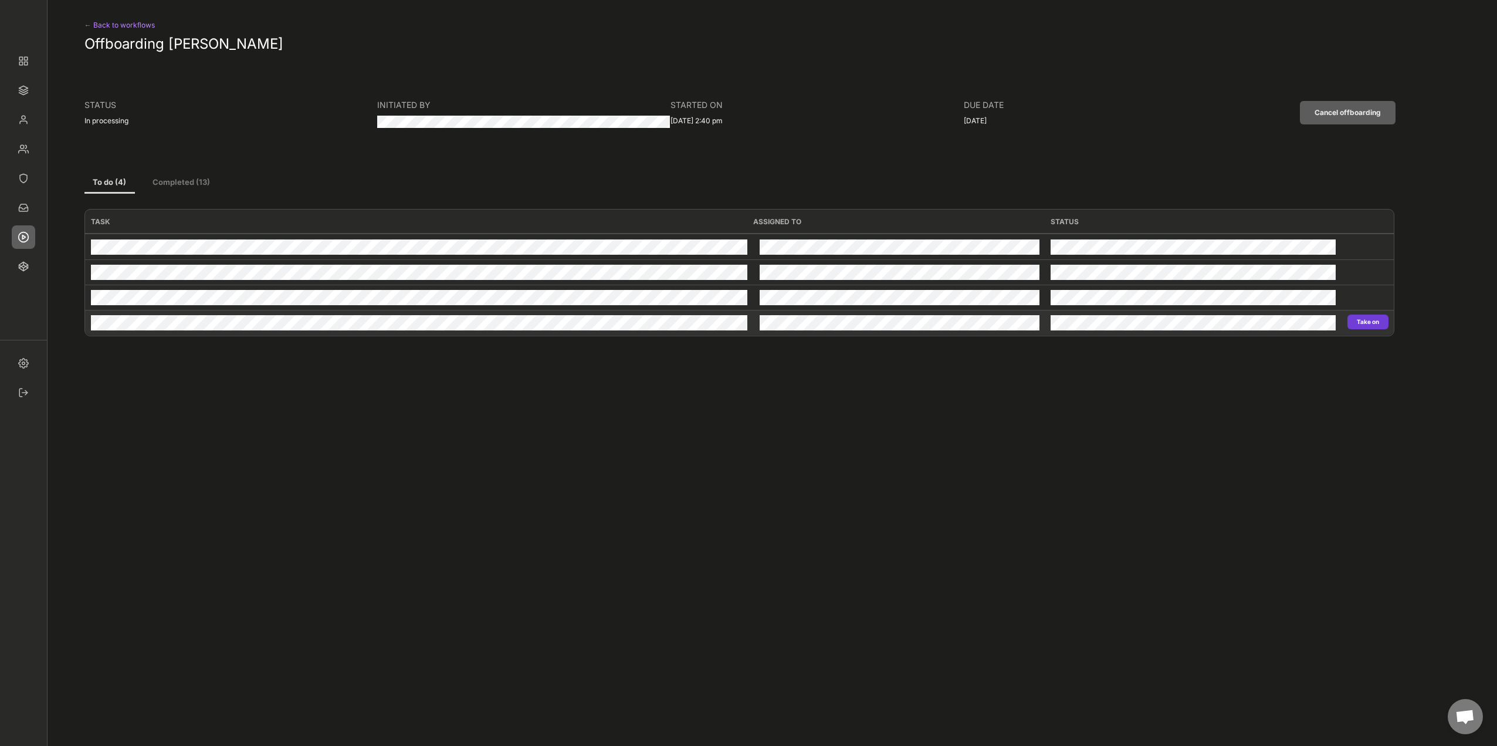
click at [490, 201] on button "Take on" at bounding box center [1368, 321] width 41 height 15
type input "Personio"
type input "Revoke"
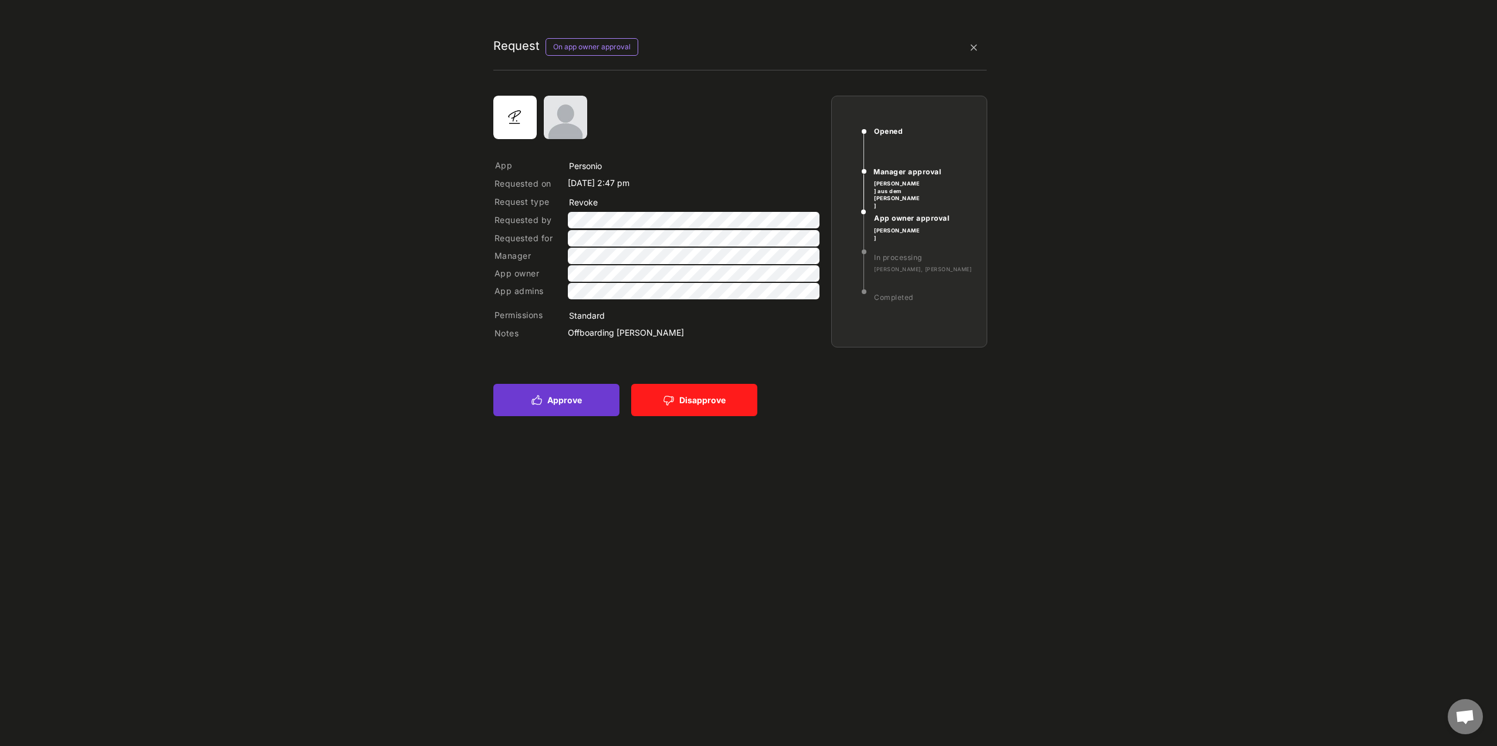
click at [490, 201] on button "Approve" at bounding box center [556, 400] width 126 height 32
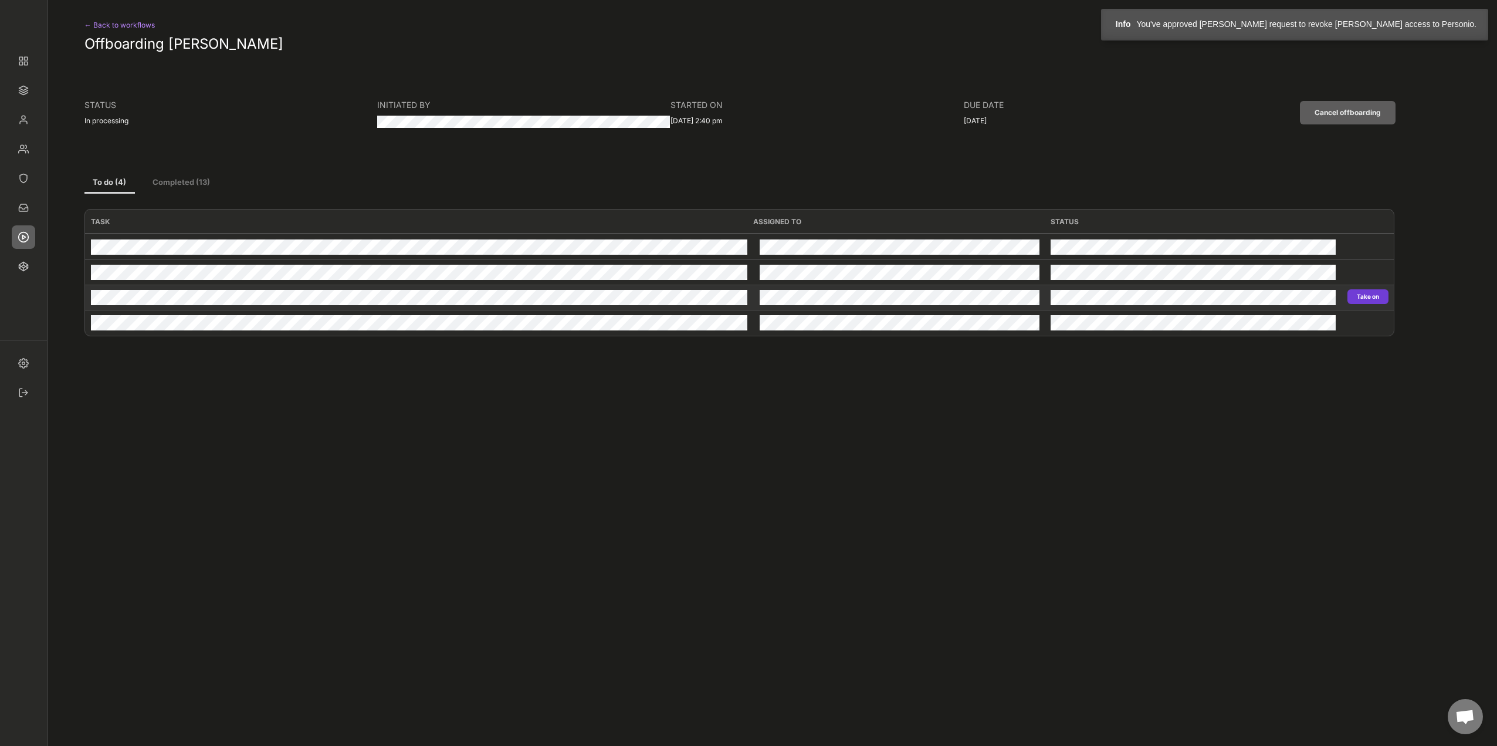
click at [490, 201] on button "Take on" at bounding box center [1368, 296] width 41 height 15
type input "Stepstone"
type input "Revoke"
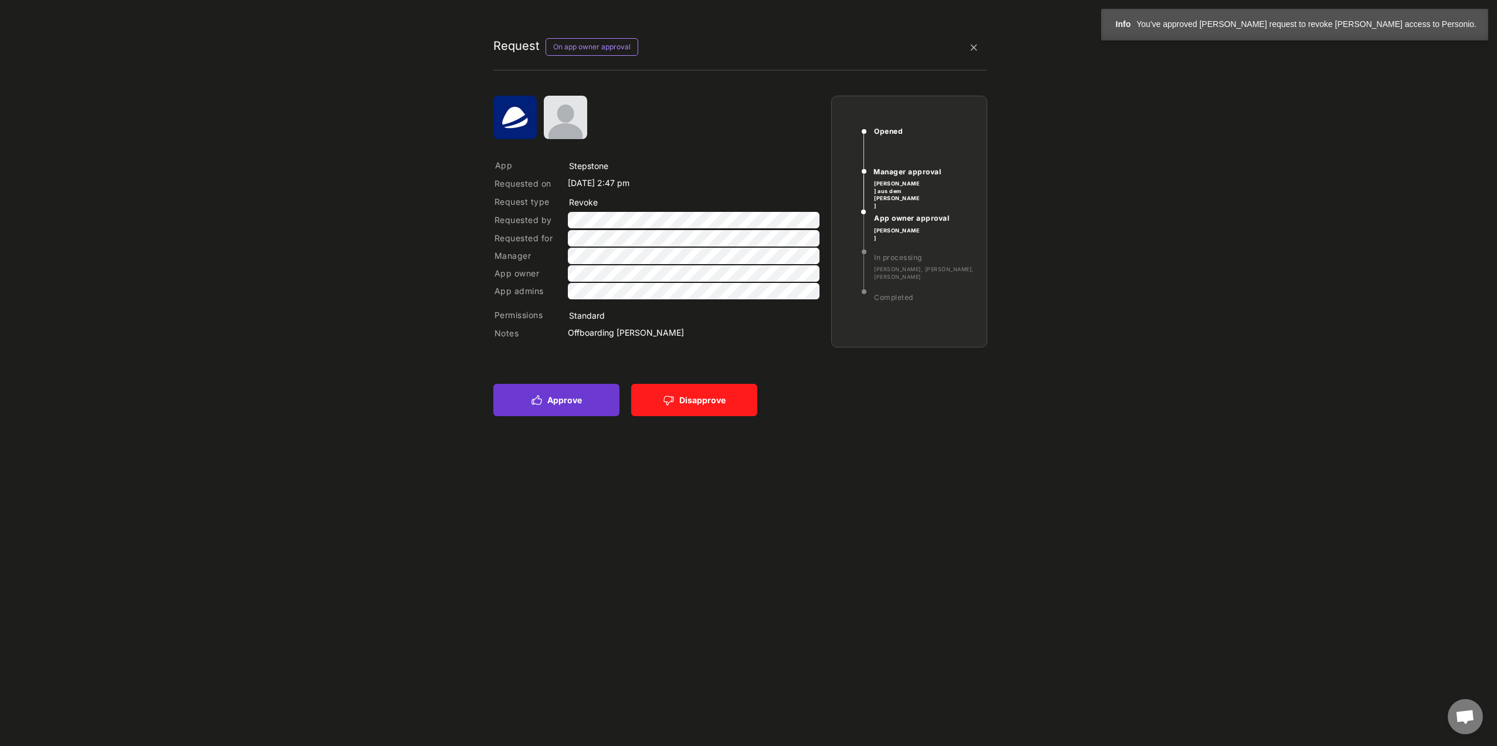
click at [490, 201] on icon at bounding box center [537, 400] width 12 height 12
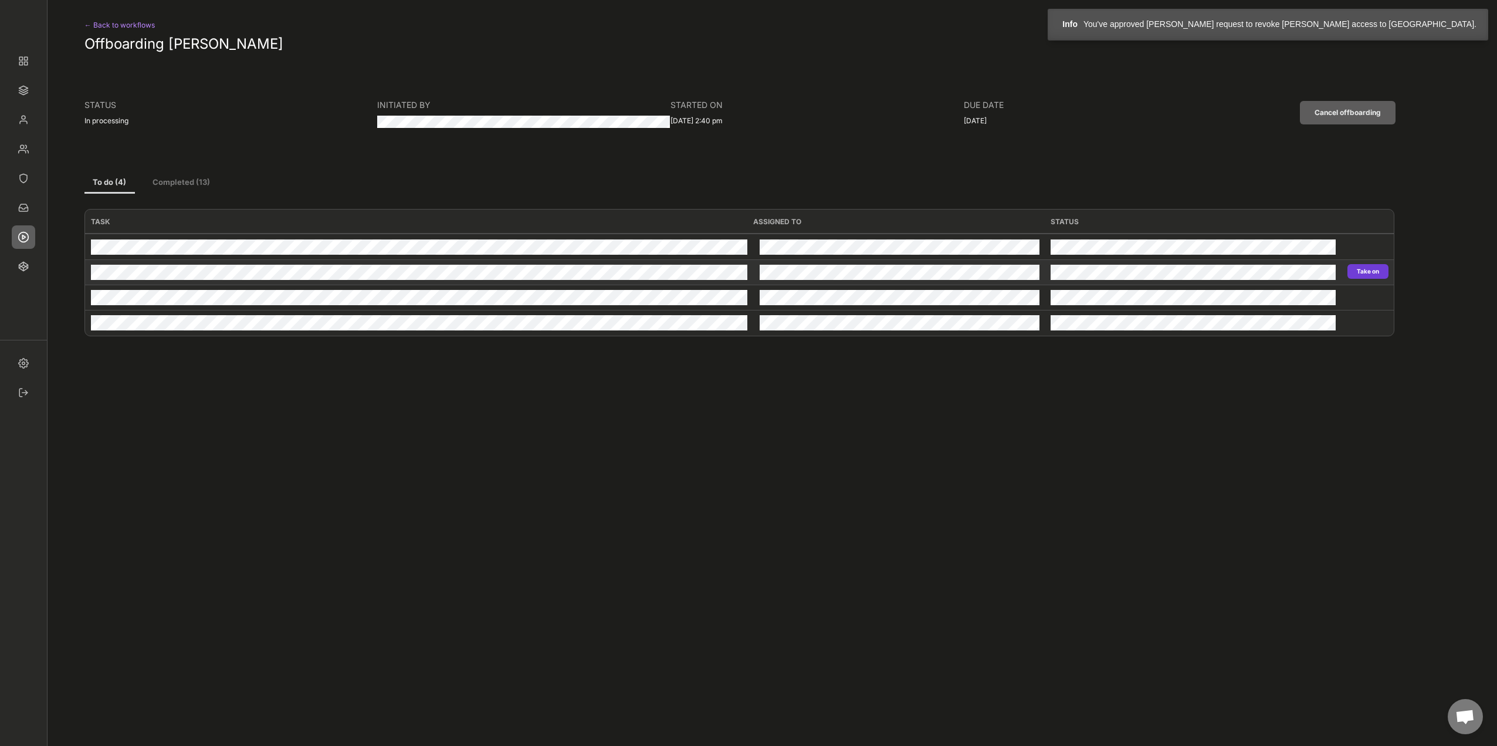
click at [490, 201] on button "Take on" at bounding box center [1368, 271] width 41 height 15
type input "Kununu"
type input "Revoke"
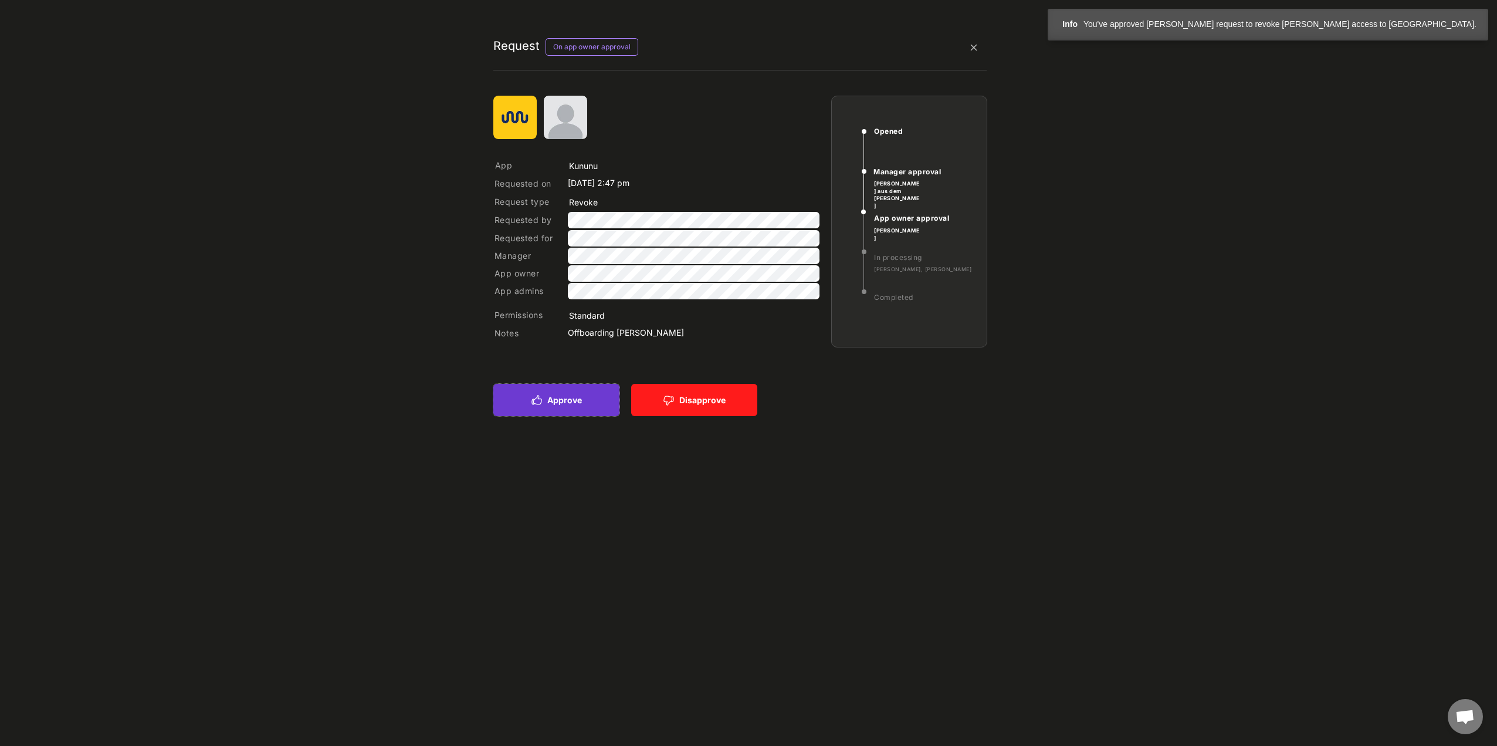
drag, startPoint x: 513, startPoint y: 412, endPoint x: 580, endPoint y: 412, distance: 66.3
click at [490, 201] on button "Approve" at bounding box center [556, 400] width 126 height 32
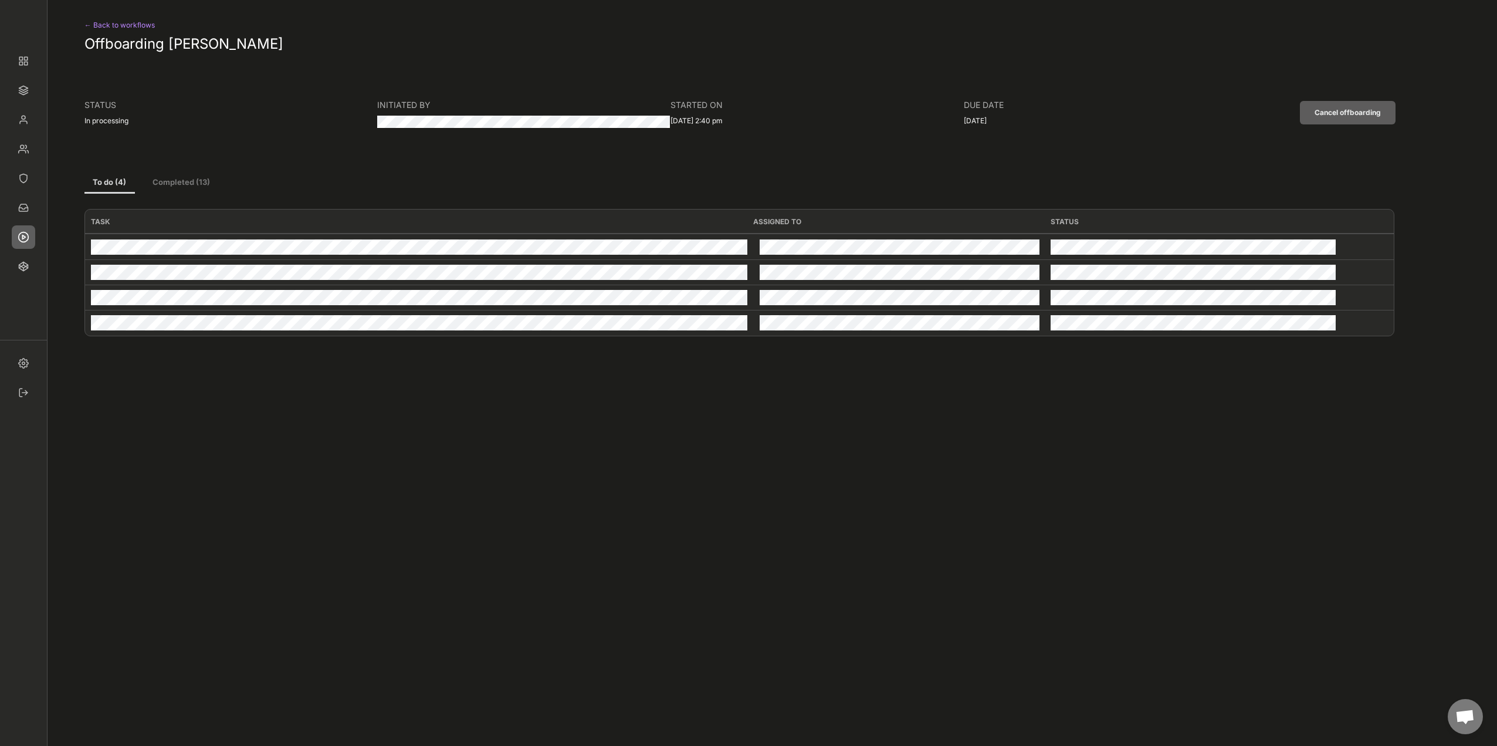
drag, startPoint x: 119, startPoint y: 25, endPoint x: 558, endPoint y: 147, distance: 455.9
click at [119, 25] on div "← Back to workflows" at bounding box center [132, 25] width 96 height 14
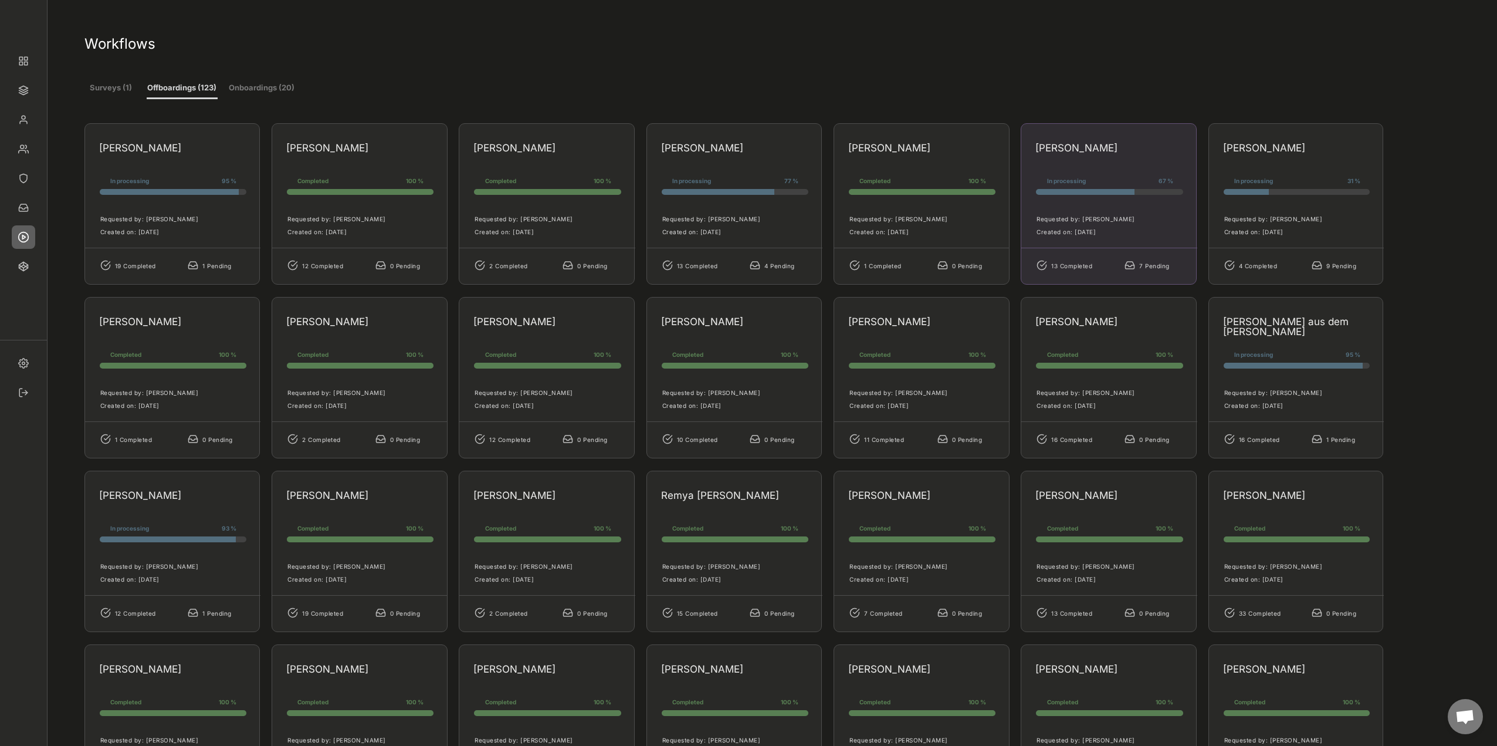
click at [490, 151] on div "Denise Ruland" at bounding box center [1104, 148] width 139 height 10
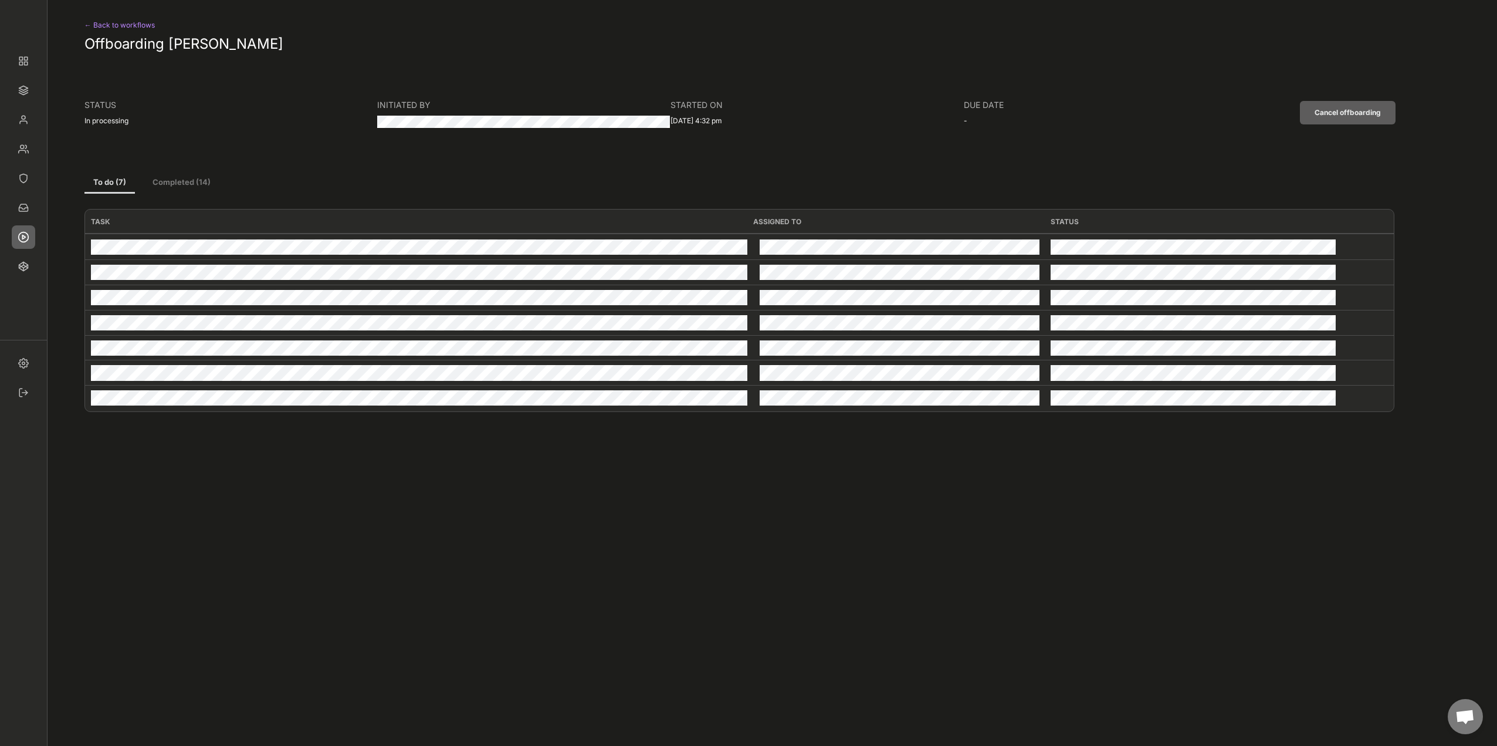
click at [123, 32] on div "← Back to workflows" at bounding box center [132, 25] width 96 height 14
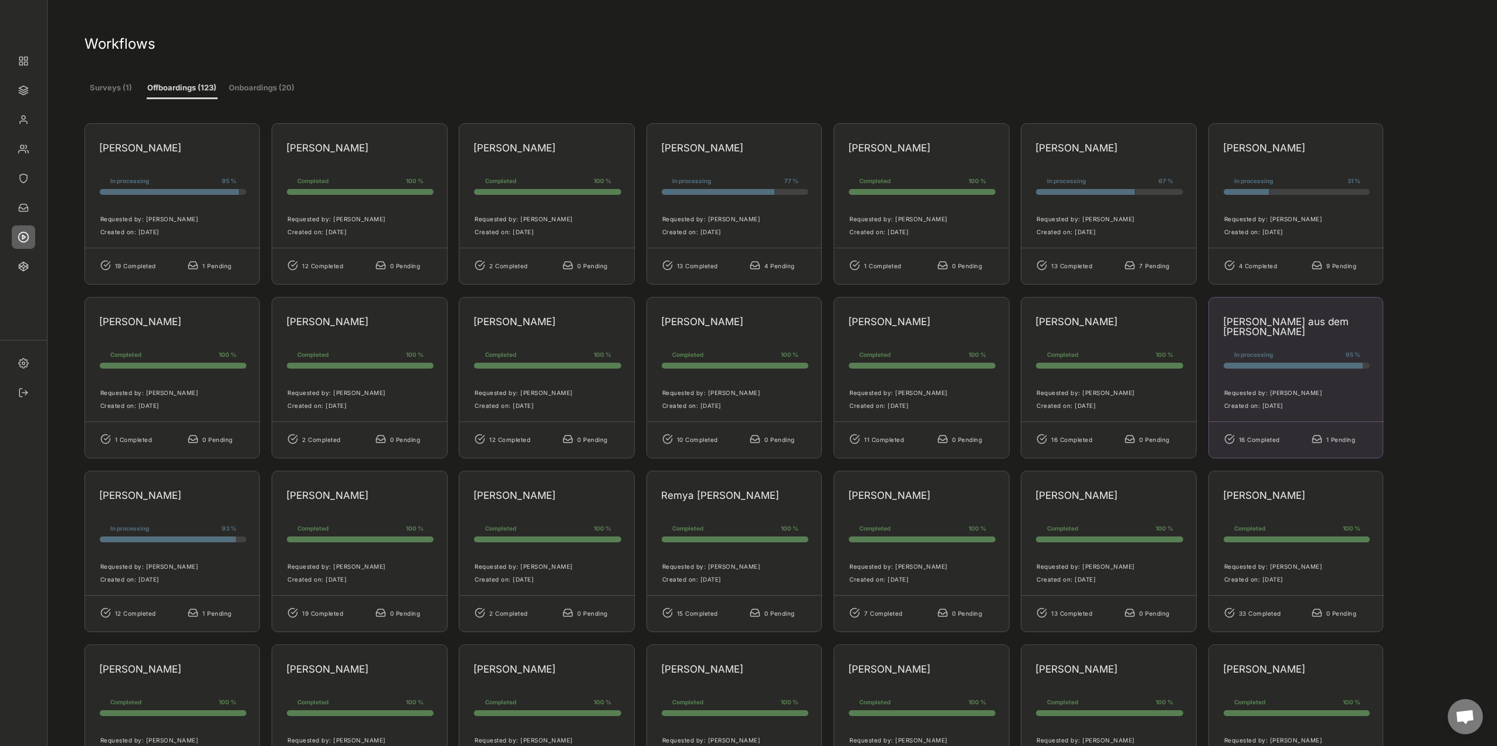
click at [490, 201] on div "Jan Peter aus dem Moore In processing 95 % 95% 95% Requested by: Marcel Lennart…" at bounding box center [1296, 377] width 175 height 161
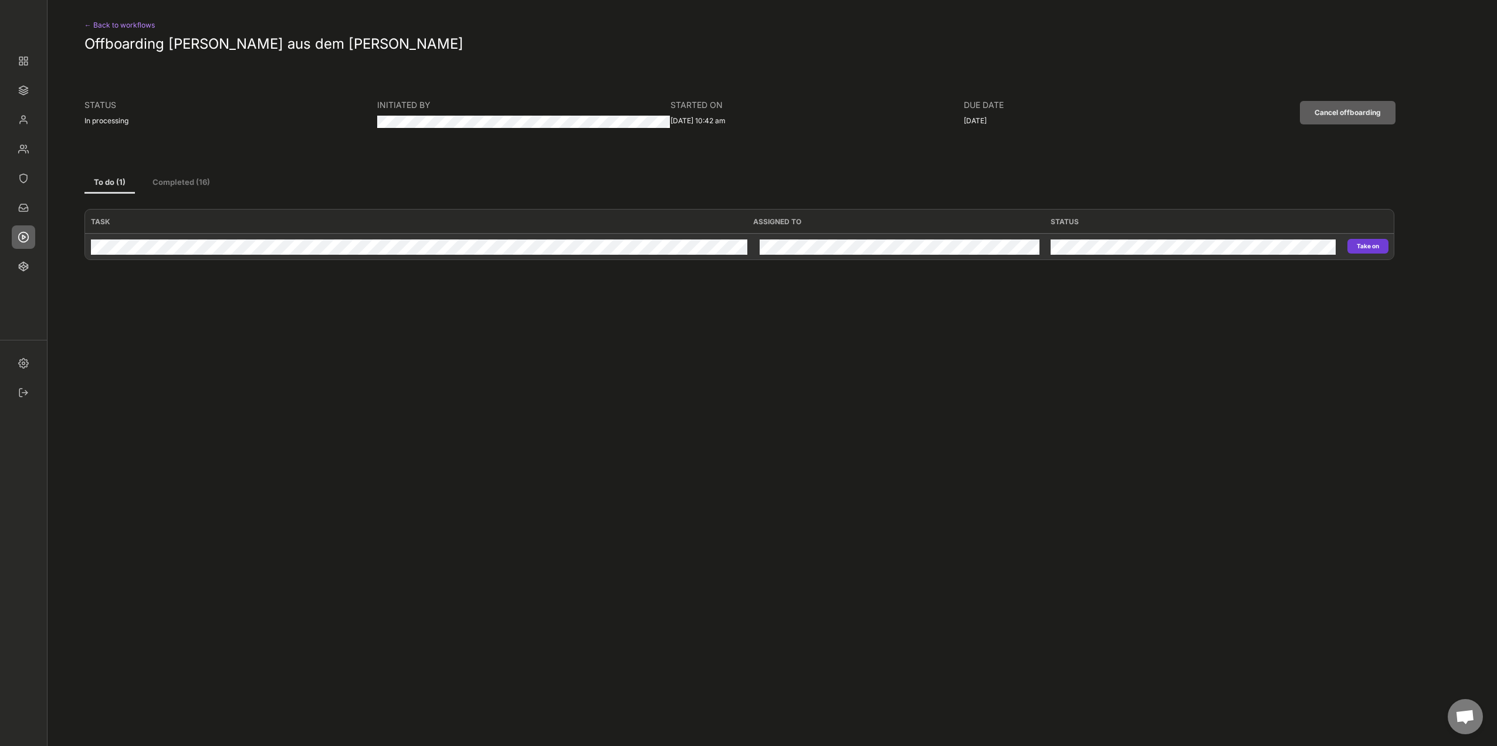
click at [490, 201] on button "Take on" at bounding box center [1368, 246] width 41 height 15
type input "Personio"
type input "Revoke"
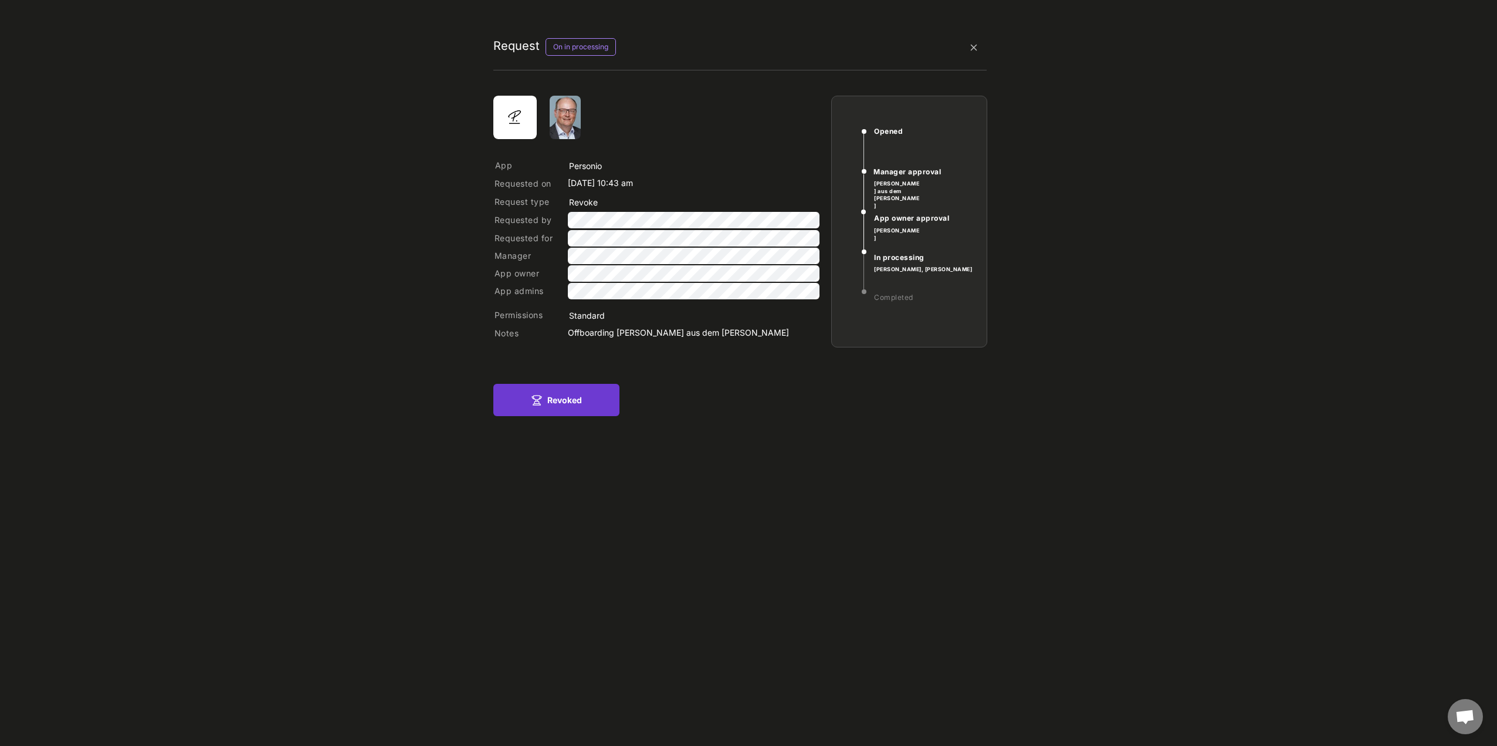
click at [490, 201] on button "Revoked" at bounding box center [556, 400] width 126 height 32
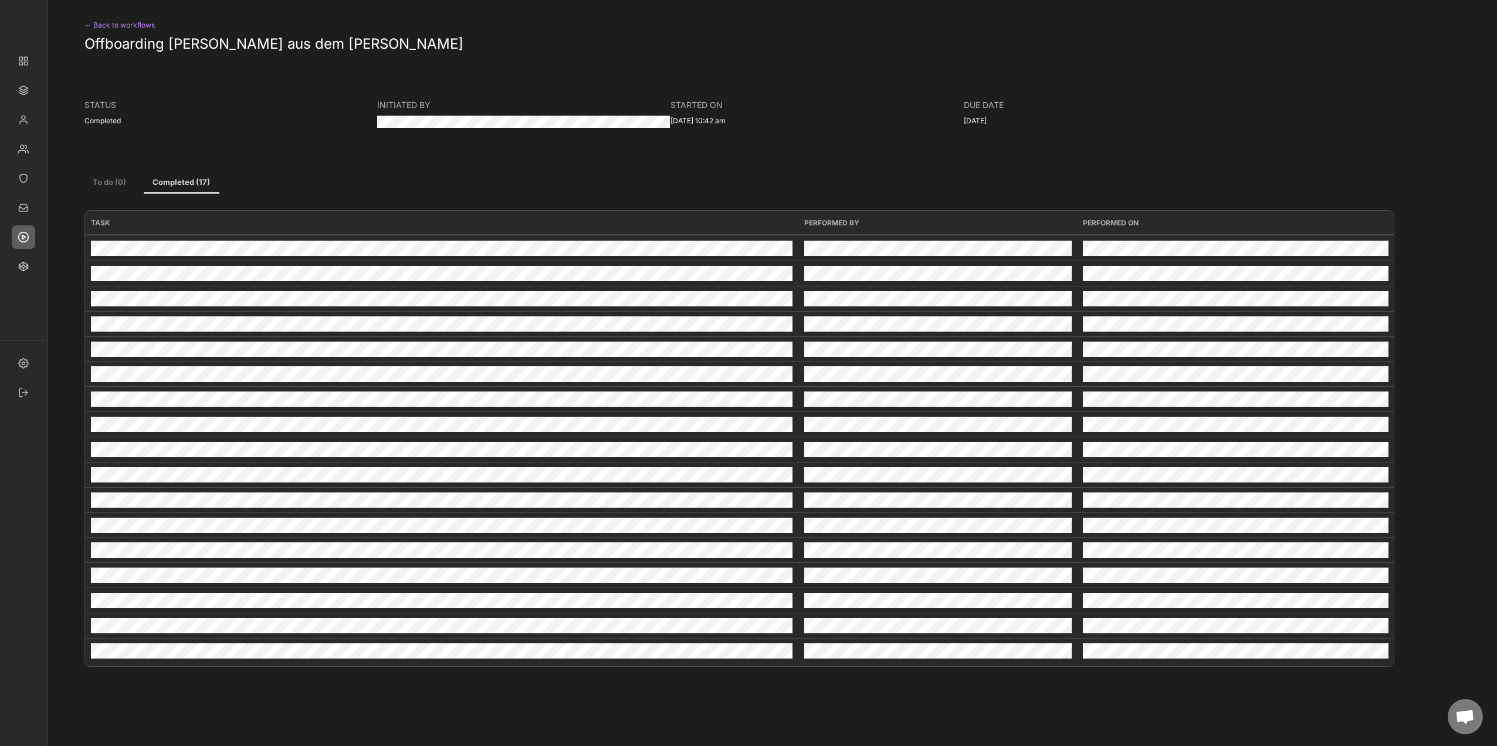
click at [144, 23] on div "← Back to workflows" at bounding box center [132, 25] width 96 height 14
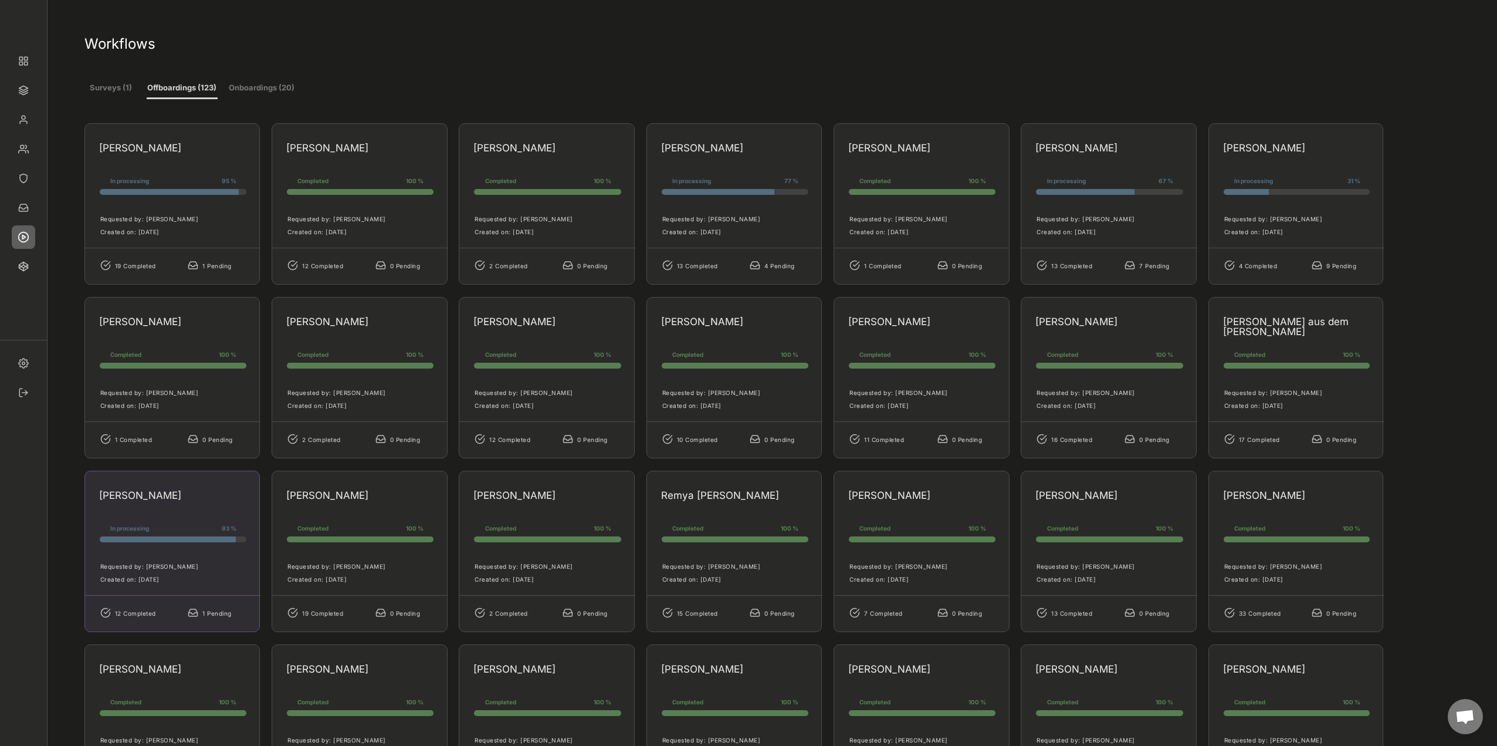
click at [114, 201] on div "Anja Sixt" at bounding box center [168, 495] width 139 height 10
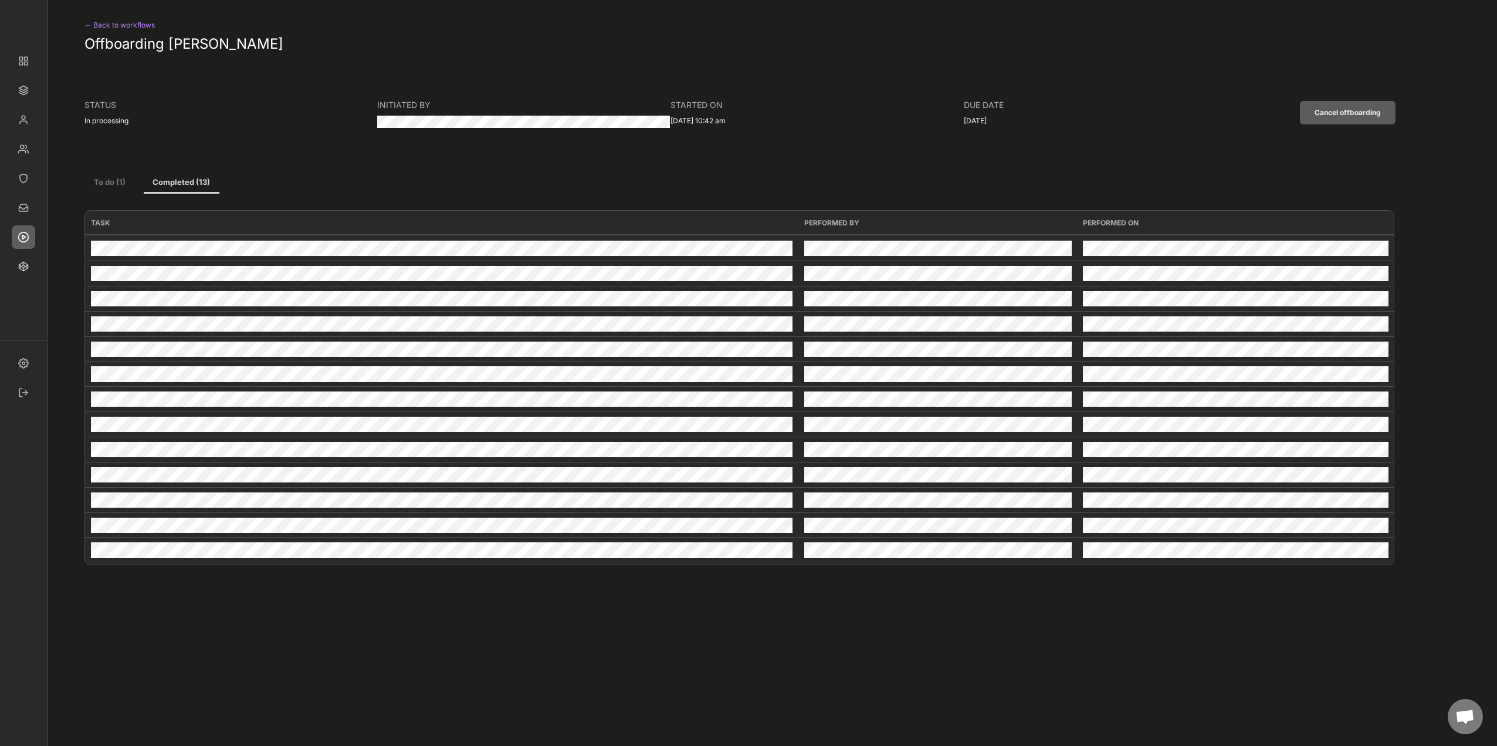
click at [106, 182] on button "To do (1)" at bounding box center [109, 182] width 50 height 21
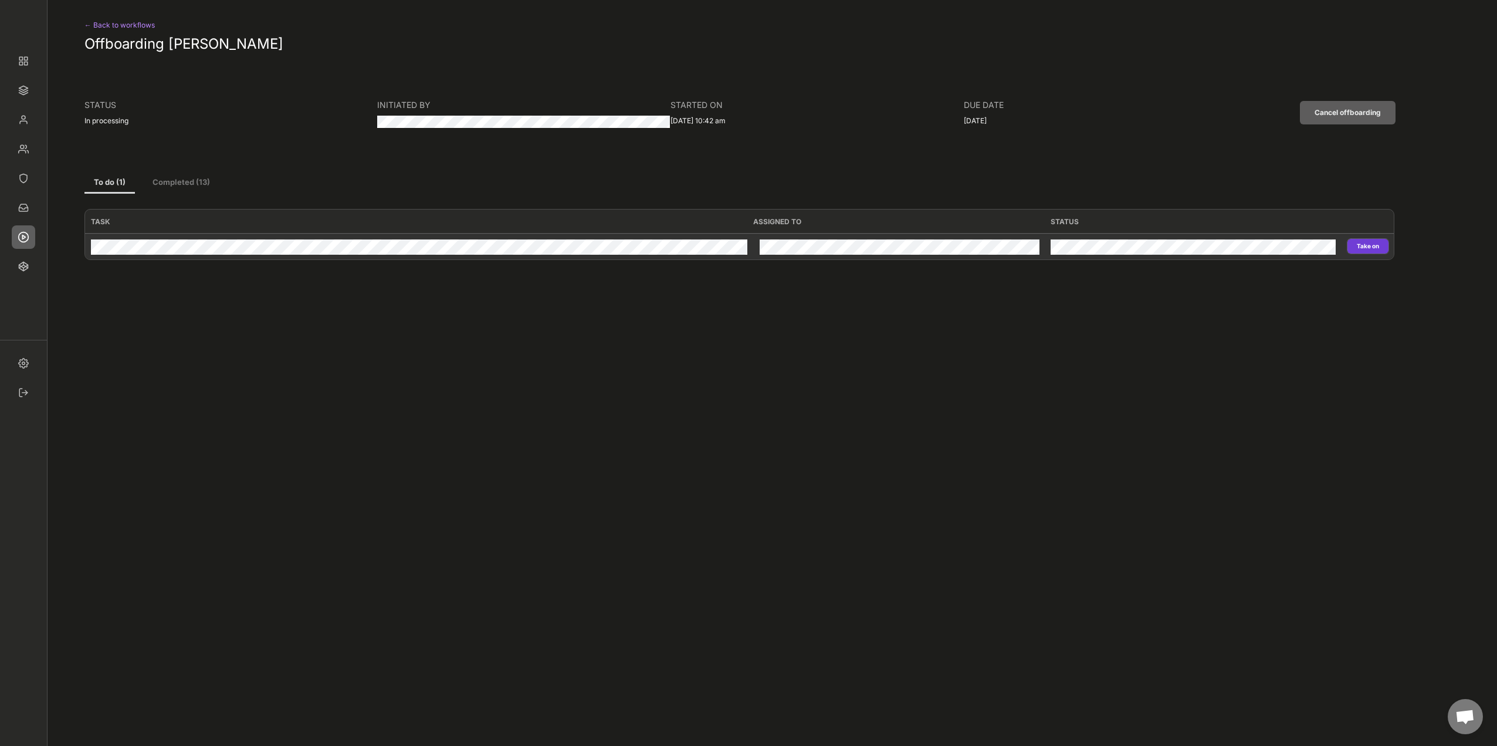
click at [490, 201] on button "Take on" at bounding box center [1368, 246] width 41 height 15
type input "Personio"
type input "Revoke"
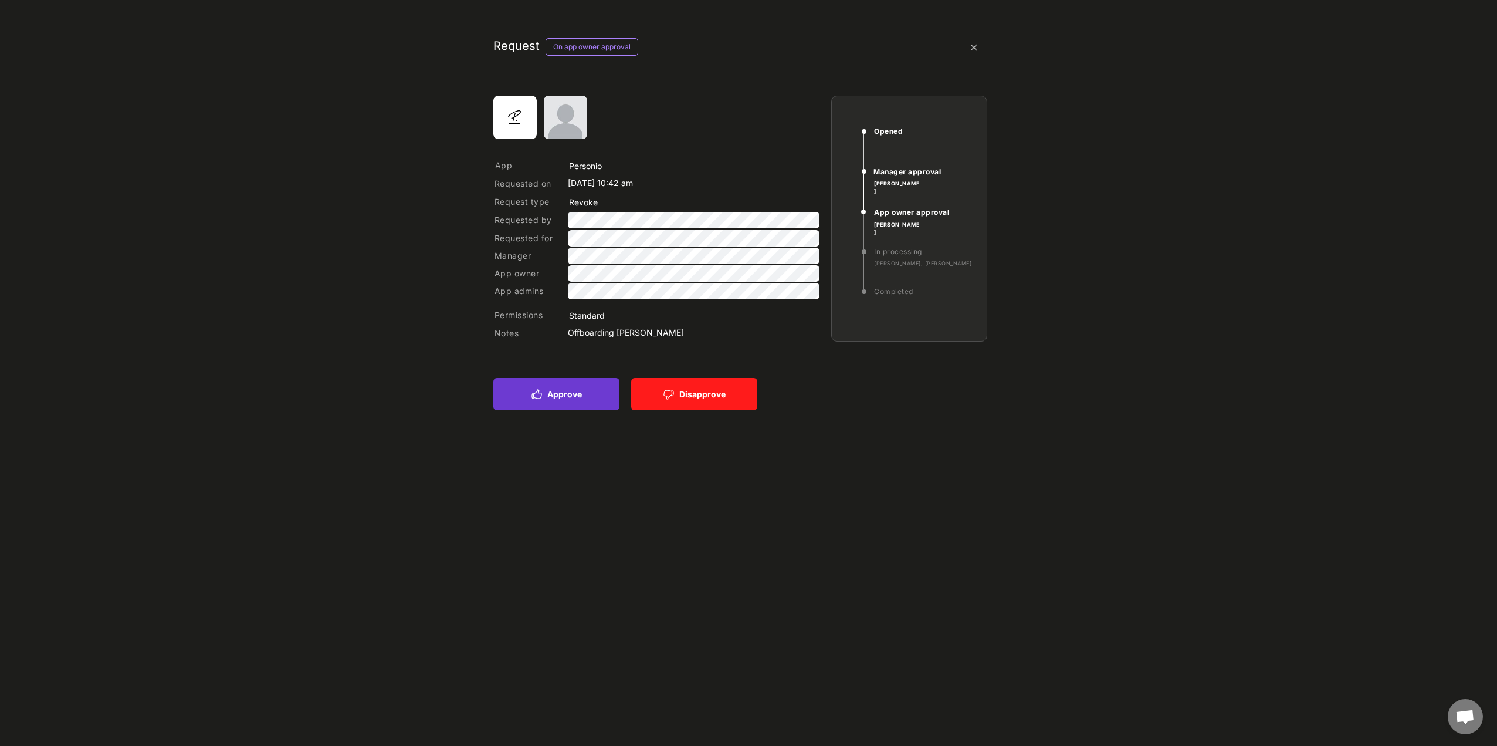
click at [490, 201] on button "Approve" at bounding box center [556, 394] width 126 height 32
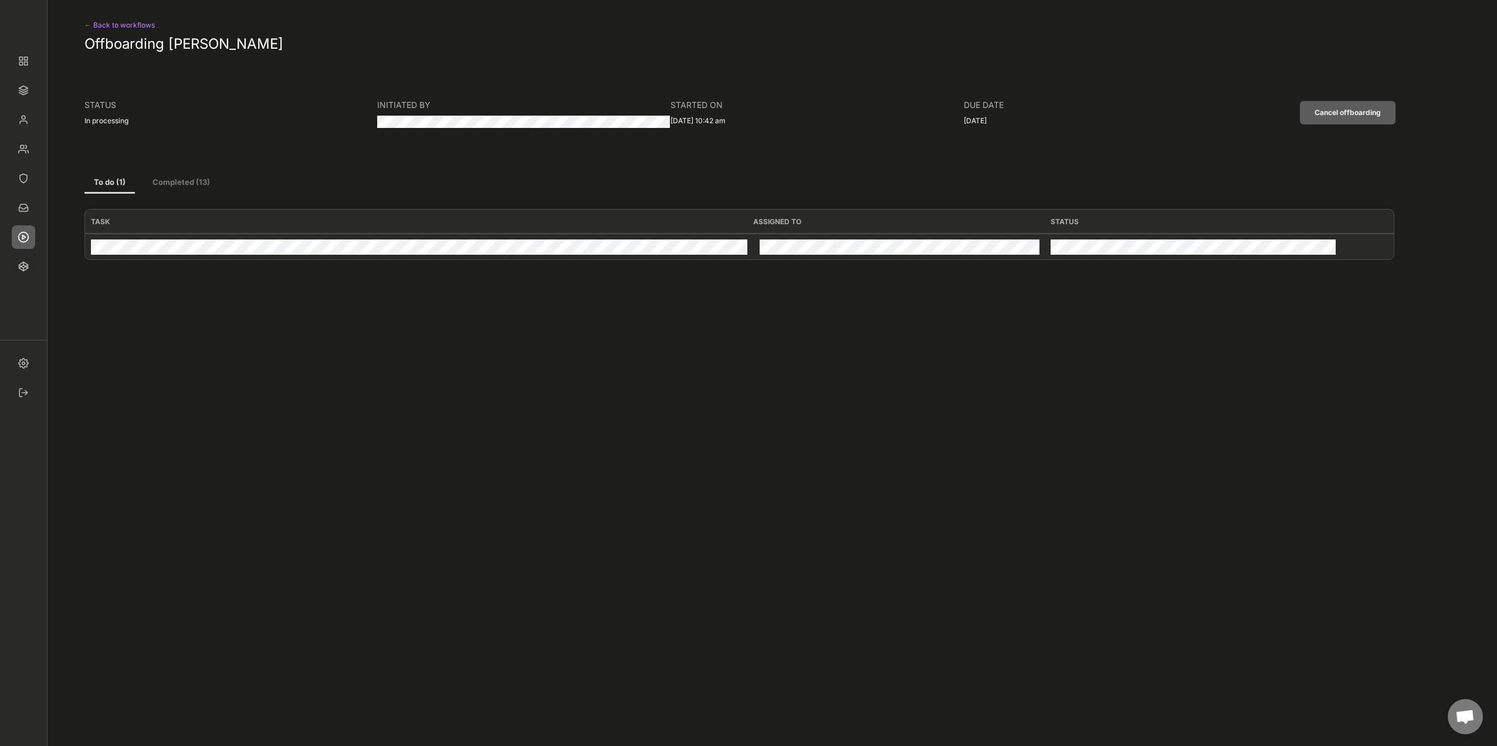
click at [143, 22] on div "← Back to workflows" at bounding box center [132, 25] width 96 height 14
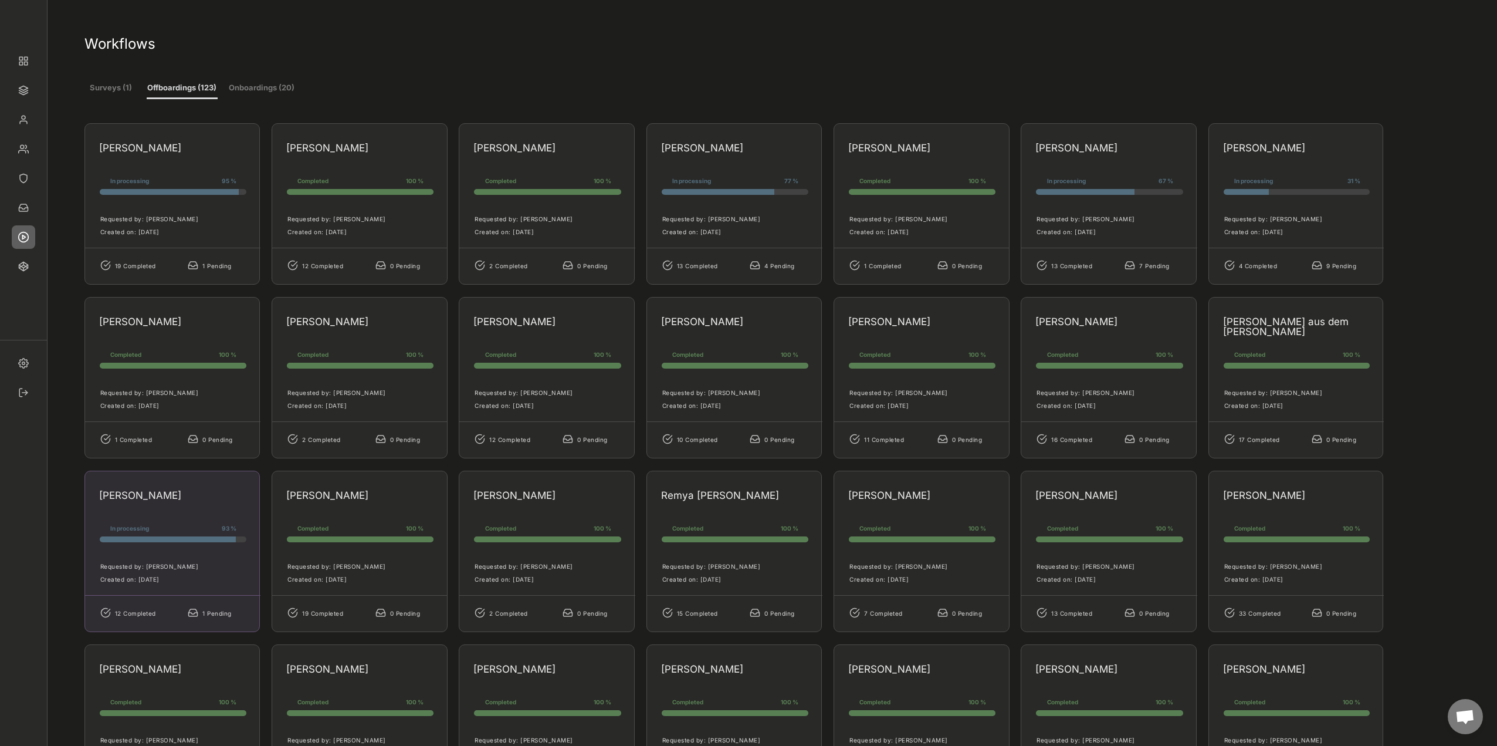
click at [172, 201] on div "Anja Sixt" at bounding box center [168, 495] width 139 height 10
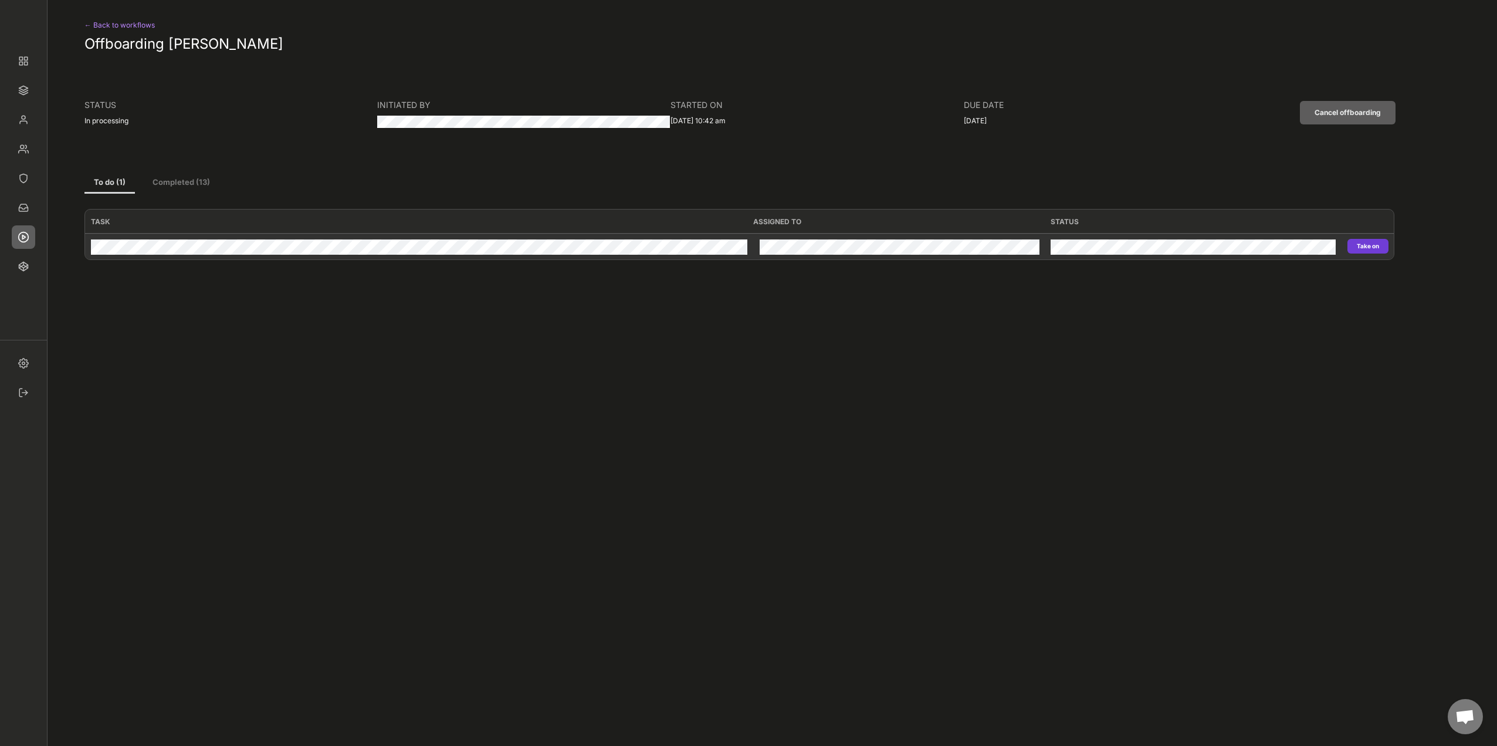
click at [1373, 248] on button "Take on" at bounding box center [1368, 246] width 41 height 15
type input "Personio"
type input "Revoke"
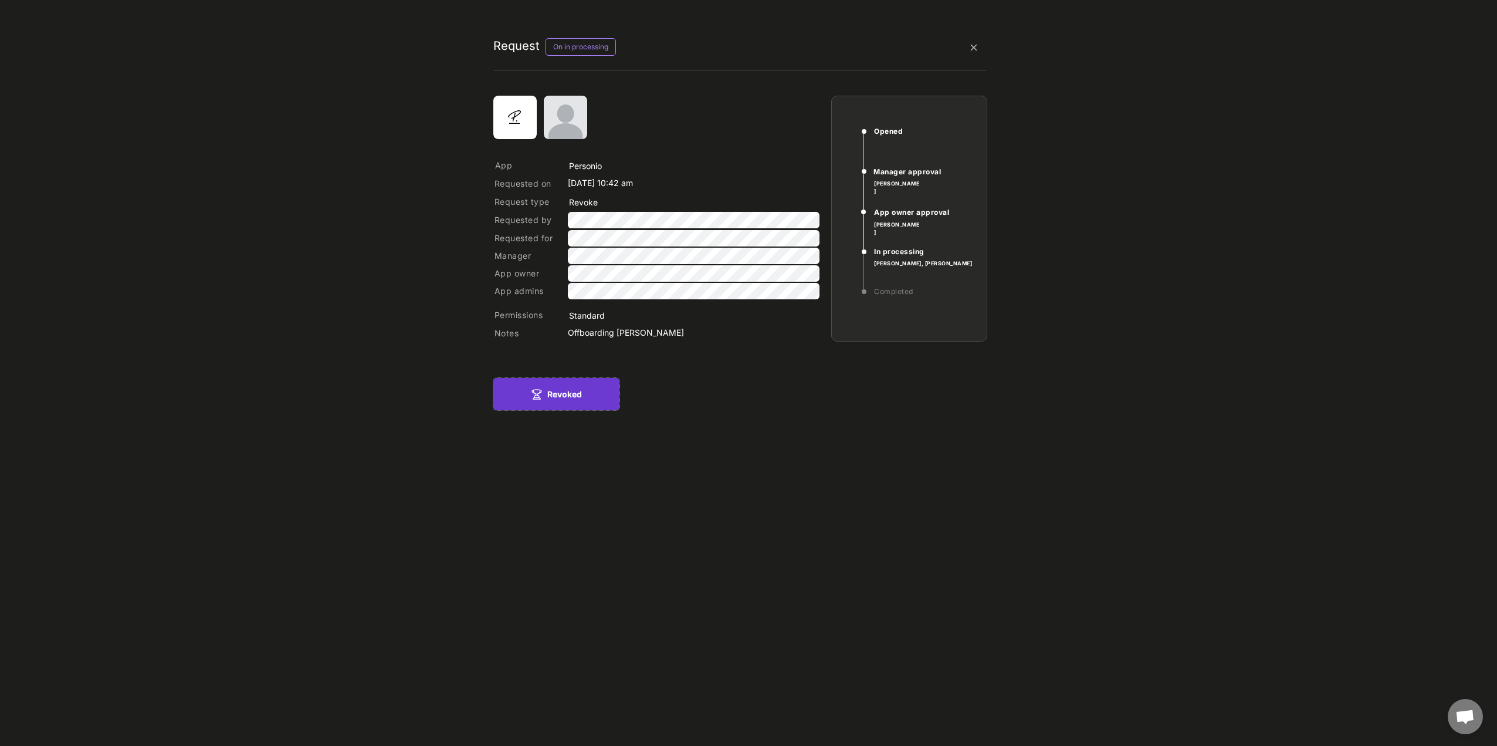
click at [557, 387] on button "Revoked" at bounding box center [556, 394] width 126 height 32
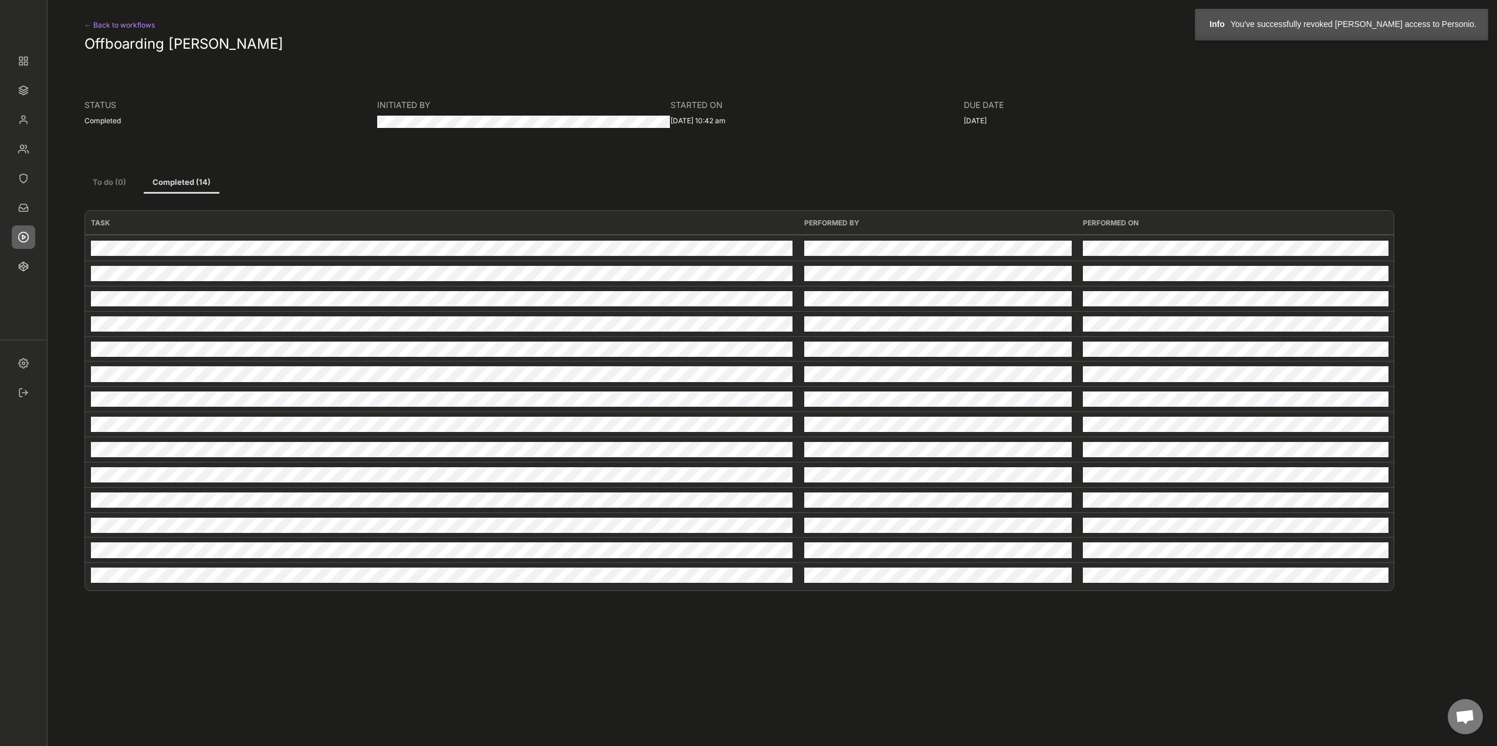
click at [144, 27] on div "← Back to workflows" at bounding box center [132, 25] width 96 height 14
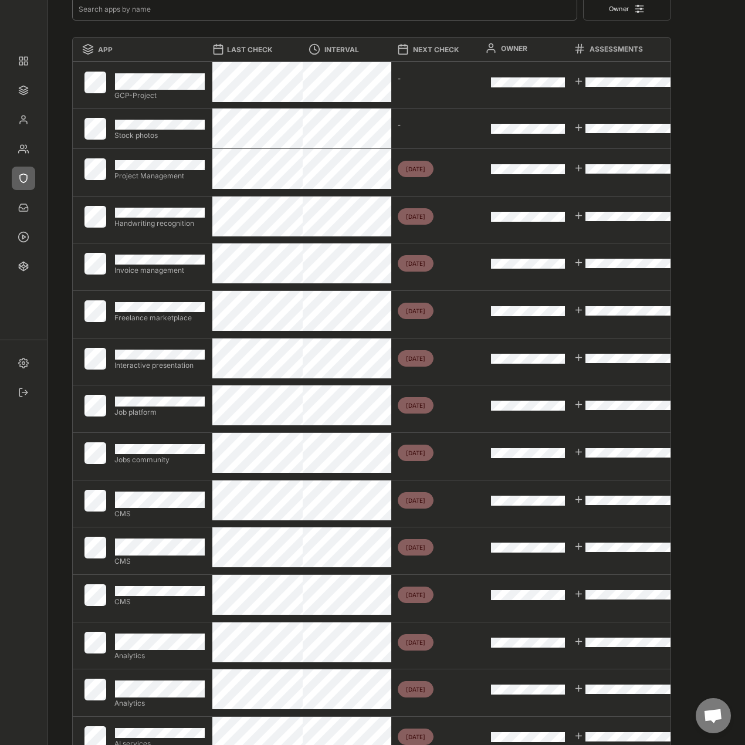
scroll to position [117, 0]
click at [16, 59] on img at bounding box center [23, 60] width 23 height 23
